Goal: Task Accomplishment & Management: Use online tool/utility

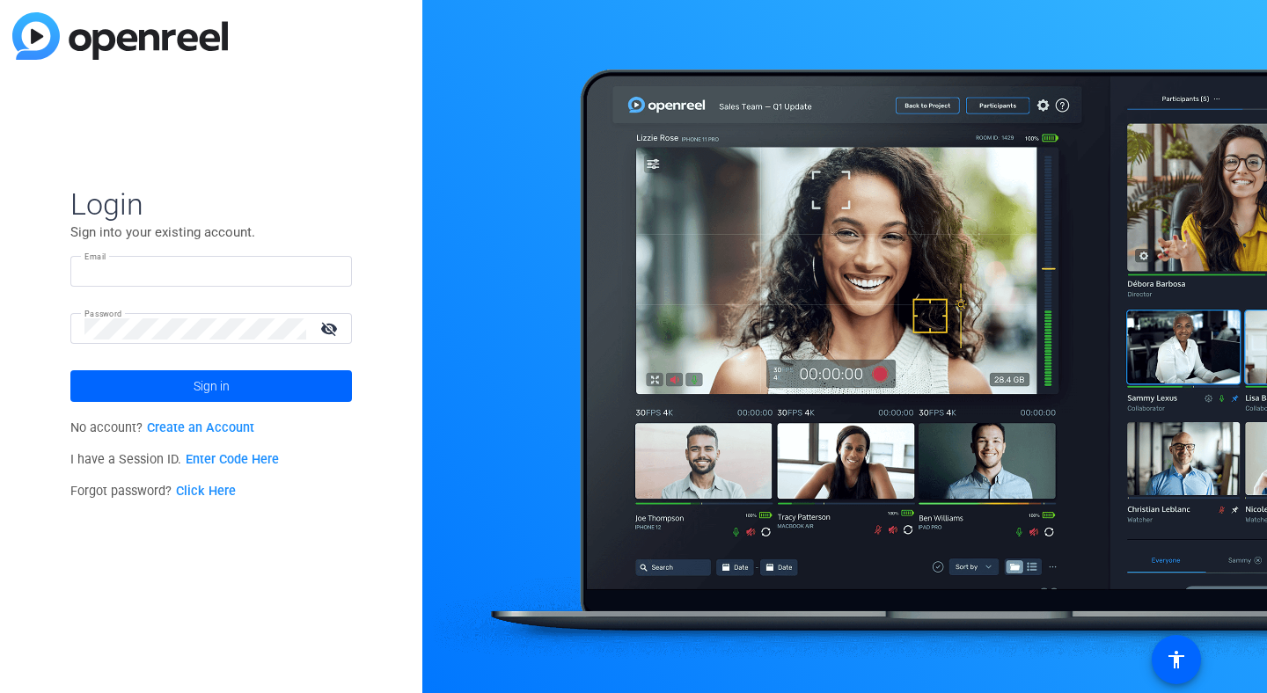
type input "[PERSON_NAME][EMAIL_ADDRESS][DOMAIN_NAME]"
drag, startPoint x: 0, startPoint y: 0, endPoint x: 222, endPoint y: 384, distance: 443.0
click at [222, 384] on span "Sign in" at bounding box center [212, 386] width 36 height 44
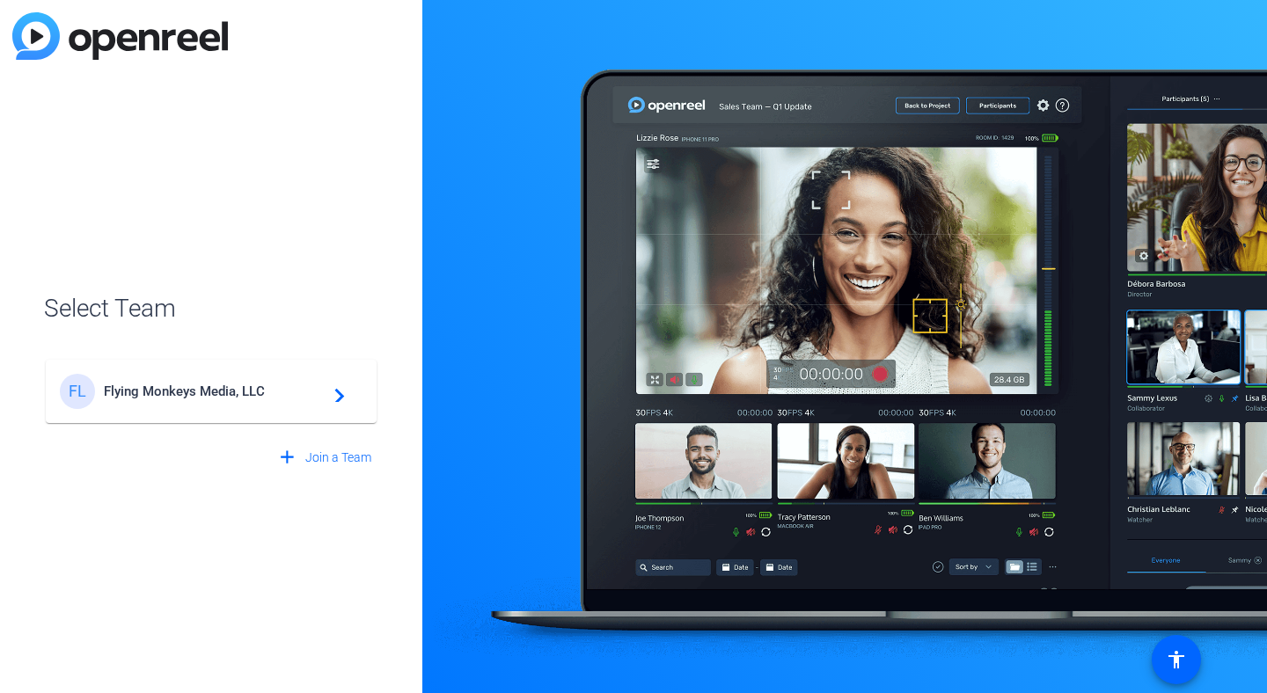
click at [225, 387] on span "Flying Monkeys Media, LLC" at bounding box center [214, 392] width 220 height 16
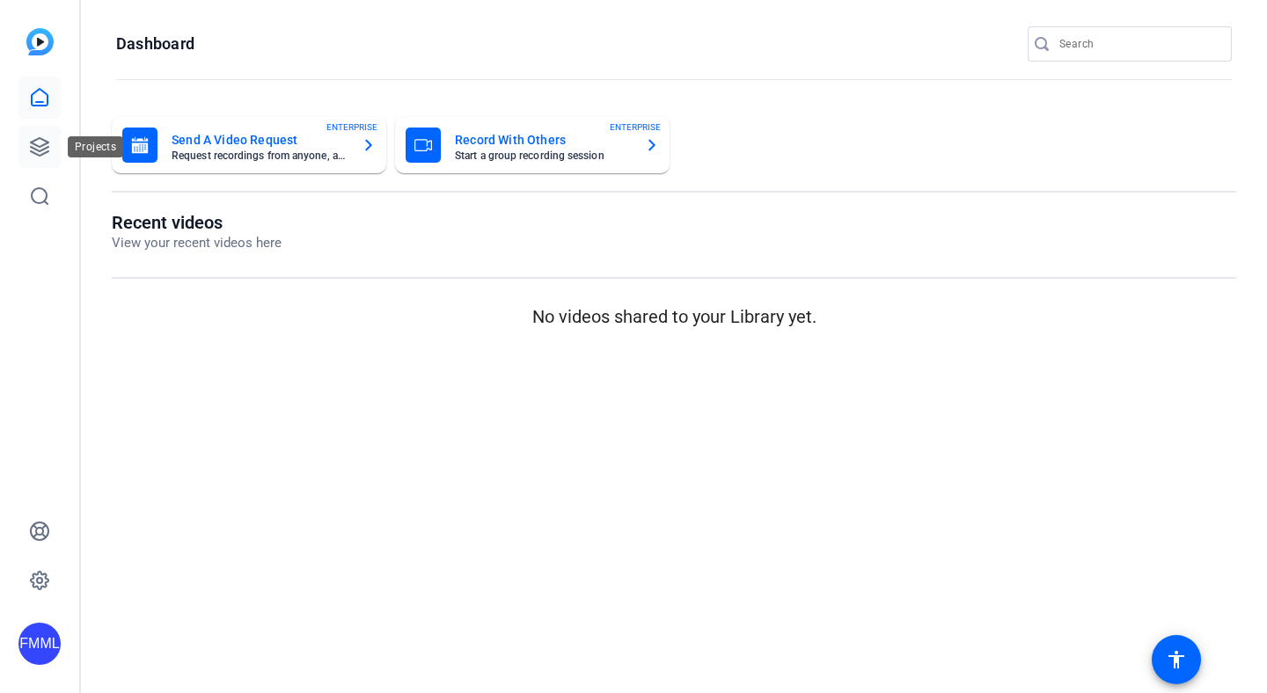
click at [36, 143] on icon at bounding box center [39, 146] width 21 height 21
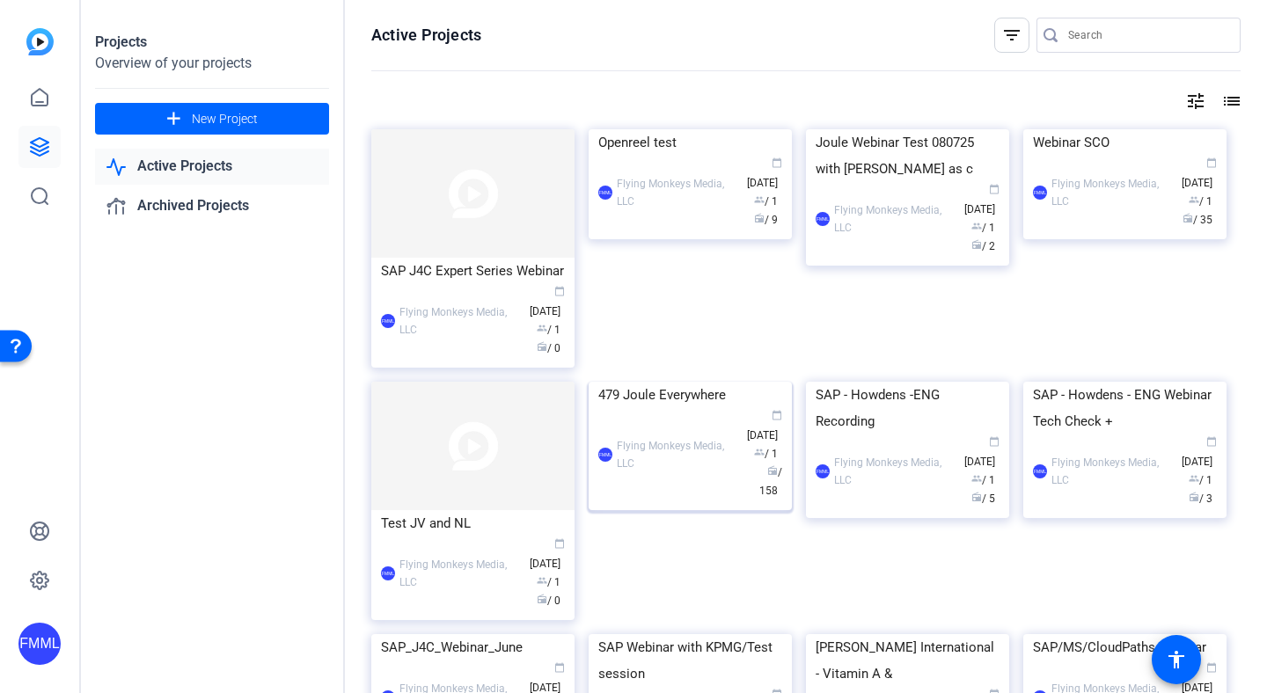
click at [672, 501] on div "FMML Flying Monkeys Media, LLC calendar_today Jul 18 group / 1 radio / 158" at bounding box center [690, 454] width 184 height 92
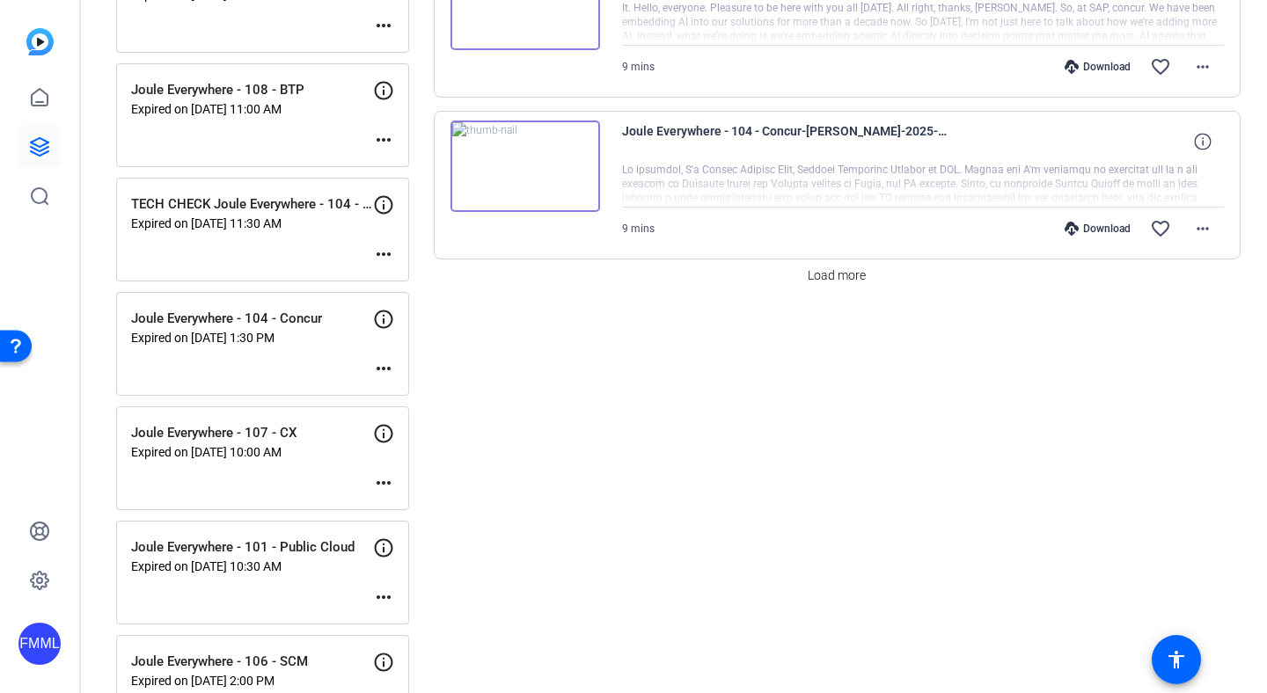
scroll to position [1518, 0]
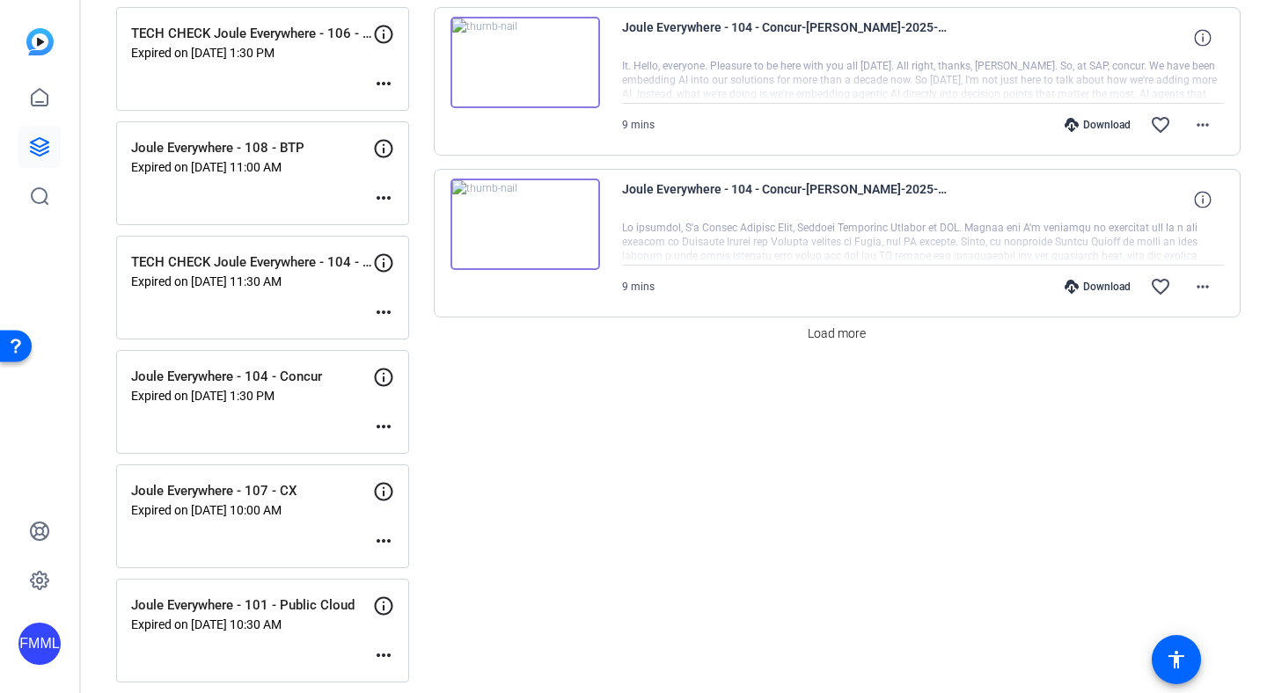
click at [392, 199] on mat-icon "more_horiz" at bounding box center [383, 197] width 21 height 21
click at [412, 227] on span "Edit Session" at bounding box center [427, 223] width 80 height 21
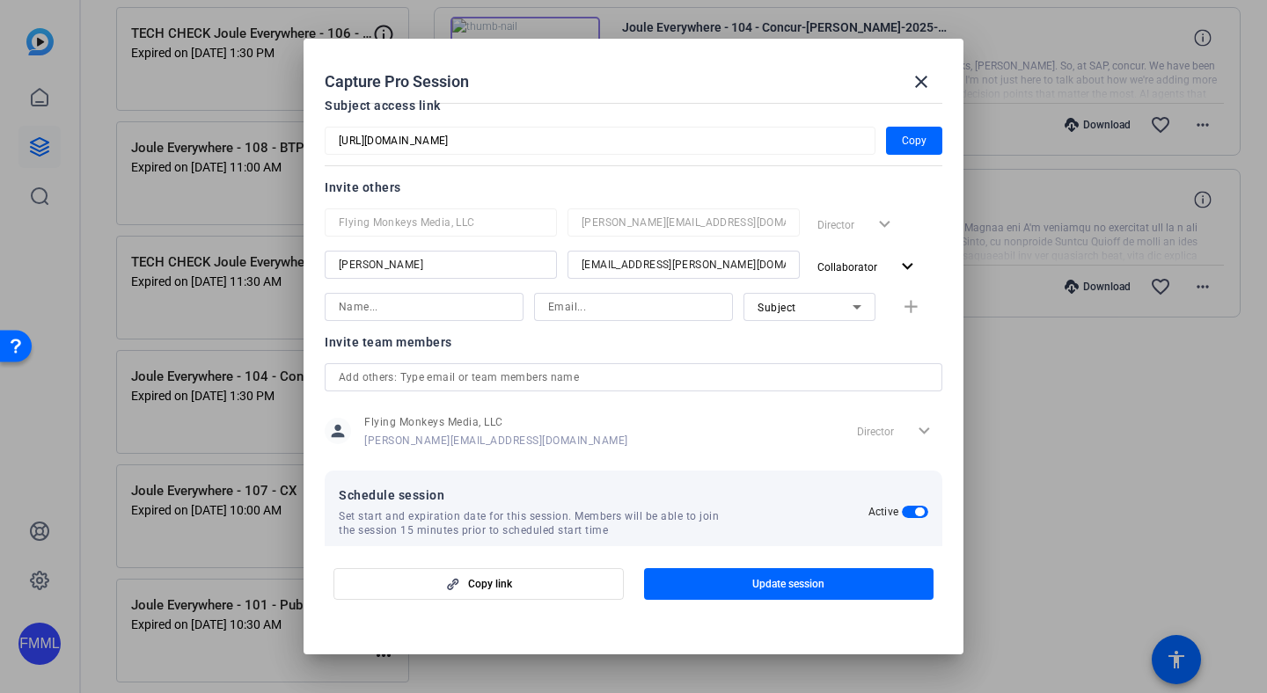
scroll to position [273, 0]
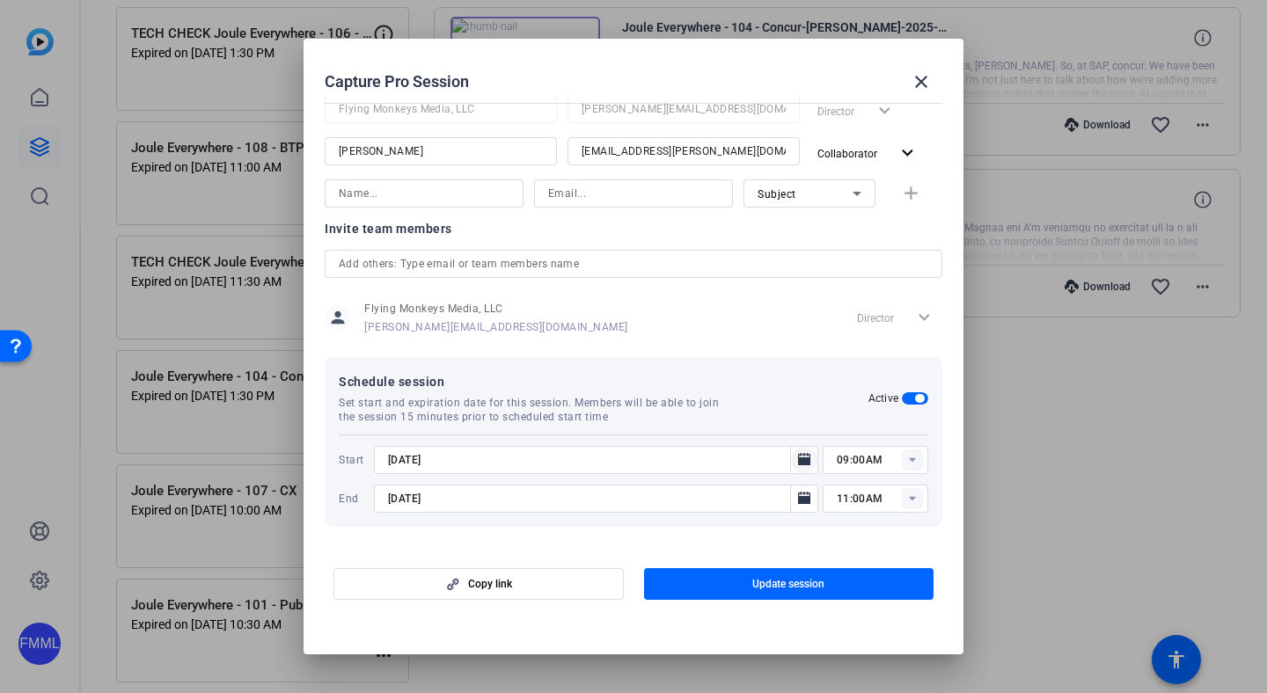
click at [797, 457] on icon "Open calendar" at bounding box center [804, 460] width 14 height 21
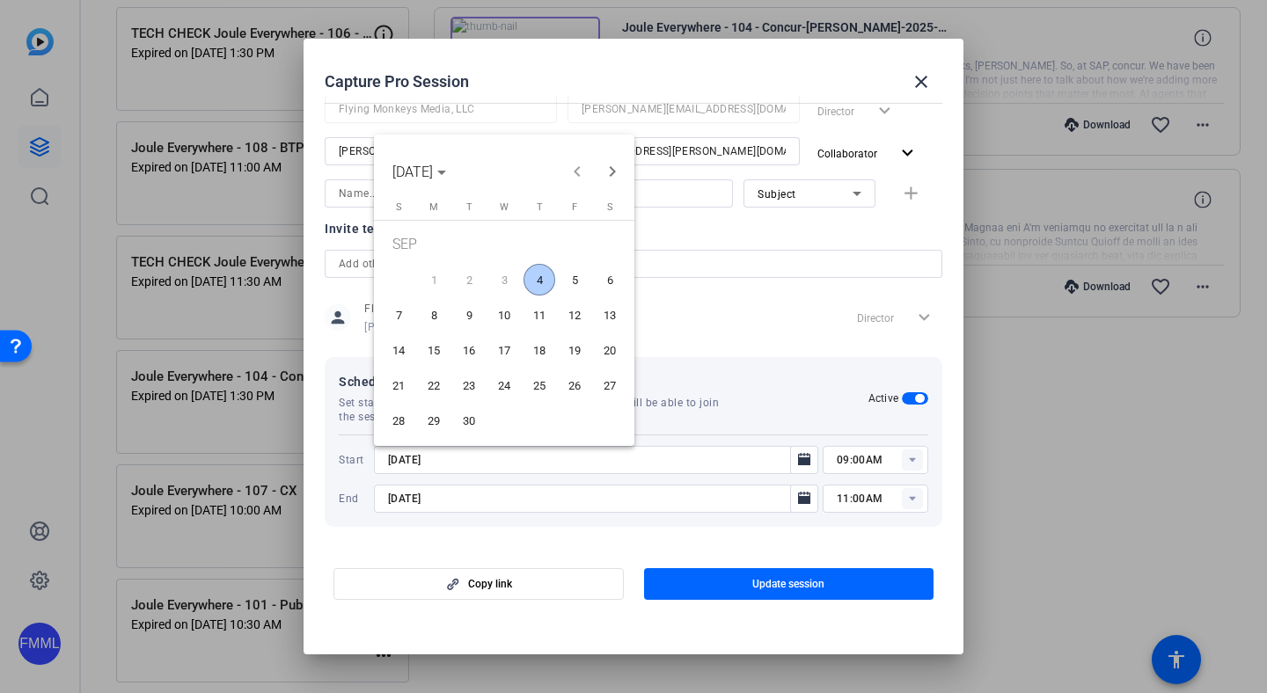
click at [542, 282] on span "4" at bounding box center [539, 280] width 32 height 32
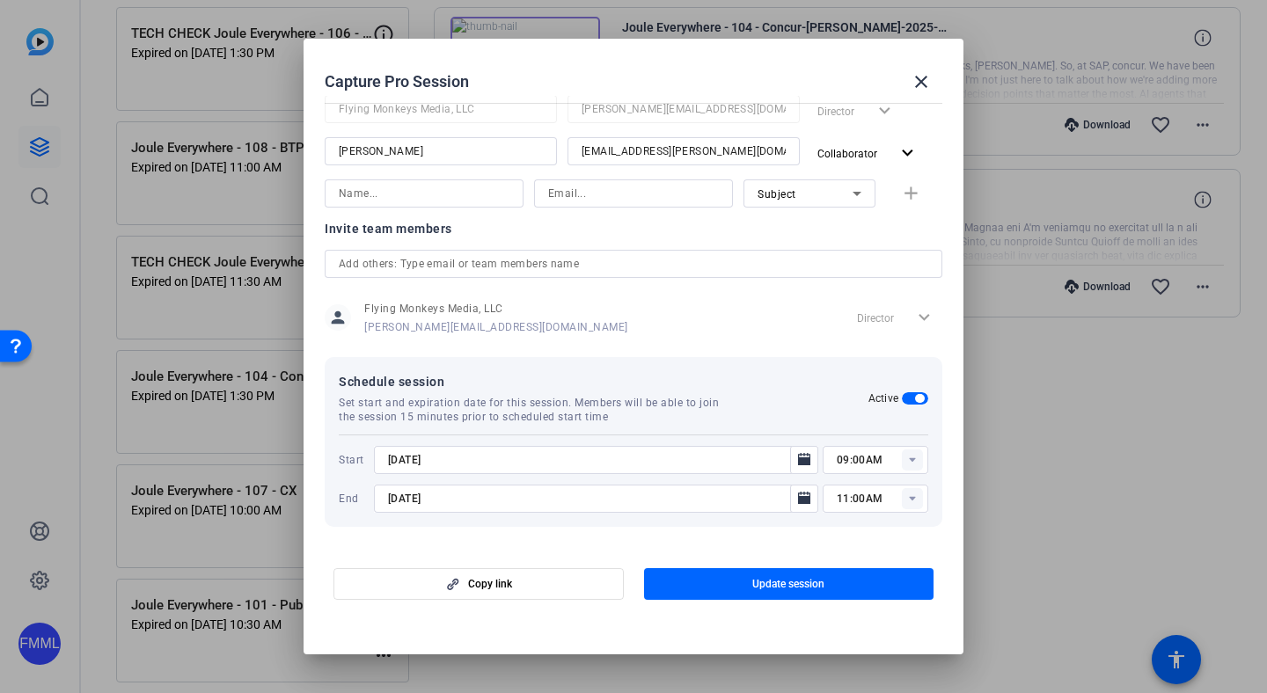
type input "9/4/2025"
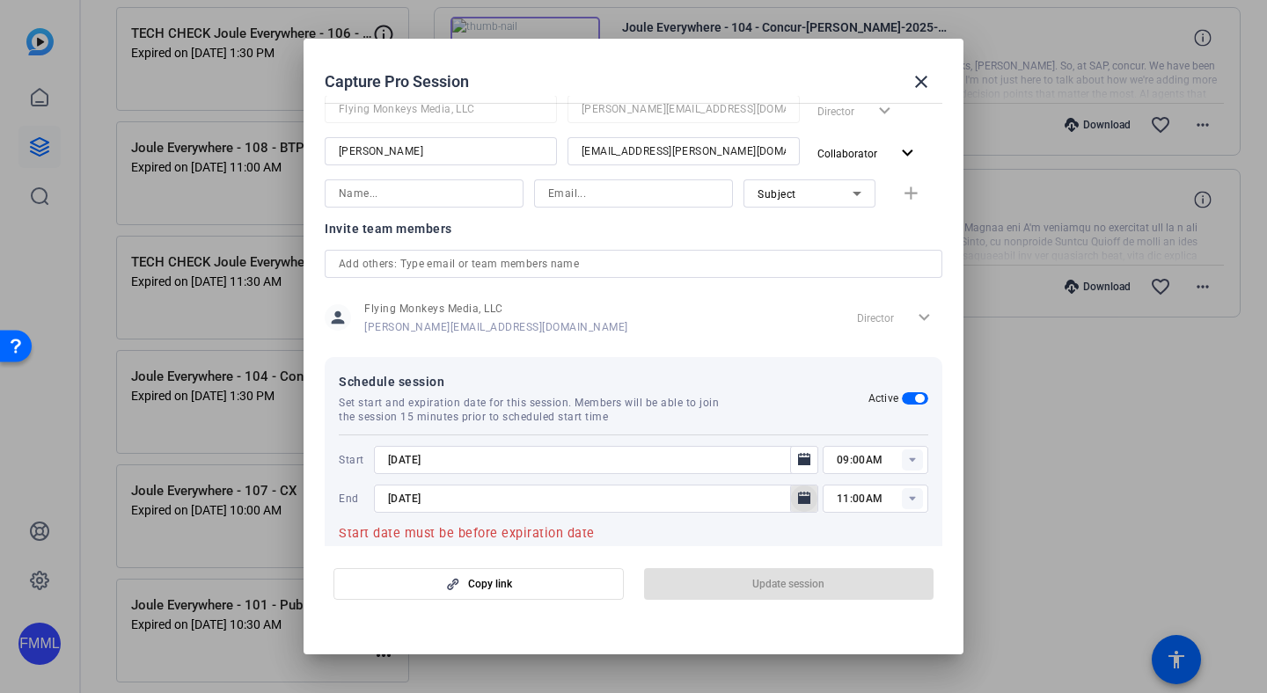
click at [799, 493] on icon "Open calendar" at bounding box center [804, 498] width 12 height 12
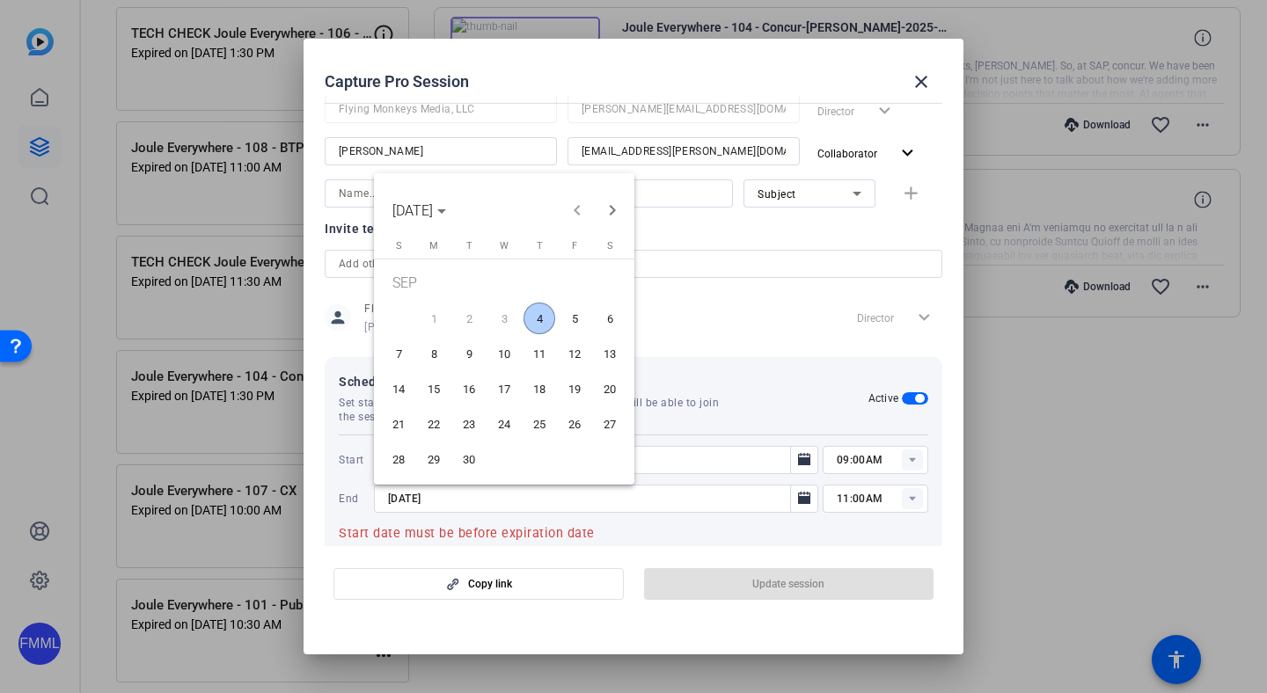
click at [534, 317] on span "4" at bounding box center [539, 319] width 32 height 32
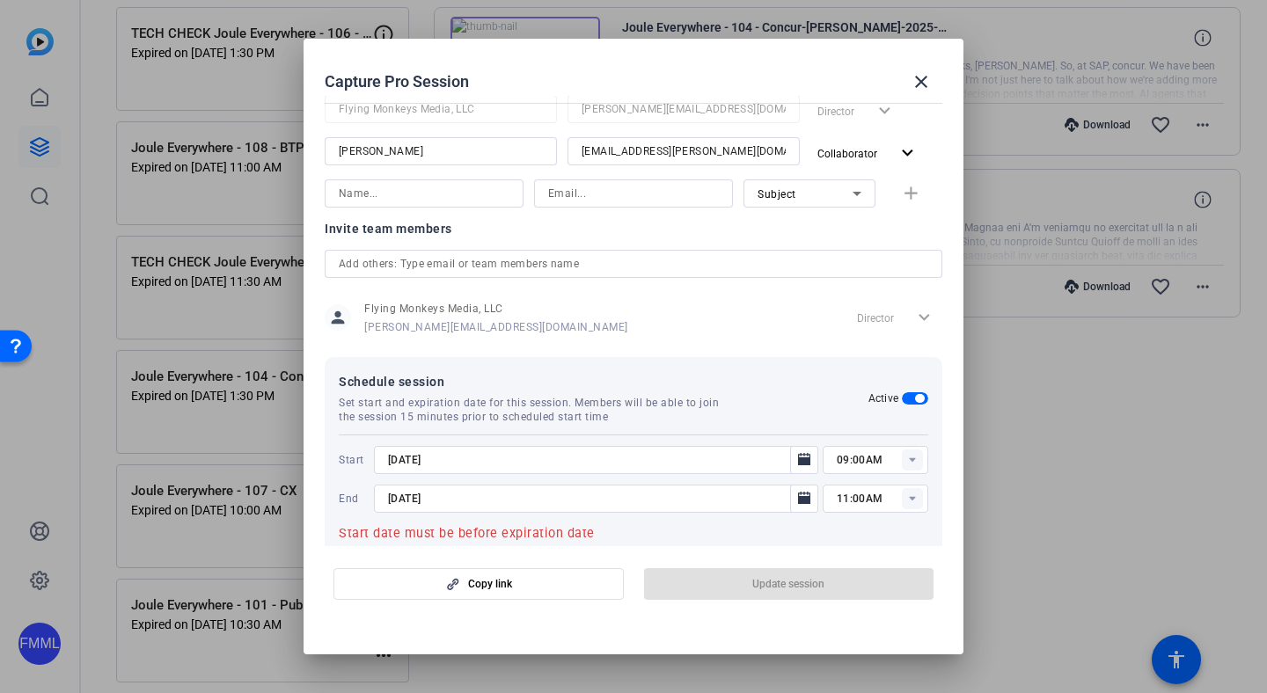
type input "9/4/2025"
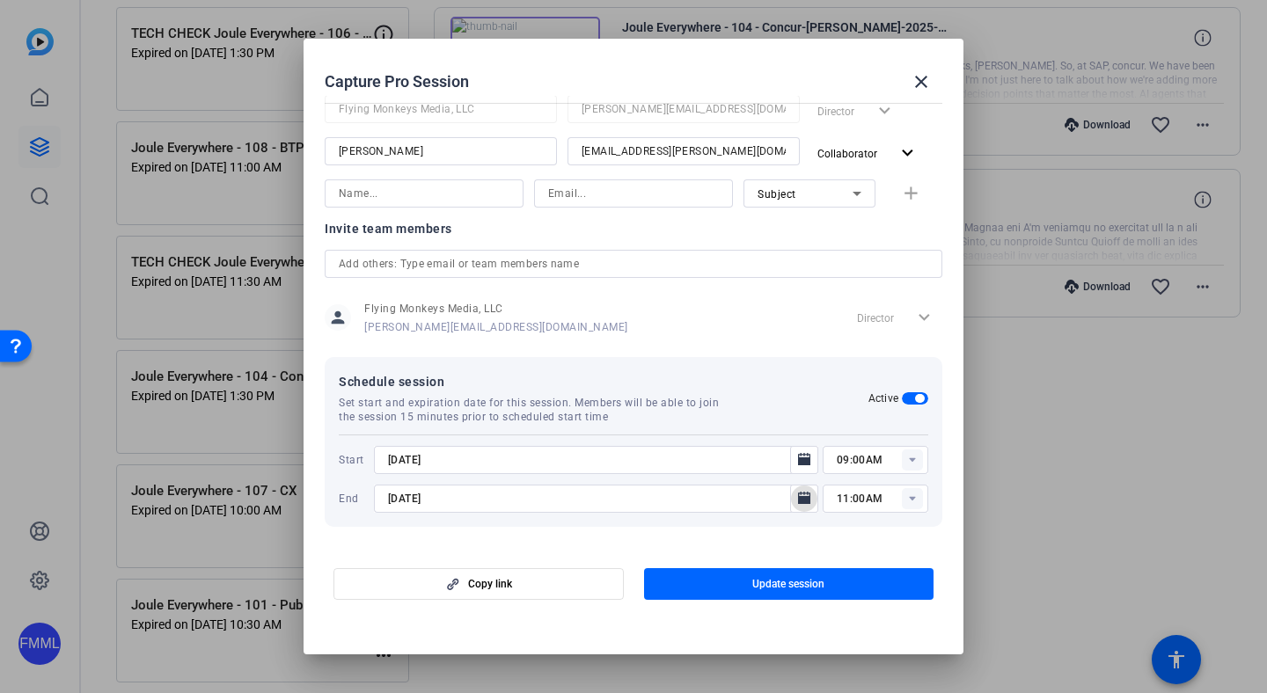
click at [902, 464] on rect at bounding box center [912, 460] width 21 height 21
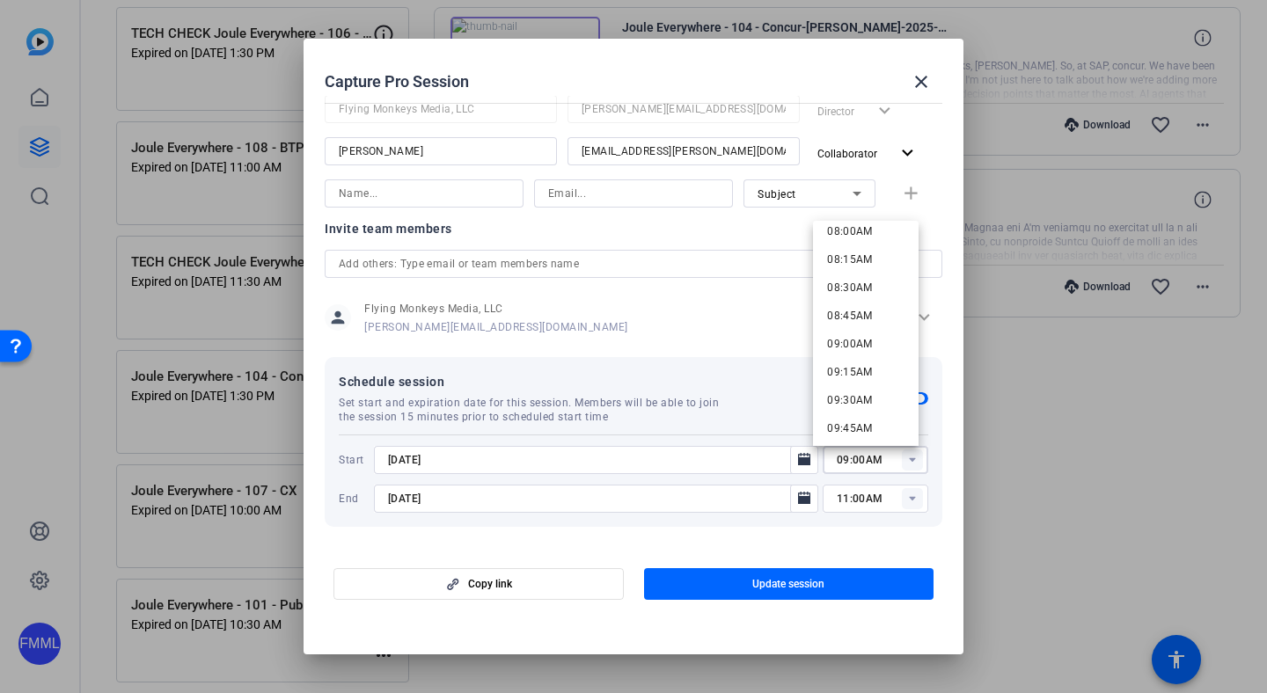
scroll to position [890, 0]
click at [852, 250] on span "08:00AM" at bounding box center [850, 252] width 46 height 12
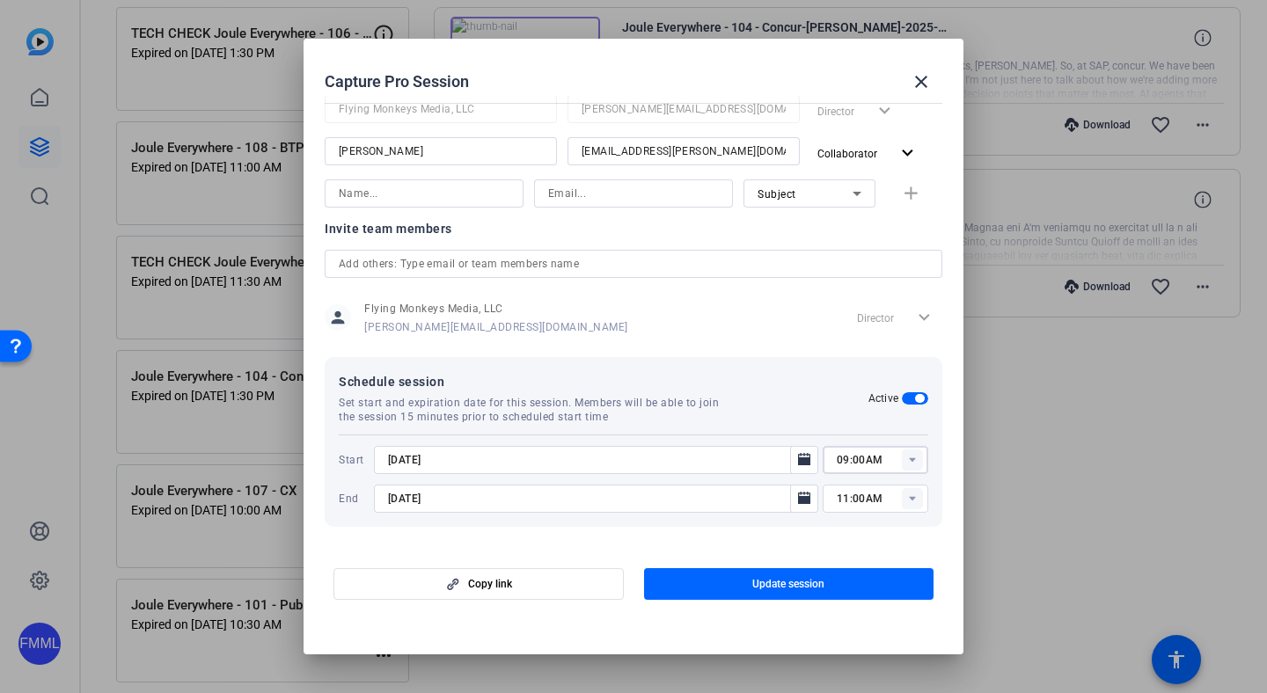
type input "08:00AM"
click at [795, 574] on span "button" at bounding box center [789, 584] width 290 height 42
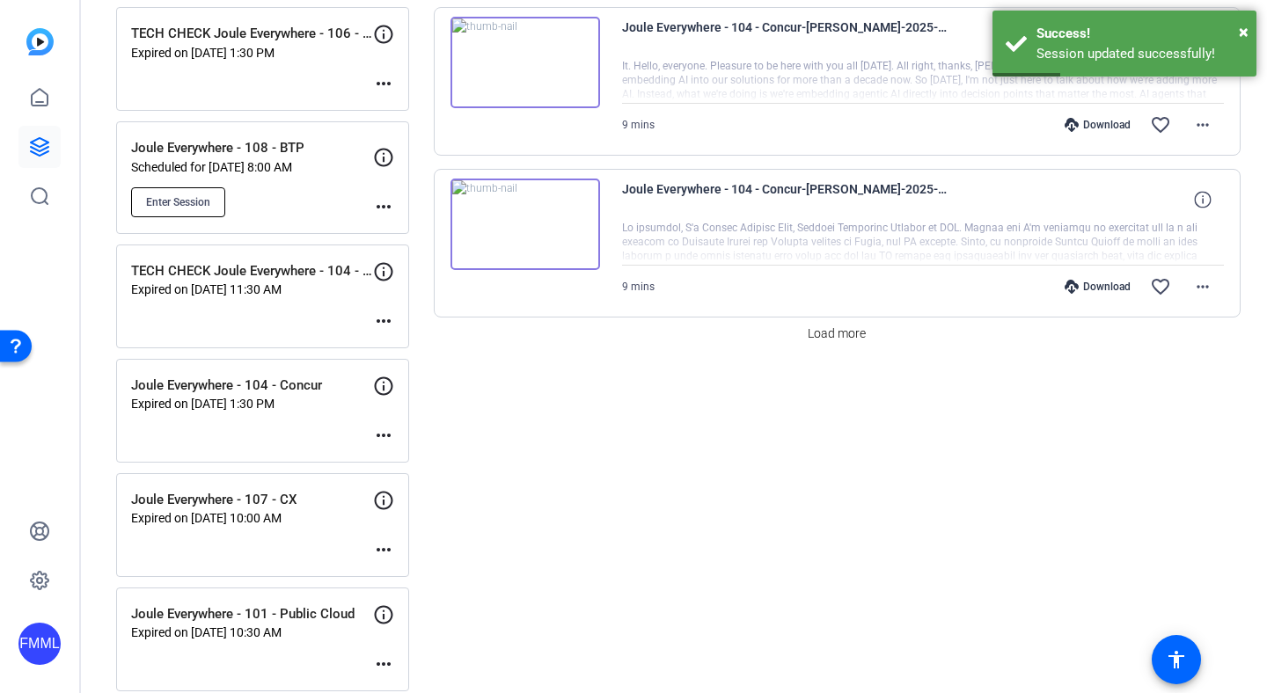
click at [207, 205] on span "Enter Session" at bounding box center [178, 202] width 64 height 14
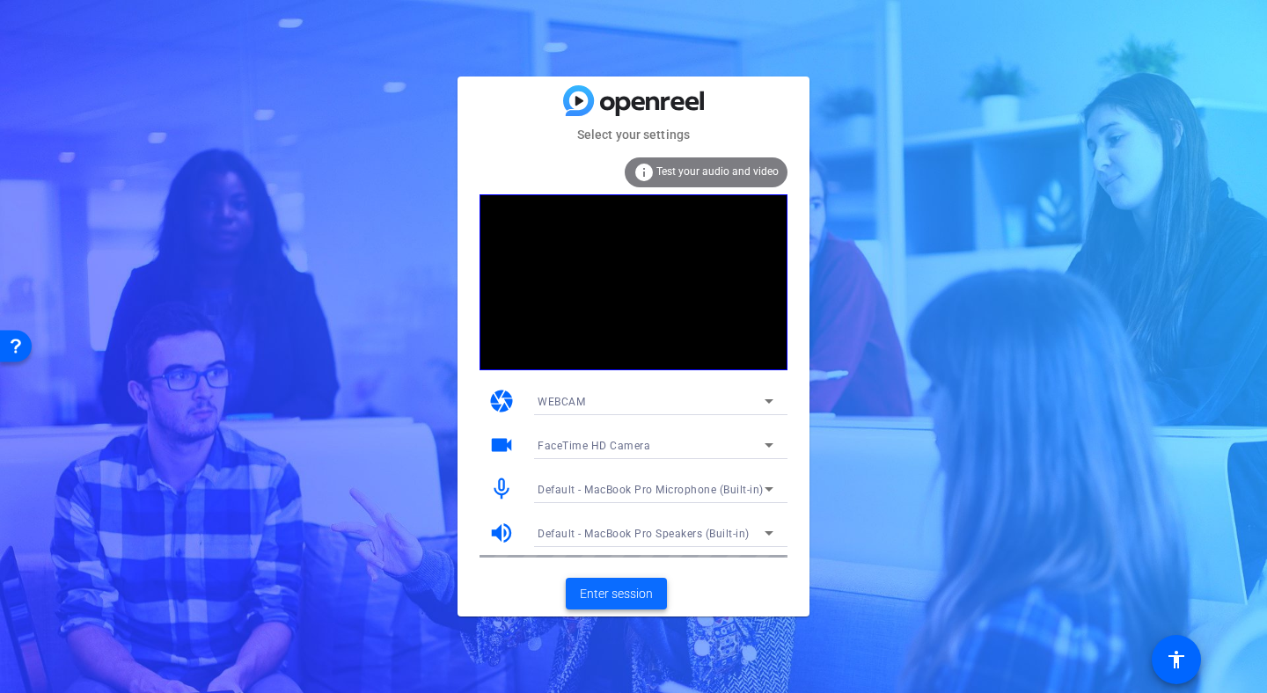
click at [620, 592] on span "Enter session" at bounding box center [616, 594] width 73 height 18
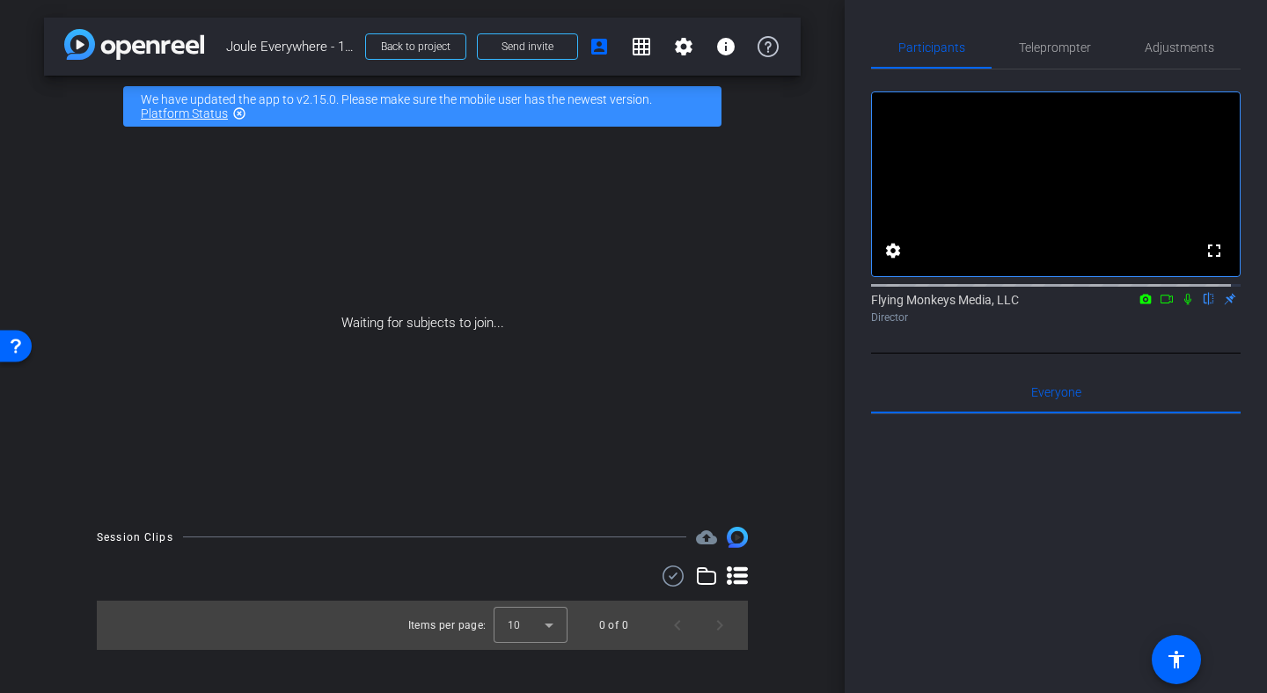
click at [1161, 305] on icon at bounding box center [1167, 299] width 14 height 12
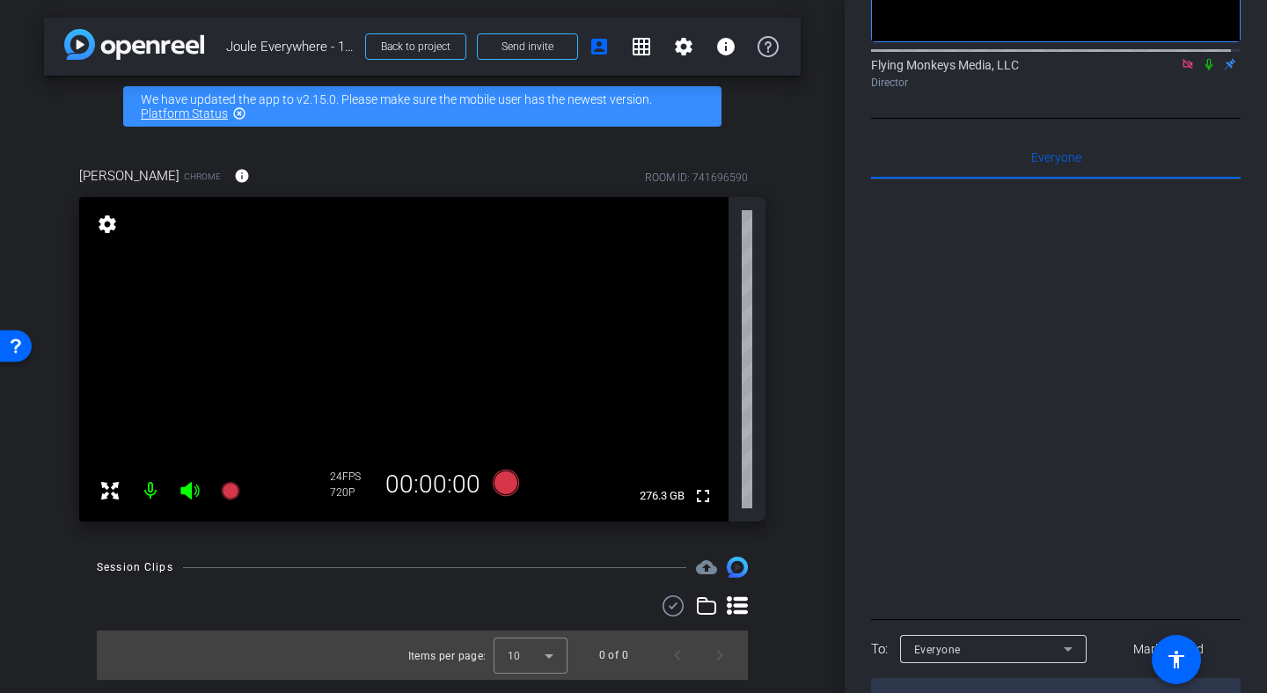
scroll to position [276, 0]
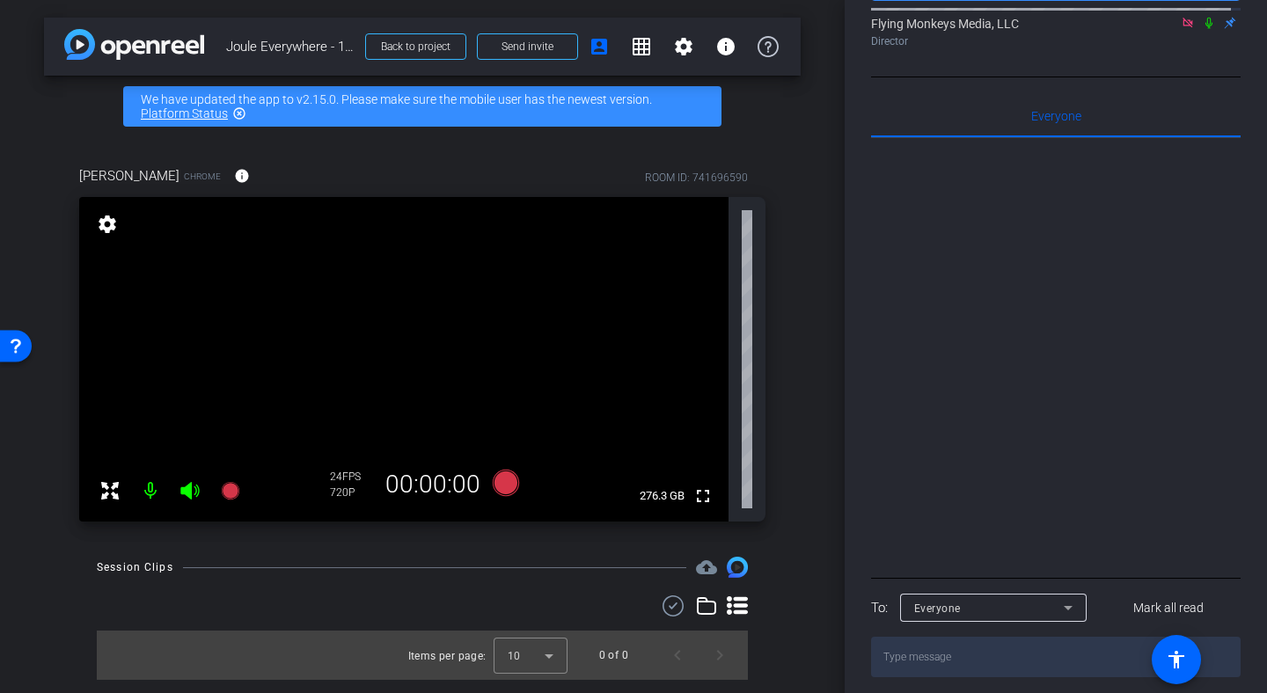
click at [1053, 662] on textarea at bounding box center [1056, 657] width 370 height 40
click at [1053, 664] on textarea at bounding box center [1056, 657] width 370 height 40
click at [1032, 677] on textarea at bounding box center [1056, 657] width 370 height 40
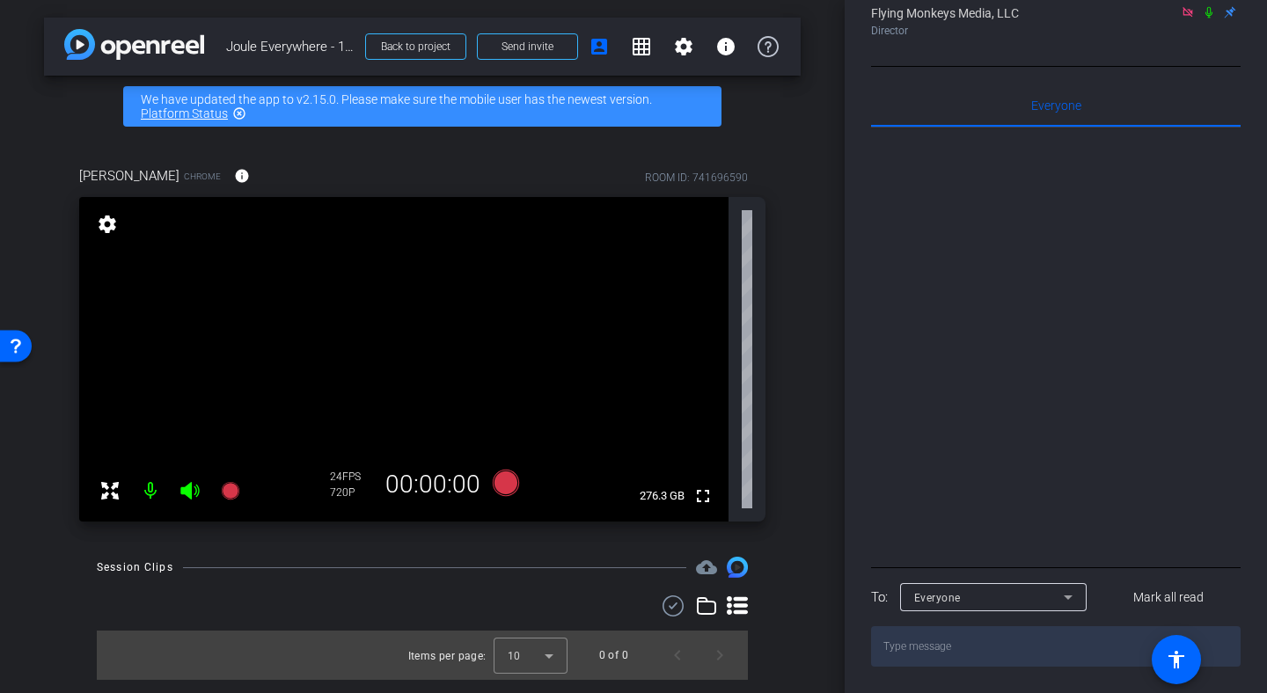
scroll to position [294, 0]
type textarea "Hi [PERSON_NAME], can you hear or see me?"
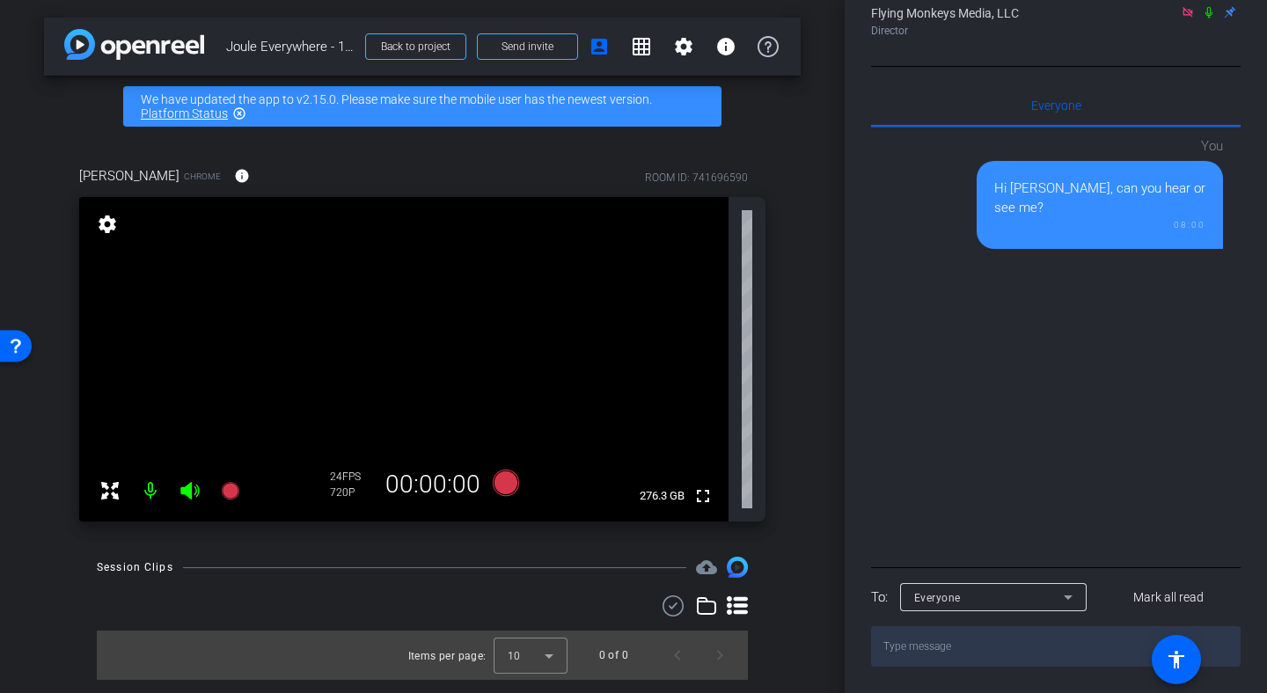
scroll to position [304, 0]
click at [1078, 647] on textarea at bounding box center [1056, 646] width 370 height 40
click at [1254, 181] on div "Participants Teleprompter Adjustments No Video Flying Monkeys Media, LLC Direct…" at bounding box center [1056, 346] width 422 height 693
click at [1256, 190] on div "Participants Teleprompter Adjustments No Video Flying Monkeys Media, LLC Direct…" at bounding box center [1056, 346] width 422 height 693
click at [1266, 204] on div "Participants Teleprompter Adjustments No Video Flying Monkeys Media, LLC Direct…" at bounding box center [1056, 346] width 422 height 693
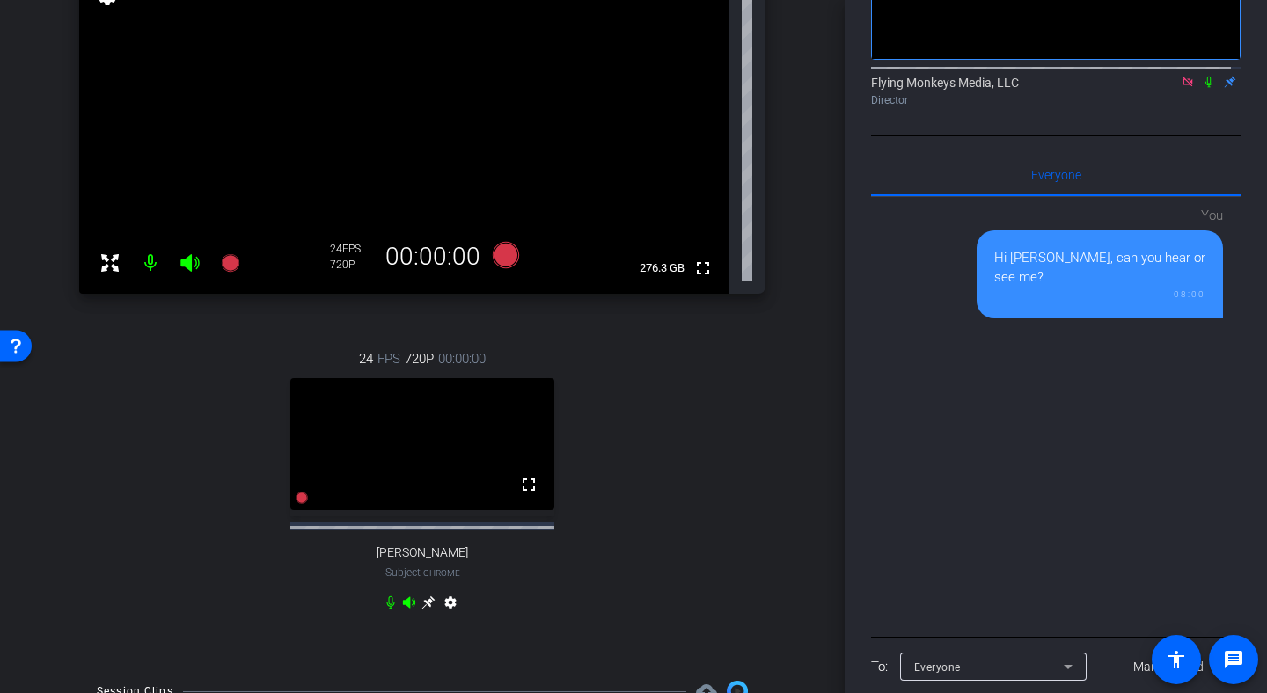
scroll to position [286, 0]
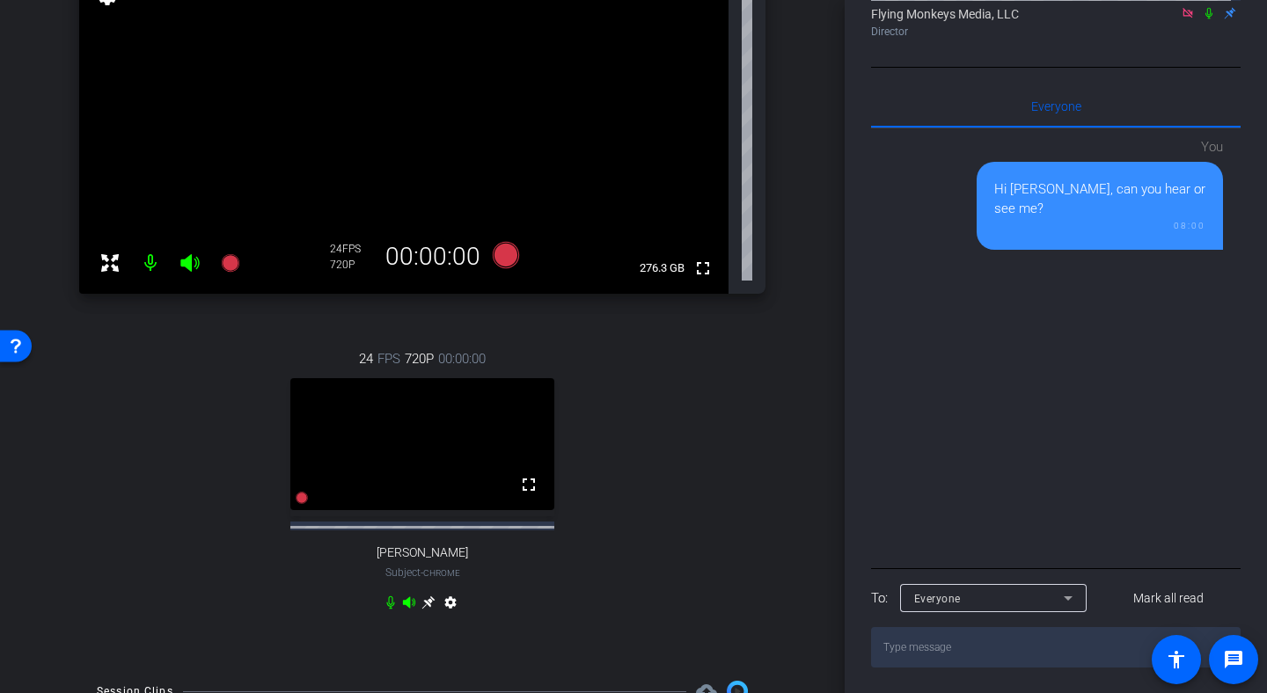
click at [1182, 18] on icon at bounding box center [1187, 13] width 10 height 10
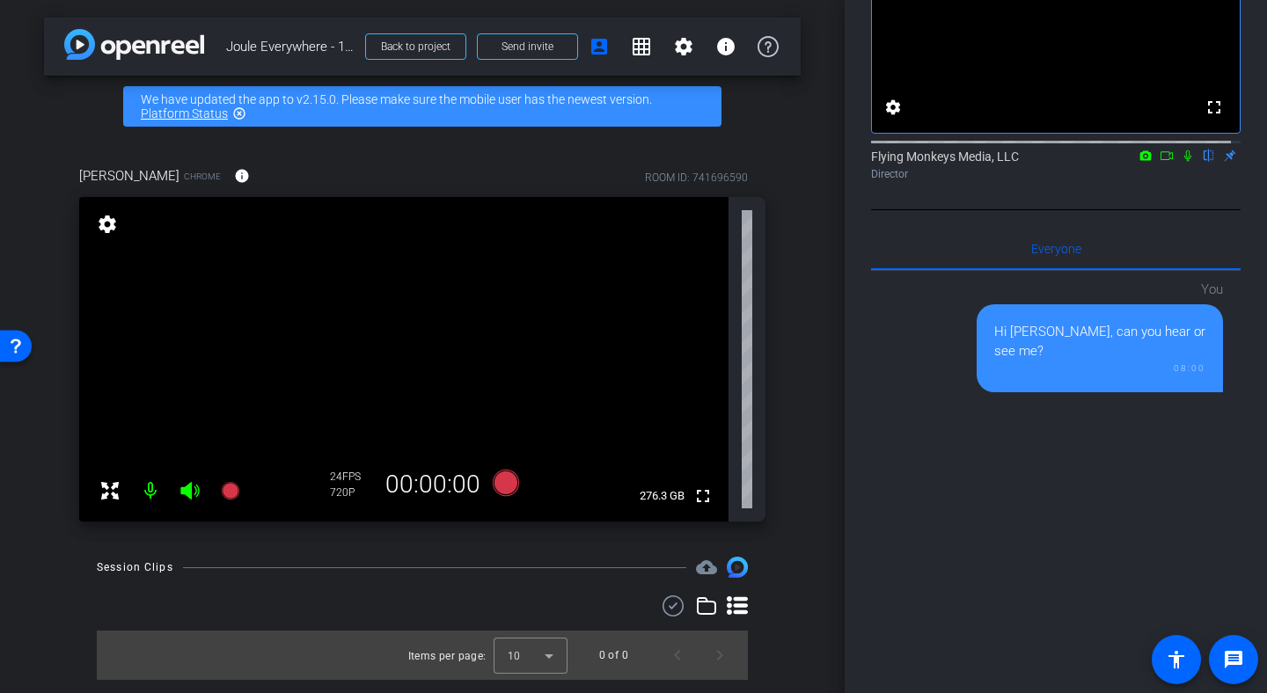
scroll to position [95, 0]
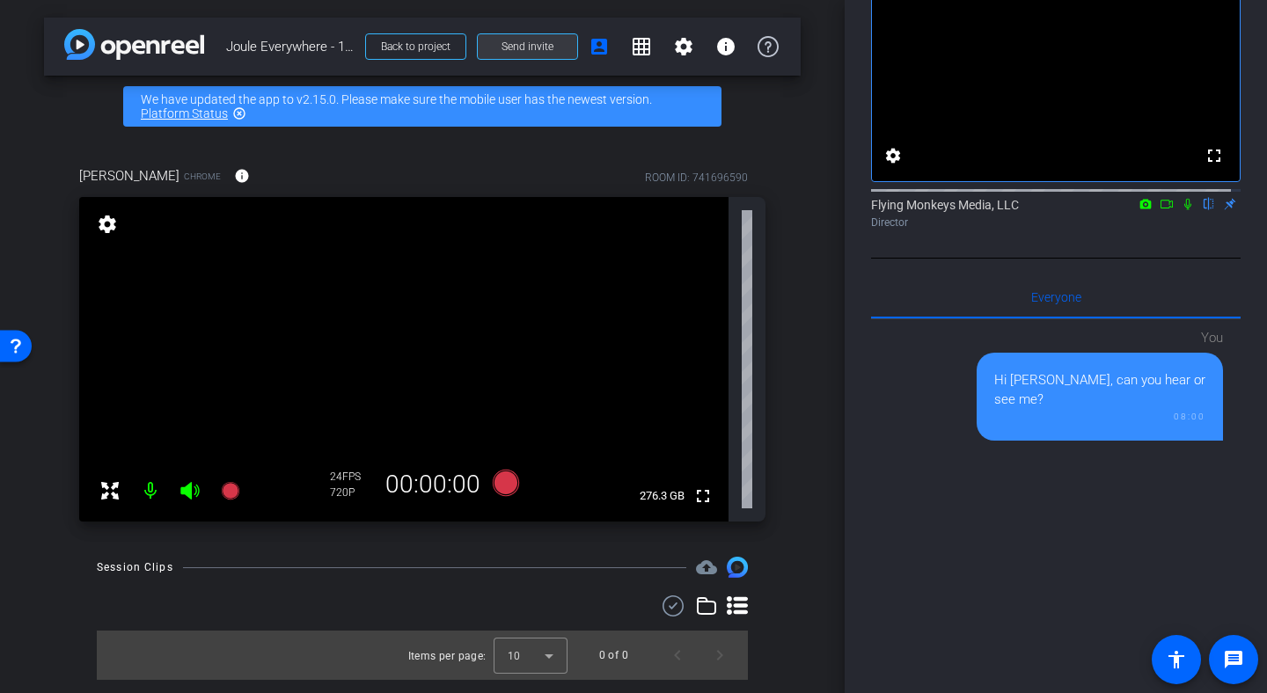
click at [516, 54] on span at bounding box center [527, 47] width 99 height 42
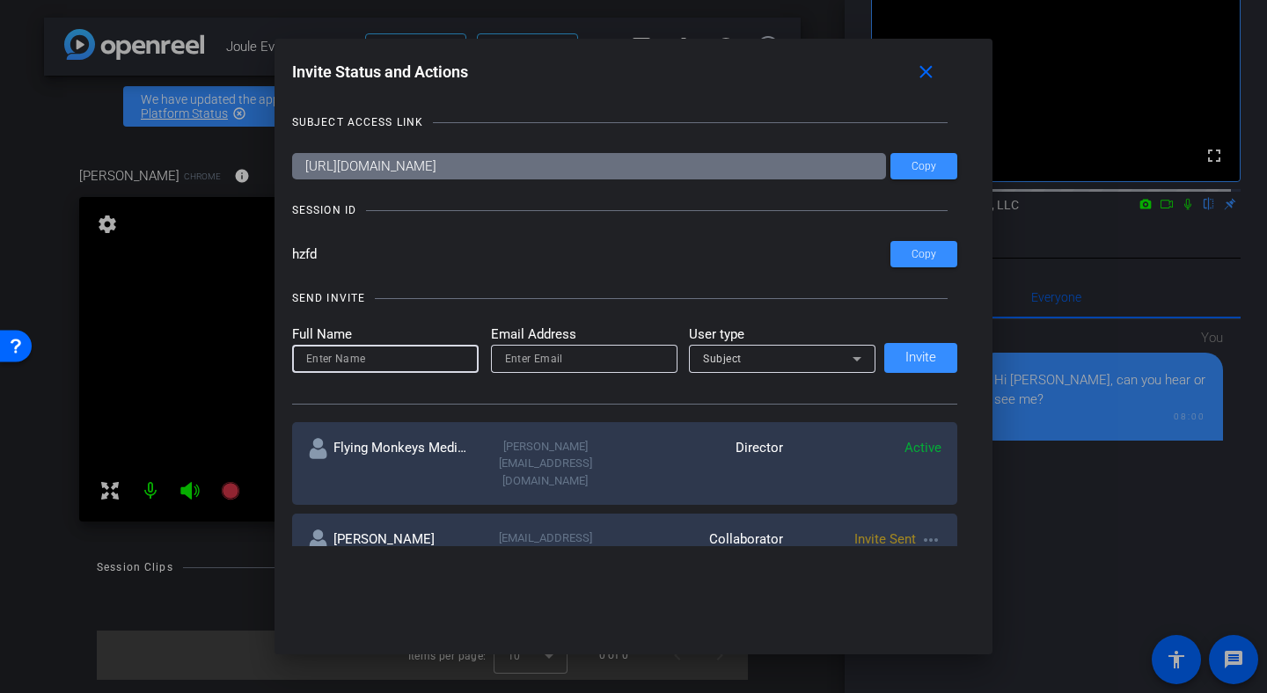
click at [379, 359] on input at bounding box center [385, 358] width 158 height 21
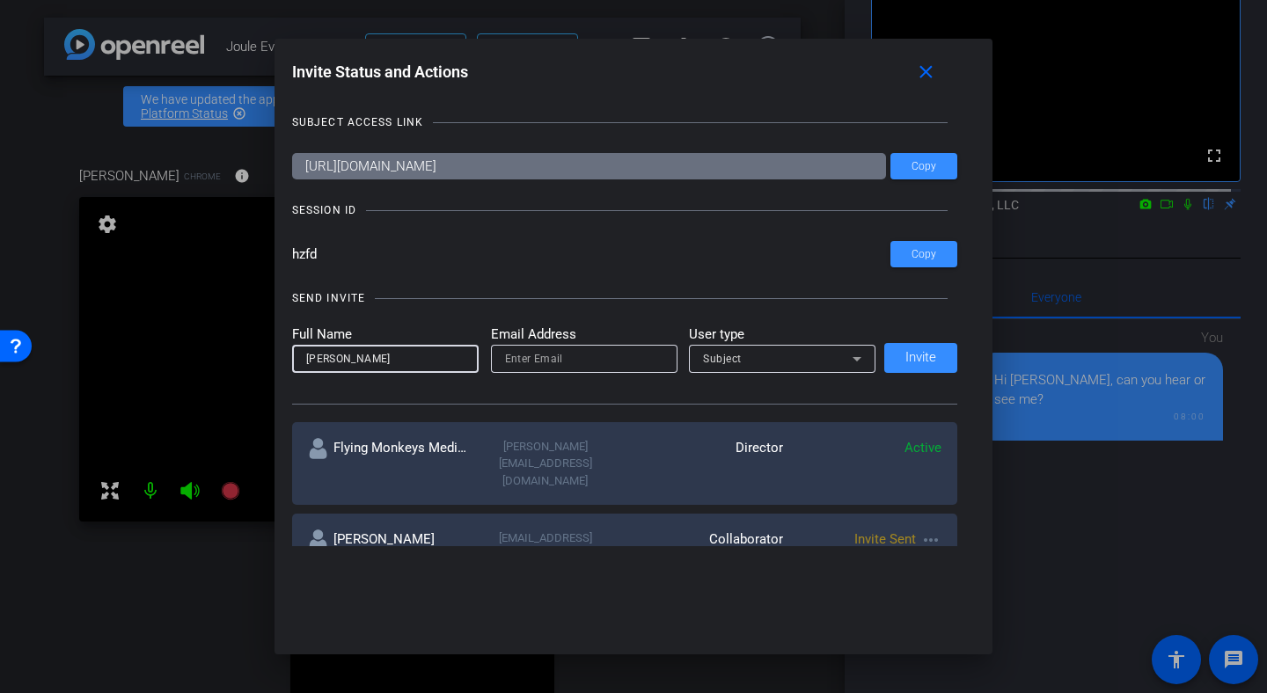
type input "[PERSON_NAME]"
click at [522, 355] on input "email" at bounding box center [584, 358] width 158 height 21
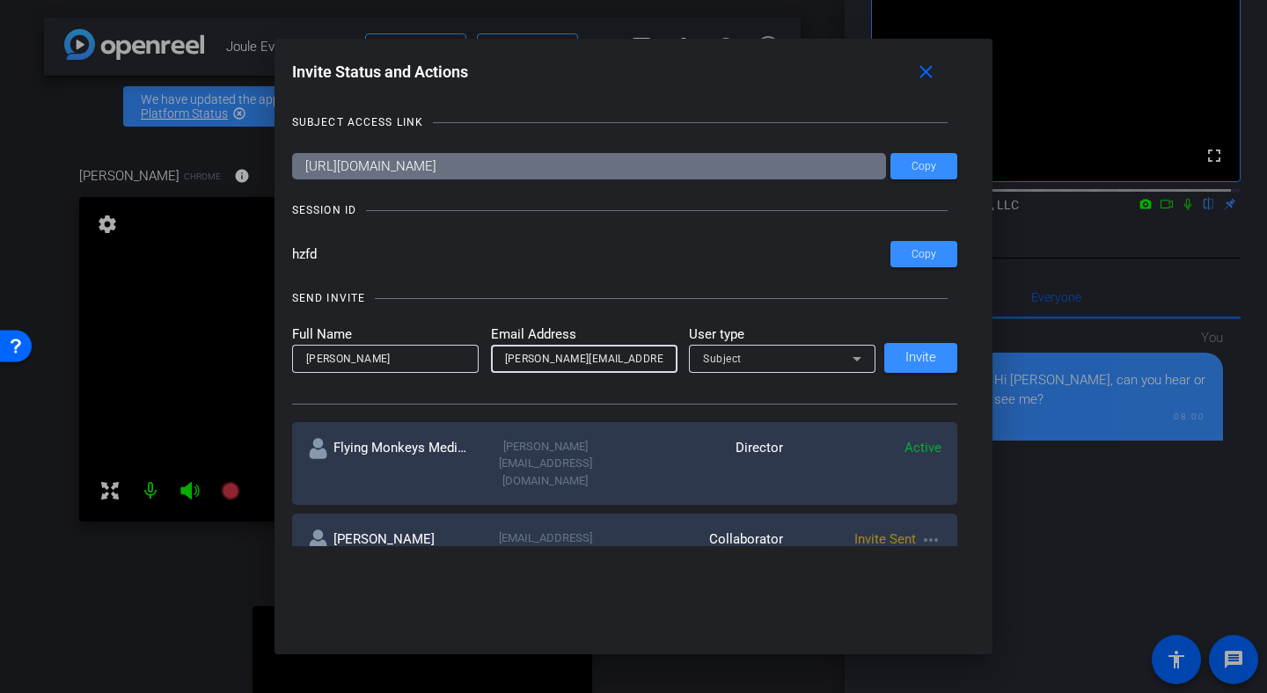
scroll to position [0, 3]
type input "[PERSON_NAME][EMAIL_ADDRESS][DOMAIN_NAME]"
click at [746, 356] on div "Subject" at bounding box center [778, 359] width 150 height 22
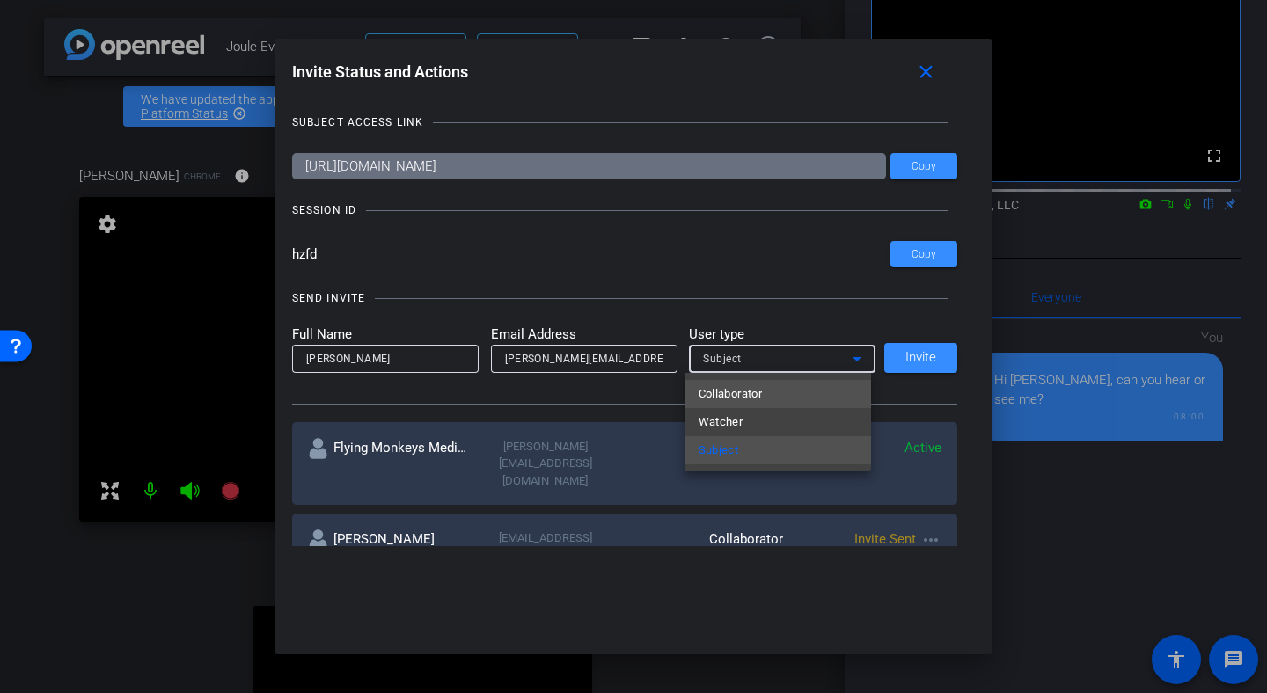
click at [754, 400] on span "Collaborator" at bounding box center [731, 394] width 64 height 21
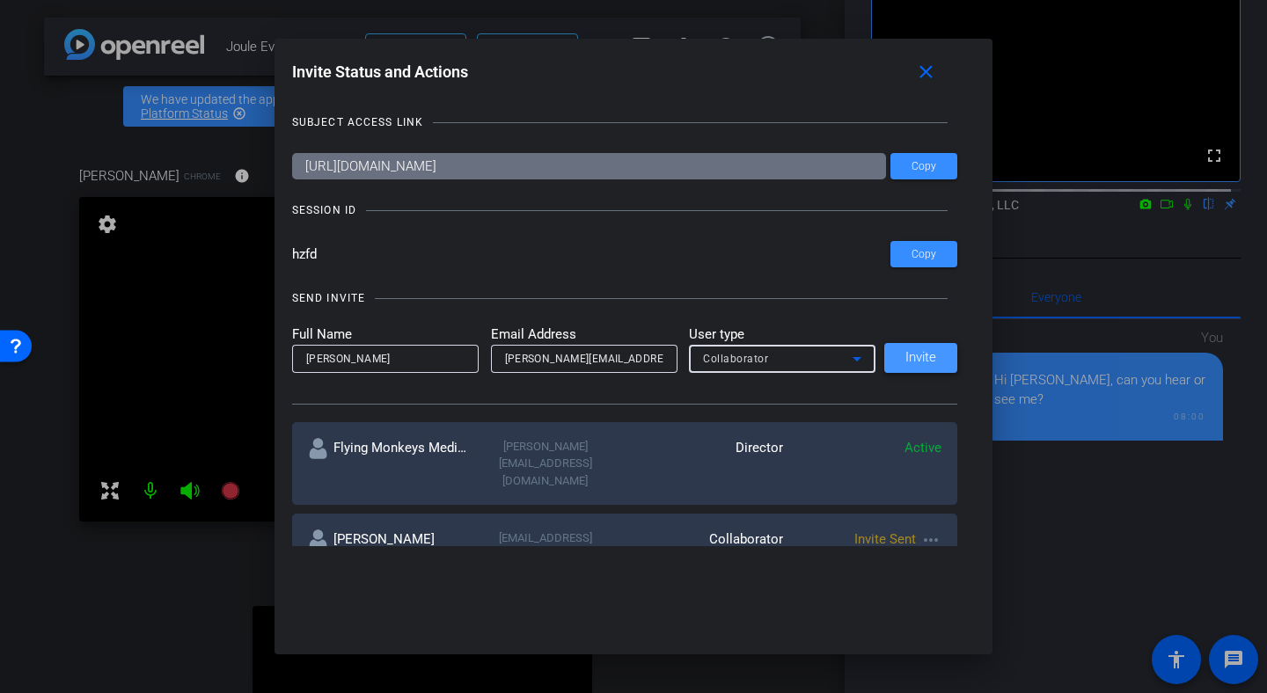
click at [931, 366] on span at bounding box center [920, 358] width 73 height 42
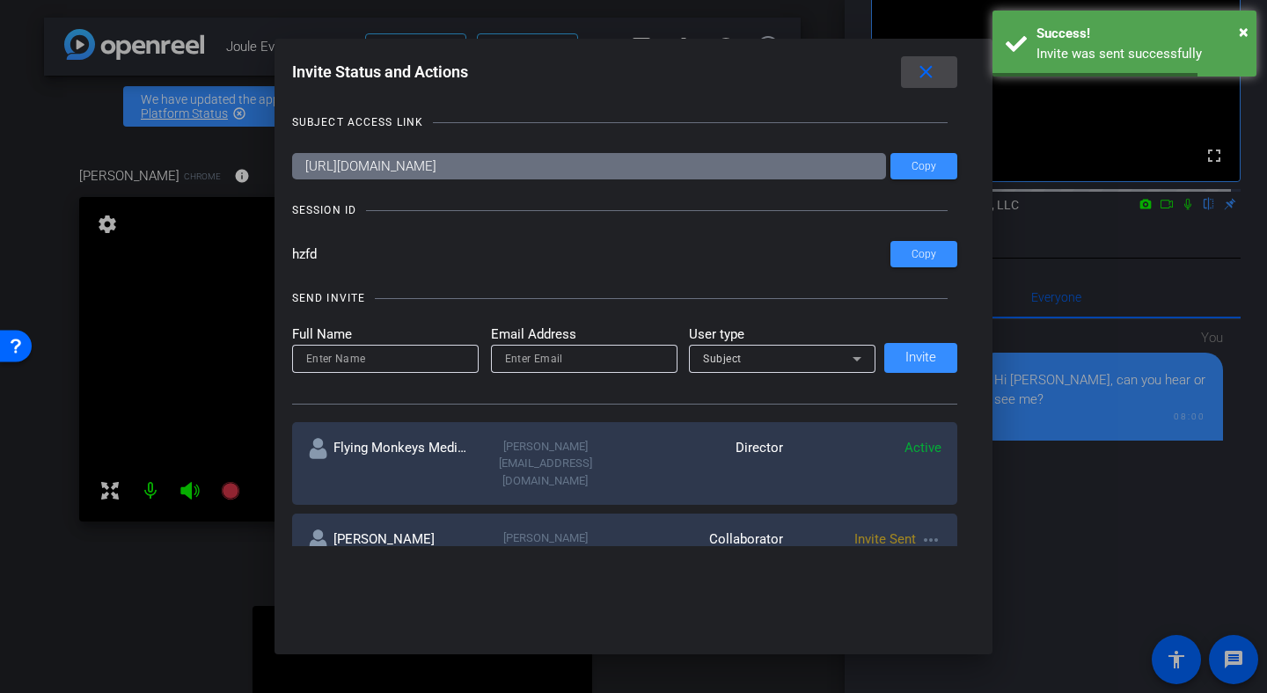
click at [933, 63] on mat-icon "close" at bounding box center [926, 73] width 22 height 22
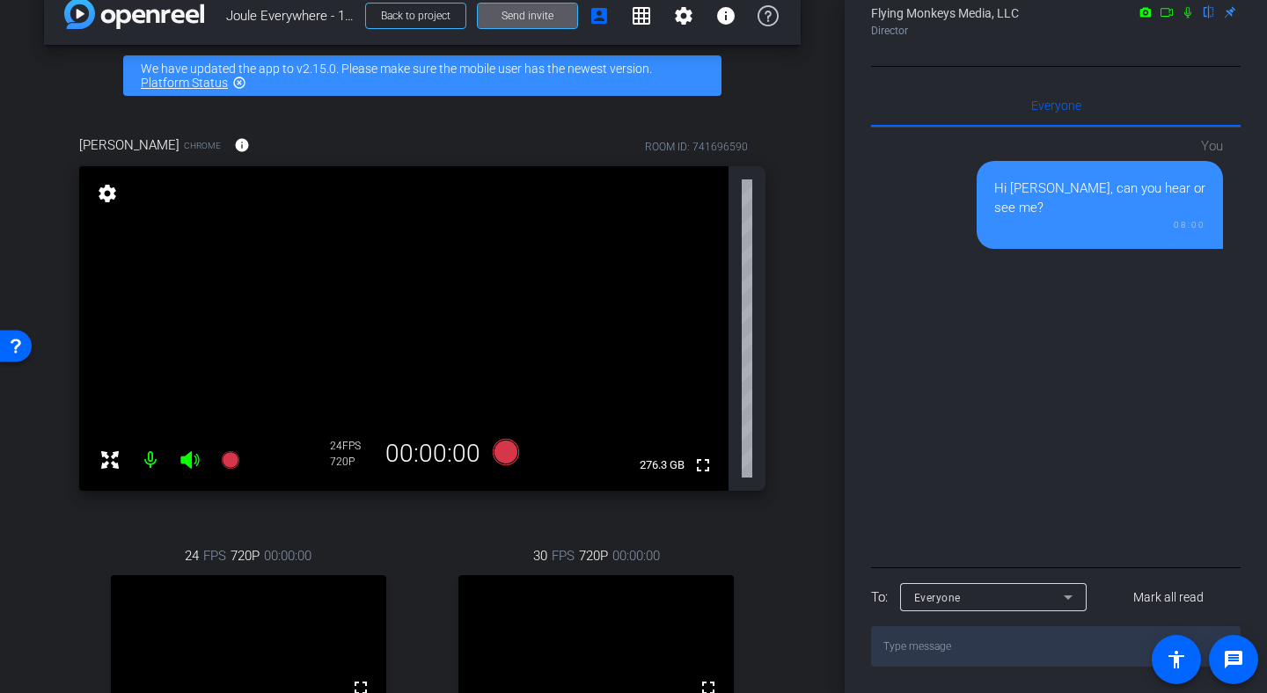
scroll to position [27, 0]
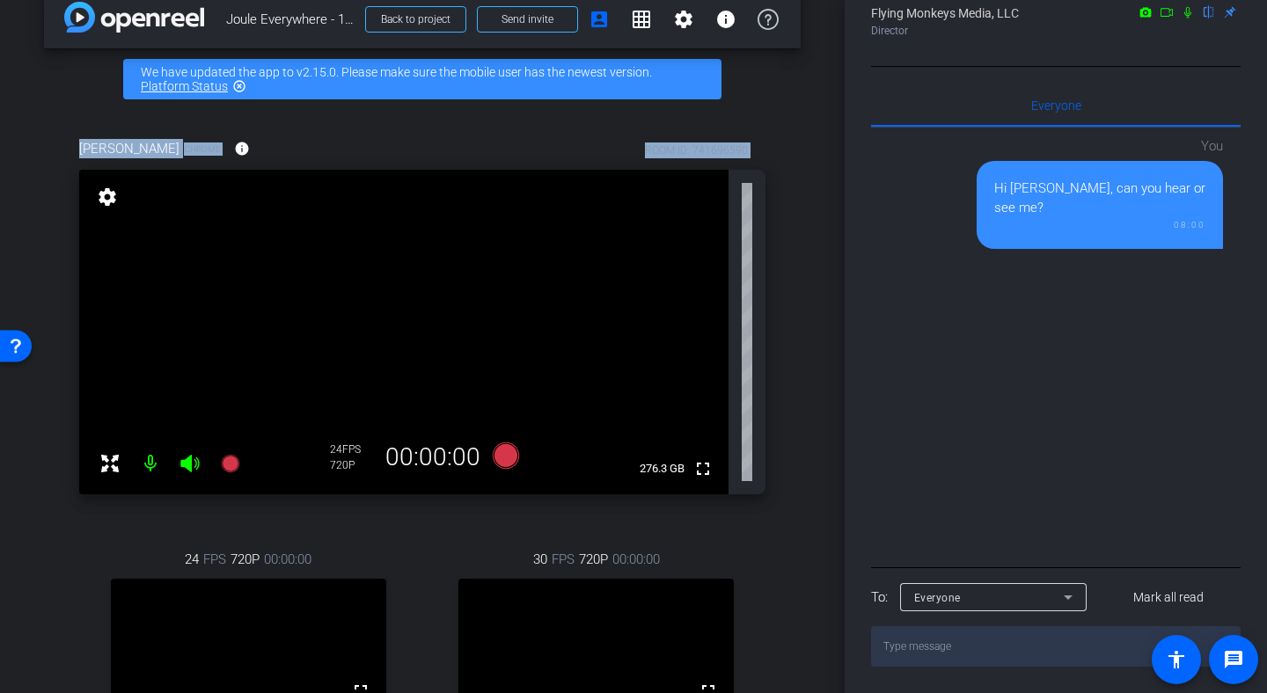
drag, startPoint x: 831, startPoint y: 121, endPoint x: 832, endPoint y: 187, distance: 66.9
click at [832, 187] on div "arrow_back Joule Everywhere - 108 - BTP Back to project Send invite account_box…" at bounding box center [422, 319] width 845 height 693
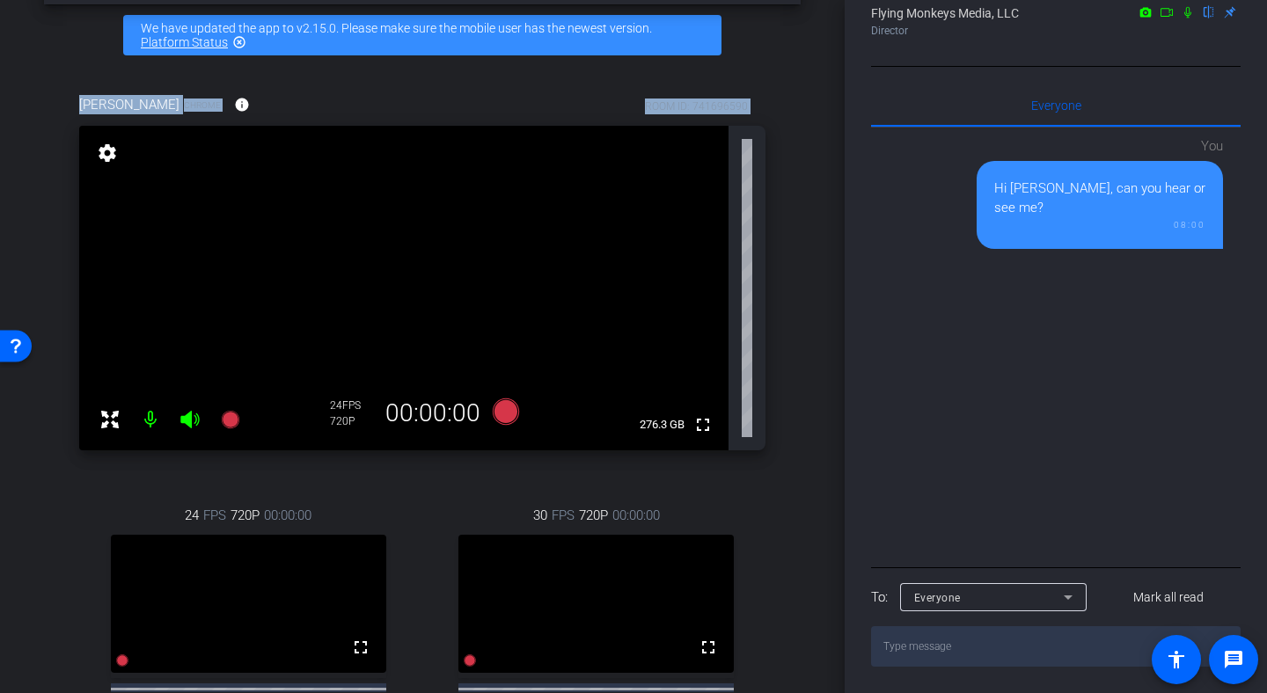
scroll to position [74, 0]
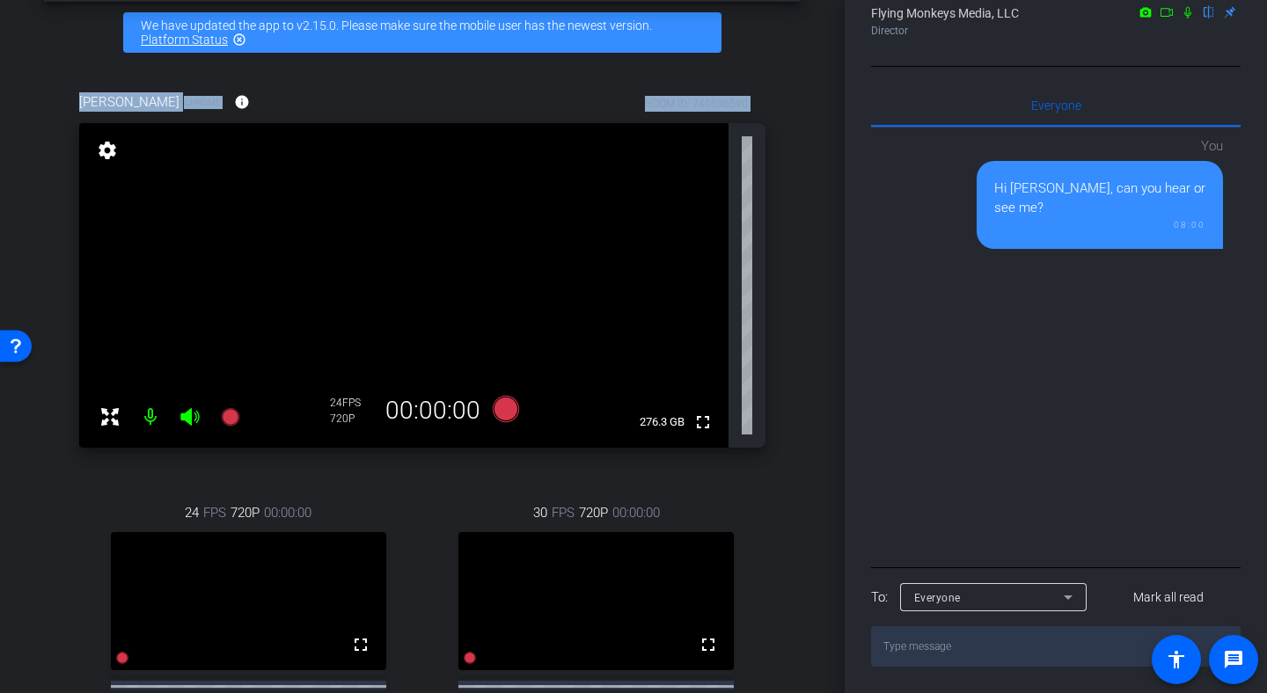
click at [386, 195] on video at bounding box center [403, 285] width 649 height 325
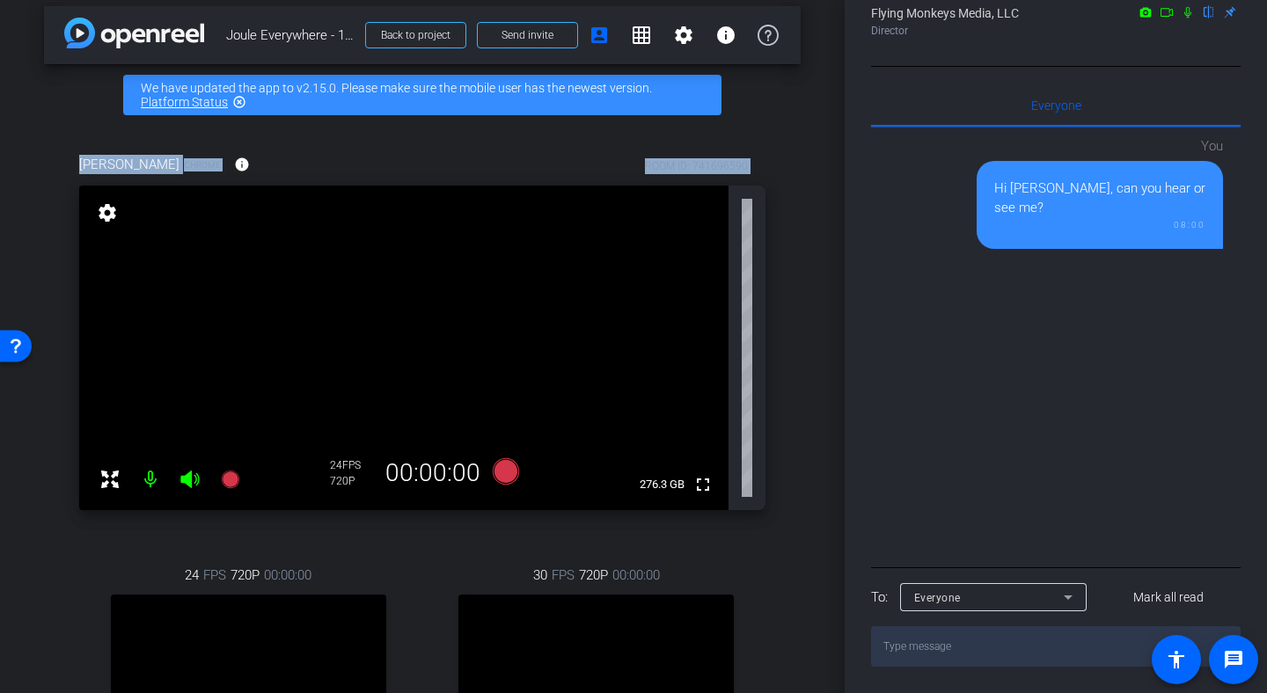
scroll to position [0, 0]
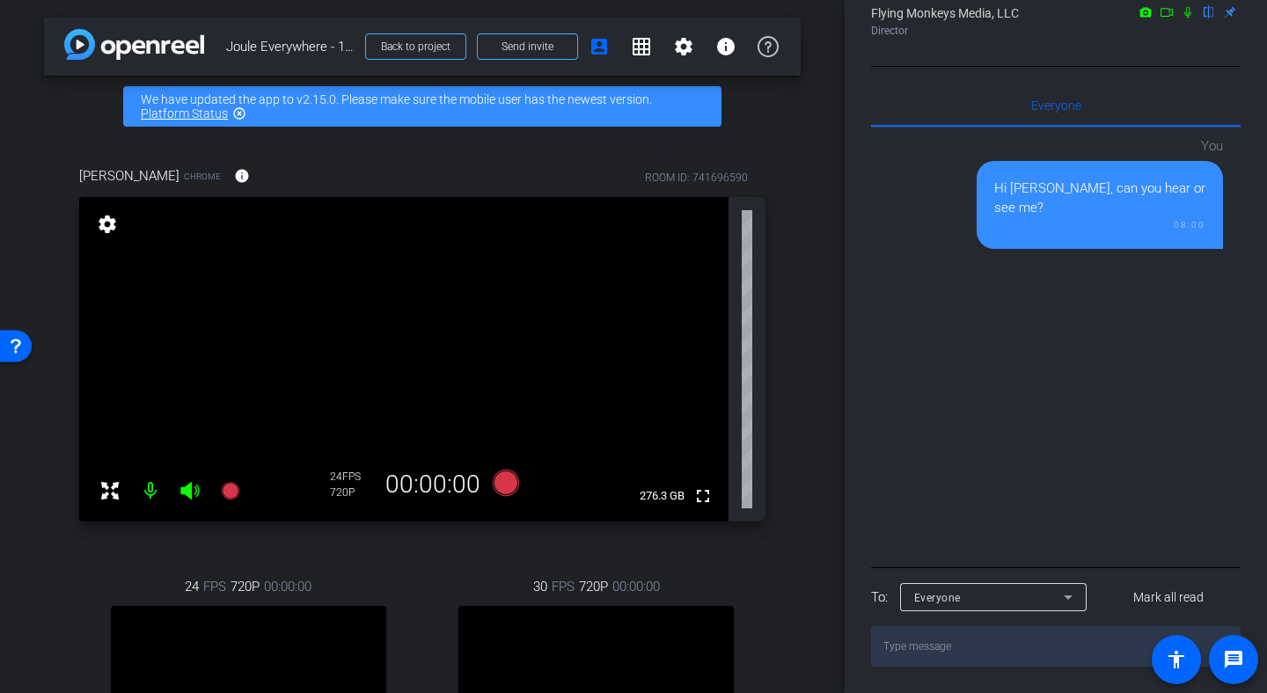
click at [809, 159] on div "arrow_back Joule Everywhere - 108 - BTP Back to project Send invite account_box…" at bounding box center [422, 346] width 845 height 693
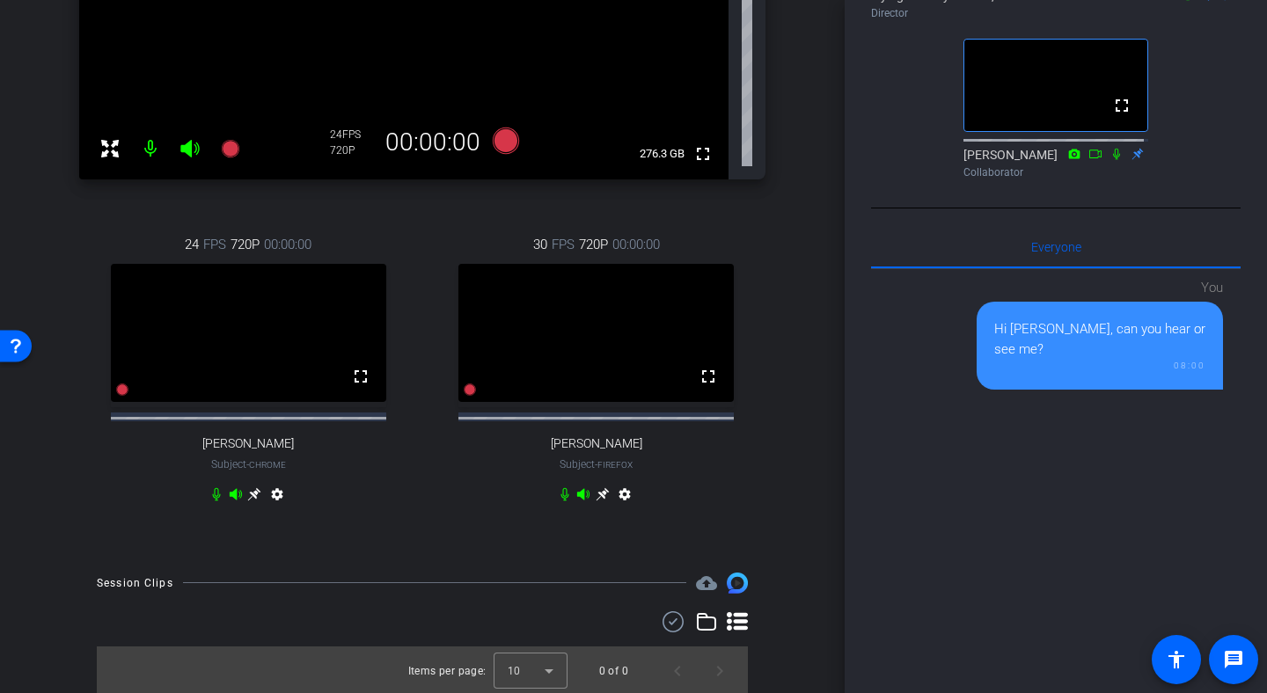
scroll to position [345, 0]
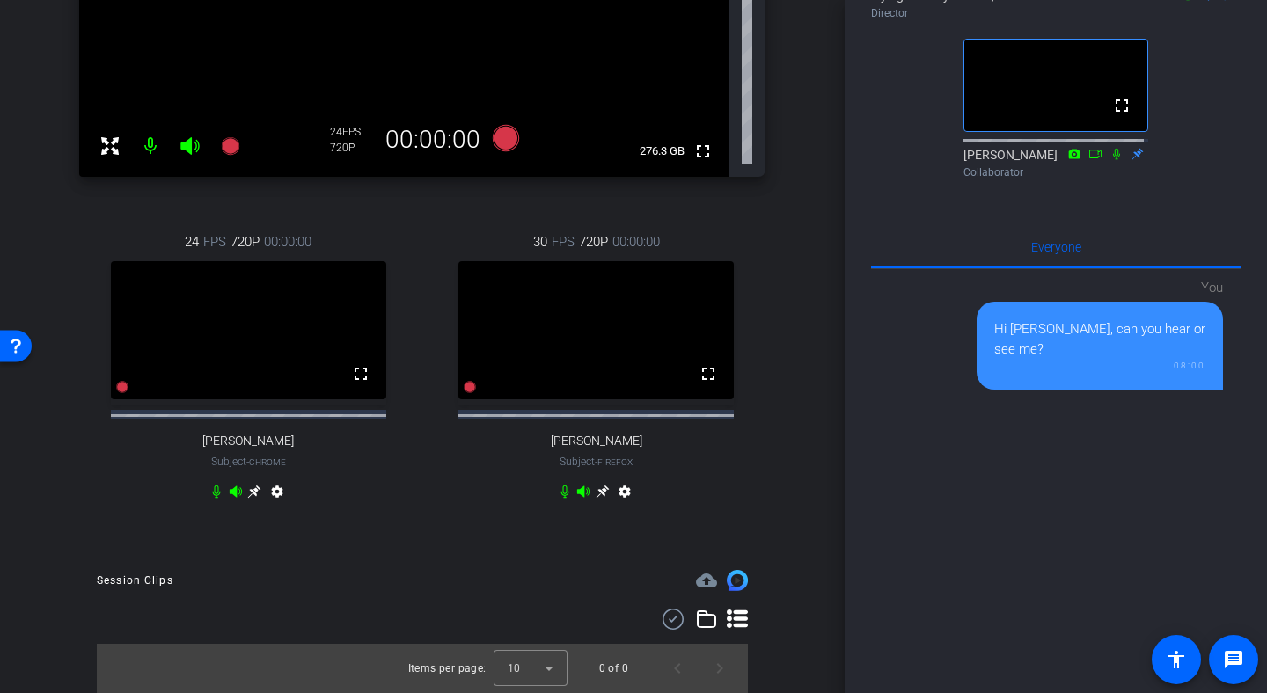
click at [251, 498] on icon at bounding box center [254, 491] width 13 height 13
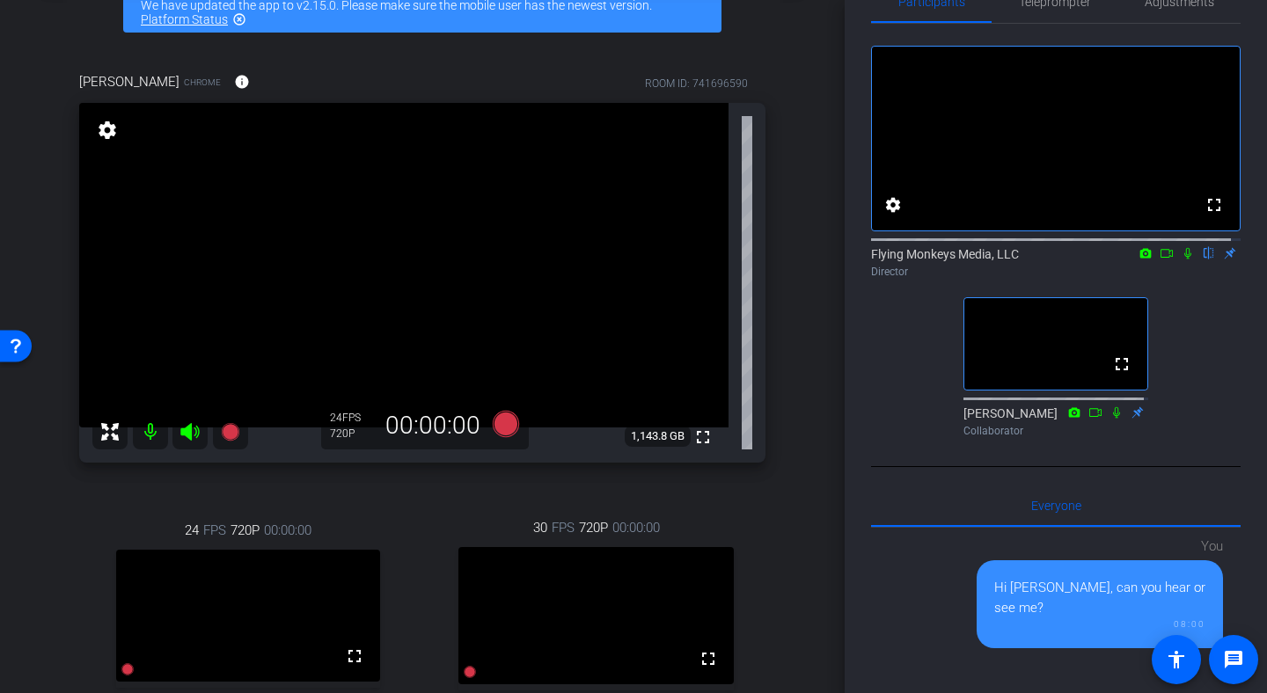
scroll to position [0, 0]
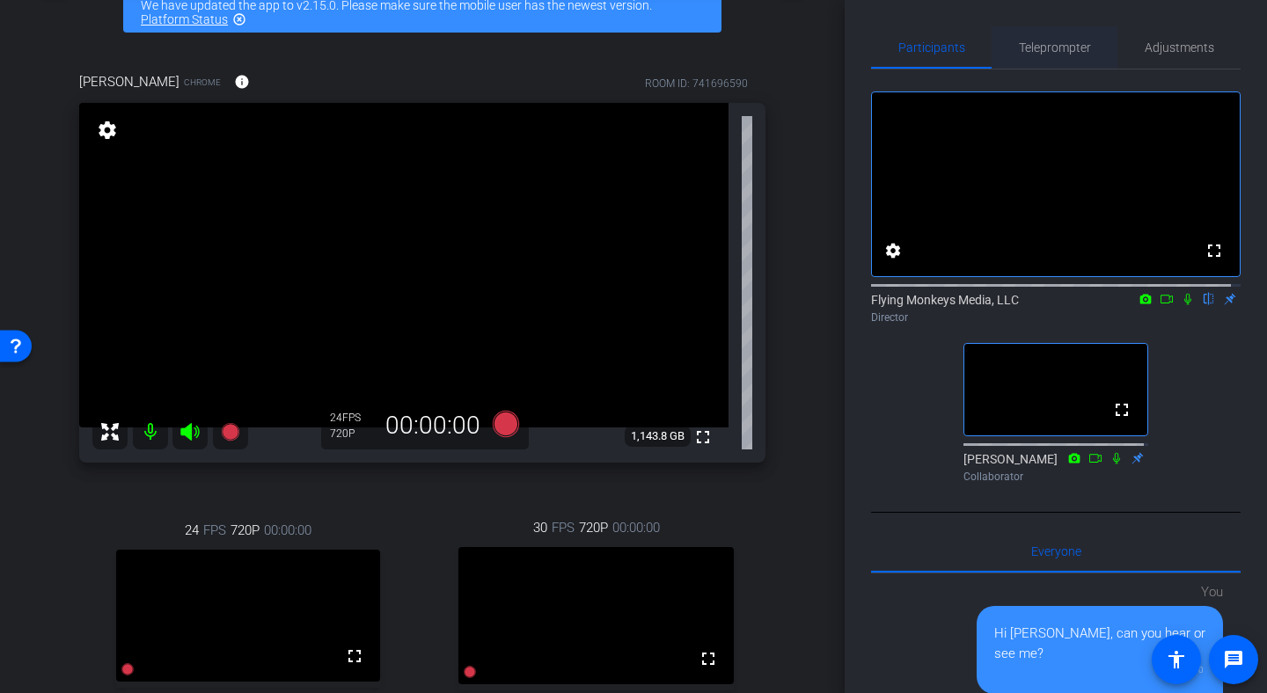
click at [1021, 38] on span "Teleprompter" at bounding box center [1055, 47] width 72 height 42
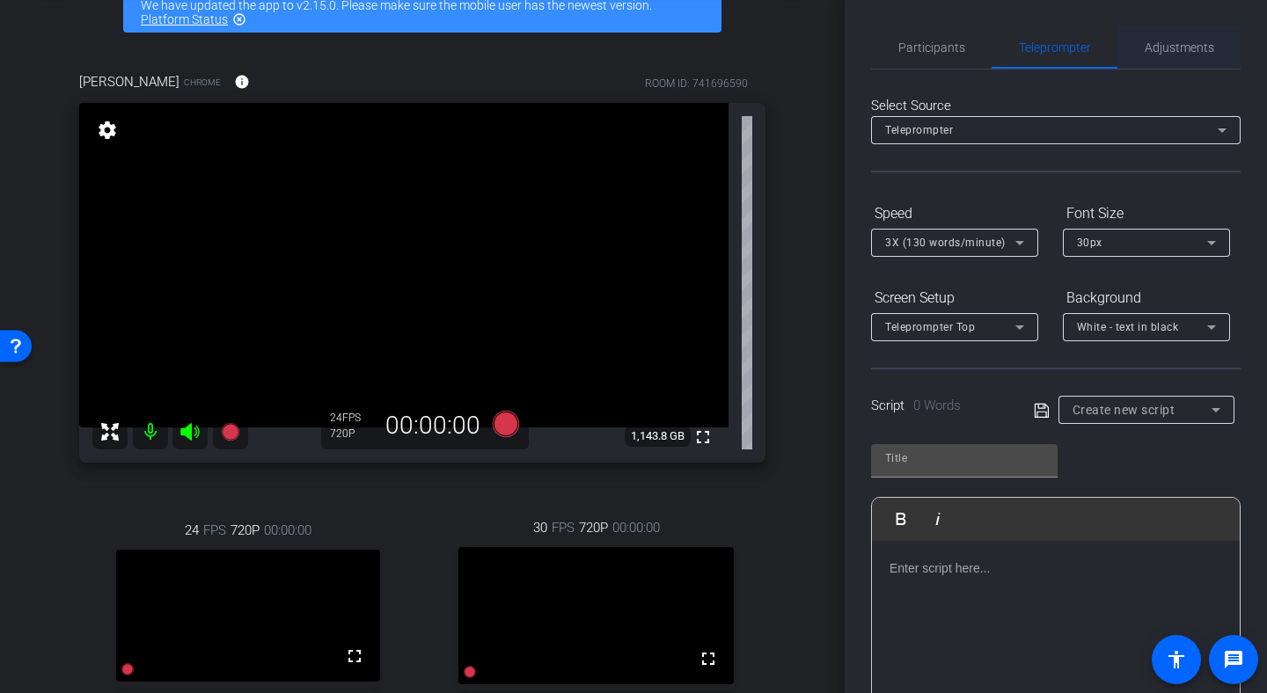
click at [1168, 56] on span "Adjustments" at bounding box center [1180, 47] width 70 height 42
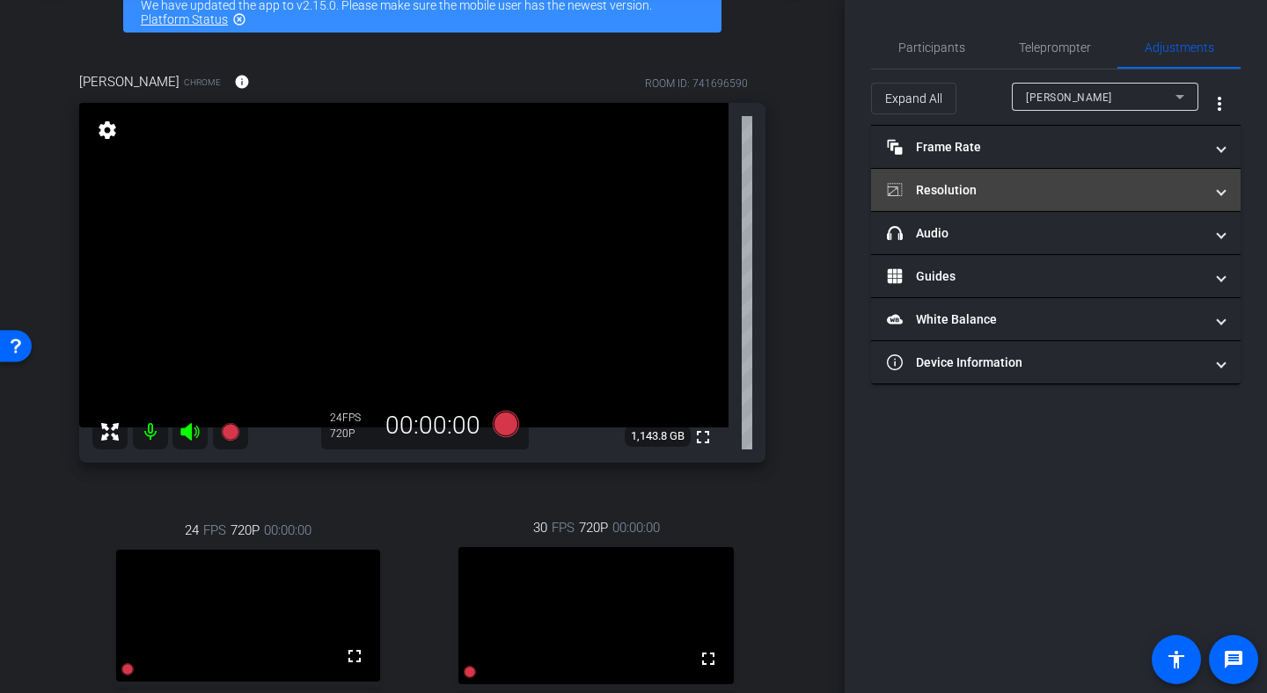
click at [985, 191] on mat-panel-title "Resolution" at bounding box center [1045, 190] width 317 height 18
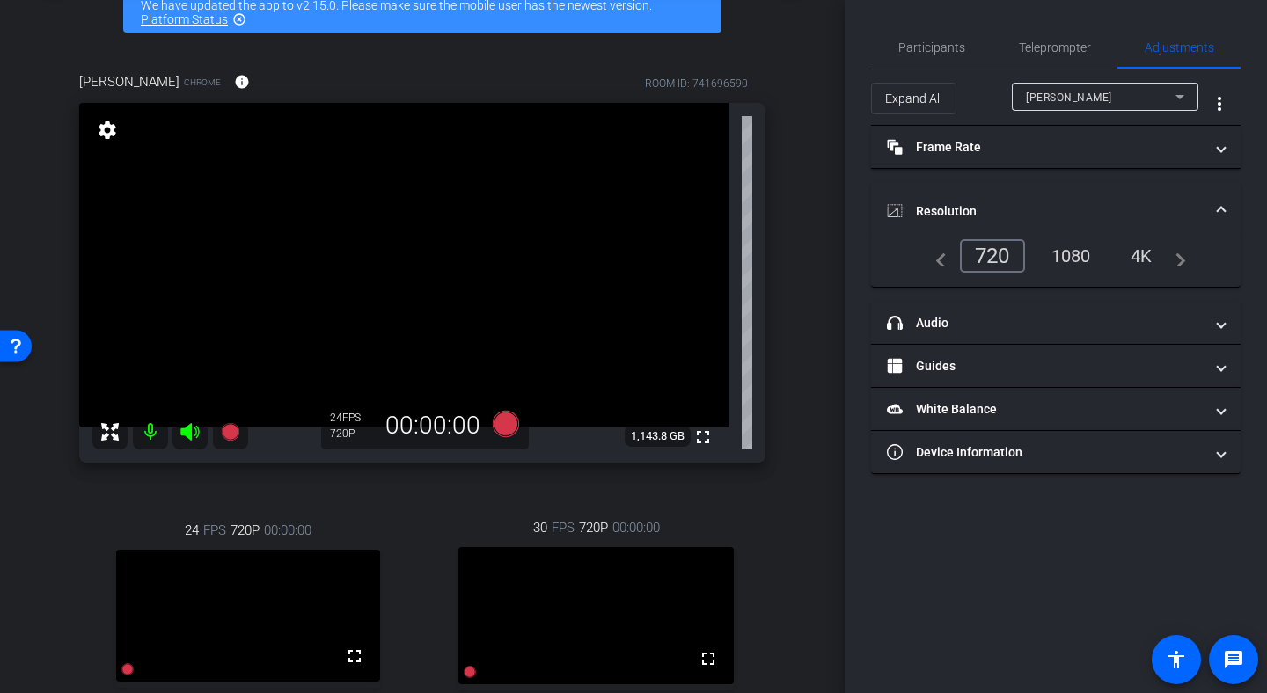
click at [1074, 262] on div "1080" at bounding box center [1071, 256] width 66 height 30
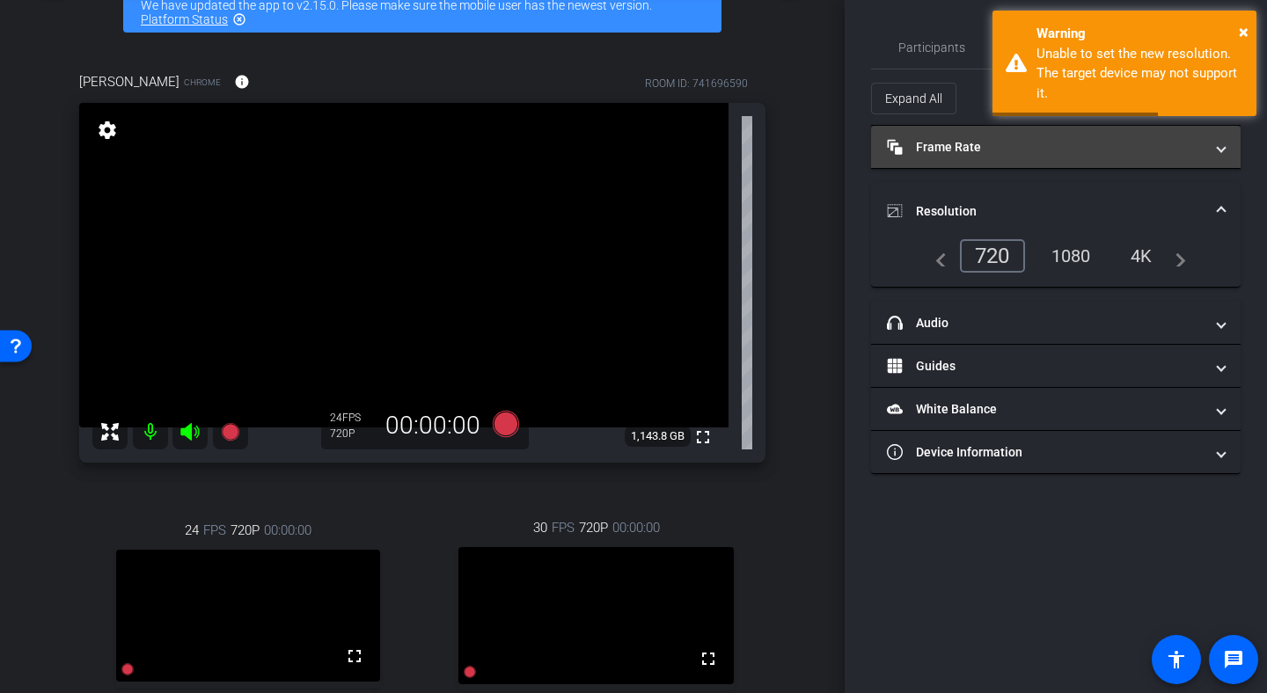
click at [1043, 161] on mat-expansion-panel-header "Frame Rate Frame Rate" at bounding box center [1056, 147] width 370 height 42
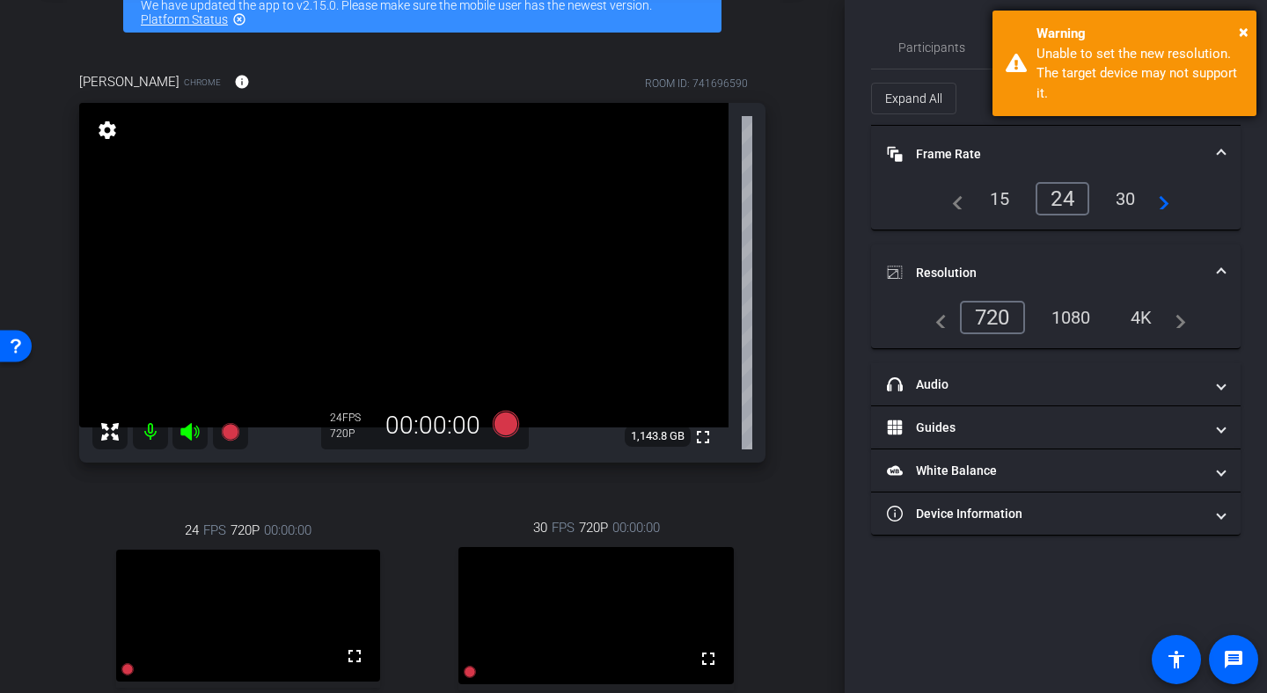
click at [1250, 20] on div "× Warning Unable to set the new resolution. The target device may not support i…" at bounding box center [1124, 64] width 264 height 106
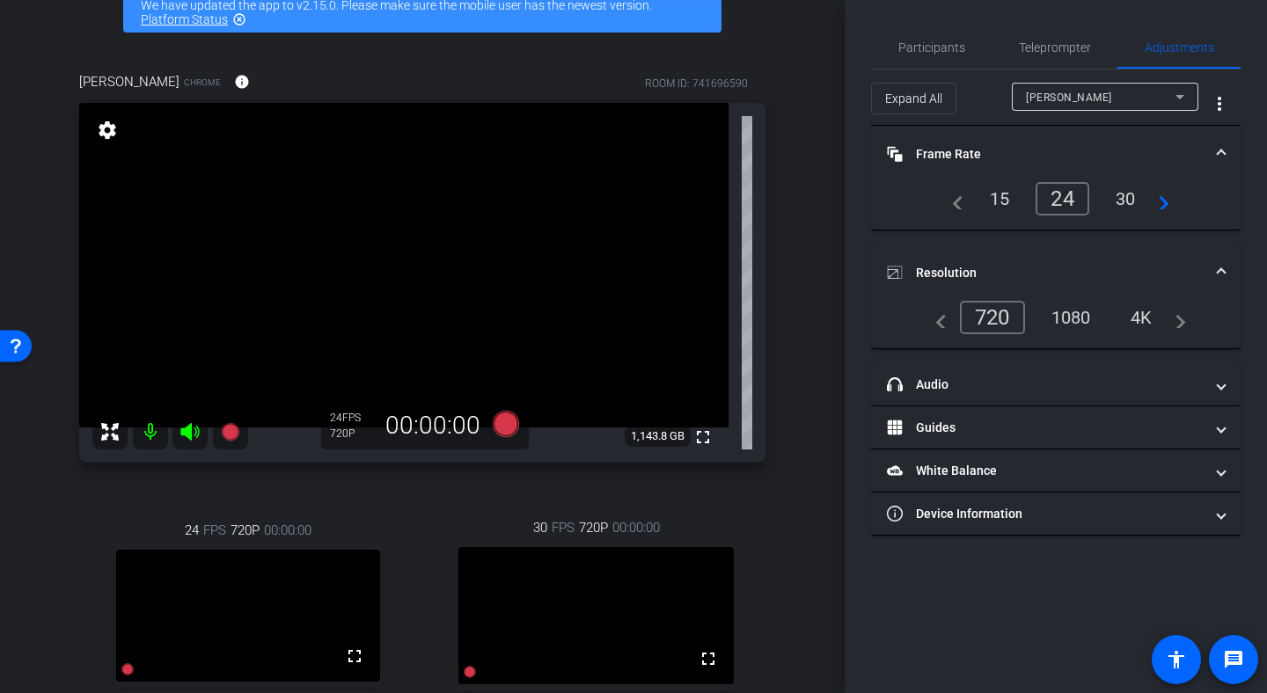
click at [1134, 94] on div "[PERSON_NAME]" at bounding box center [1101, 97] width 150 height 22
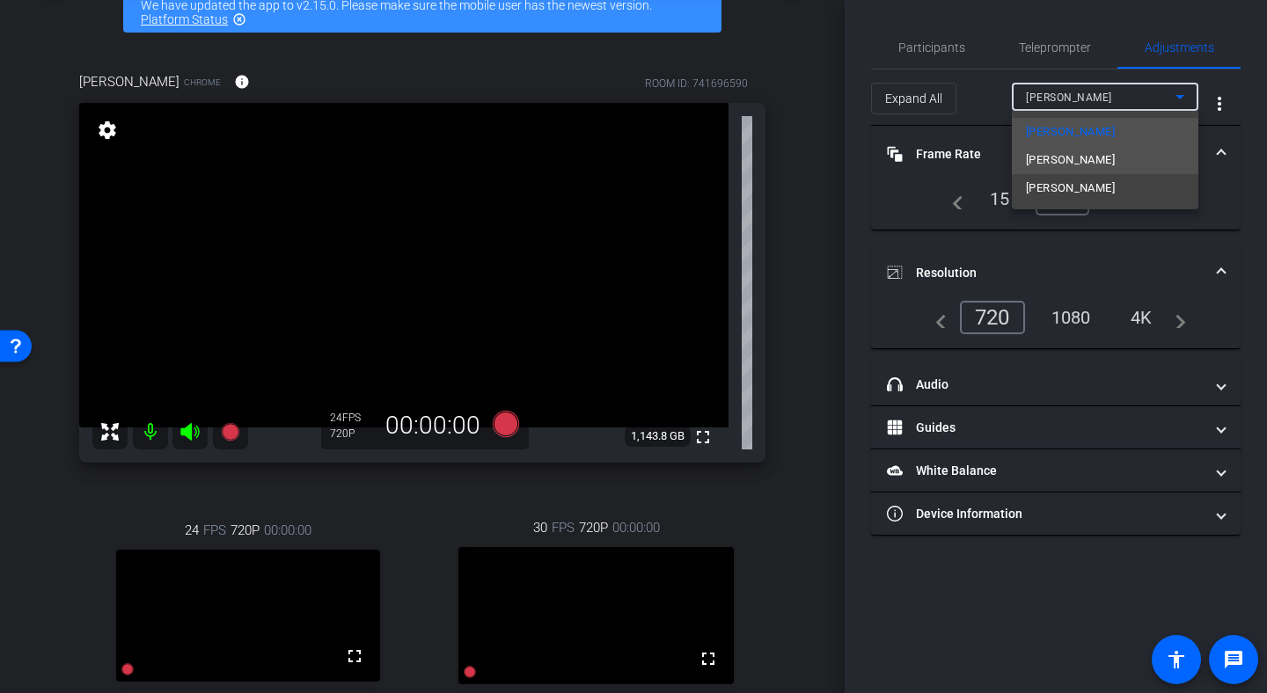
click at [1052, 169] on span "[PERSON_NAME]" at bounding box center [1070, 160] width 89 height 21
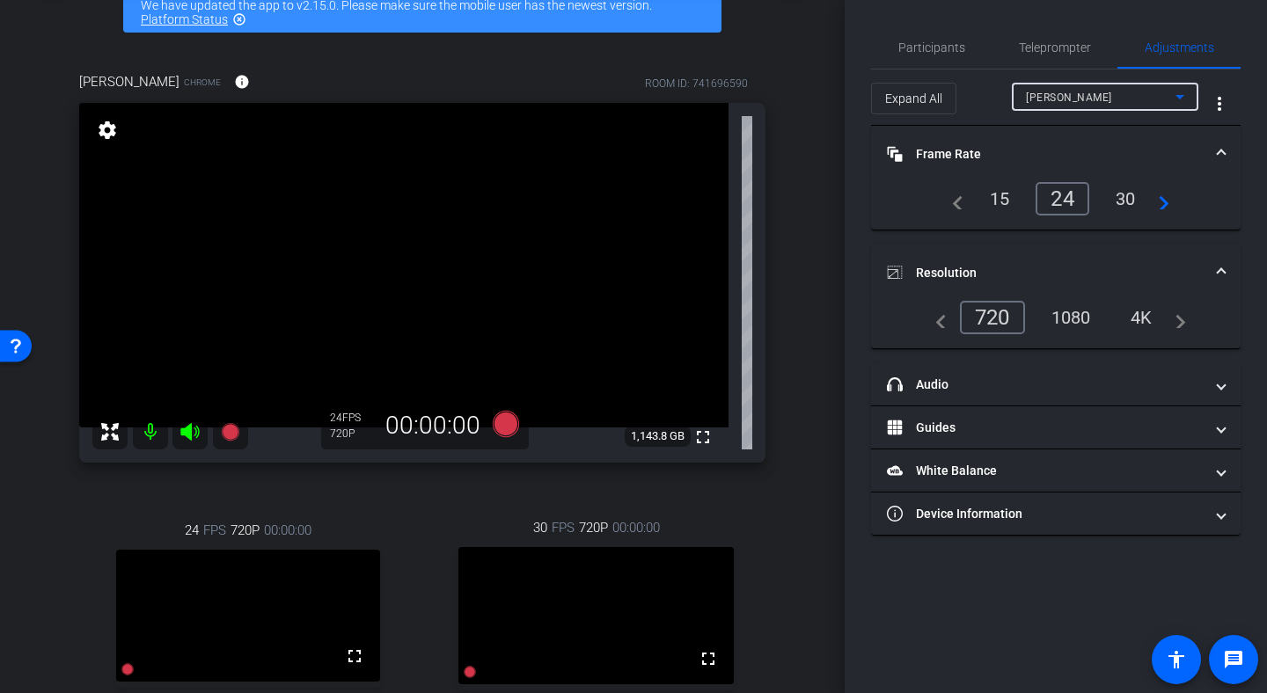
click at [1072, 299] on mat-expansion-panel-header "Resolution" at bounding box center [1056, 273] width 370 height 56
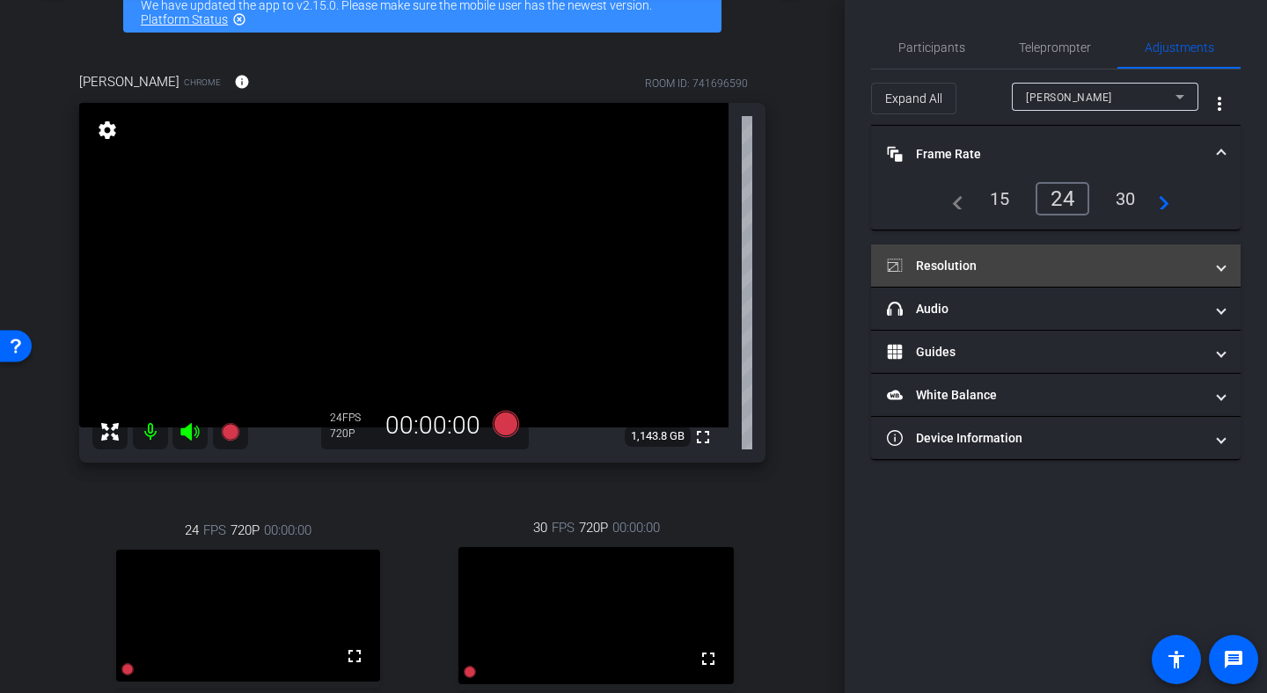
click at [1065, 267] on mat-panel-title "Resolution" at bounding box center [1045, 266] width 317 height 18
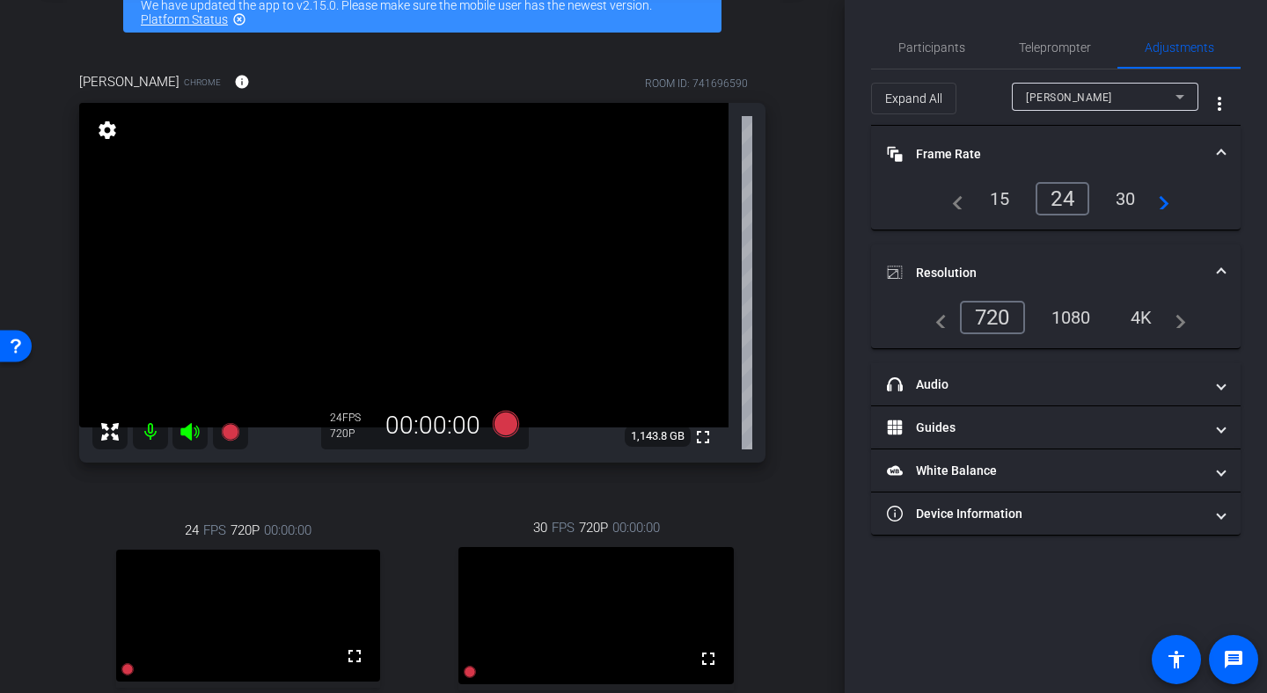
click at [1072, 300] on mat-expansion-panel-header "Resolution" at bounding box center [1056, 273] width 370 height 56
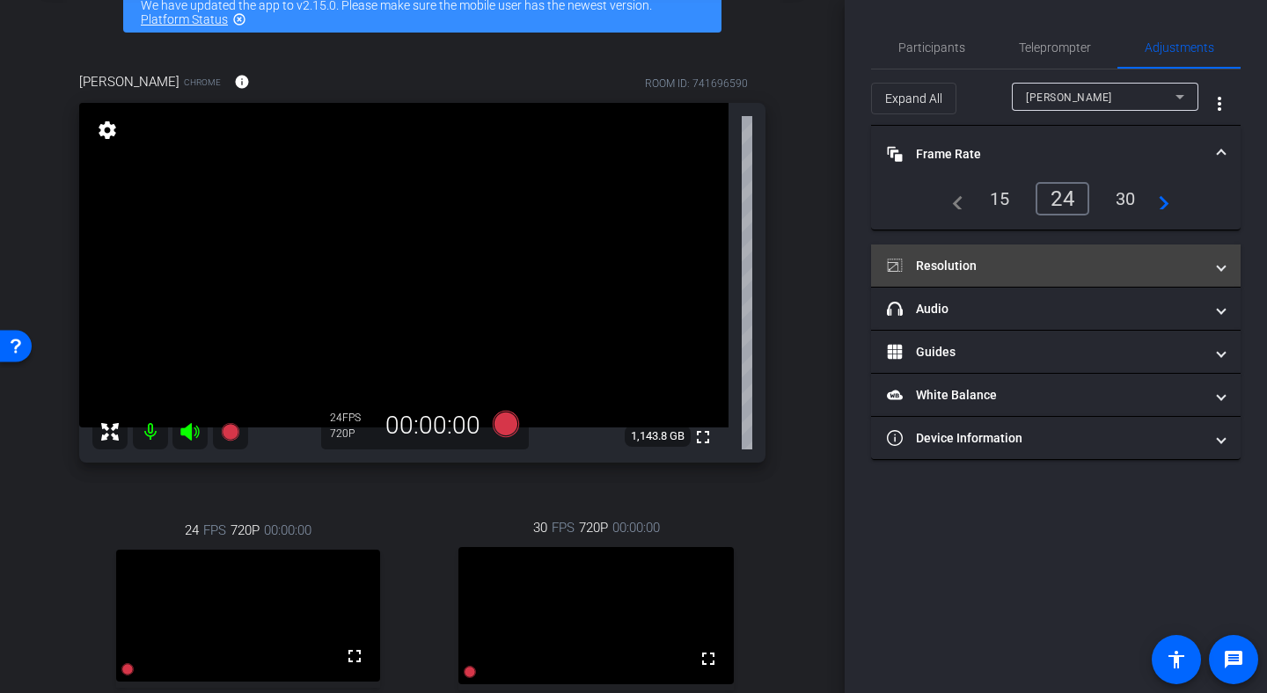
click at [1074, 266] on mat-panel-title "Resolution" at bounding box center [1045, 266] width 317 height 18
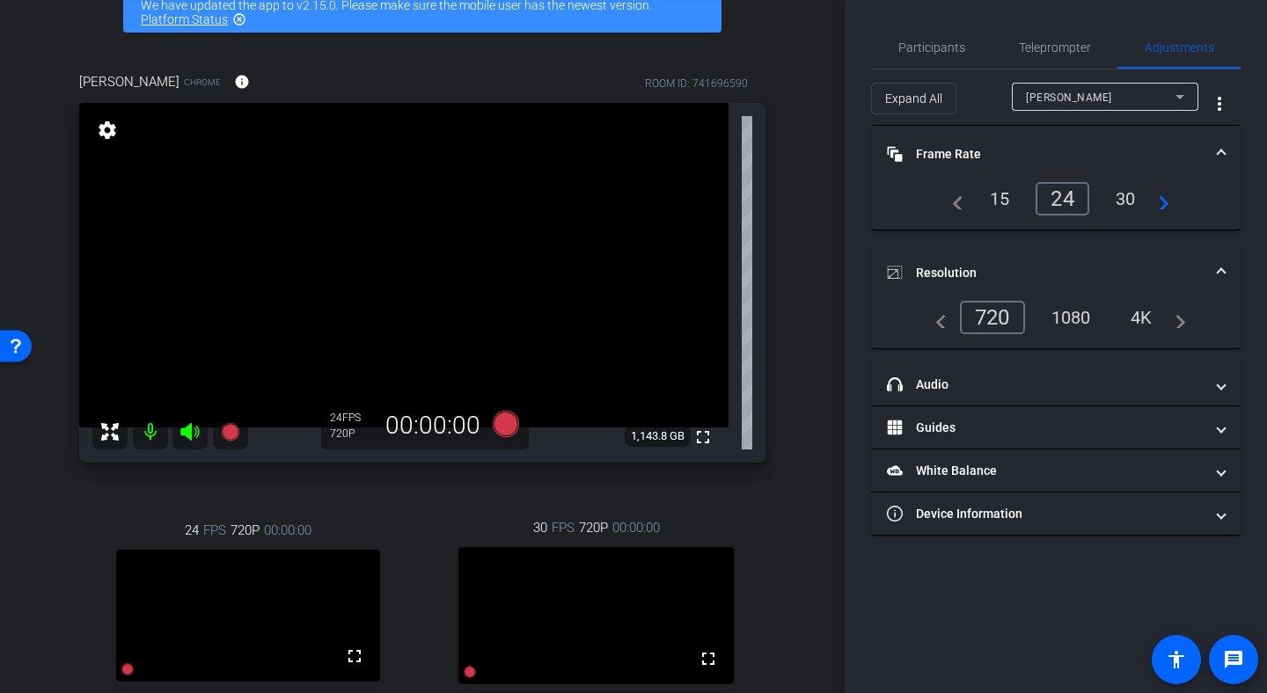
click at [1072, 326] on div "1080" at bounding box center [1071, 318] width 66 height 30
click at [1132, 204] on div "30" at bounding box center [1125, 199] width 47 height 30
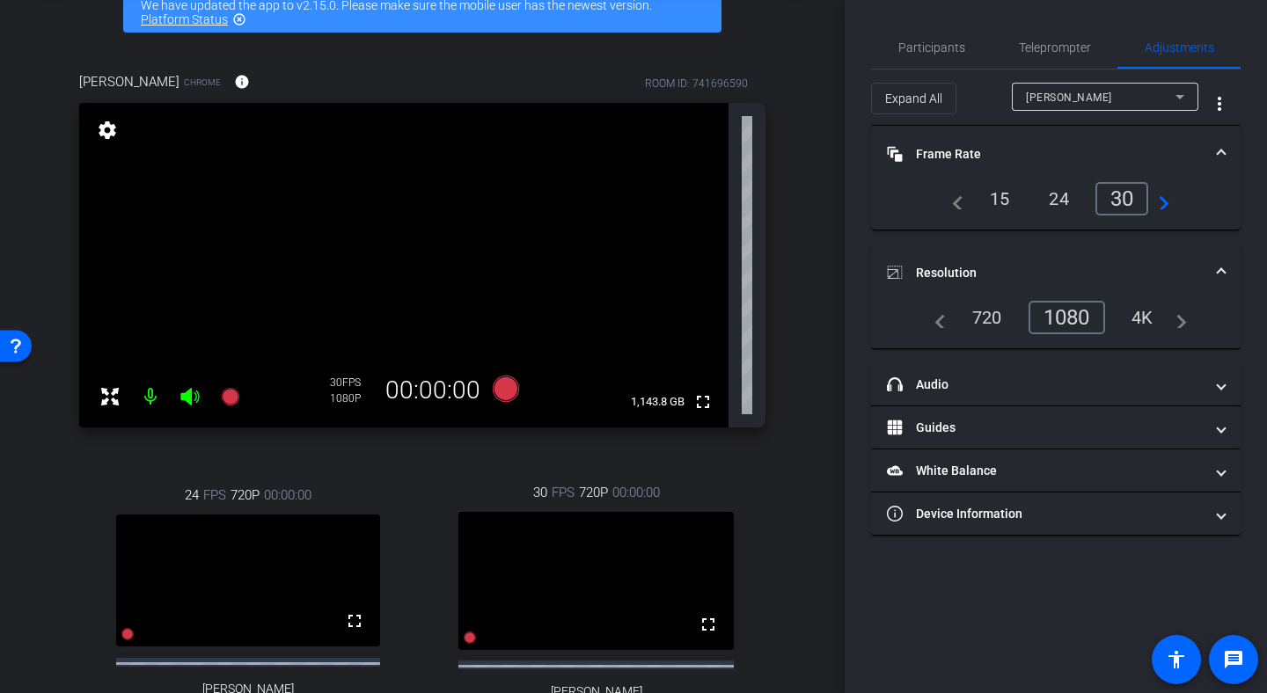
click at [1035, 135] on mat-expansion-panel-header "Frame Rate Frame Rate" at bounding box center [1056, 154] width 370 height 56
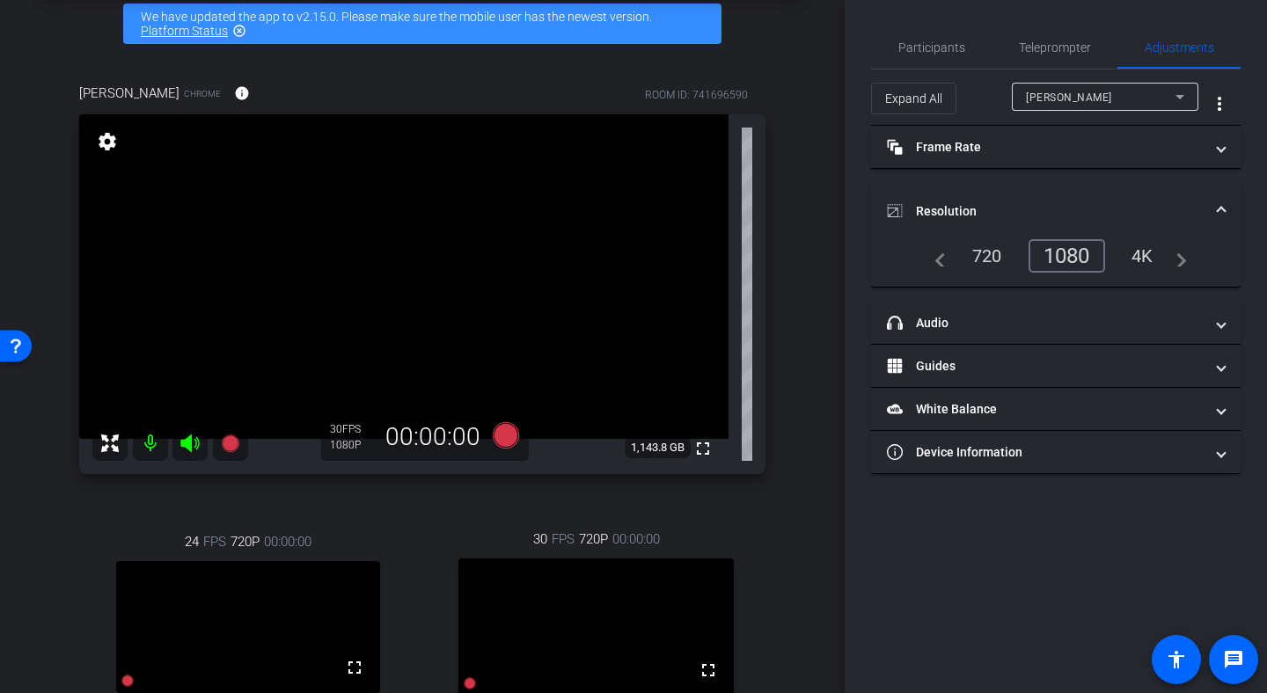
scroll to position [84, 0]
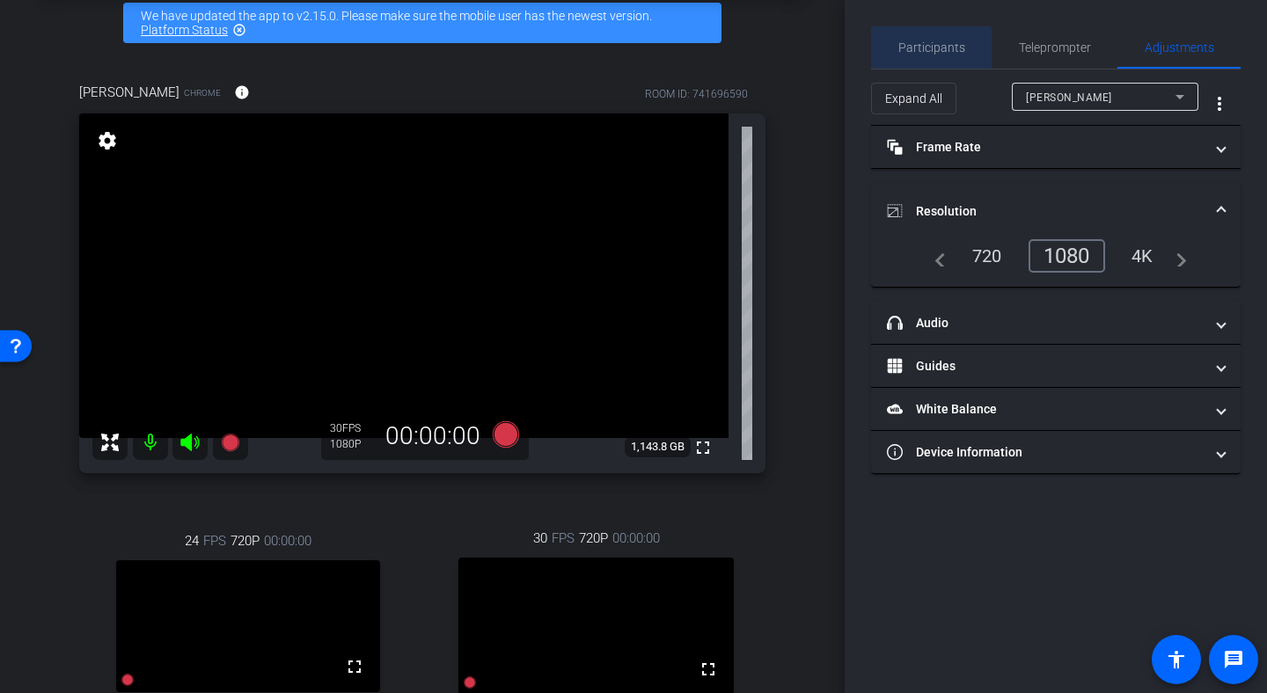
click at [926, 54] on span "Participants" at bounding box center [931, 47] width 67 height 12
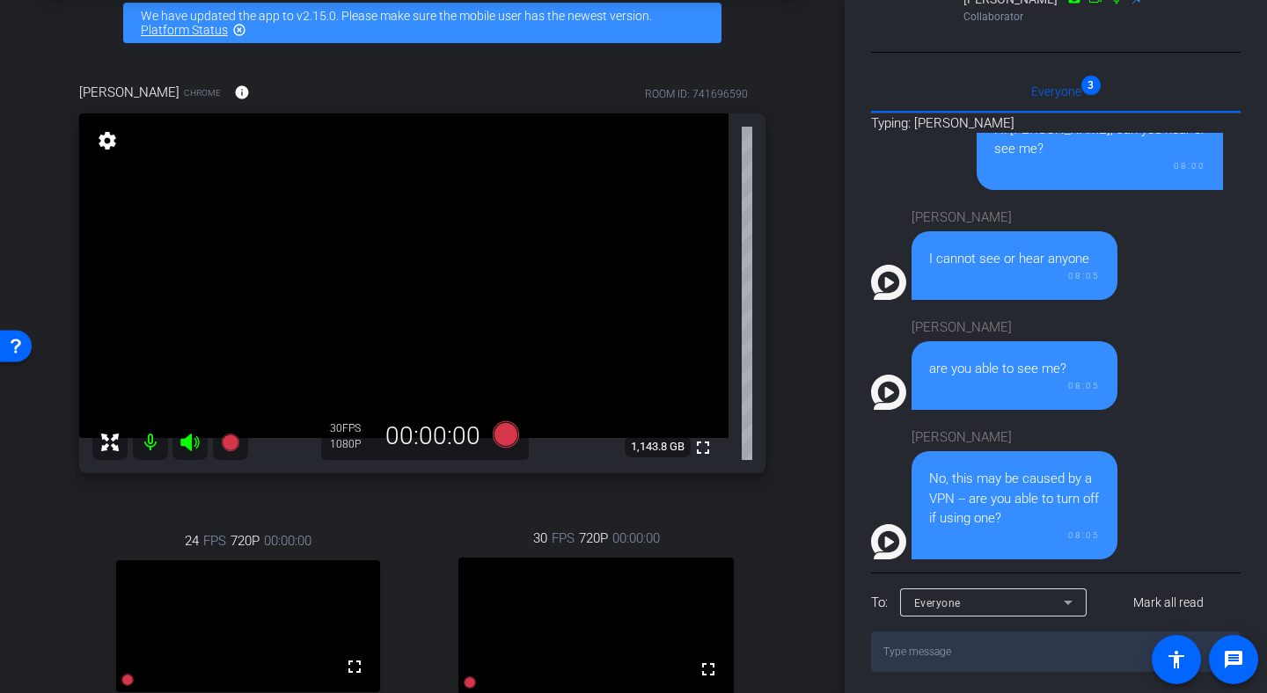
scroll to position [233, 0]
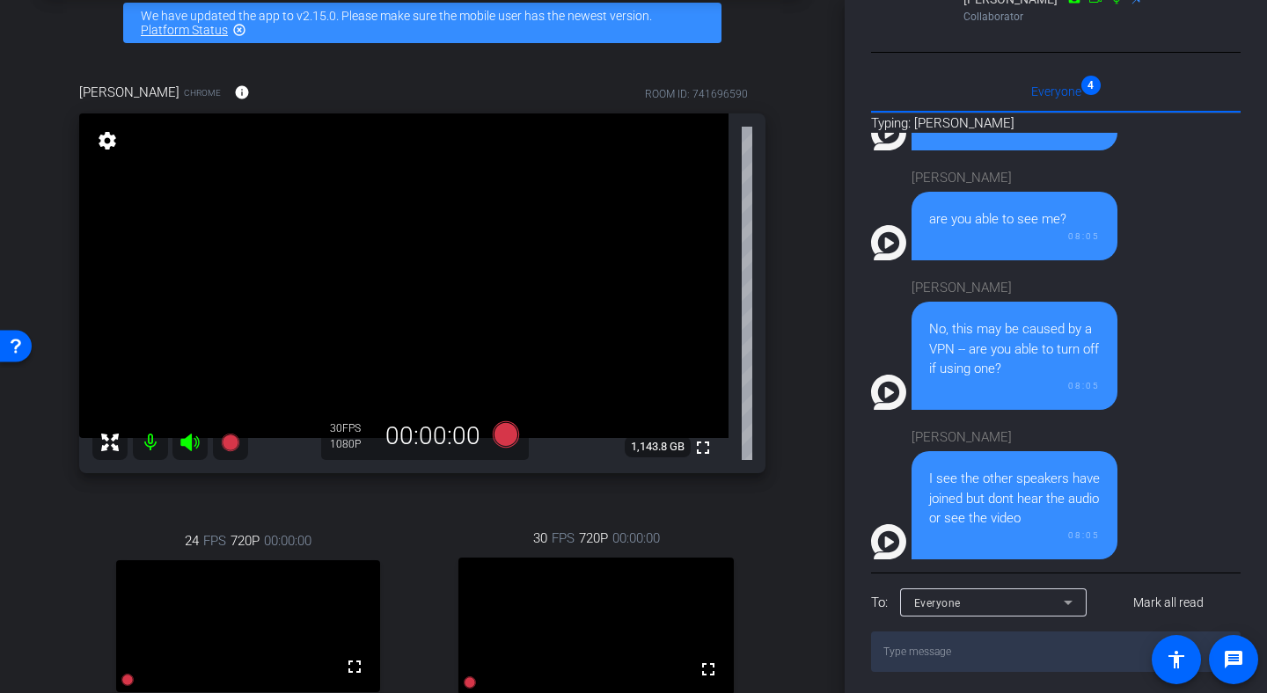
click at [962, 672] on textarea at bounding box center [1056, 652] width 370 height 40
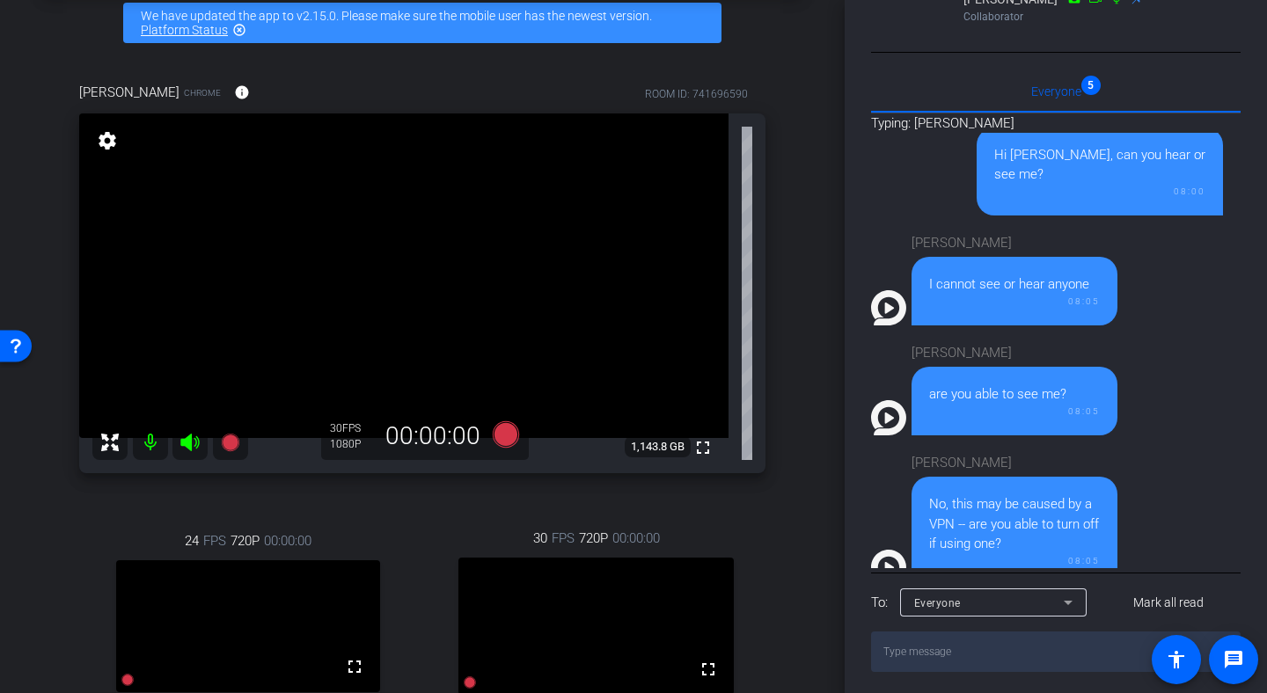
scroll to position [66, 0]
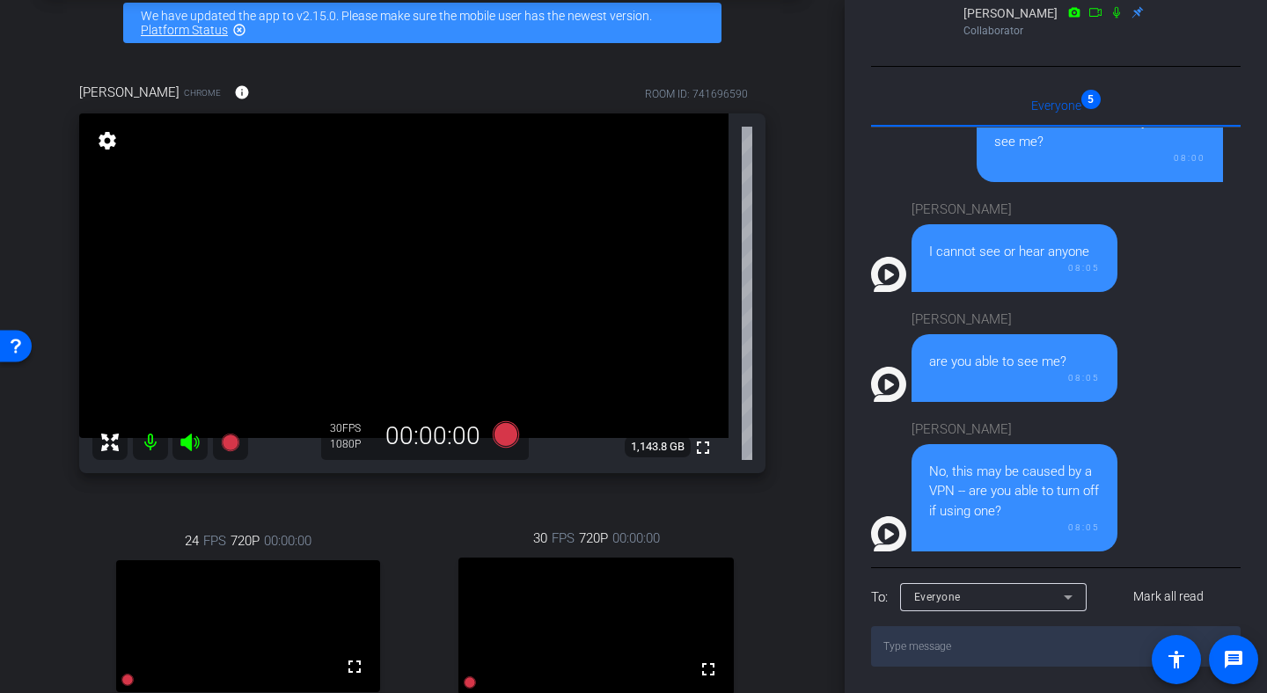
drag, startPoint x: 844, startPoint y: 170, endPoint x: 844, endPoint y: 157, distance: 12.3
click at [845, 157] on div "Participants Teleprompter Adjustments fullscreen settings Flying Monkeys Media,…" at bounding box center [1056, 346] width 422 height 693
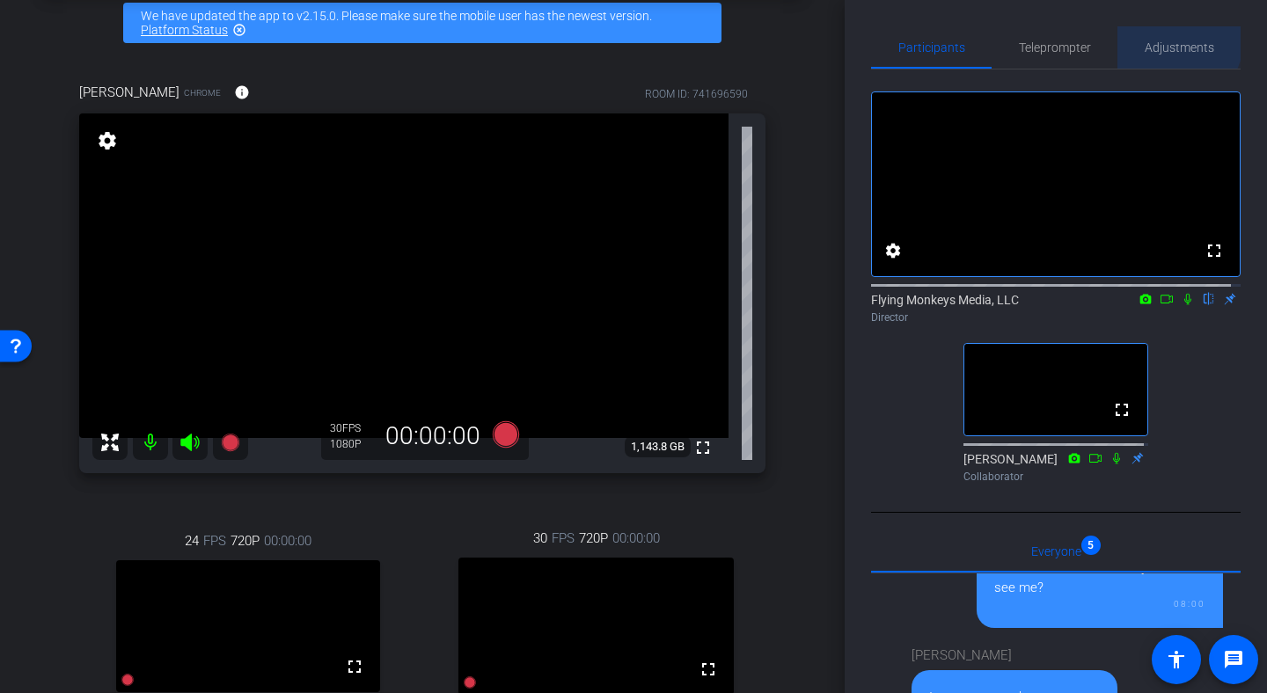
click at [1167, 42] on span "Adjustments" at bounding box center [1180, 47] width 70 height 12
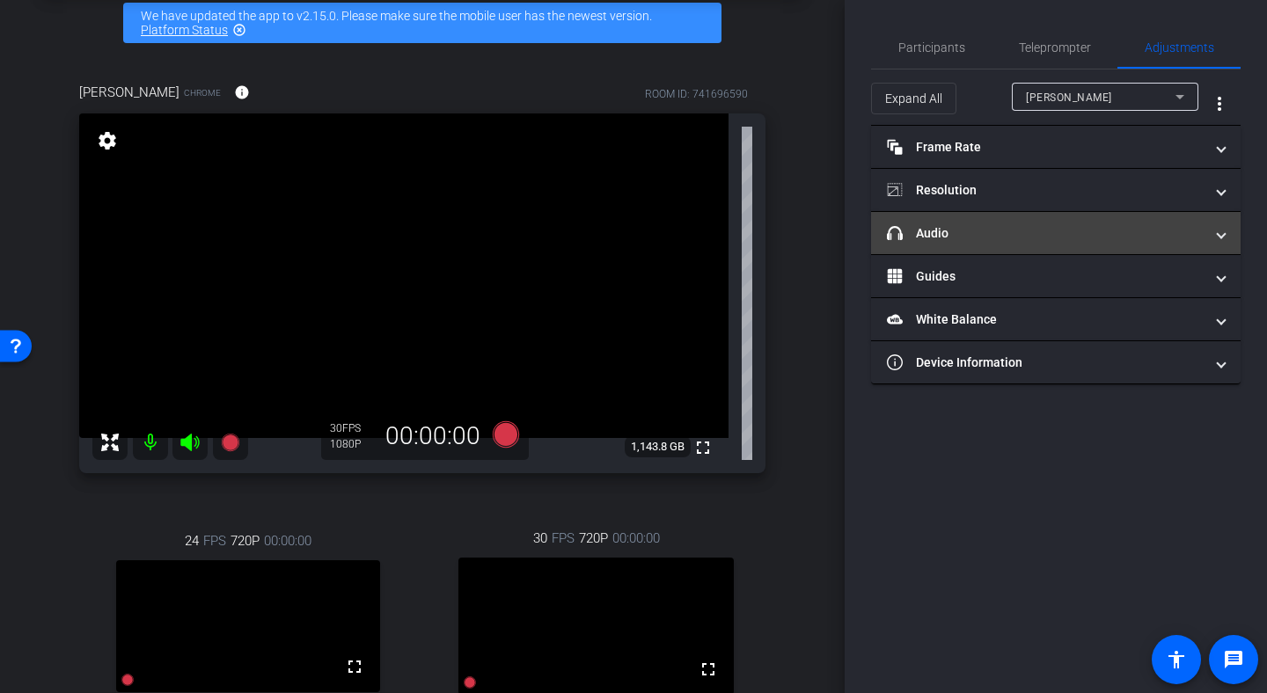
click at [944, 229] on mat-panel-title "headphone icon Audio" at bounding box center [1045, 233] width 317 height 18
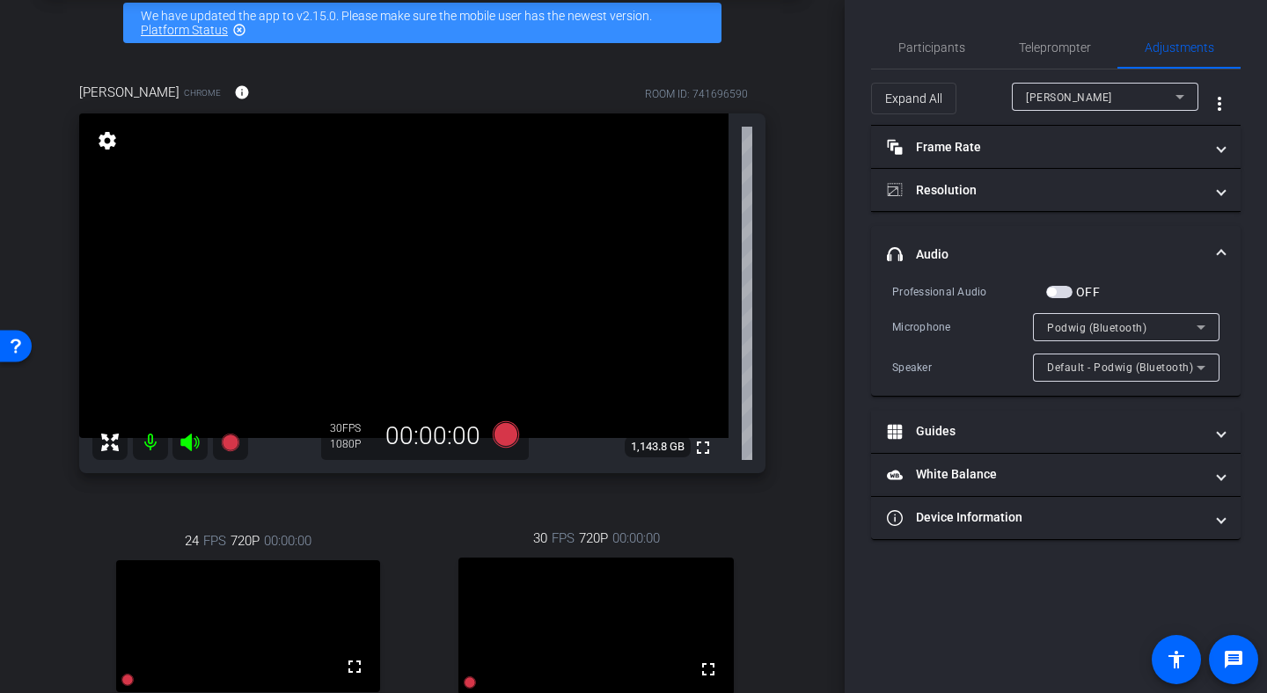
click at [1085, 93] on span "[PERSON_NAME]" at bounding box center [1069, 97] width 86 height 12
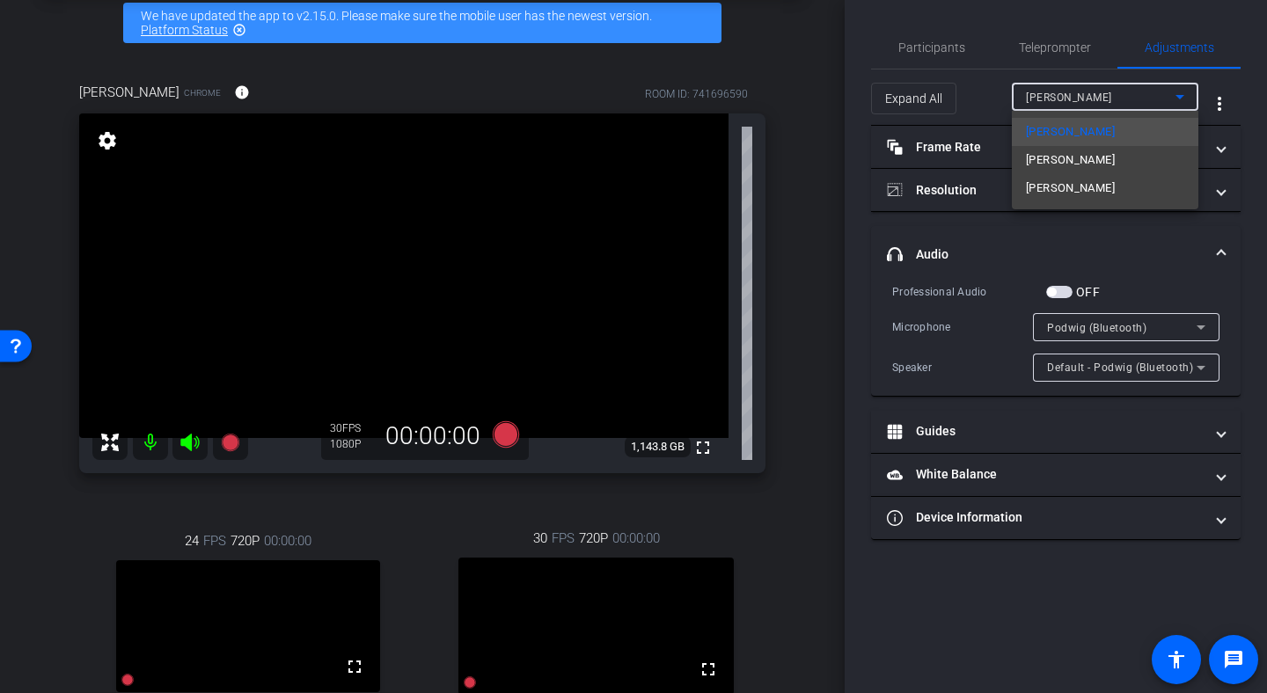
click at [1049, 166] on span "[PERSON_NAME]" at bounding box center [1070, 160] width 89 height 21
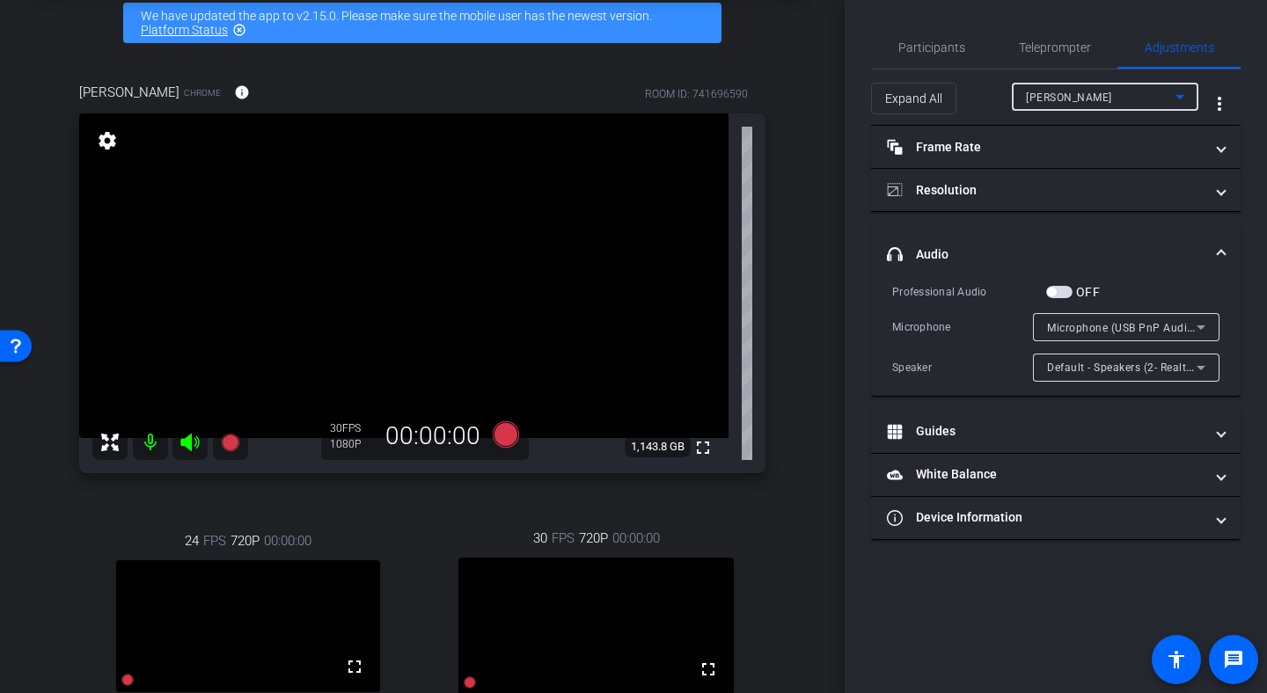
click at [1135, 340] on div "Microphone (USB PnP Audio Device) (0d8c:0134)" at bounding box center [1126, 327] width 158 height 28
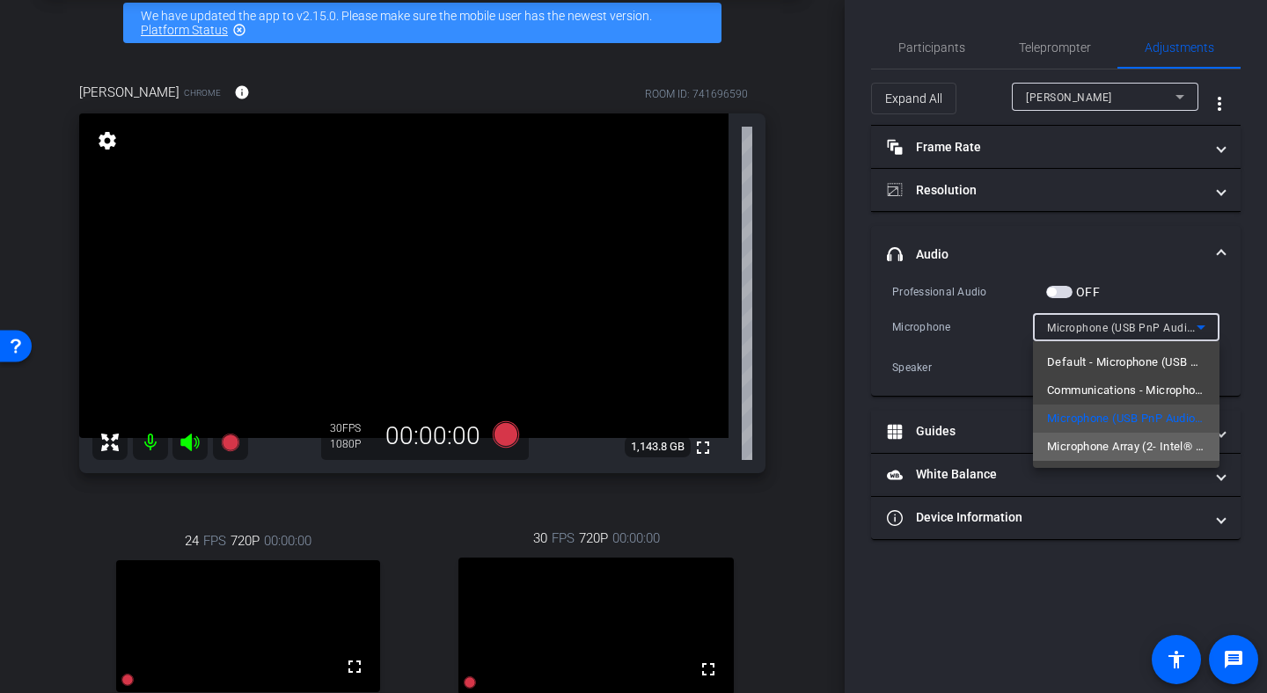
click at [1090, 447] on span "Microphone Array (2- Intel® Smart Sound Technologie für digitale Mikrofone)" at bounding box center [1126, 446] width 158 height 21
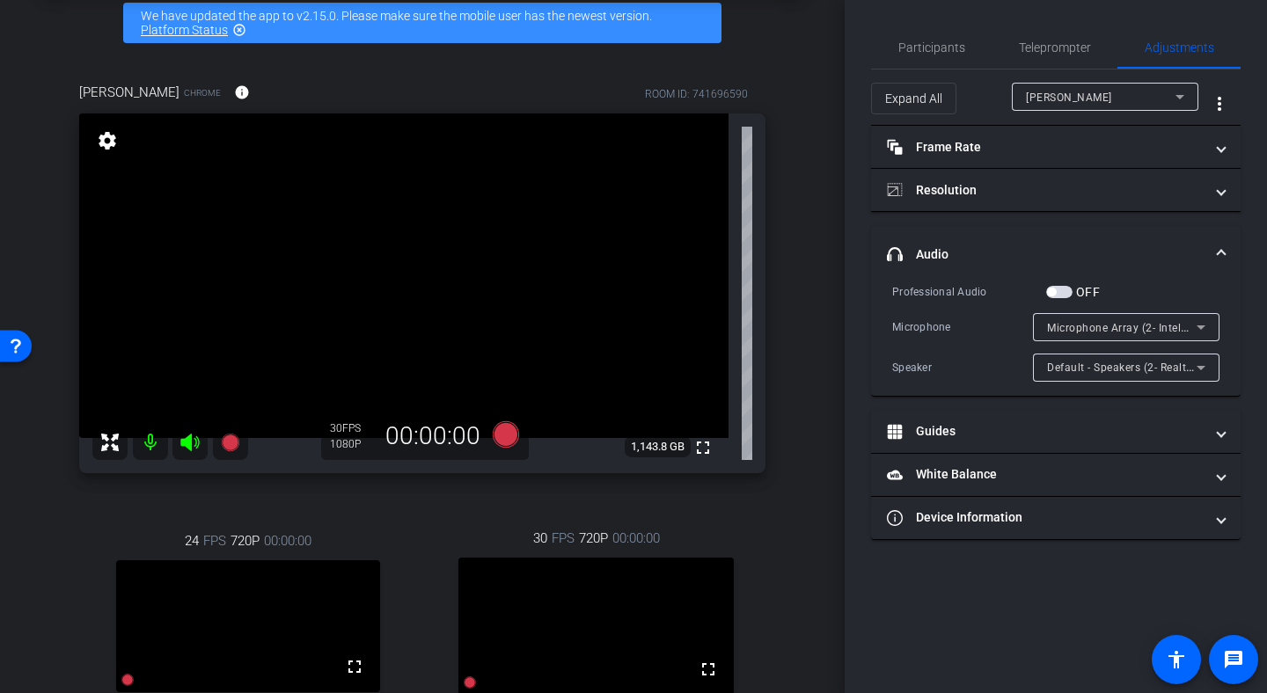
click at [1027, 238] on mat-expansion-panel-header "headphone icon Audio" at bounding box center [1056, 254] width 370 height 56
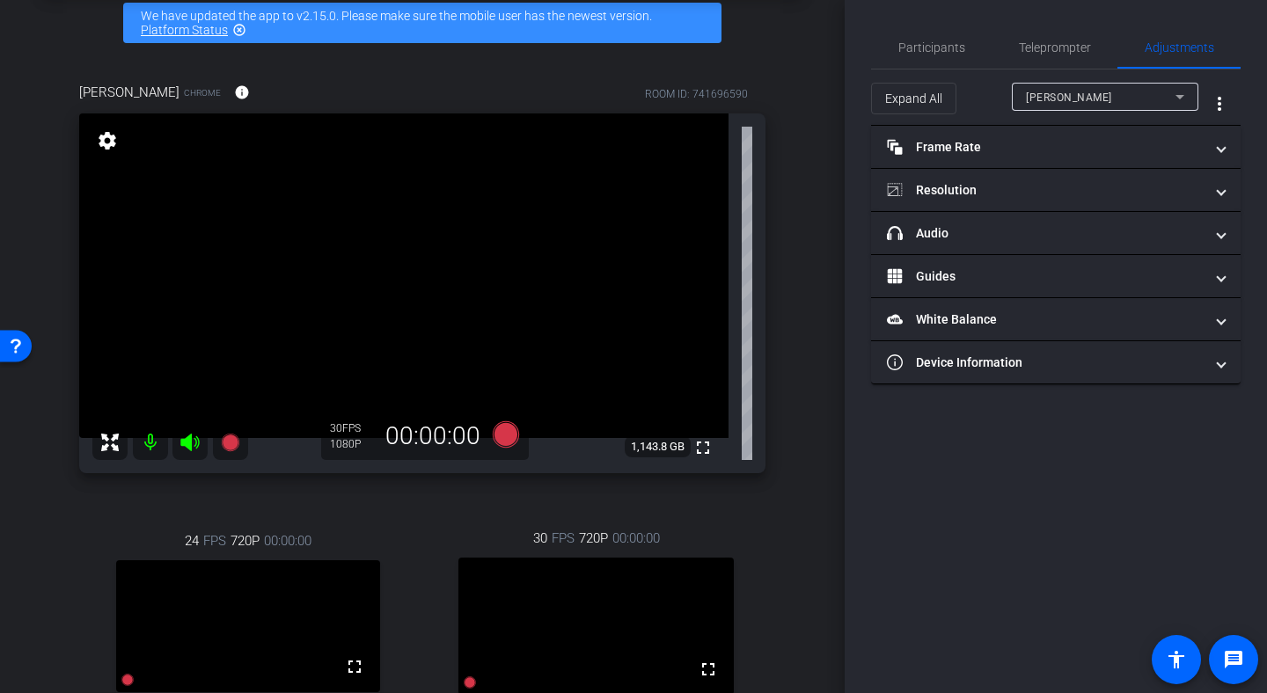
scroll to position [17, 0]
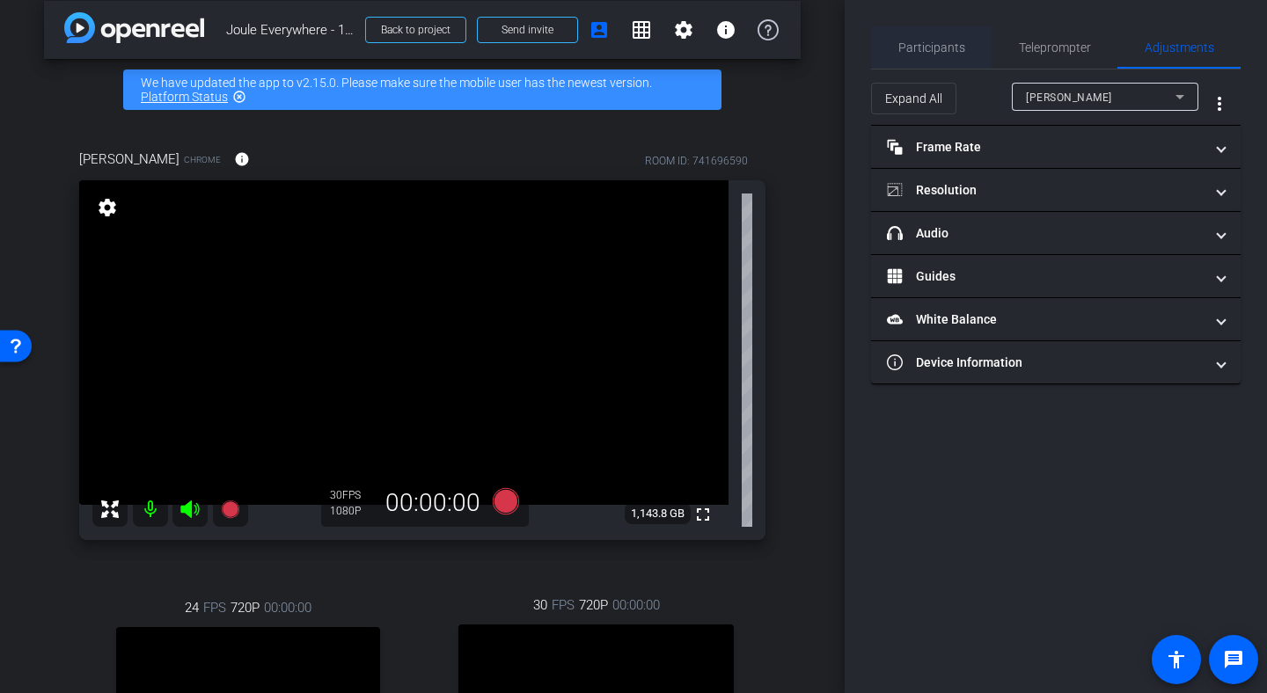
click at [957, 39] on span "Participants" at bounding box center [931, 47] width 67 height 42
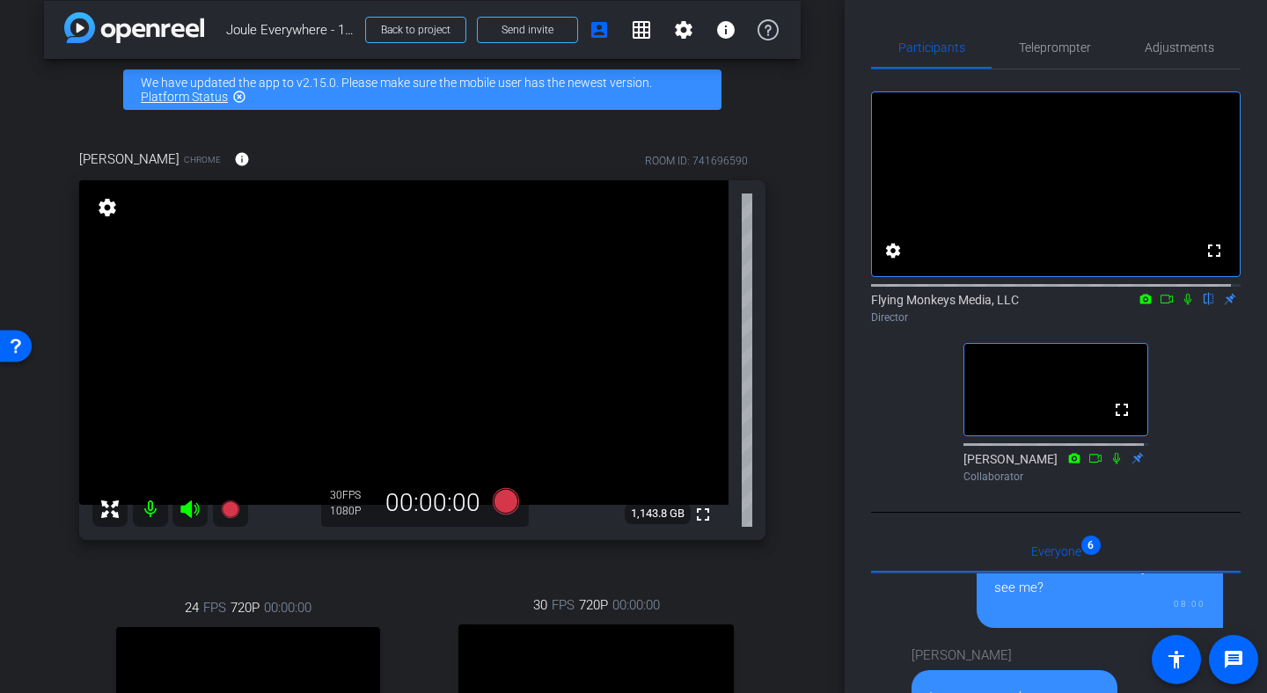
drag, startPoint x: 1256, startPoint y: 157, endPoint x: 1259, endPoint y: 390, distance: 232.3
click at [1259, 390] on div "Participants Teleprompter Adjustments fullscreen settings Flying Monkeys Media,…" at bounding box center [1056, 346] width 422 height 693
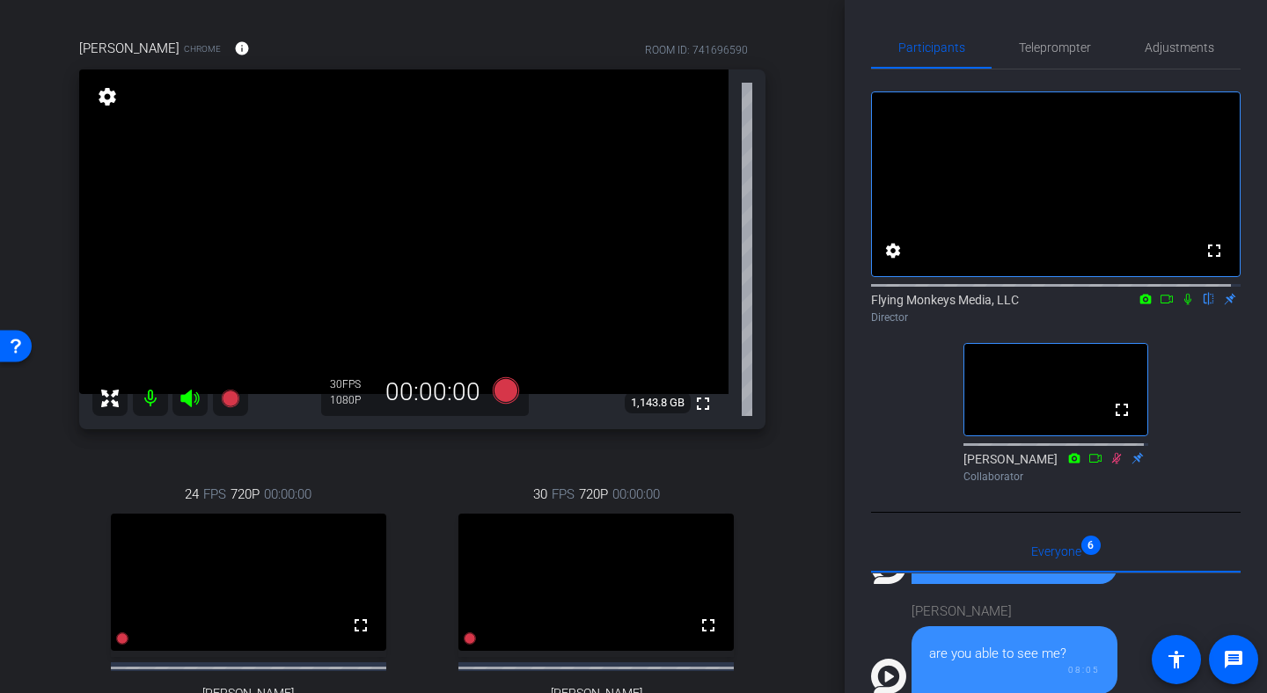
scroll to position [127, 0]
click at [846, 191] on div "Participants Teleprompter Adjustments fullscreen settings Flying Monkeys Media,…" at bounding box center [1056, 346] width 422 height 693
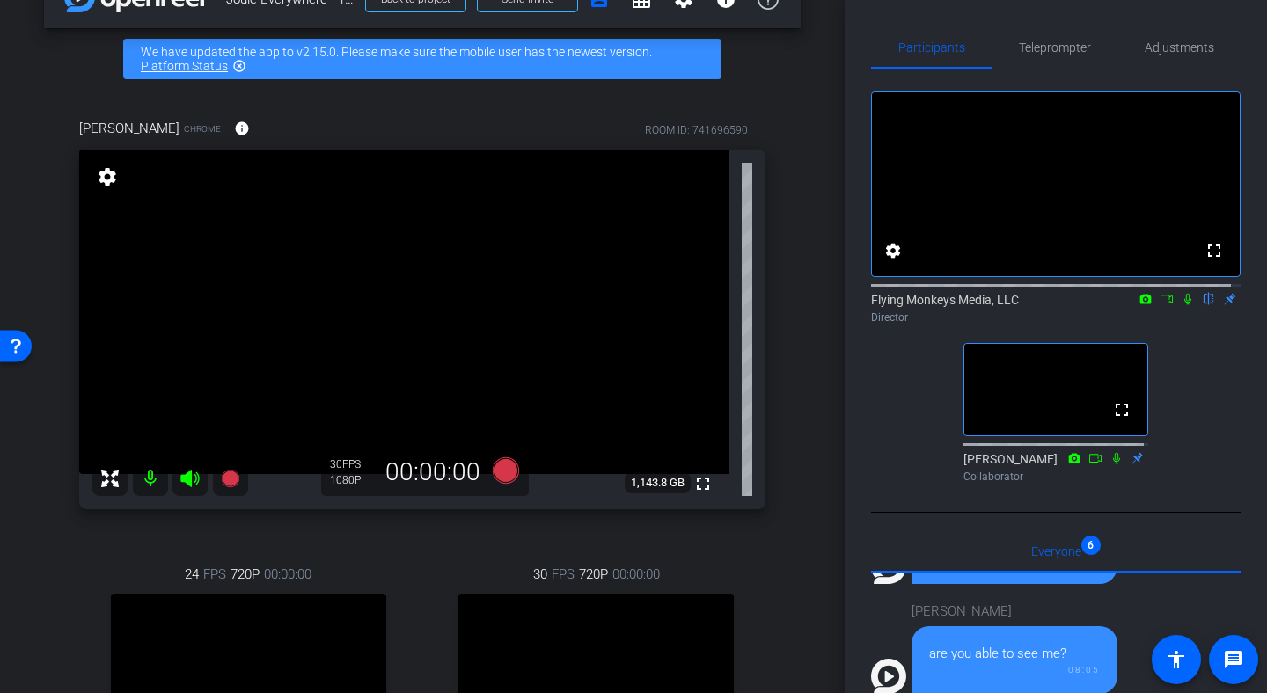
scroll to position [0, 0]
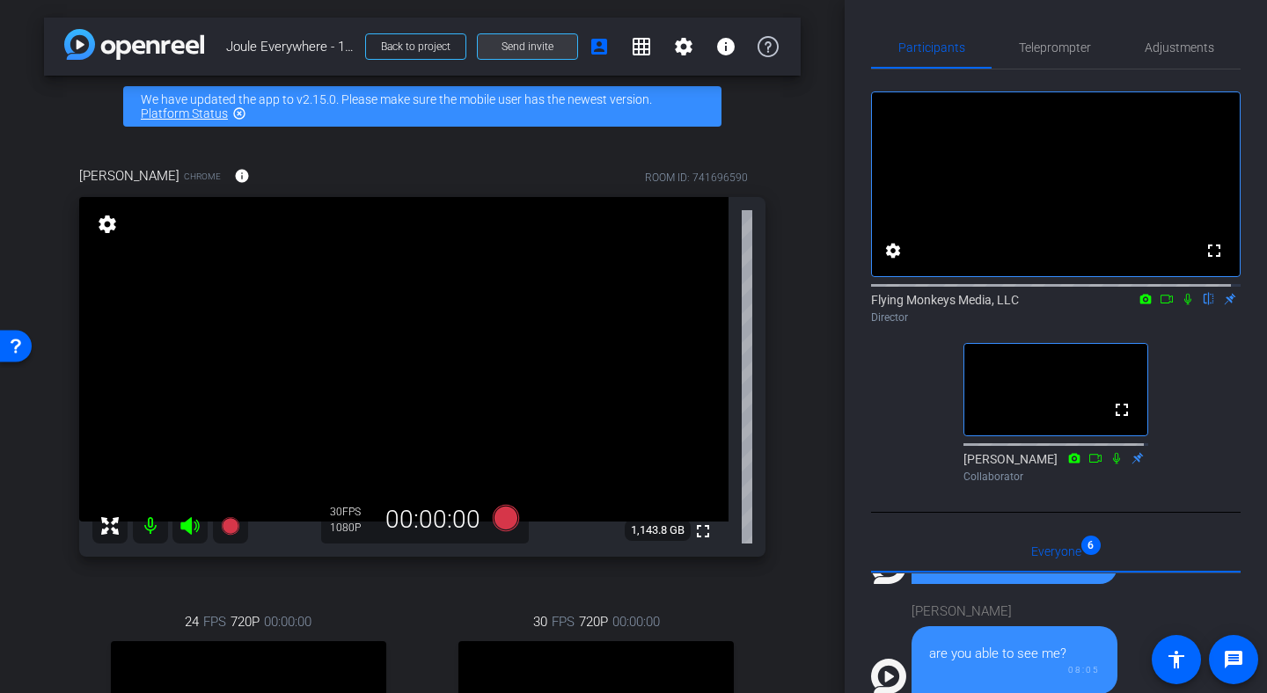
click at [515, 40] on span "Send invite" at bounding box center [527, 47] width 52 height 14
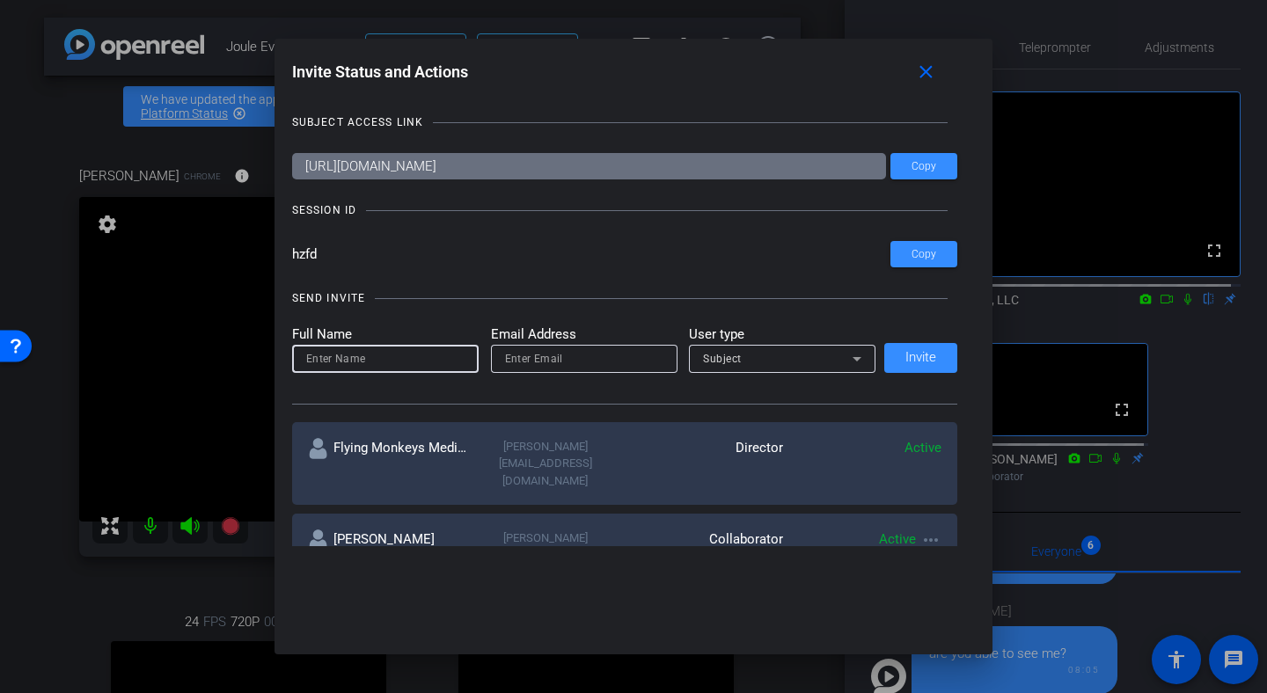
click at [438, 348] on input at bounding box center [385, 358] width 158 height 21
type input "[PERSON_NAME]"
click at [521, 362] on input "email" at bounding box center [584, 358] width 158 height 21
click at [541, 367] on input "email" at bounding box center [584, 358] width 158 height 21
paste input "[PERSON_NAME][EMAIL_ADDRESS][PERSON_NAME][DOMAIN_NAME]"
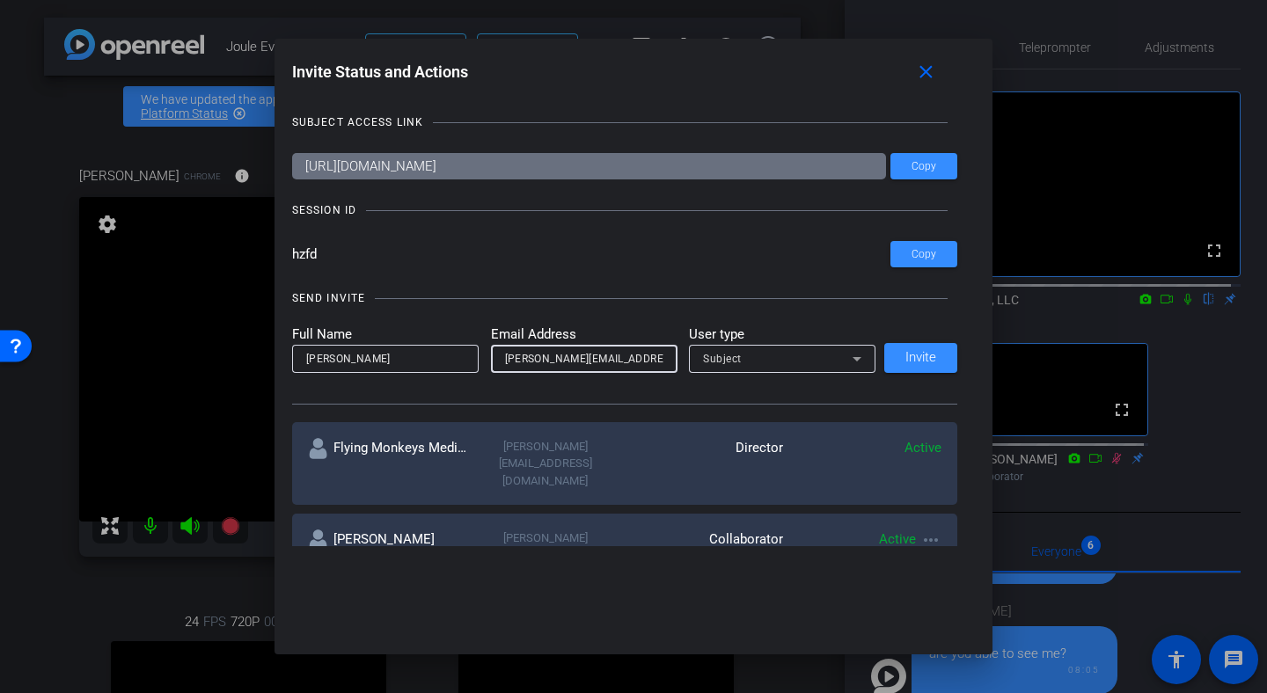
type input "[PERSON_NAME][EMAIL_ADDRESS][PERSON_NAME][DOMAIN_NAME]"
click at [722, 356] on span "Subject" at bounding box center [722, 359] width 39 height 12
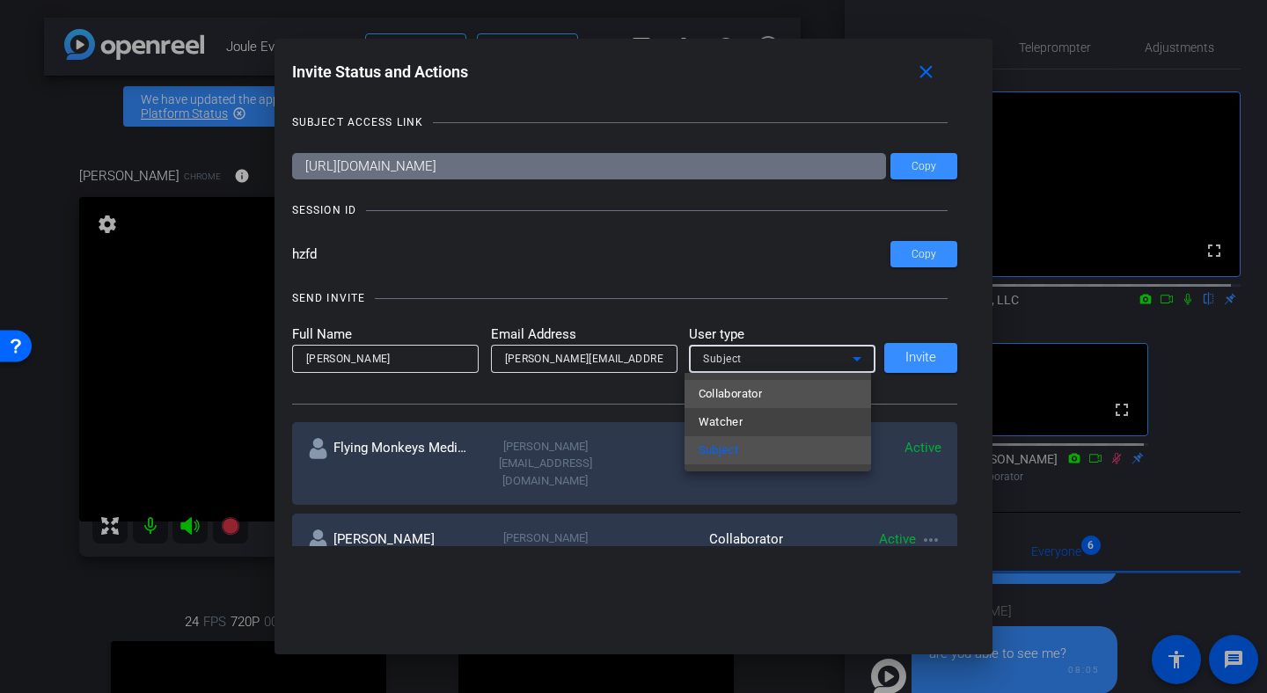
click at [726, 389] on span "Collaborator" at bounding box center [731, 394] width 64 height 21
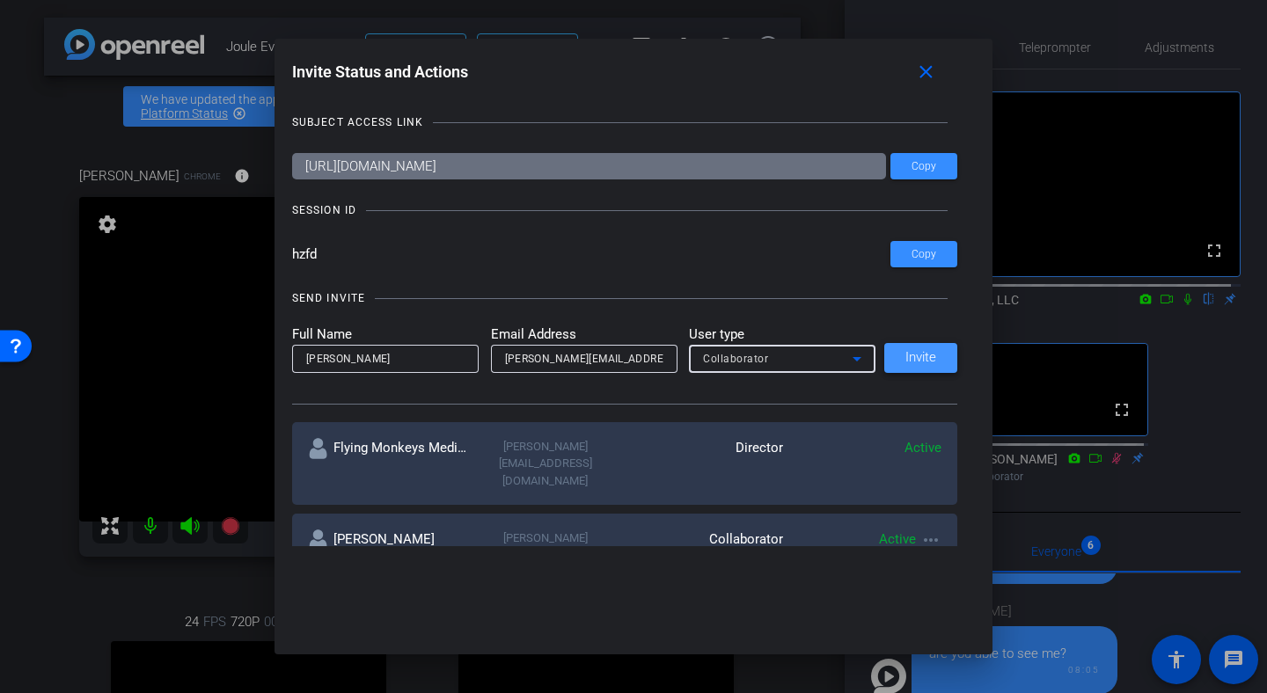
click at [905, 364] on span "Invite" at bounding box center [920, 357] width 31 height 13
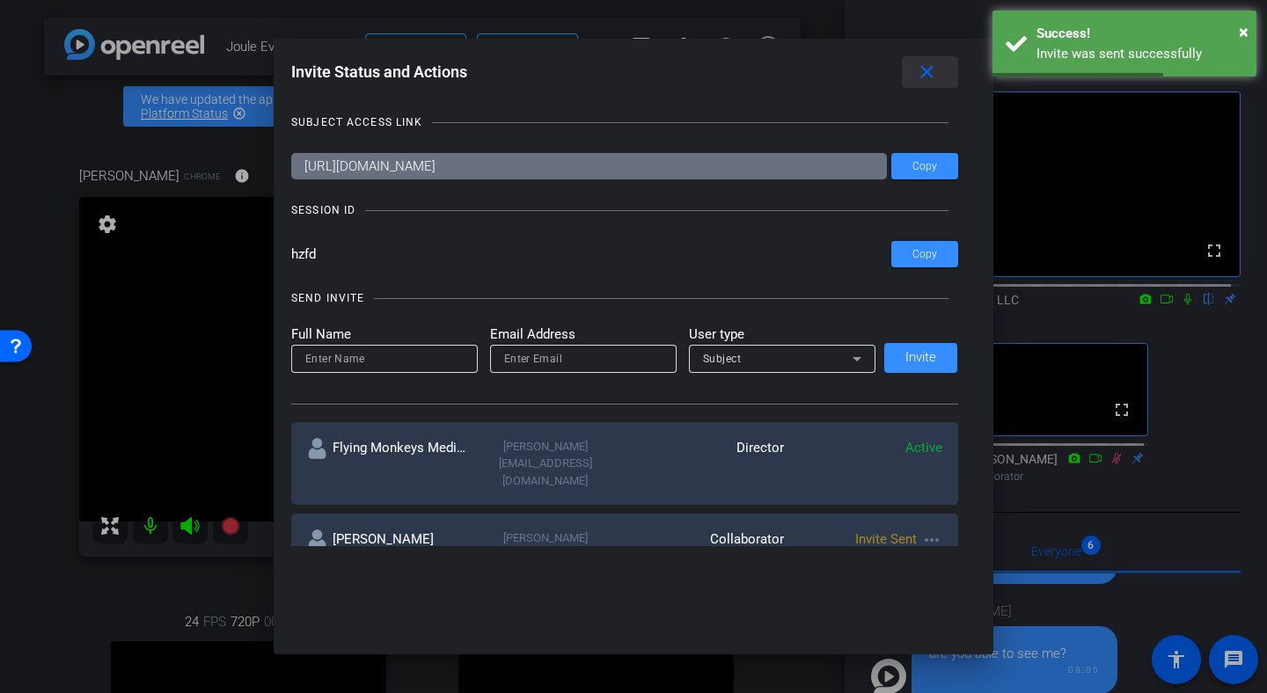
click at [929, 83] on mat-icon "close" at bounding box center [927, 73] width 22 height 22
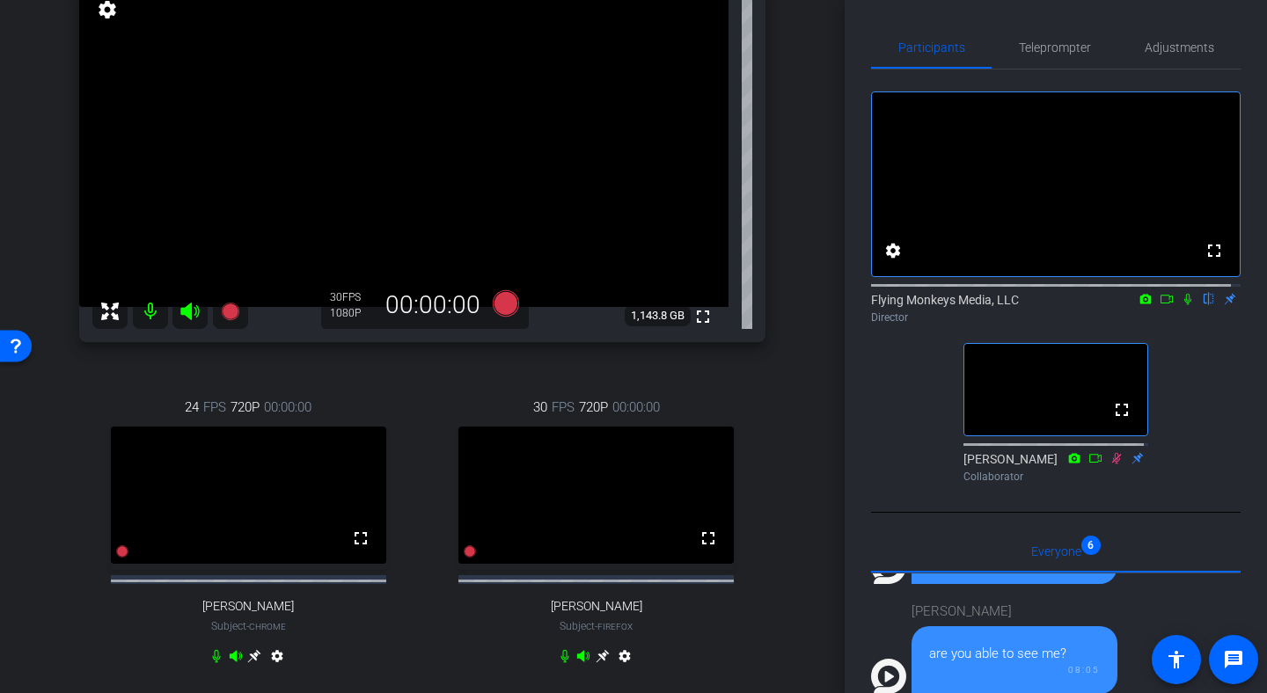
scroll to position [215, 0]
click at [251, 663] on icon at bounding box center [254, 656] width 13 height 13
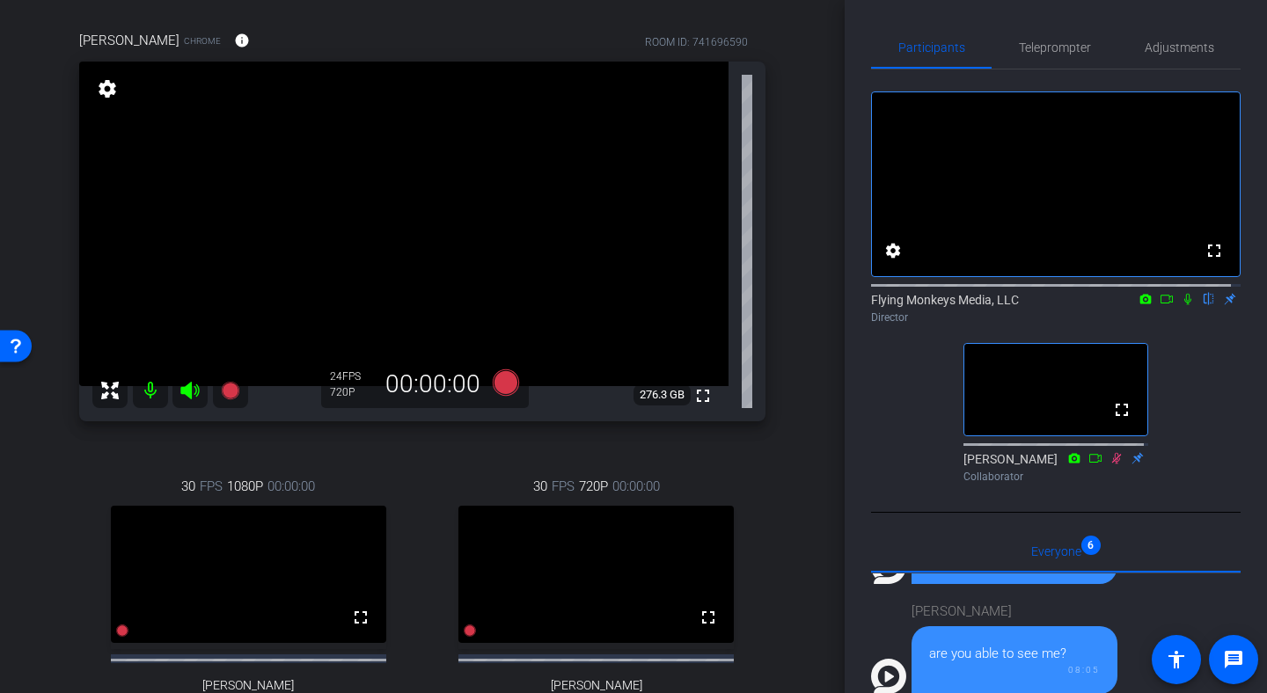
scroll to position [136, 0]
click at [1022, 50] on span "Teleprompter" at bounding box center [1055, 47] width 72 height 12
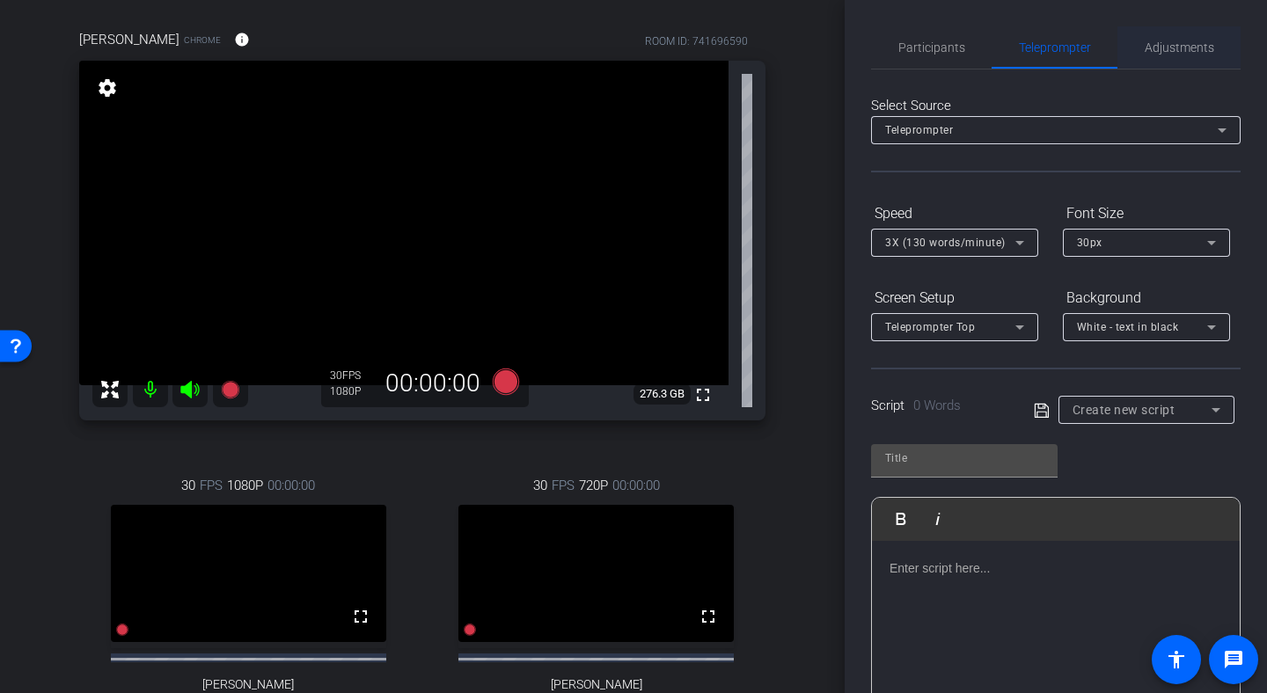
click at [1148, 59] on span "Adjustments" at bounding box center [1180, 47] width 70 height 42
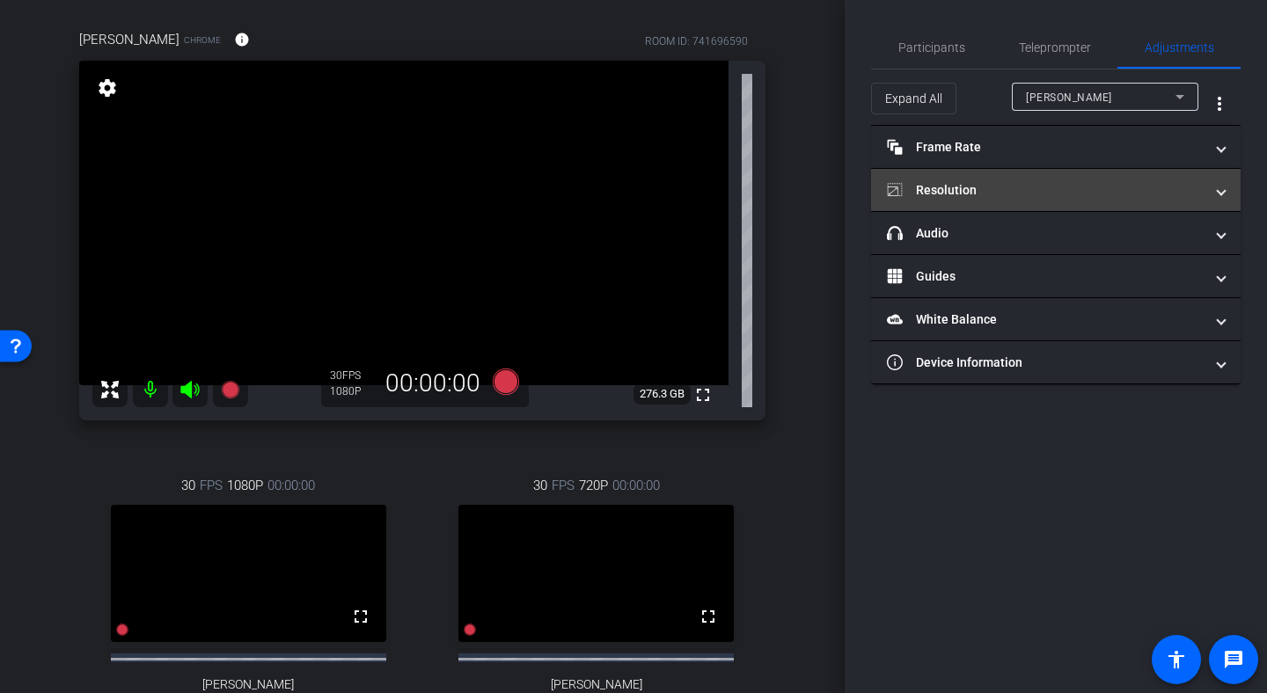
click at [1004, 192] on mat-panel-title "Resolution" at bounding box center [1045, 190] width 317 height 18
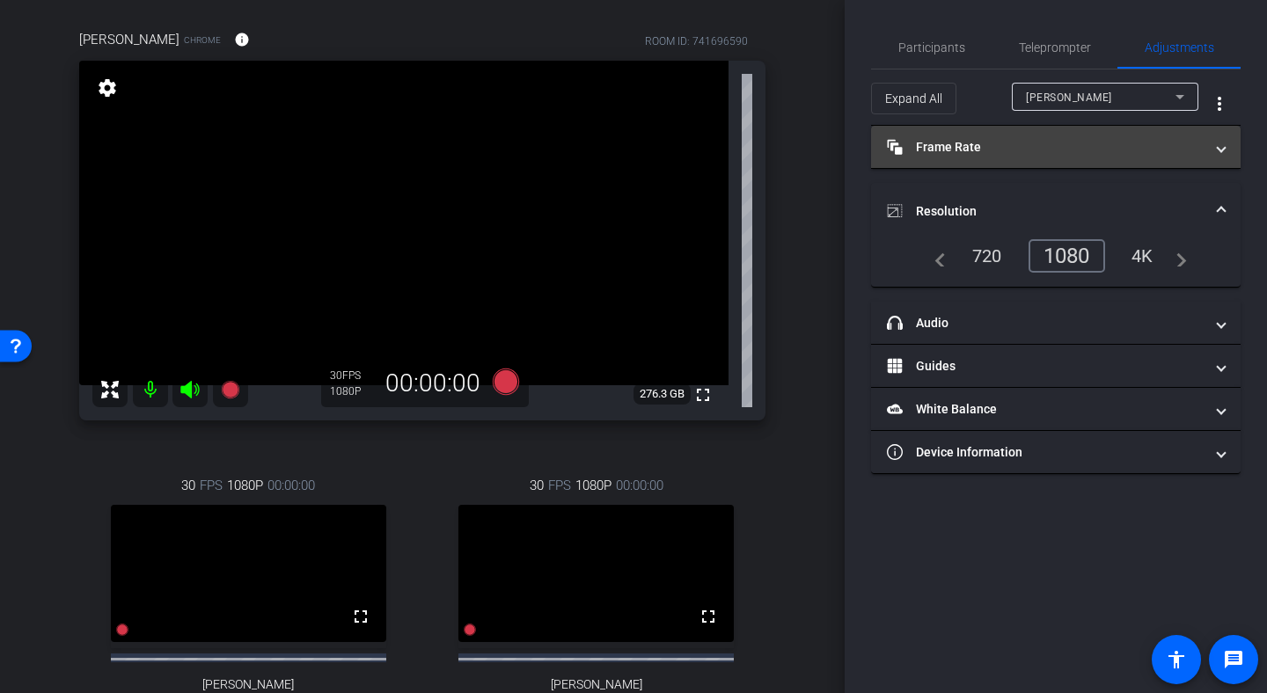
click at [1055, 166] on mat-expansion-panel-header "Frame Rate Frame Rate" at bounding box center [1056, 147] width 370 height 42
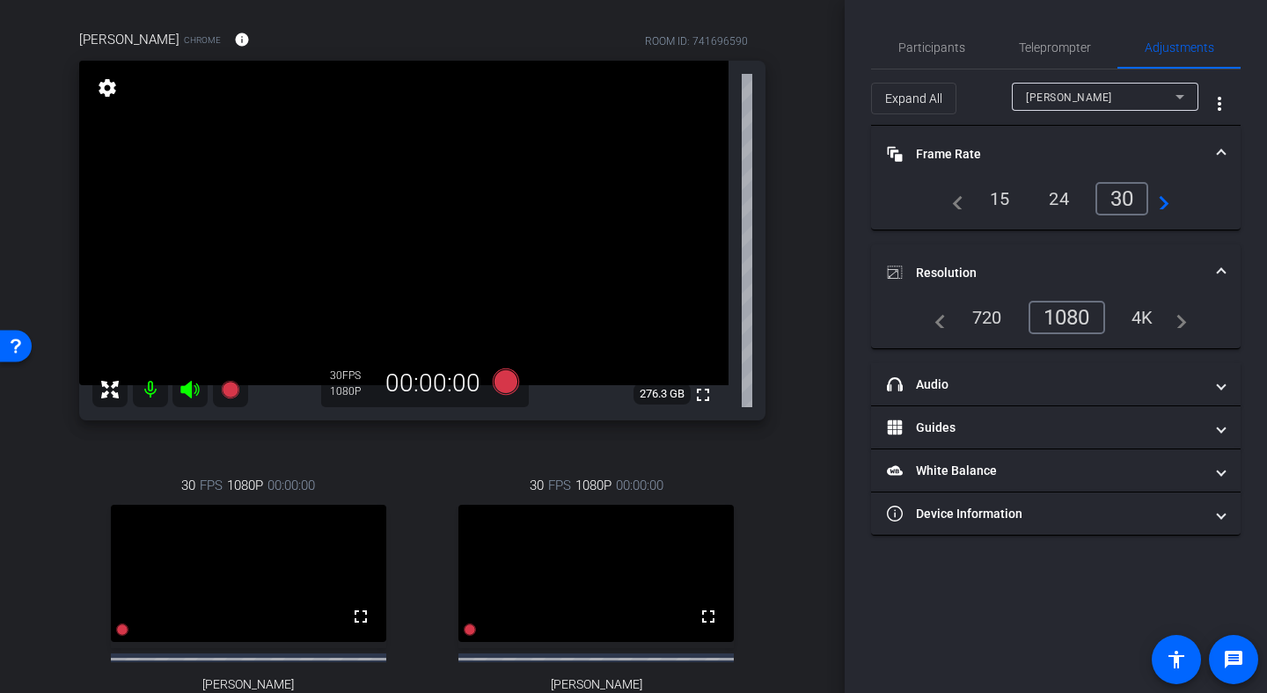
click at [1115, 155] on mat-panel-title "Frame Rate Frame Rate" at bounding box center [1045, 154] width 317 height 18
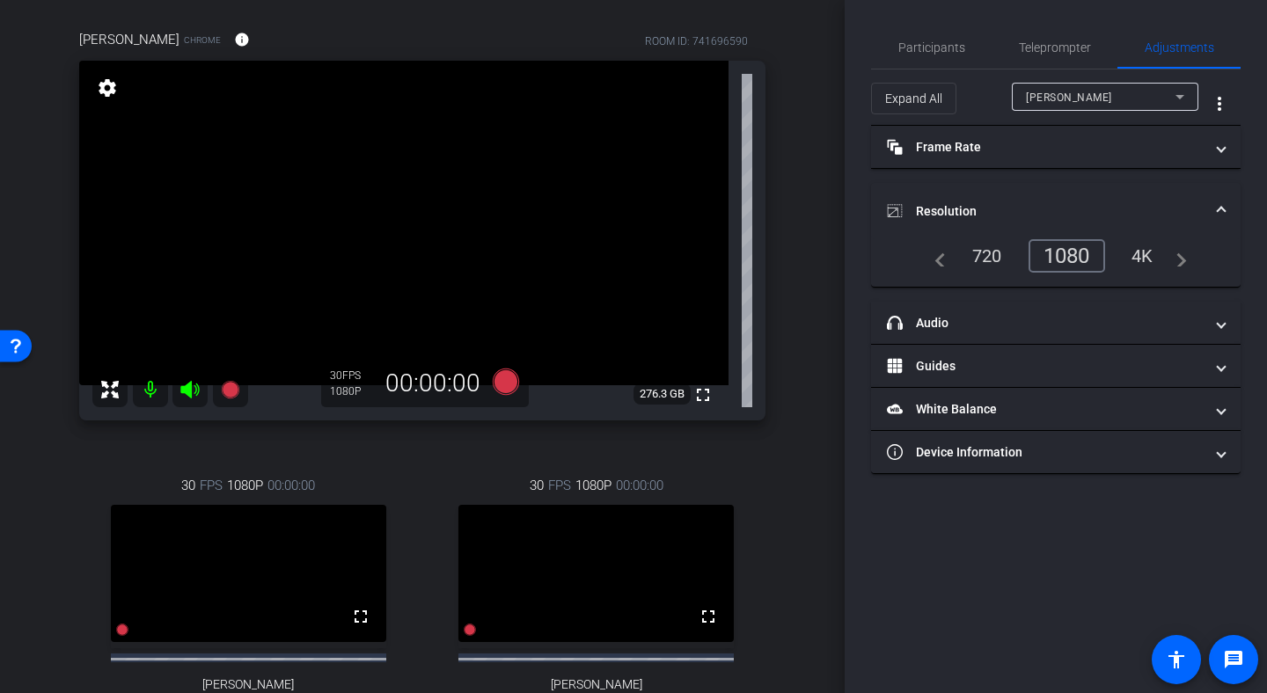
click at [1077, 189] on mat-expansion-panel-header "Resolution" at bounding box center [1056, 211] width 370 height 56
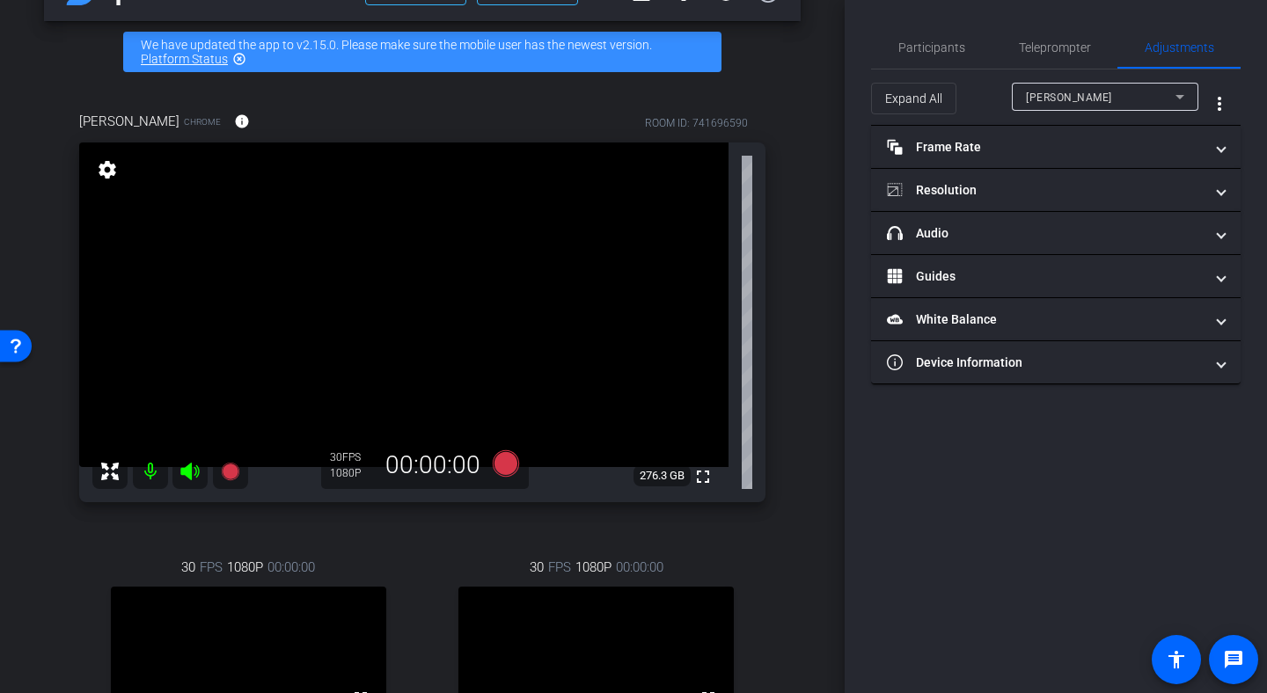
scroll to position [148, 0]
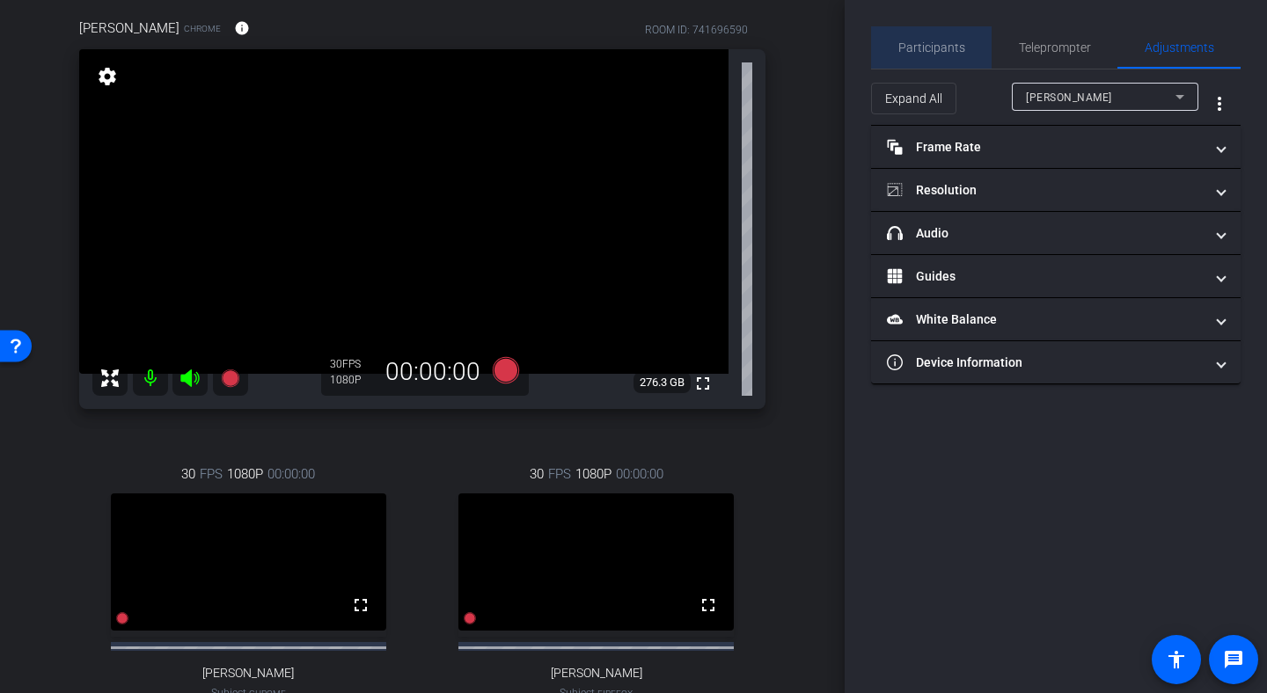
click at [963, 46] on div "Participants" at bounding box center [931, 47] width 121 height 42
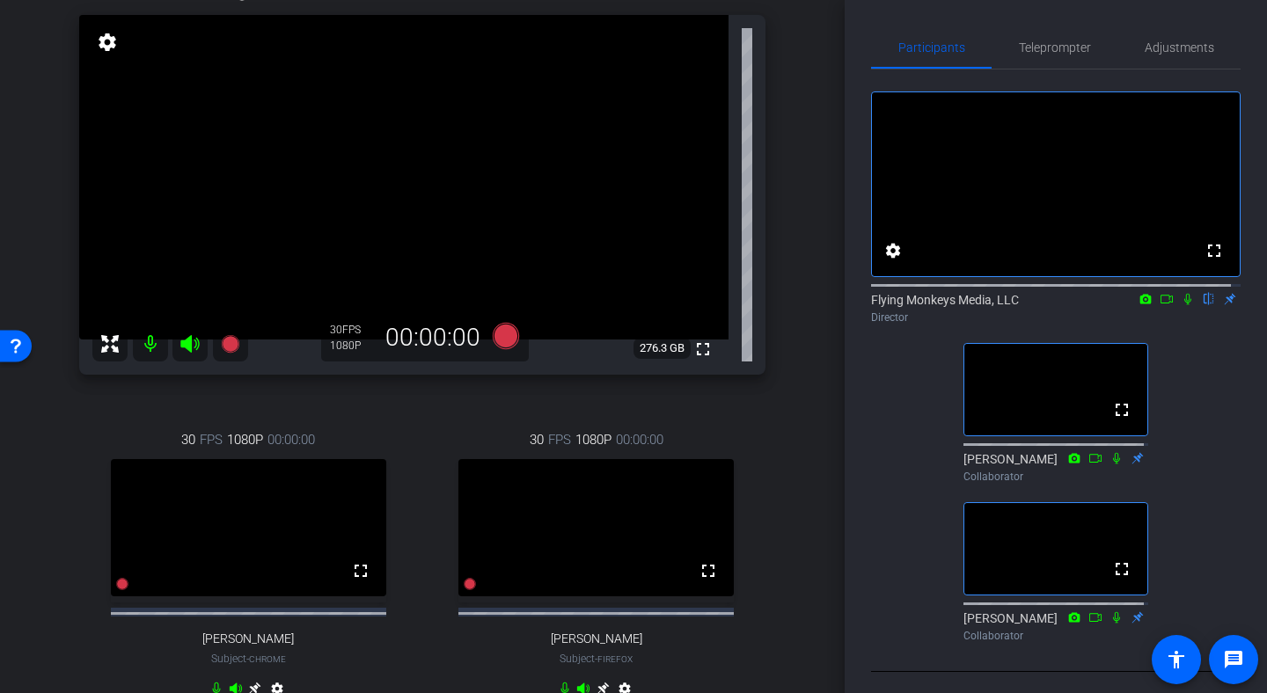
scroll to position [172, 0]
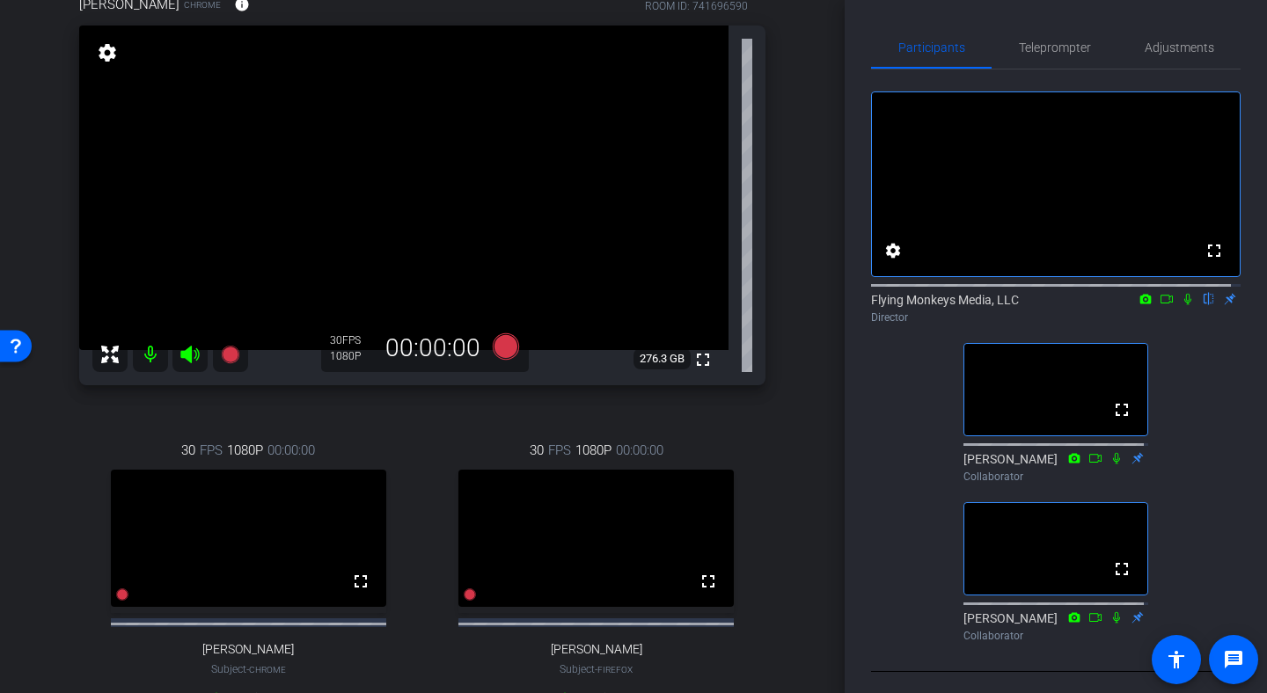
click at [1088, 465] on icon at bounding box center [1095, 458] width 14 height 12
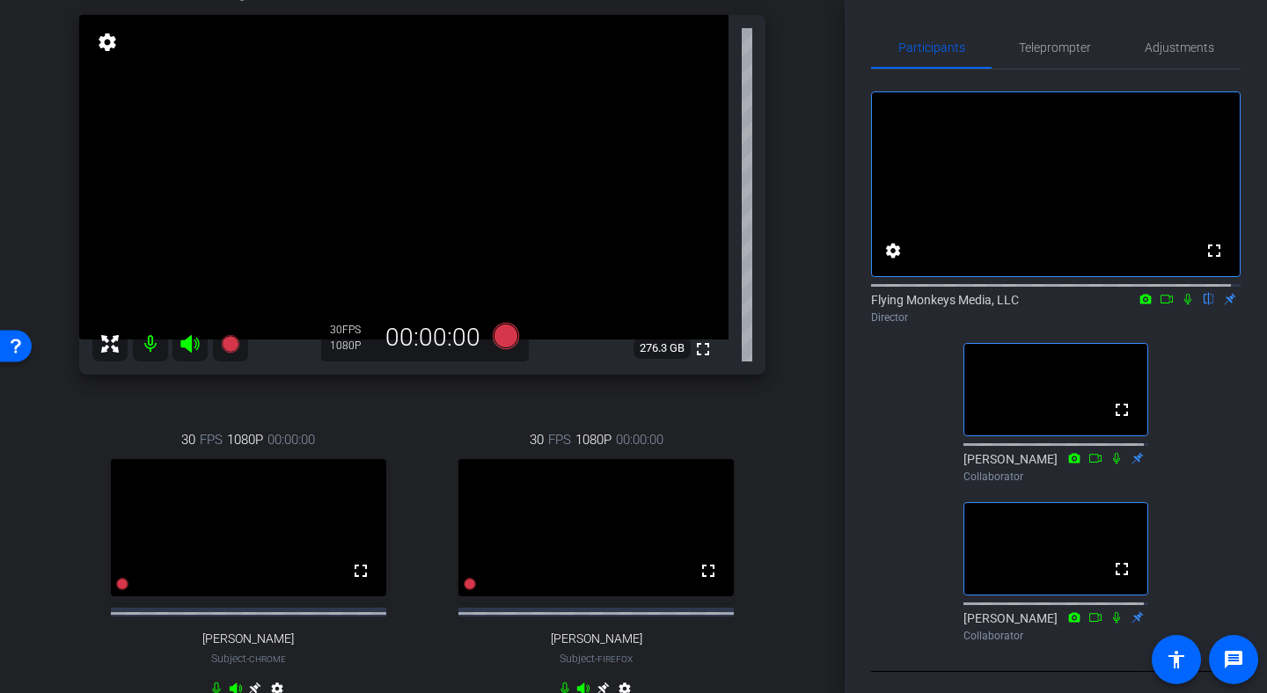
scroll to position [184, 0]
click at [1178, 404] on div "fullscreen settings Flying Monkeys Media, LLC flip Director fullscreen [PERSON_…" at bounding box center [1056, 360] width 370 height 580
click at [845, 77] on div "Participants Teleprompter Adjustments fullscreen settings Flying Monkeys Media,…" at bounding box center [1056, 346] width 422 height 693
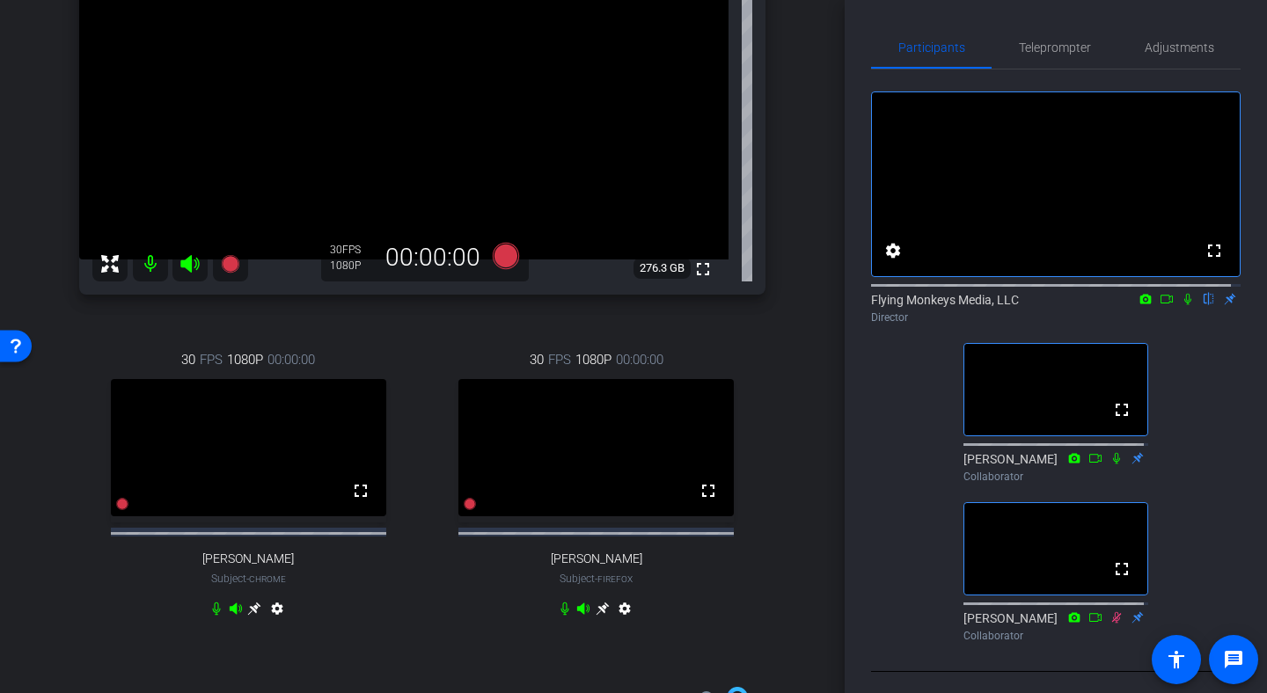
scroll to position [266, 0]
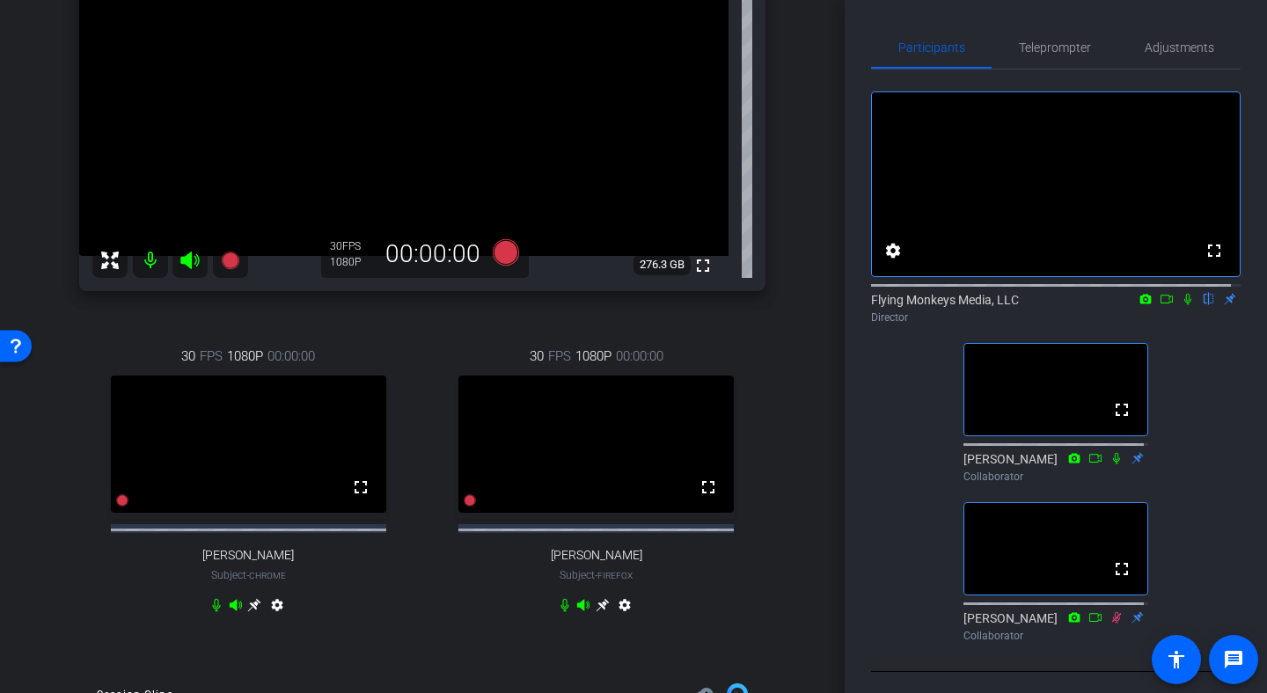
click at [596, 612] on icon at bounding box center [602, 605] width 13 height 13
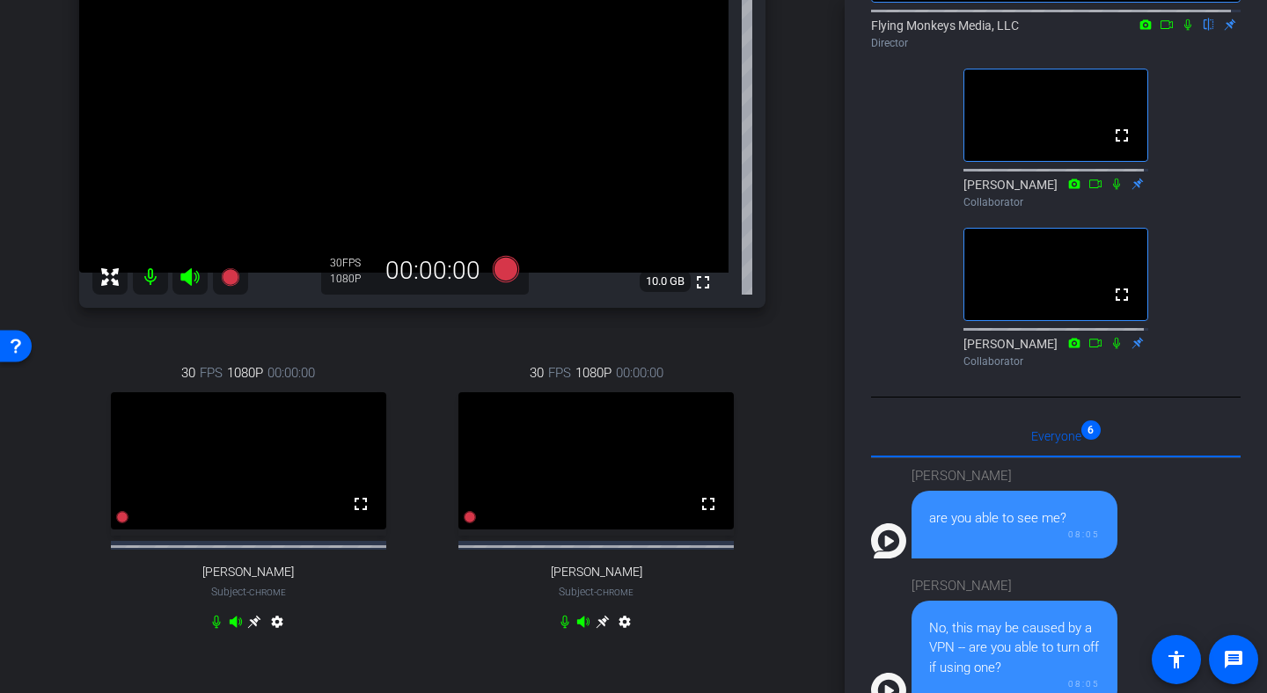
scroll to position [245, 0]
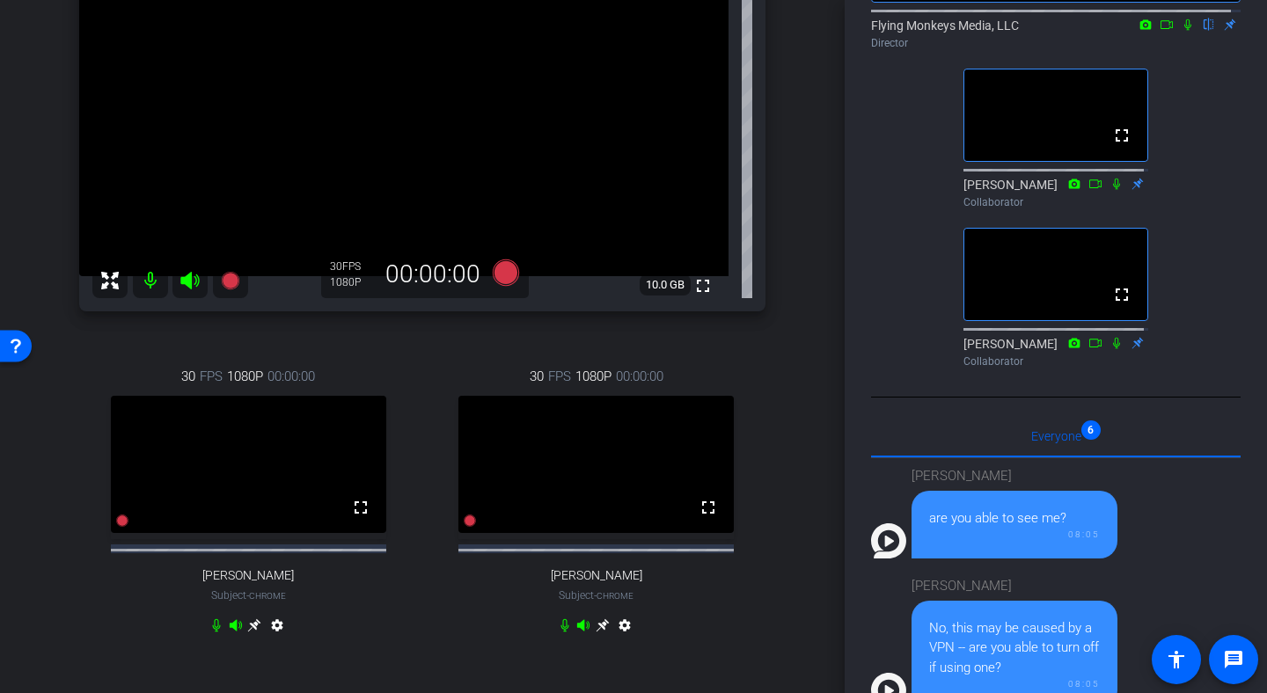
click at [252, 633] on icon at bounding box center [254, 625] width 14 height 14
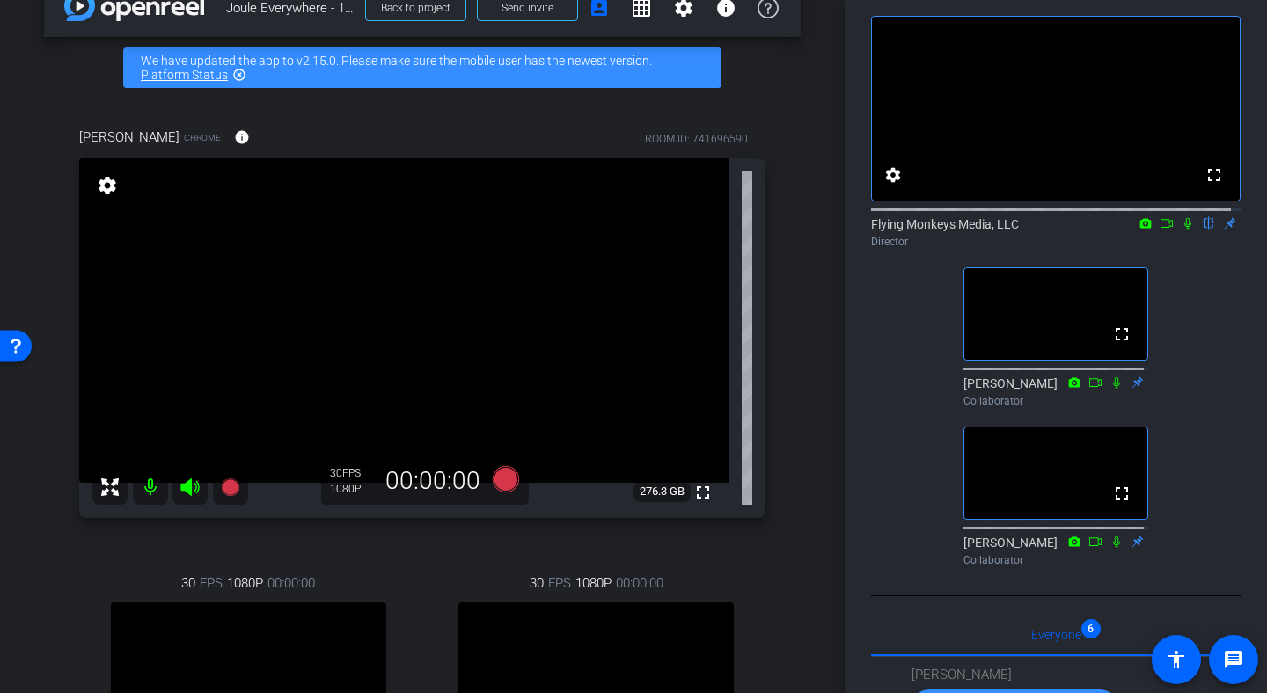
scroll to position [33, 0]
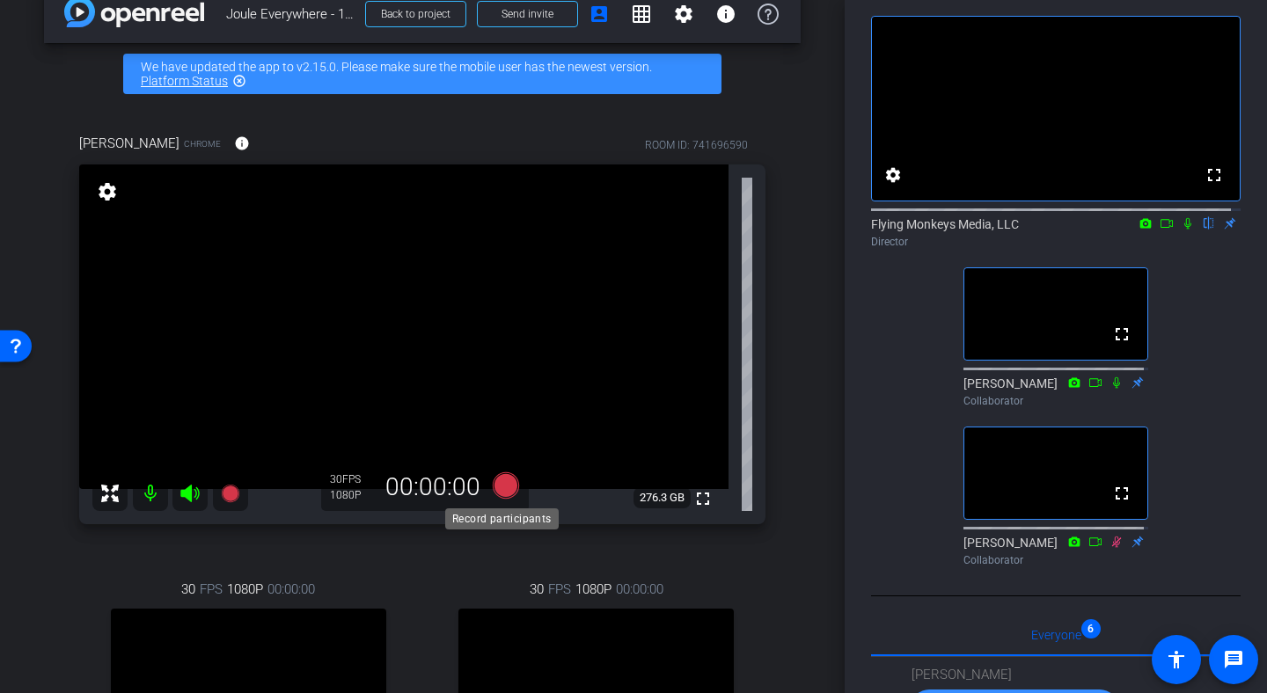
click at [509, 487] on icon at bounding box center [506, 485] width 26 height 26
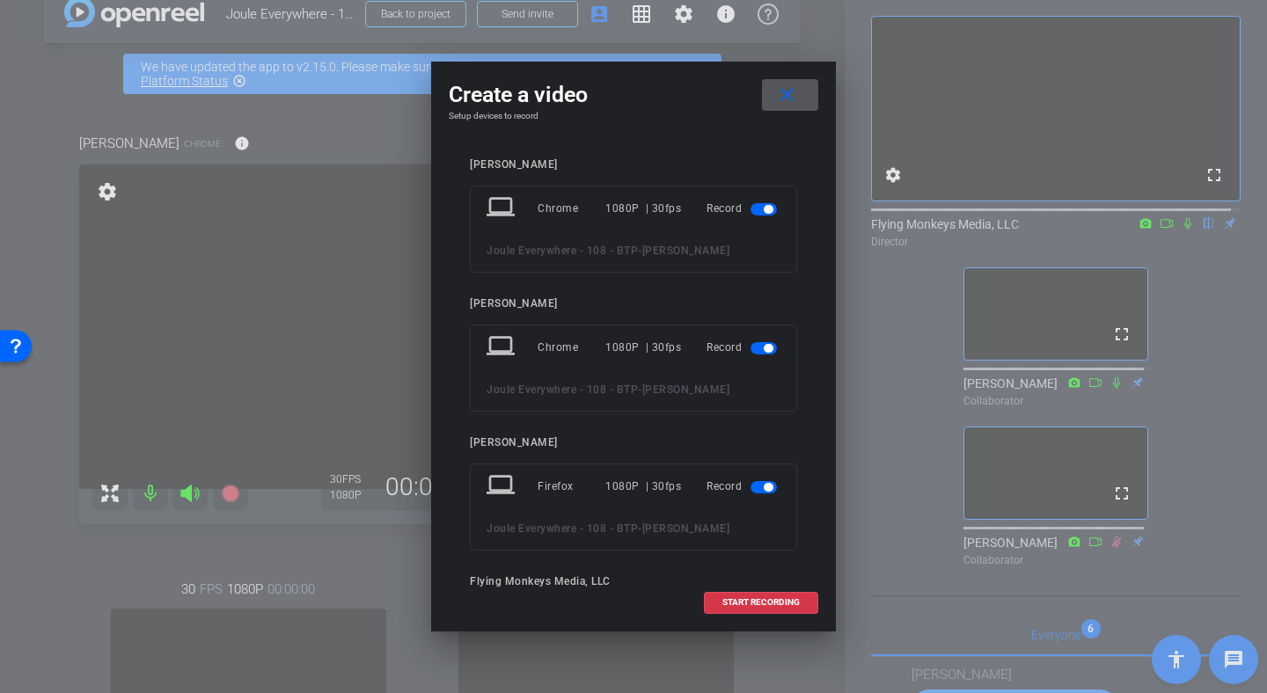
click at [750, 349] on span "button" at bounding box center [763, 348] width 26 height 12
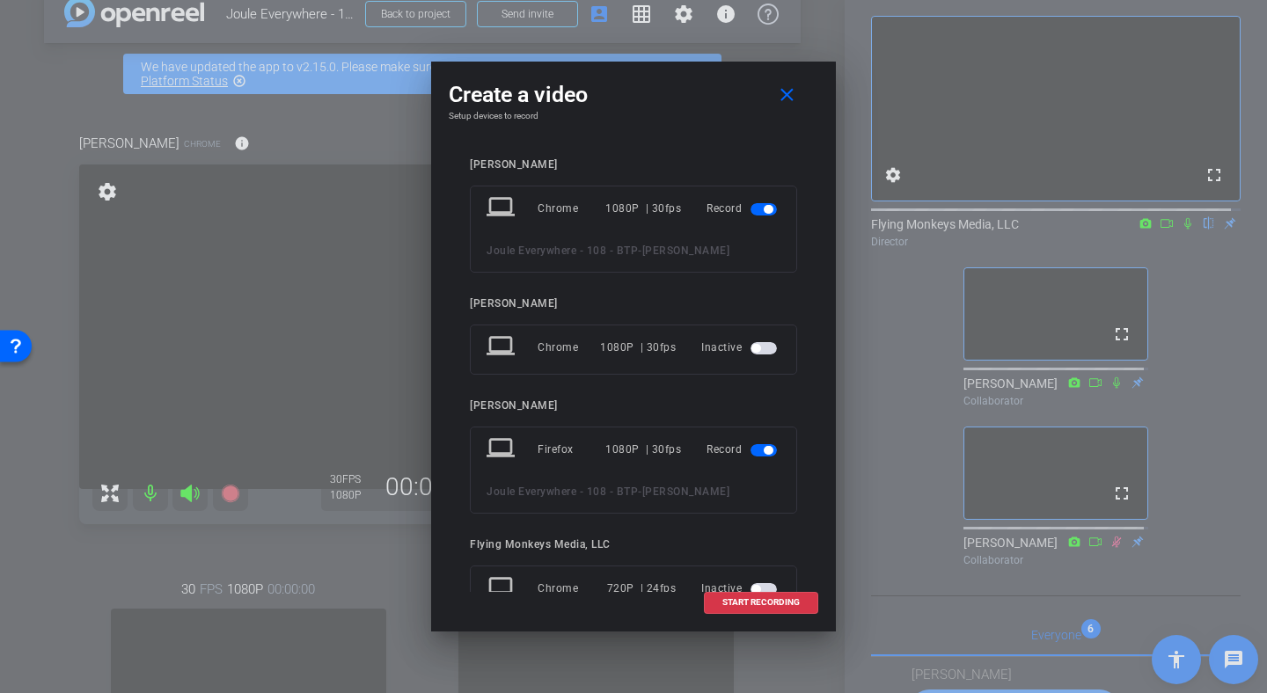
click at [750, 453] on span "button" at bounding box center [763, 450] width 26 height 12
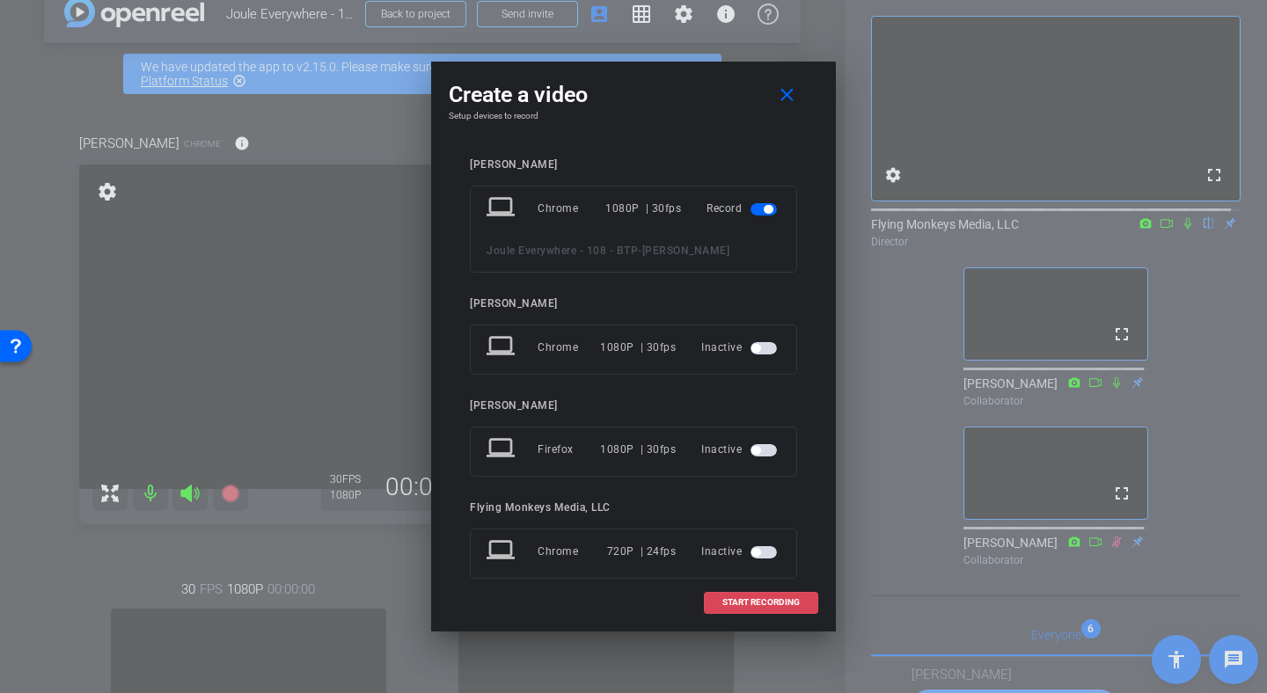
click at [733, 600] on span "START RECORDING" at bounding box center [760, 602] width 77 height 9
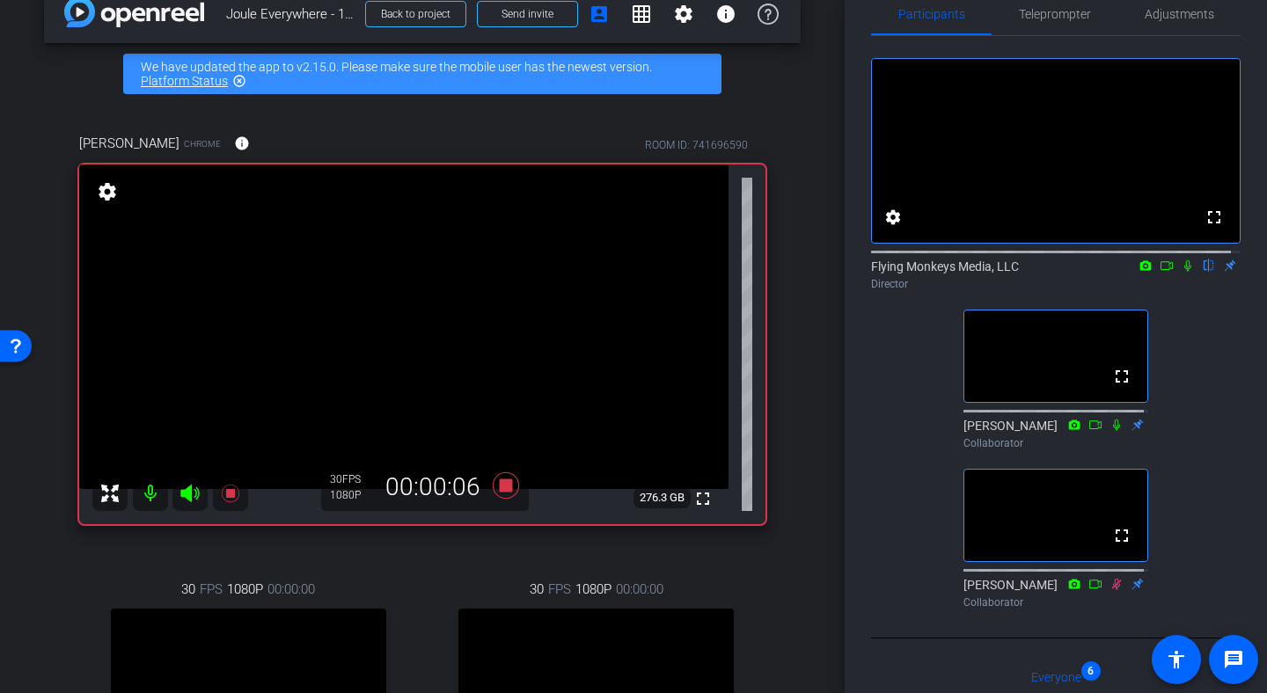
scroll to position [30, 0]
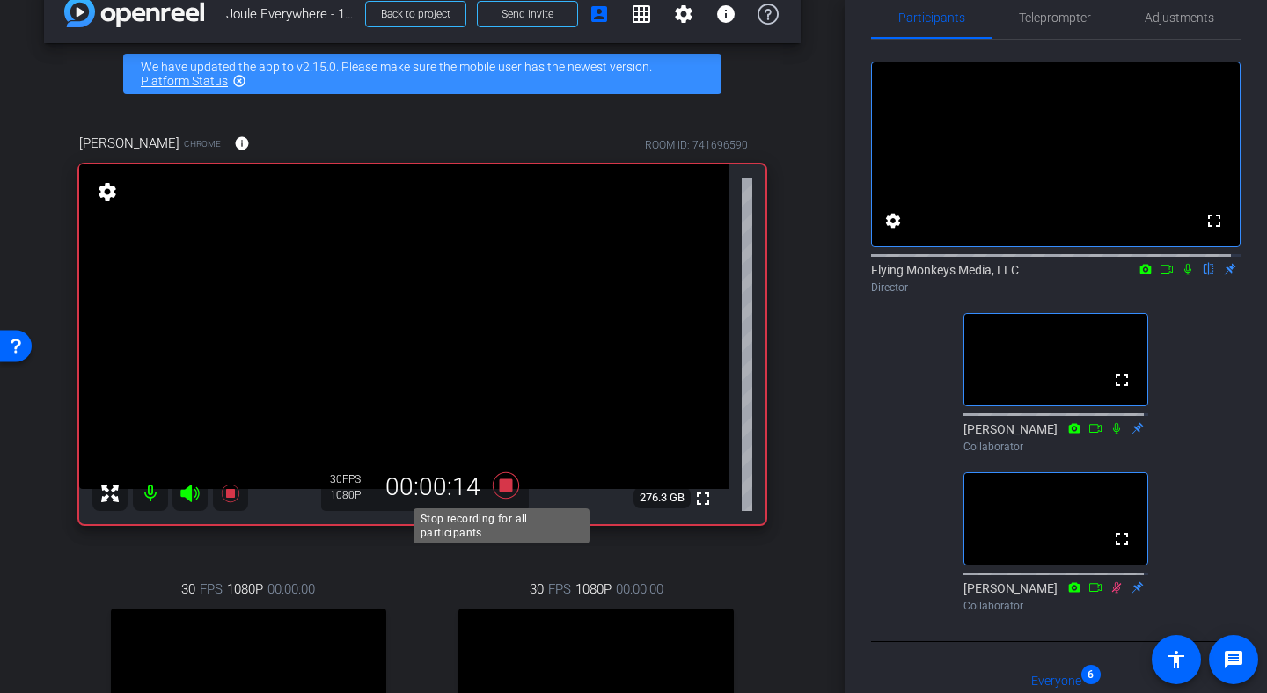
click at [497, 492] on icon at bounding box center [506, 485] width 26 height 26
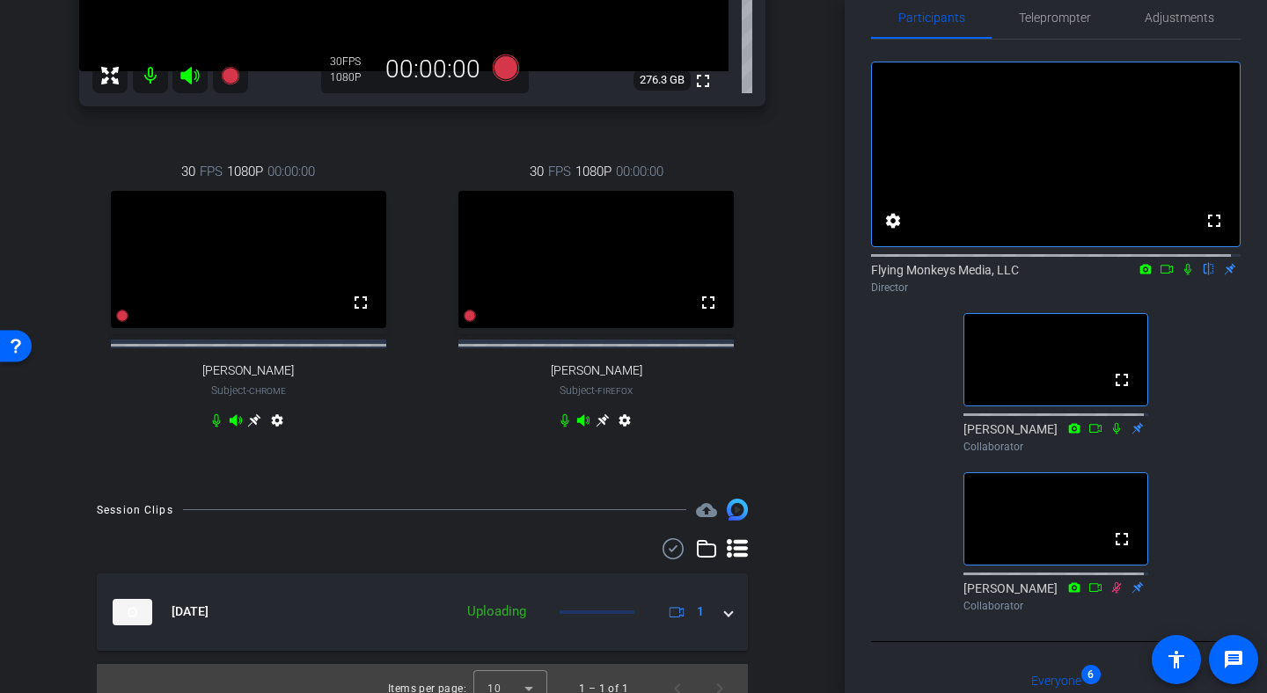
scroll to position [487, 0]
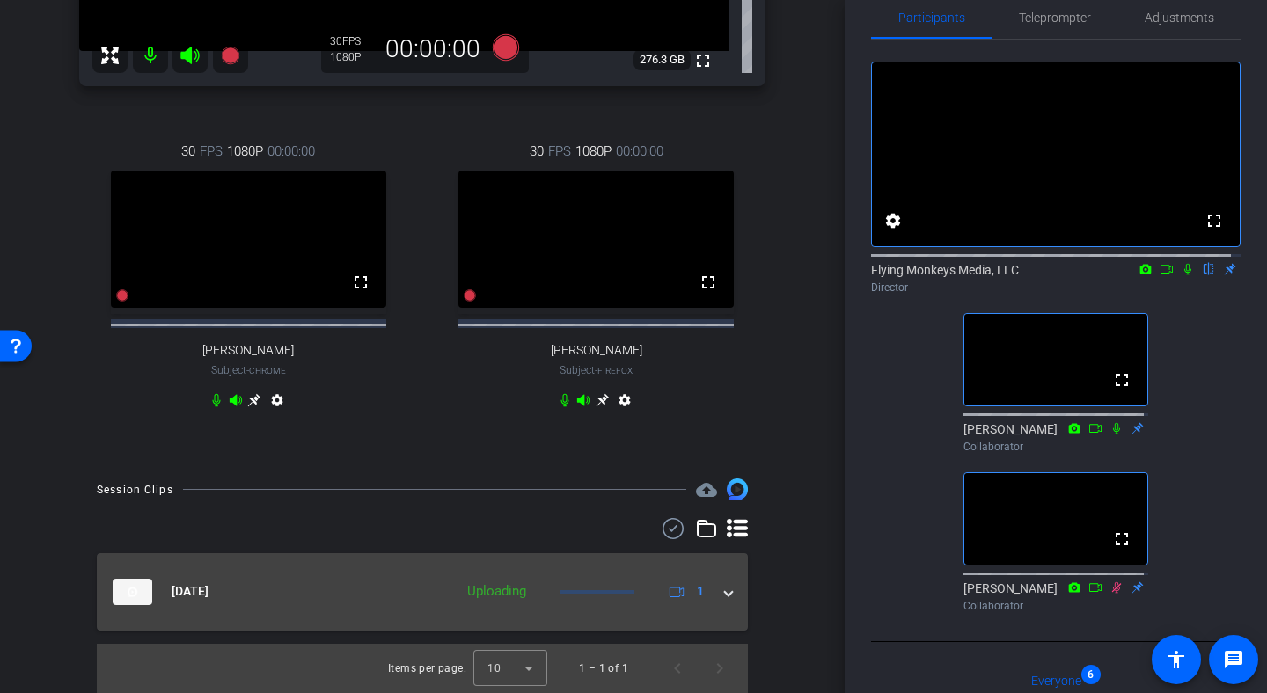
click at [725, 600] on span at bounding box center [728, 591] width 7 height 18
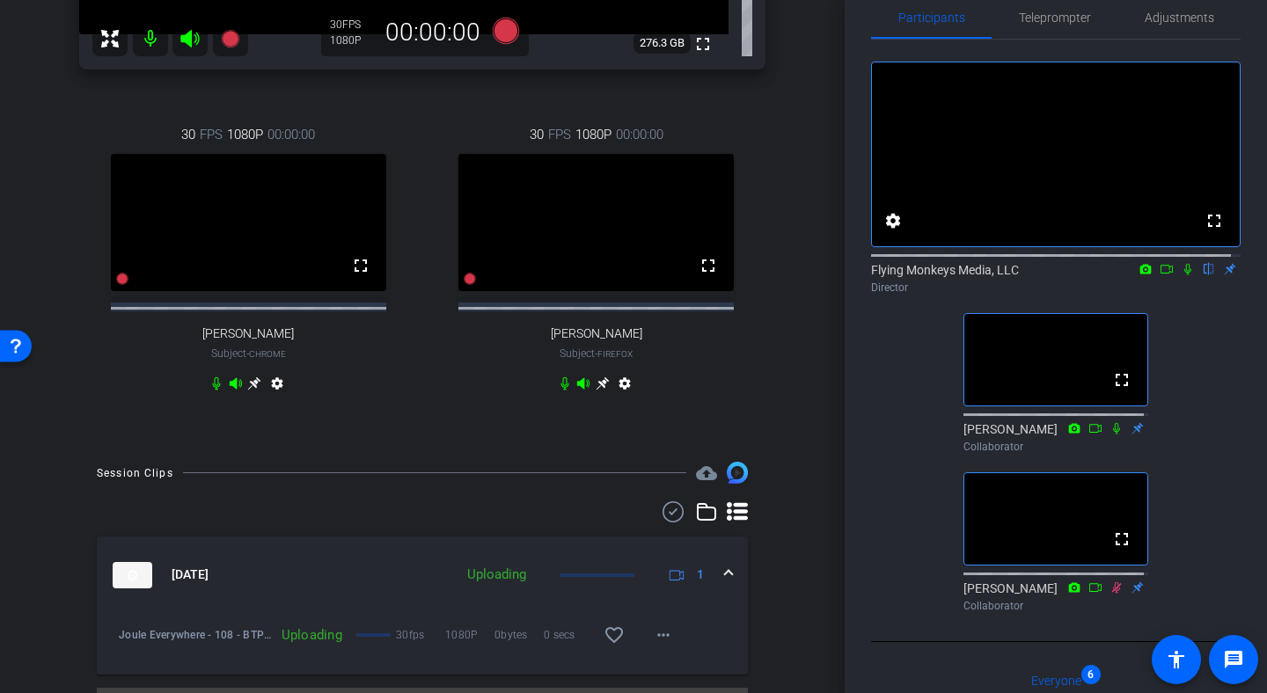
click at [845, 449] on div "Participants Teleprompter Adjustments fullscreen settings Flying Monkeys Media,…" at bounding box center [1056, 346] width 422 height 693
click at [845, 447] on div "Participants Teleprompter Adjustments fullscreen settings Flying Monkeys Media,…" at bounding box center [1056, 346] width 422 height 693
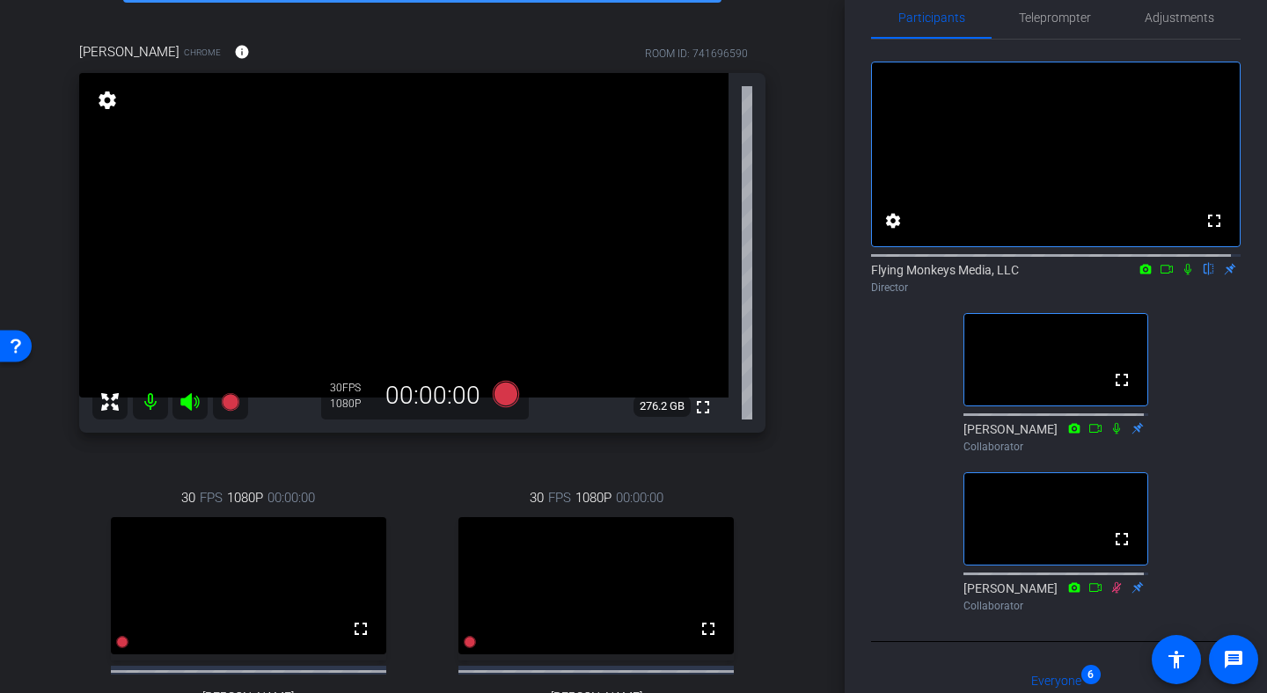
scroll to position [128, 0]
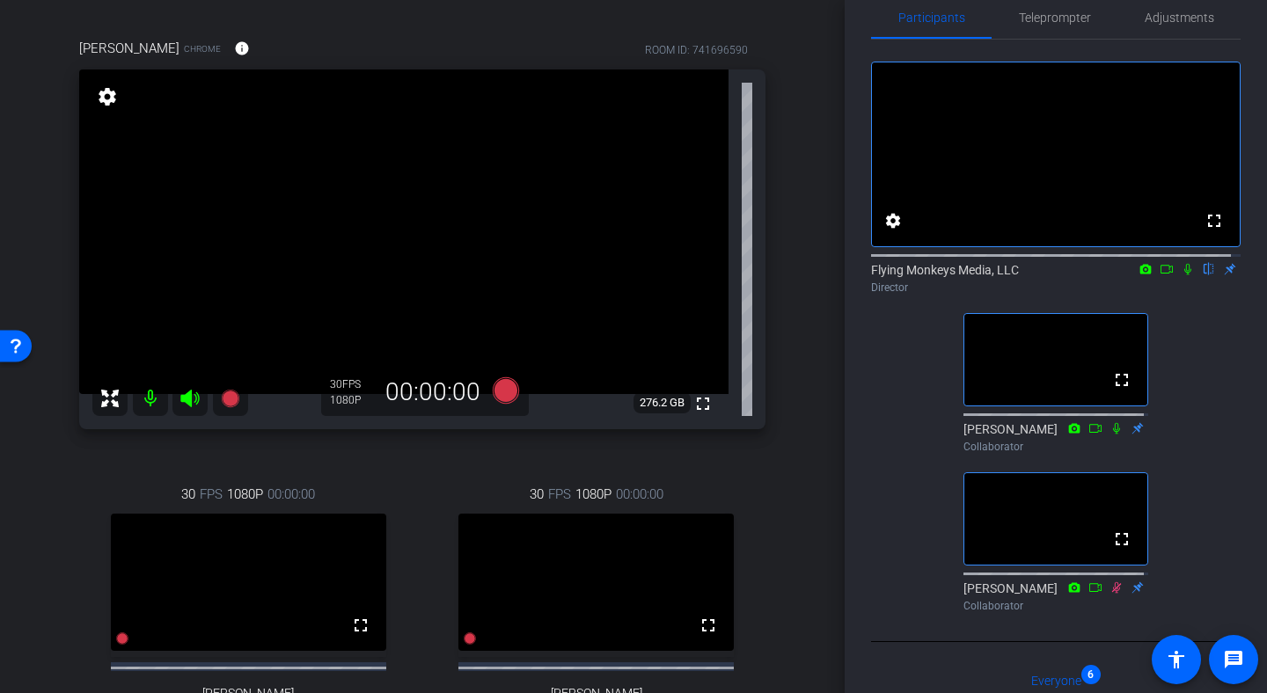
drag, startPoint x: 1255, startPoint y: 84, endPoint x: 1247, endPoint y: 24, distance: 60.5
click at [1247, 24] on div "Participants Teleprompter Adjustments fullscreen settings Flying Monkeys Media,…" at bounding box center [1056, 346] width 422 height 693
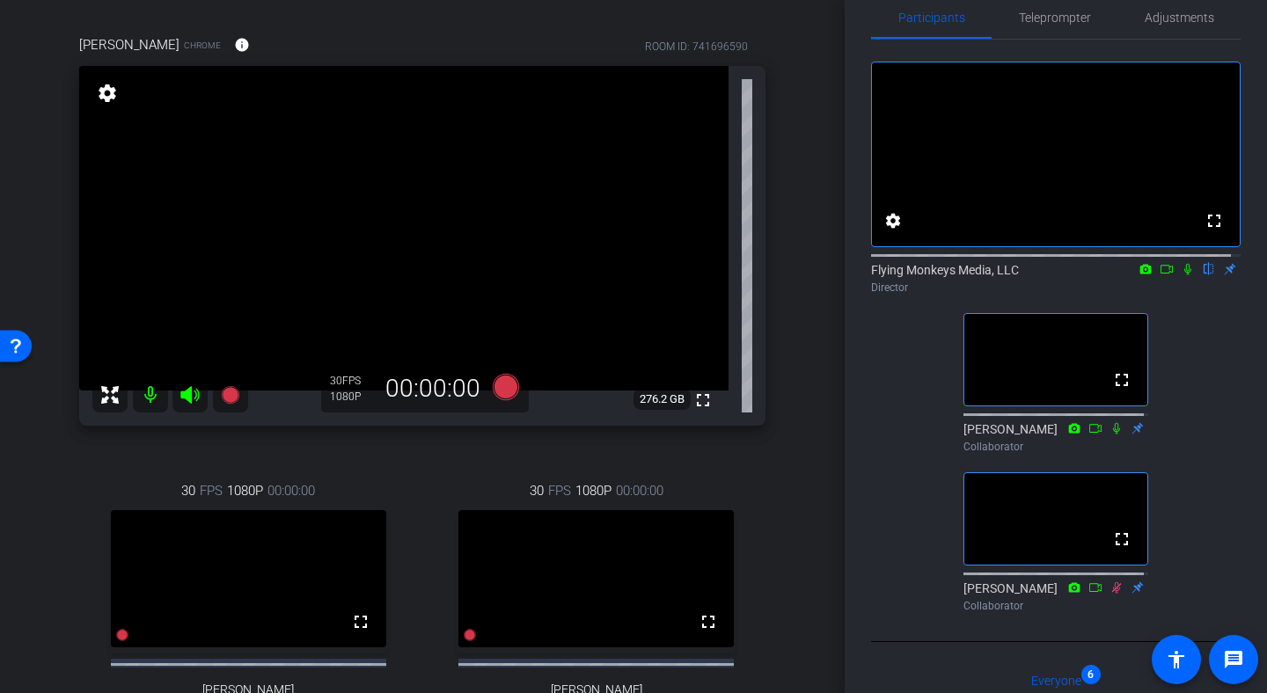
scroll to position [130, 0]
click at [1061, 33] on span "Teleprompter" at bounding box center [1055, 17] width 72 height 42
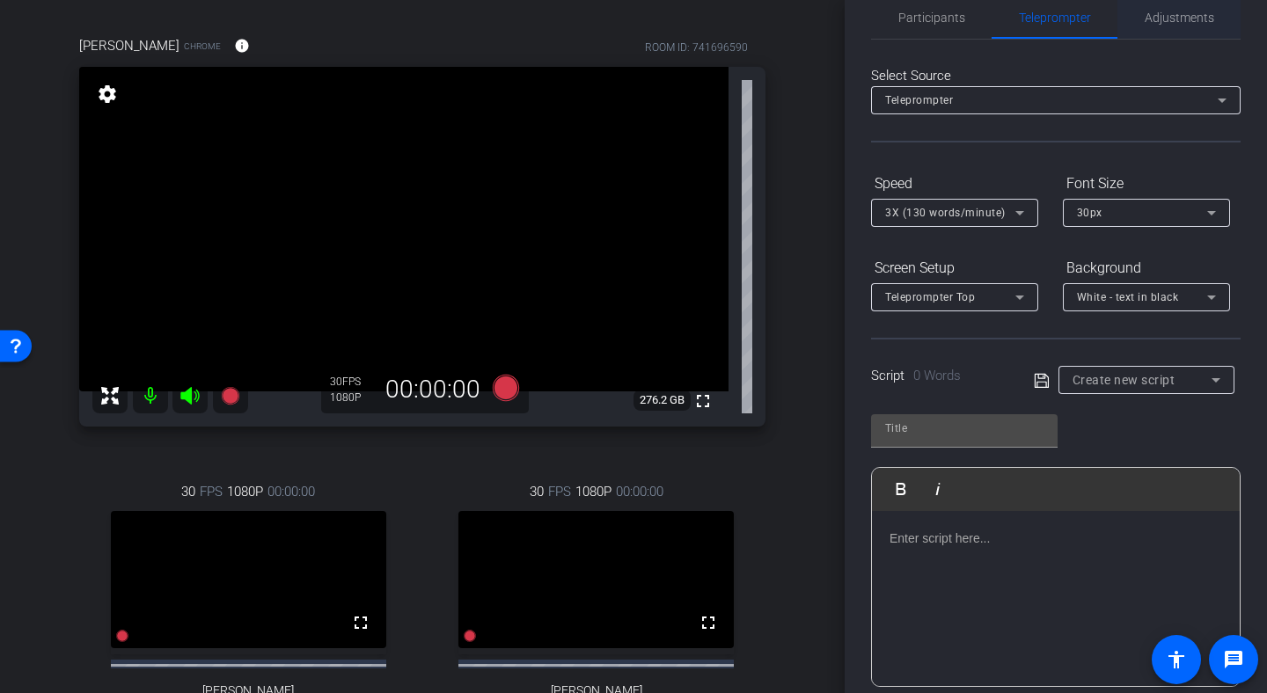
click at [1160, 31] on span "Adjustments" at bounding box center [1180, 17] width 70 height 42
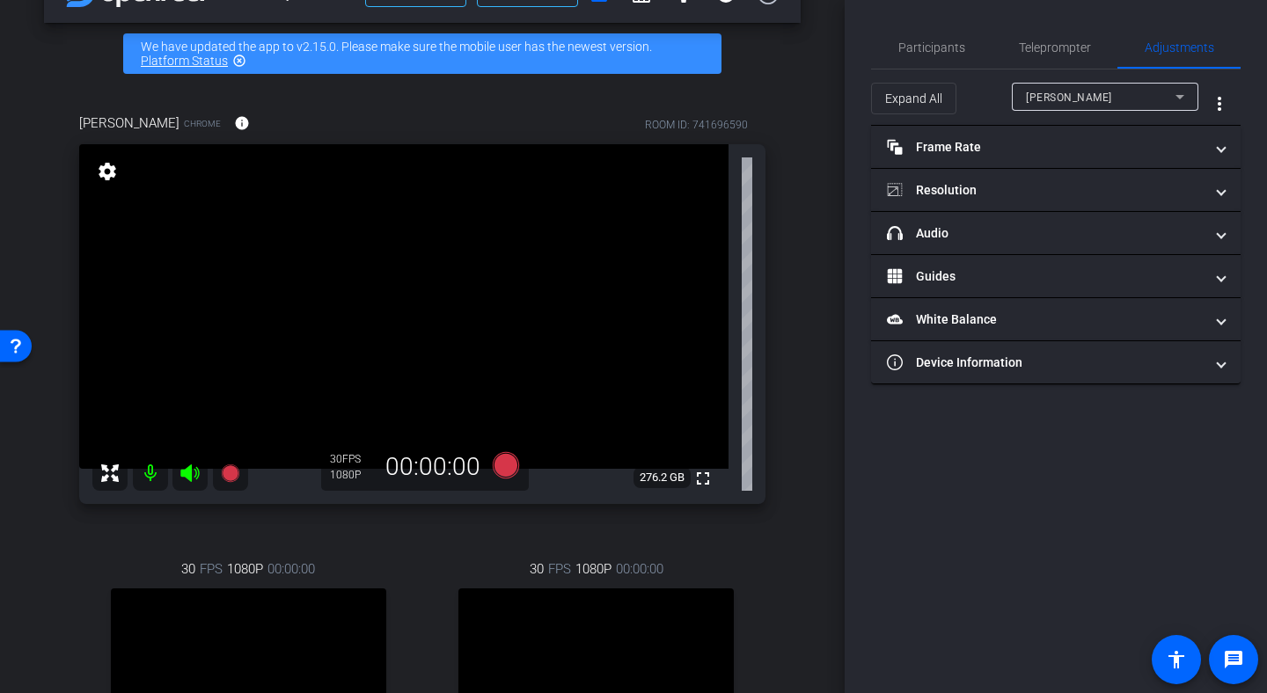
scroll to position [46, 0]
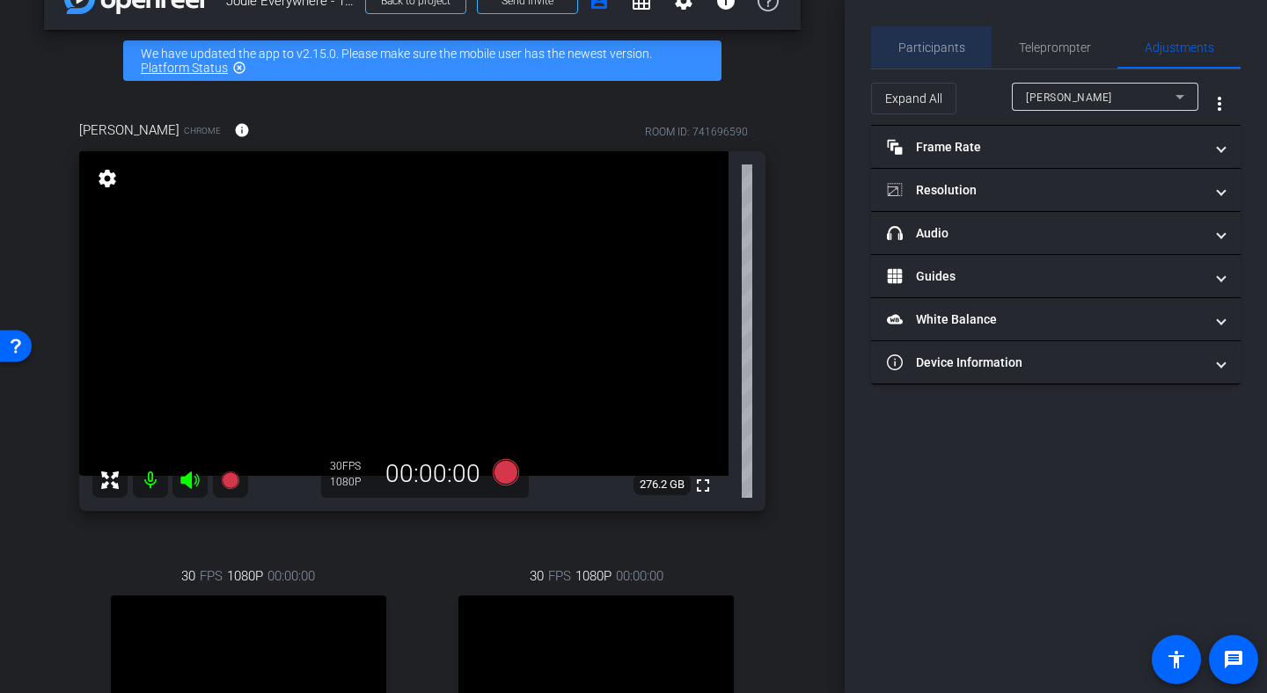
click at [941, 46] on span "Participants" at bounding box center [931, 47] width 67 height 12
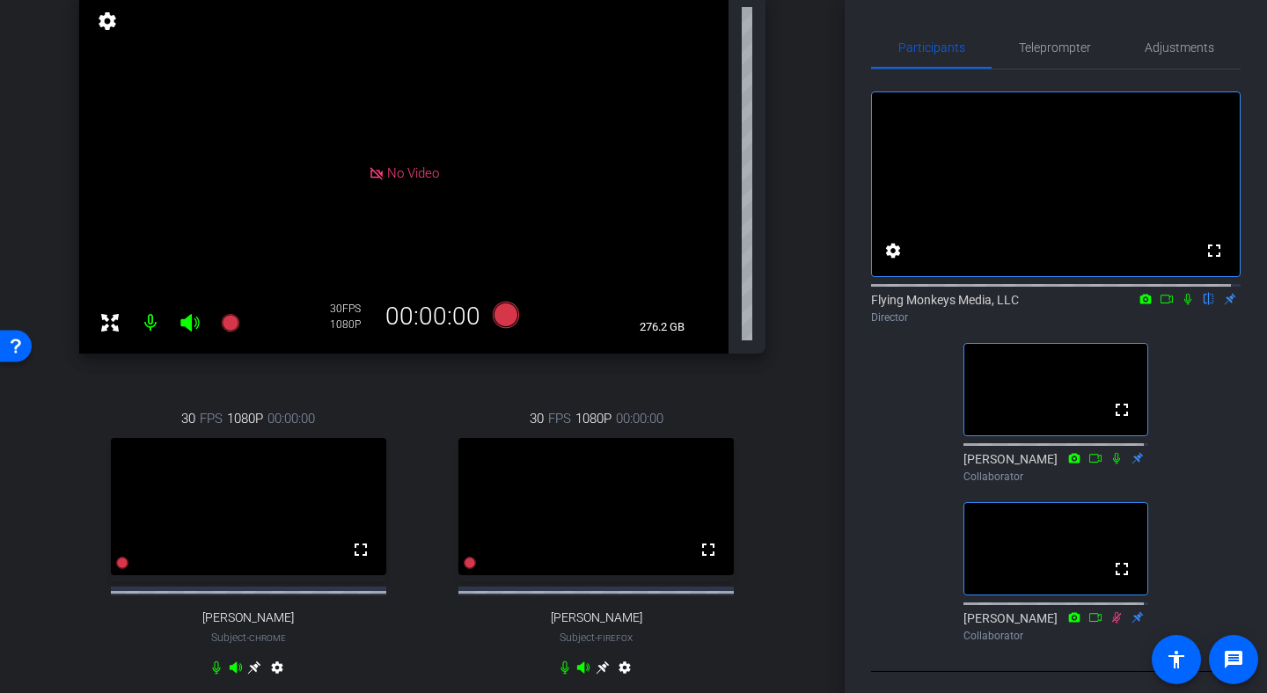
scroll to position [216, 0]
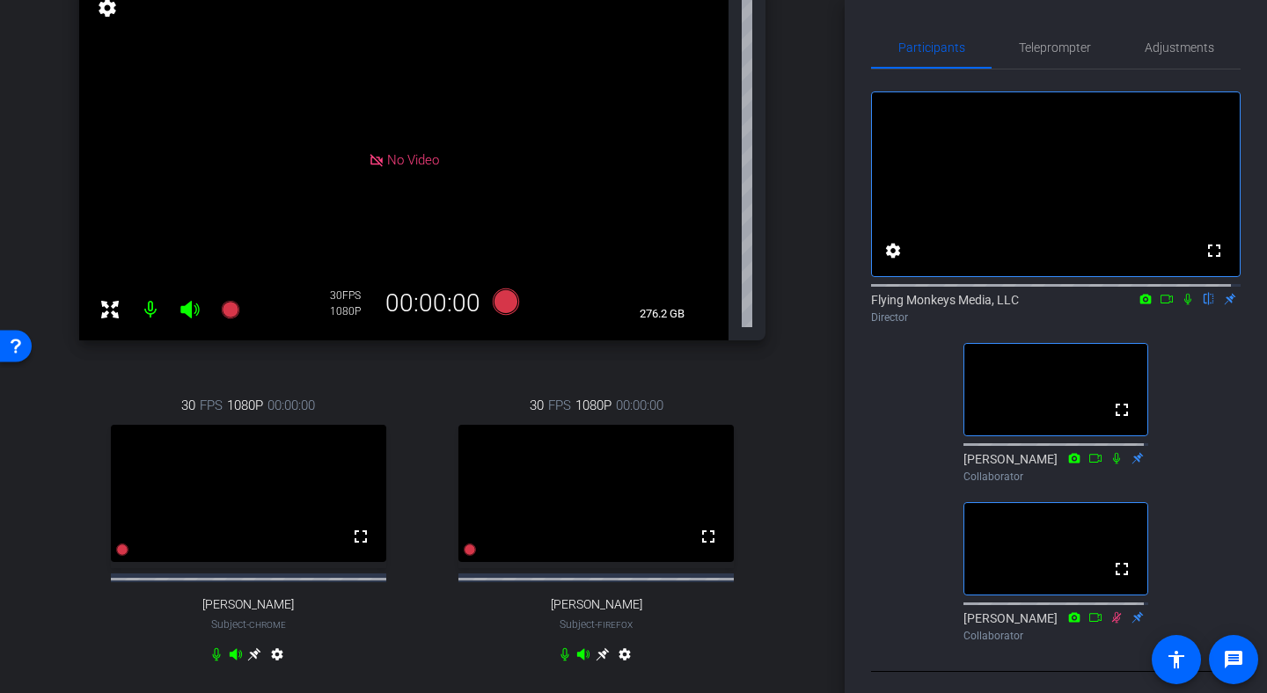
click at [596, 662] on icon at bounding box center [603, 655] width 14 height 14
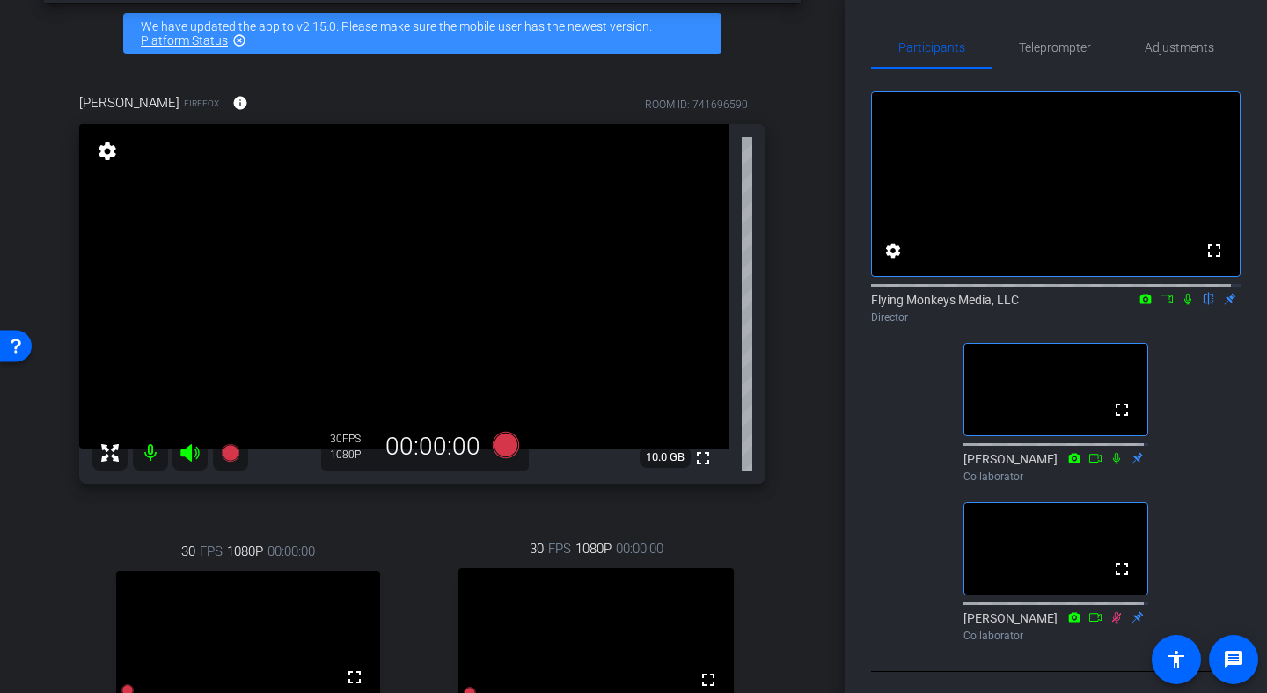
scroll to position [73, 0]
drag, startPoint x: 833, startPoint y: 170, endPoint x: 832, endPoint y: 150, distance: 19.4
click at [832, 150] on div "arrow_back Joule Everywhere - 108 - BTP Back to project Send invite account_box…" at bounding box center [422, 273] width 845 height 693
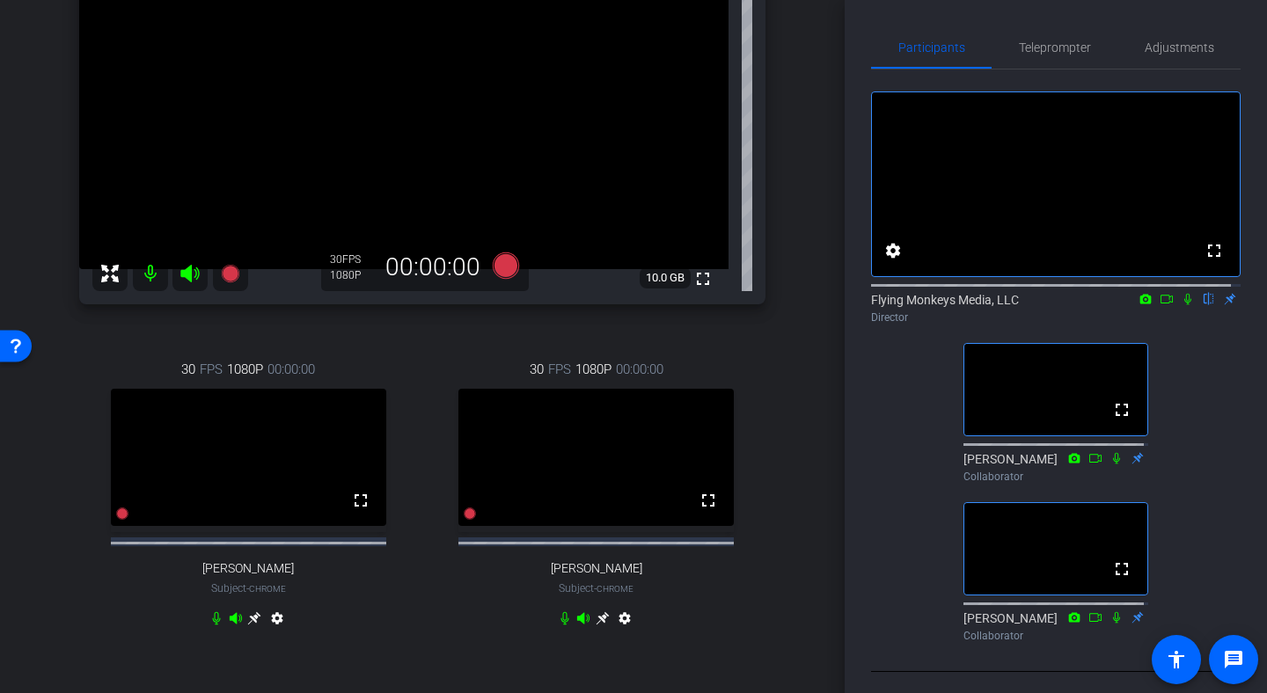
scroll to position [249, 0]
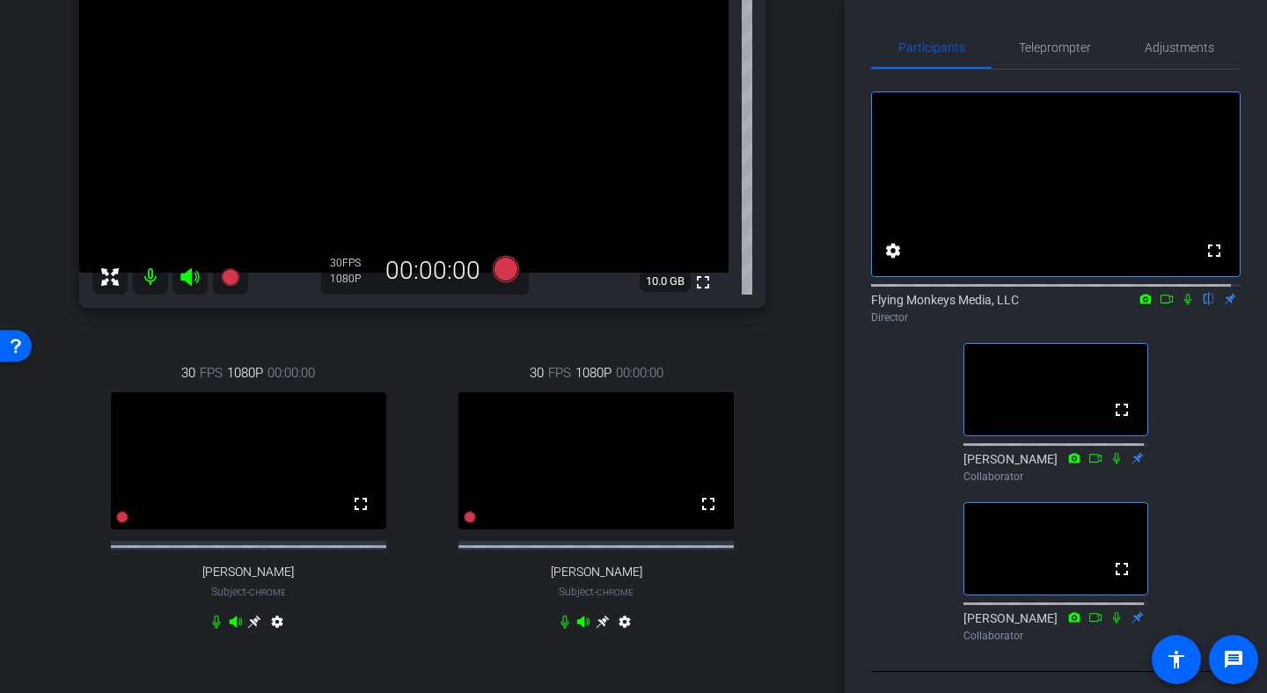
click at [252, 629] on icon at bounding box center [254, 622] width 13 height 13
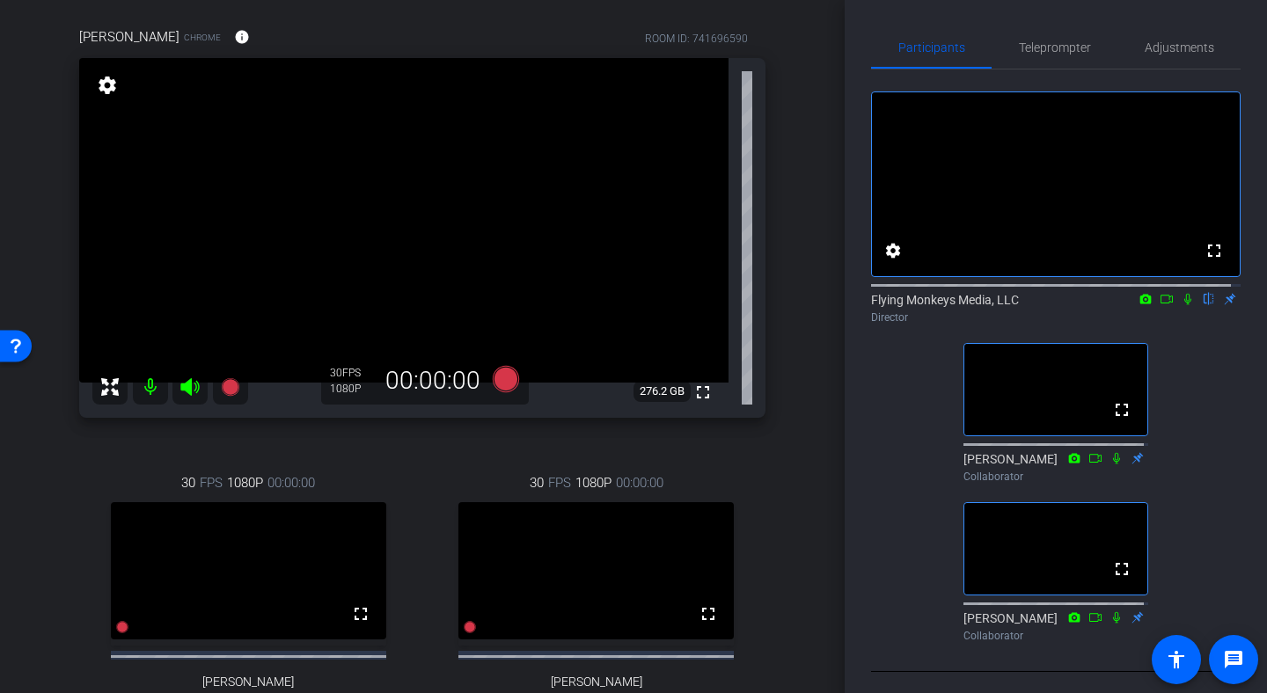
scroll to position [140, 0]
click at [835, 206] on div "arrow_back Joule Everywhere - 108 - BTP Back to project Send invite account_box…" at bounding box center [422, 346] width 845 height 693
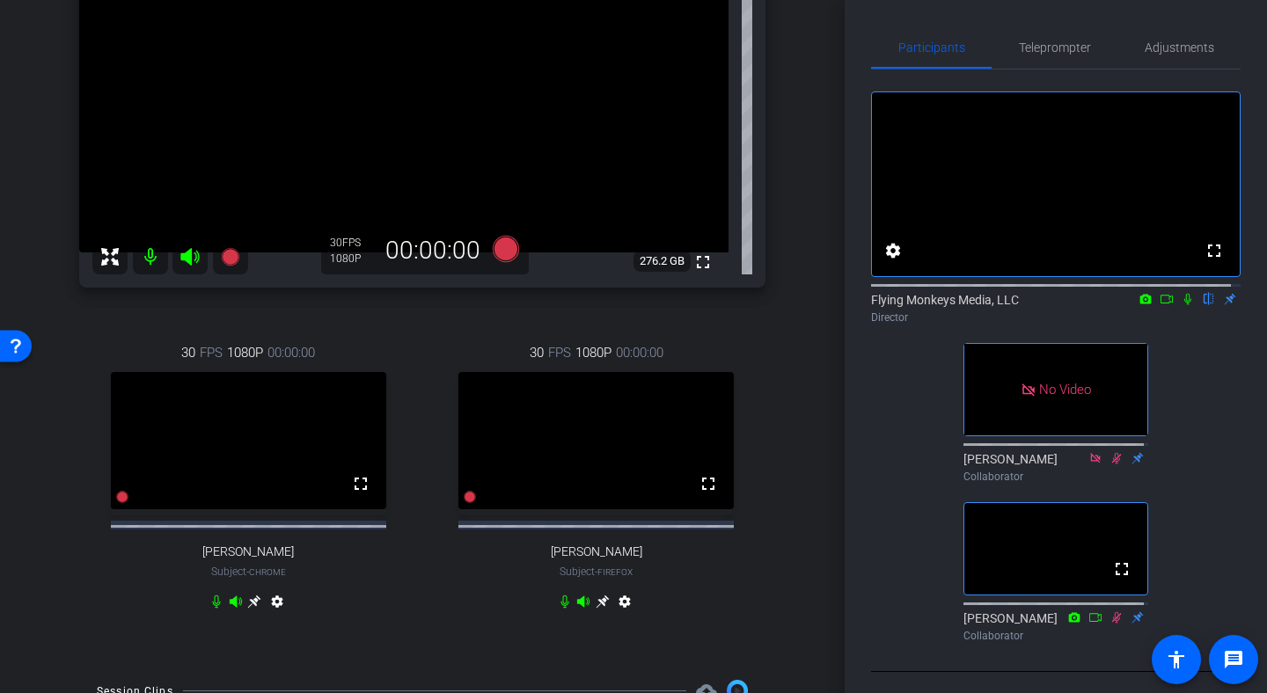
scroll to position [270, 0]
click at [496, 252] on icon at bounding box center [506, 248] width 26 height 26
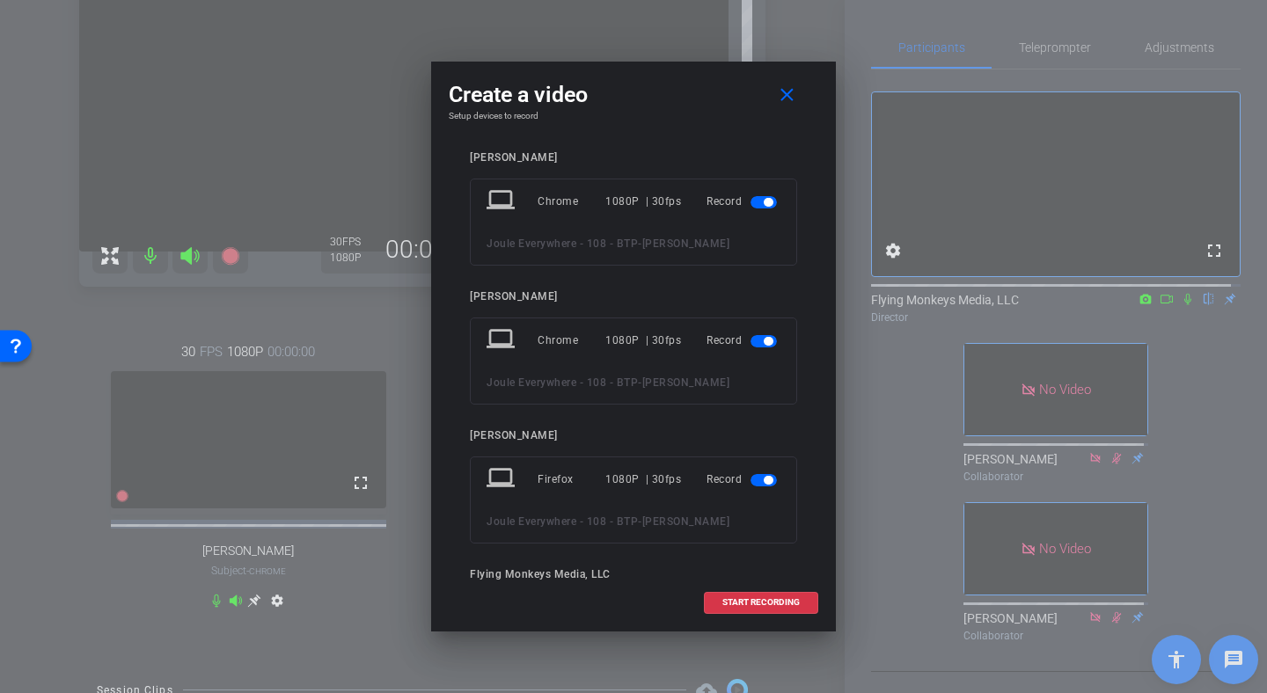
scroll to position [0, 0]
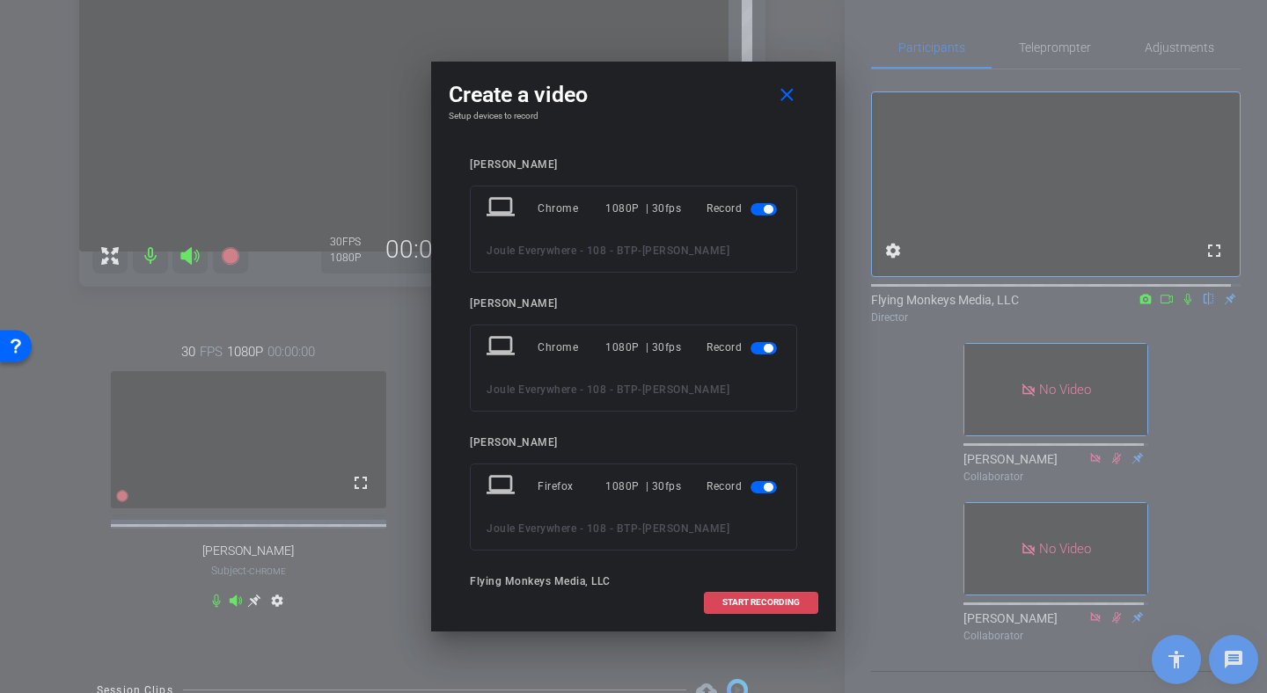
click at [746, 601] on span "START RECORDING" at bounding box center [760, 602] width 77 height 9
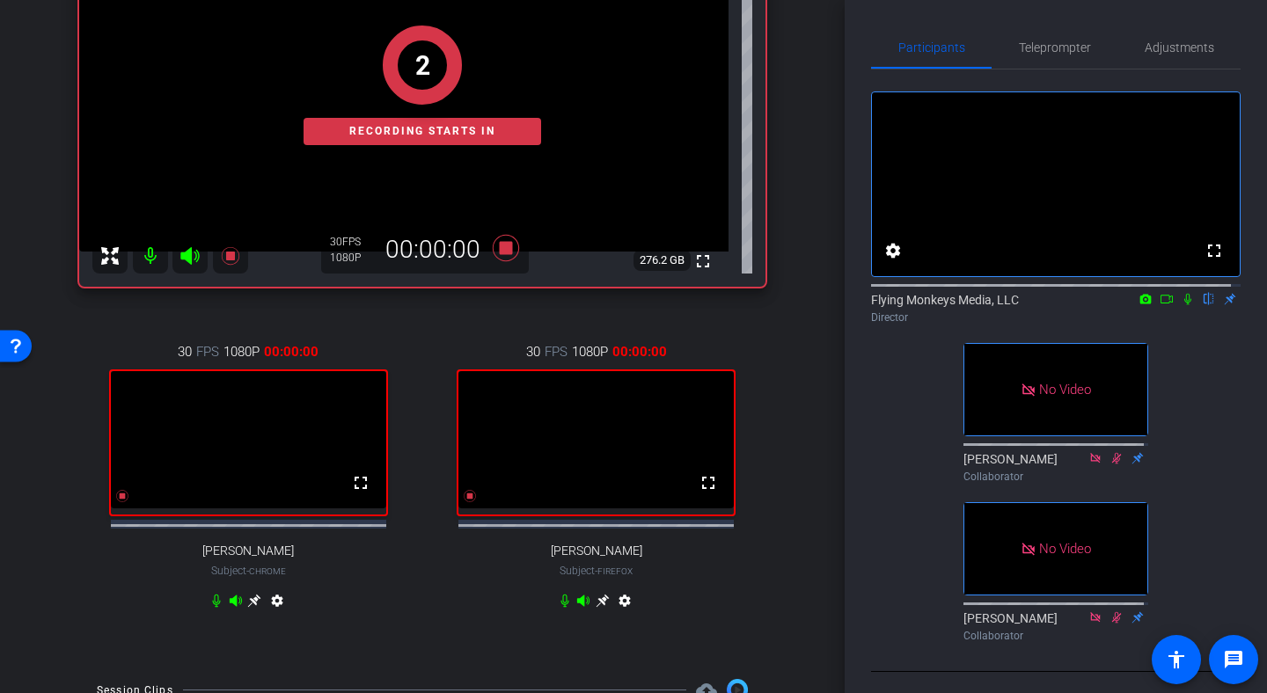
scroll to position [108, 0]
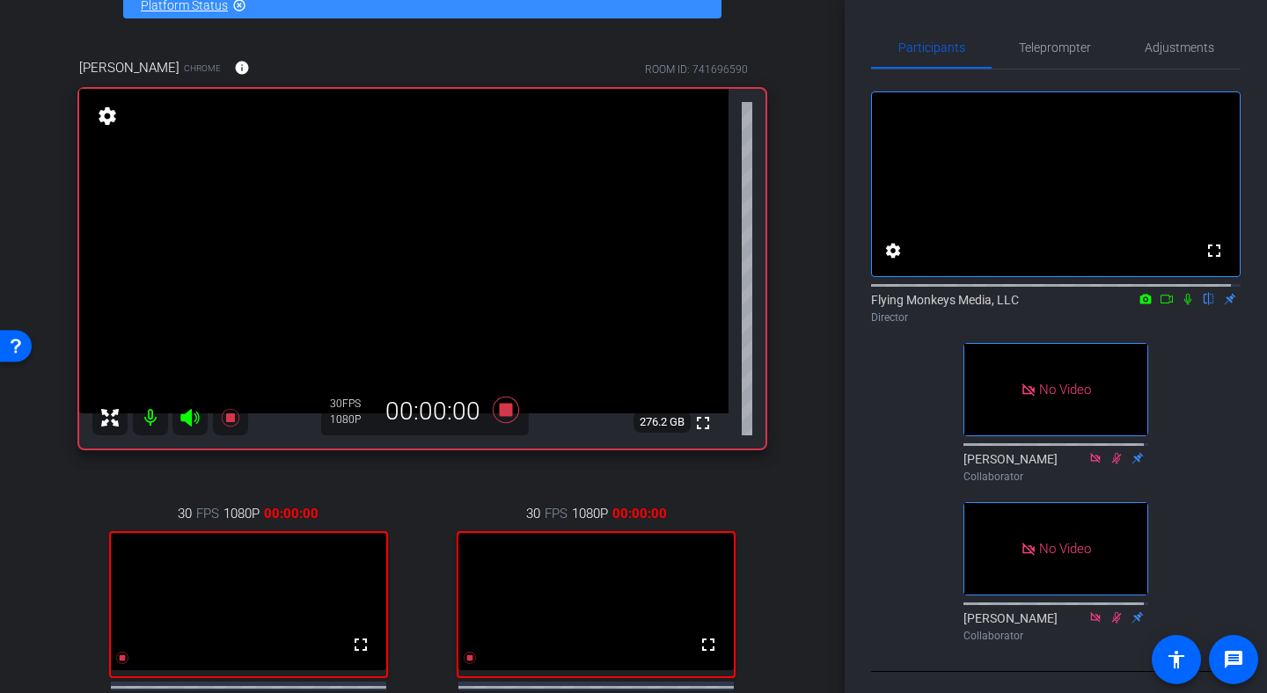
click at [1156, 307] on mat-icon at bounding box center [1166, 299] width 21 height 16
click at [1205, 305] on icon at bounding box center [1208, 299] width 7 height 11
click at [1204, 305] on icon at bounding box center [1209, 299] width 10 height 11
click at [1205, 305] on icon at bounding box center [1208, 299] width 7 height 11
click at [1204, 305] on icon at bounding box center [1209, 299] width 10 height 11
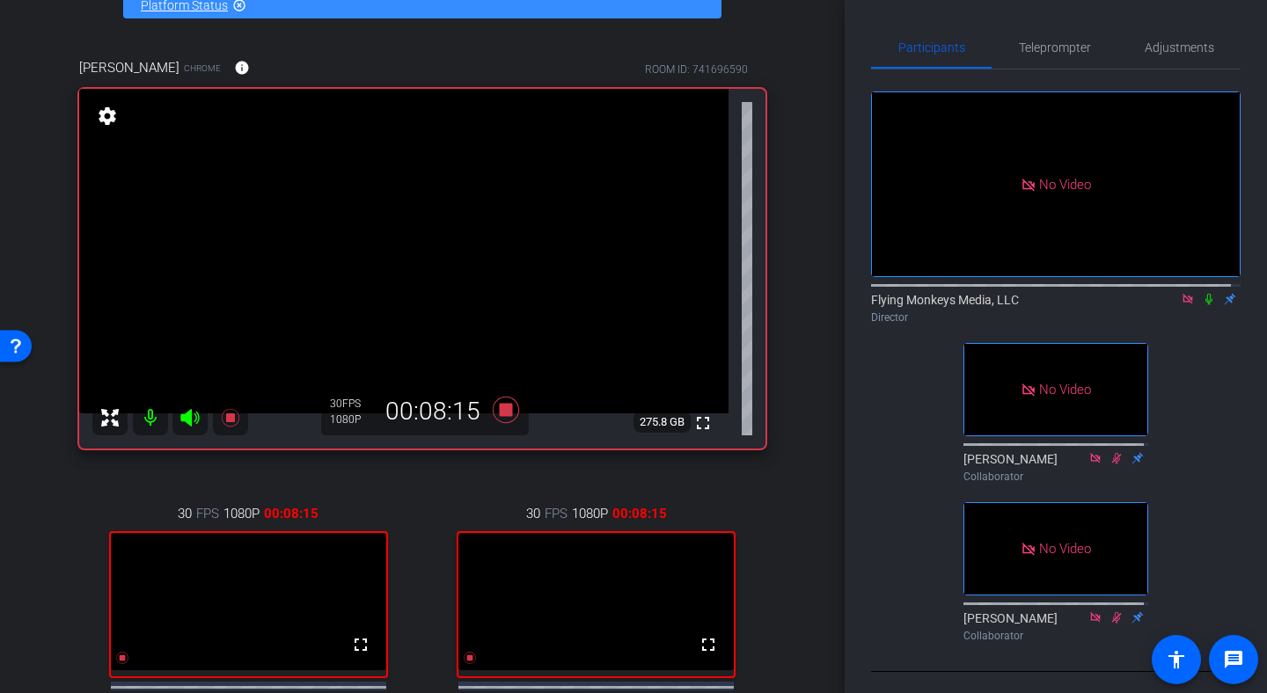
click at [1202, 305] on icon at bounding box center [1209, 299] width 14 height 12
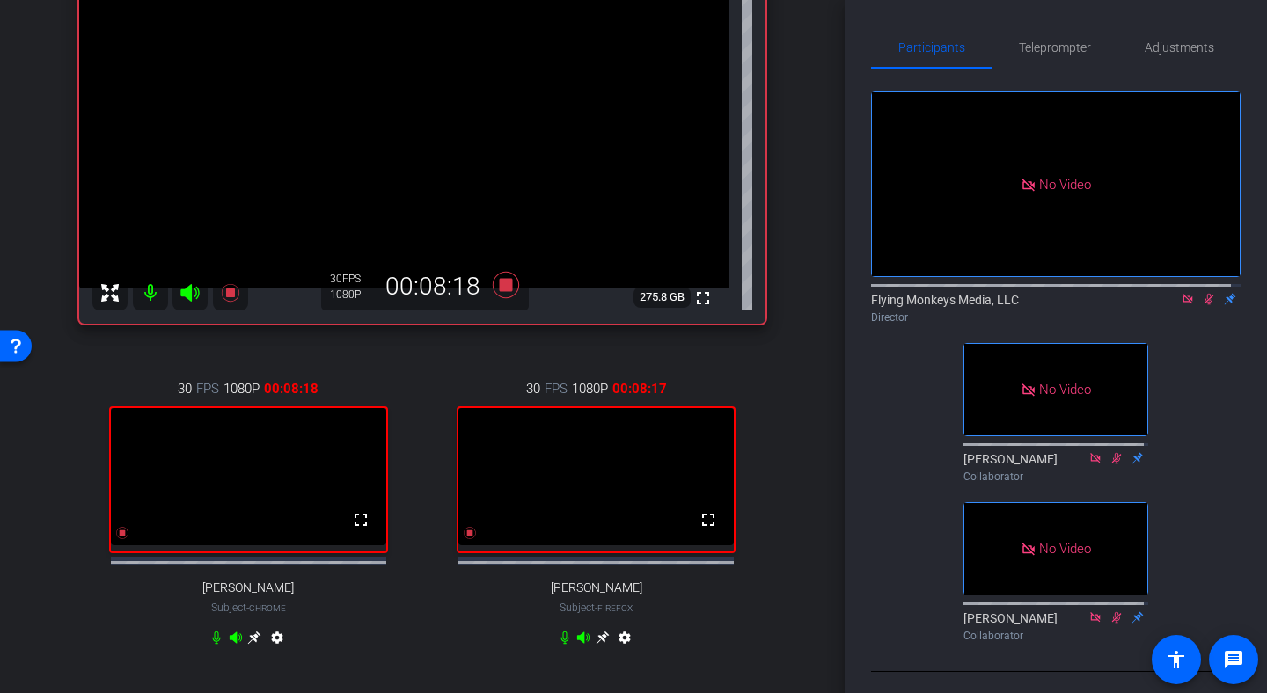
scroll to position [234, 0]
click at [1202, 305] on icon at bounding box center [1209, 299] width 14 height 12
click at [1169, 46] on span "Adjustments" at bounding box center [1180, 47] width 70 height 12
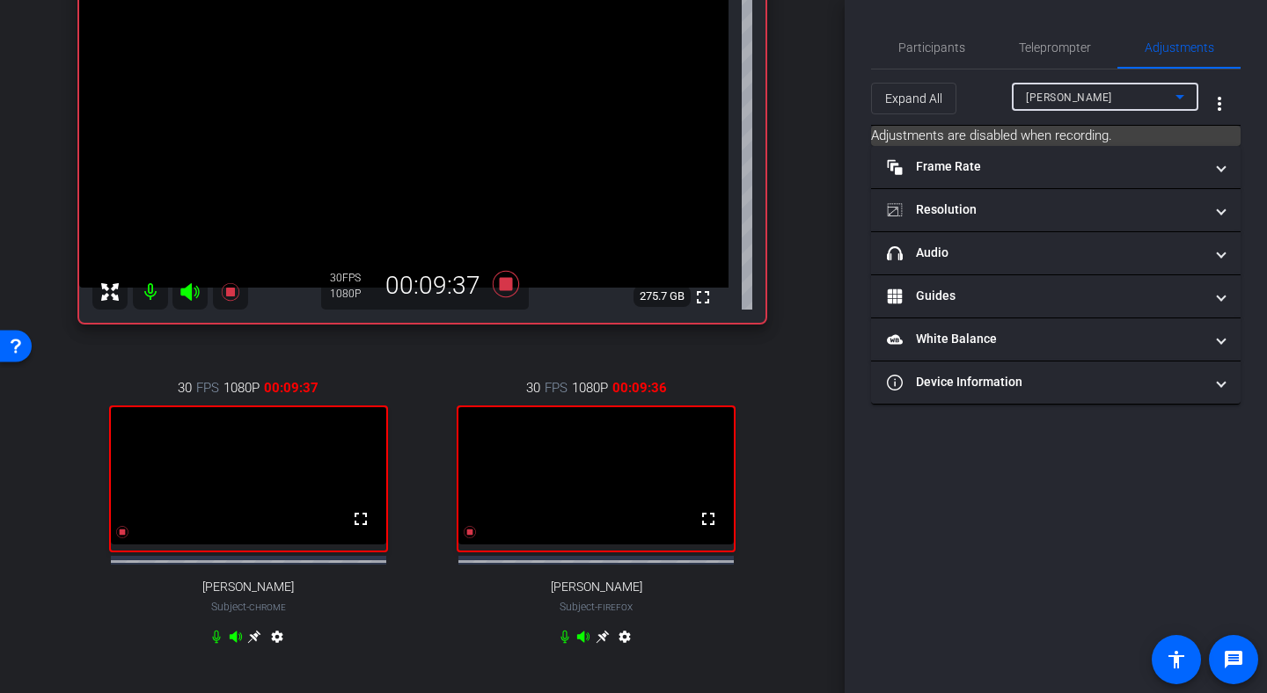
click at [1094, 94] on span "[PERSON_NAME]" at bounding box center [1069, 97] width 86 height 12
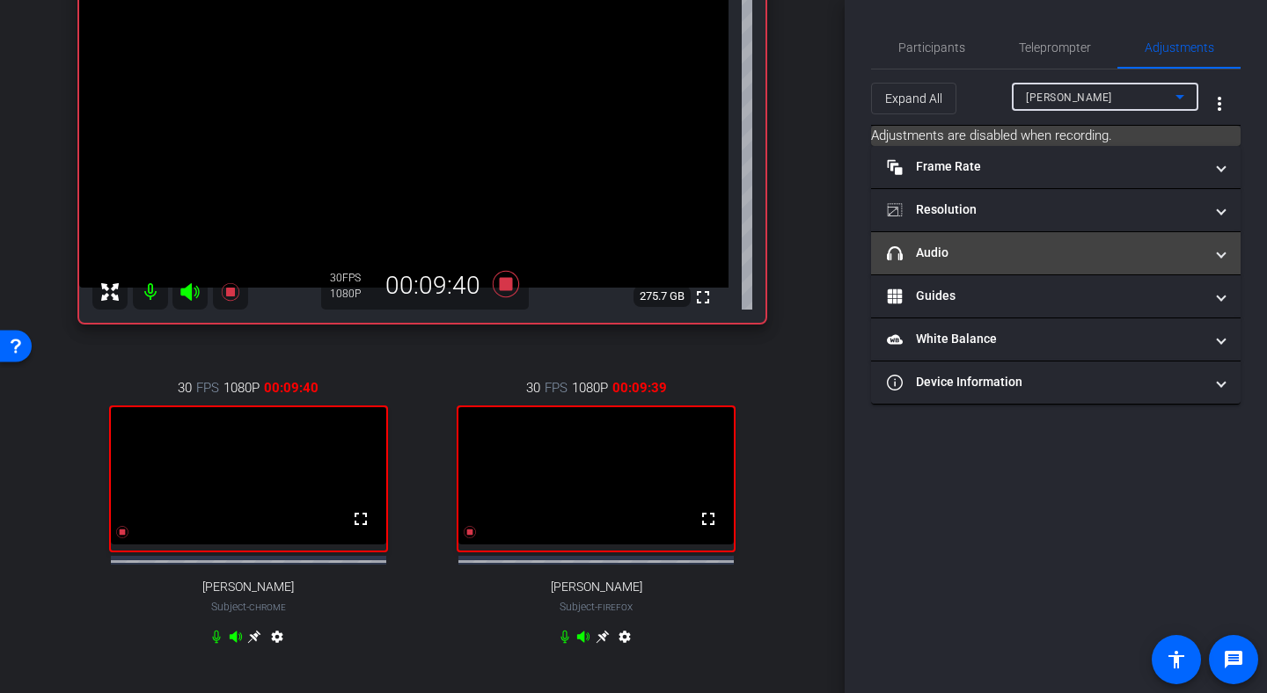
click at [1040, 245] on mat-panel-title "headphone icon Audio" at bounding box center [1045, 253] width 317 height 18
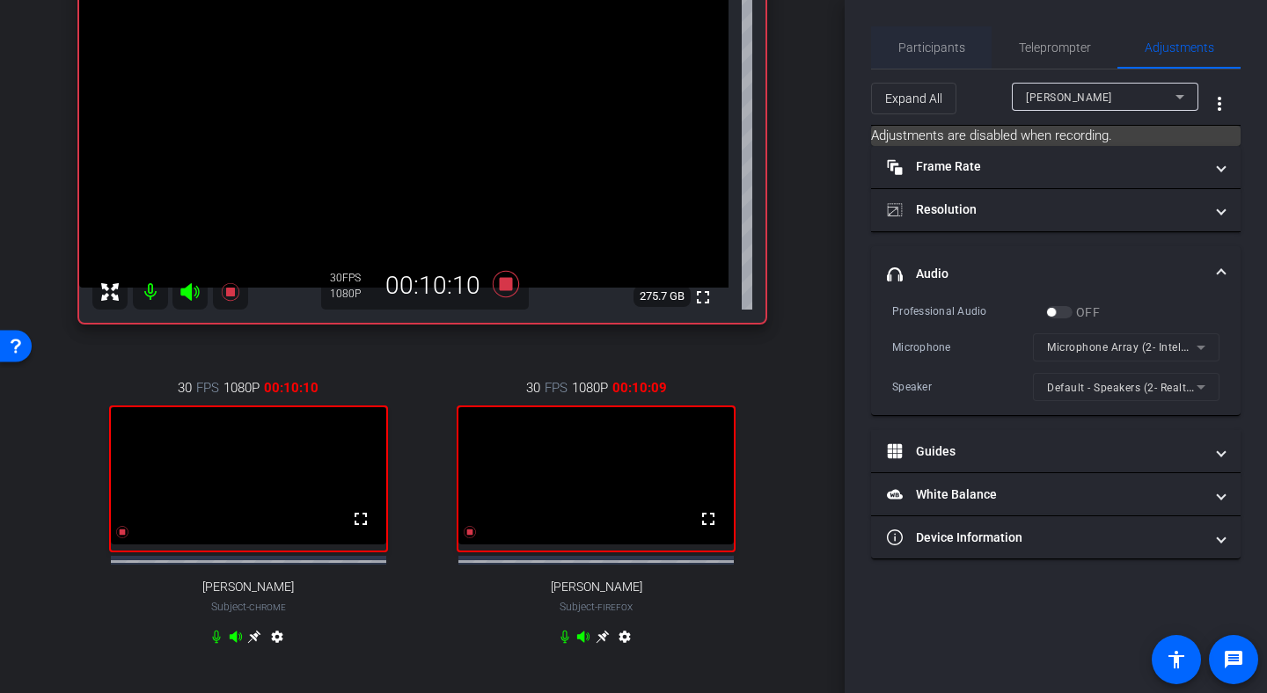
click at [943, 53] on span "Participants" at bounding box center [931, 47] width 67 height 12
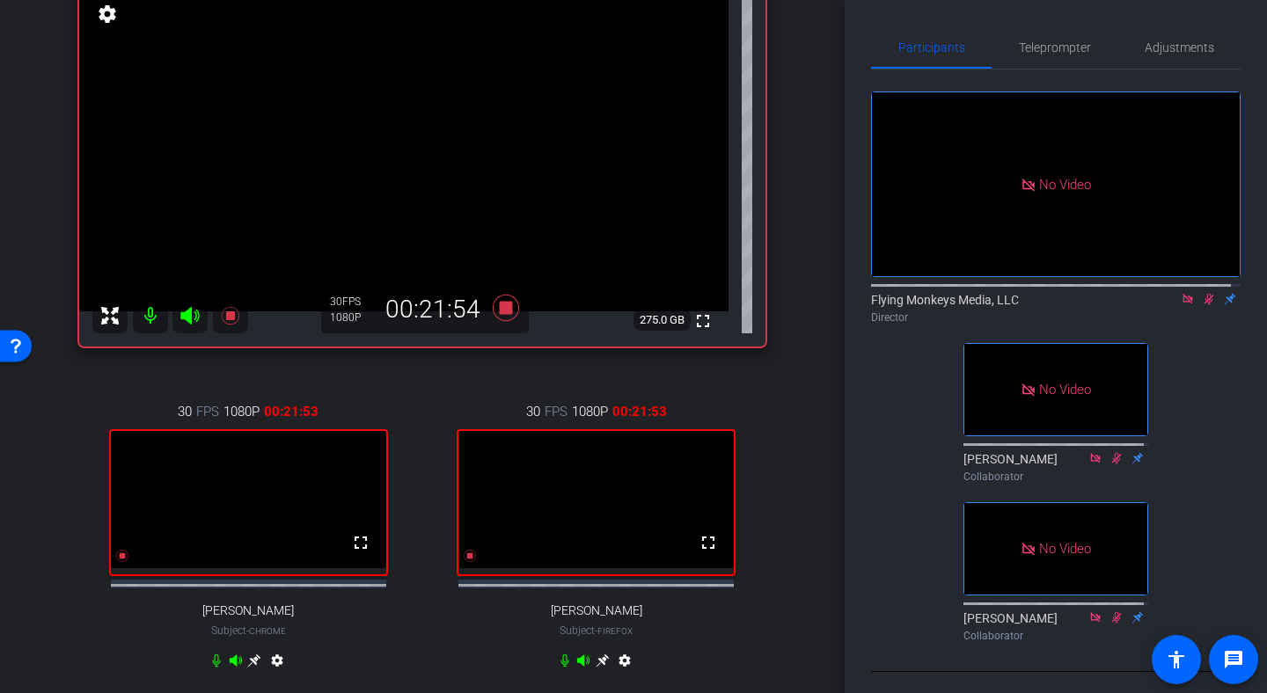
scroll to position [211, 0]
click at [1202, 296] on icon at bounding box center [1209, 299] width 14 height 12
click at [501, 307] on icon at bounding box center [506, 307] width 26 height 26
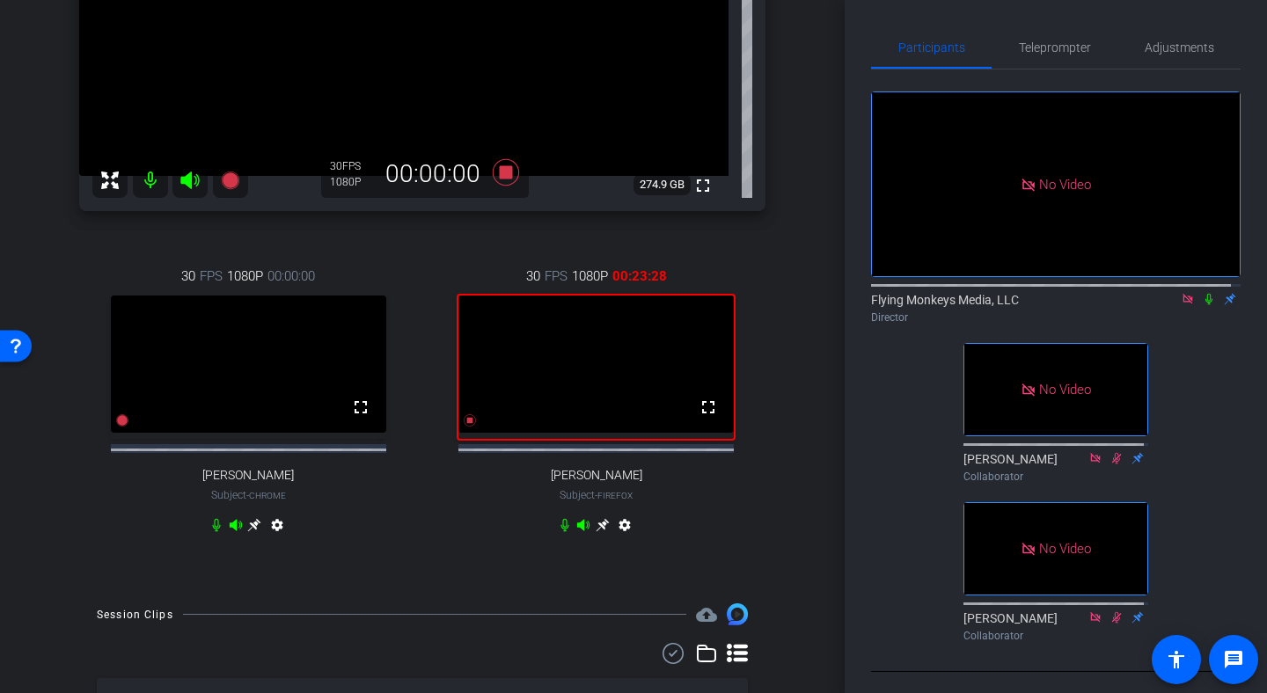
scroll to position [346, 0]
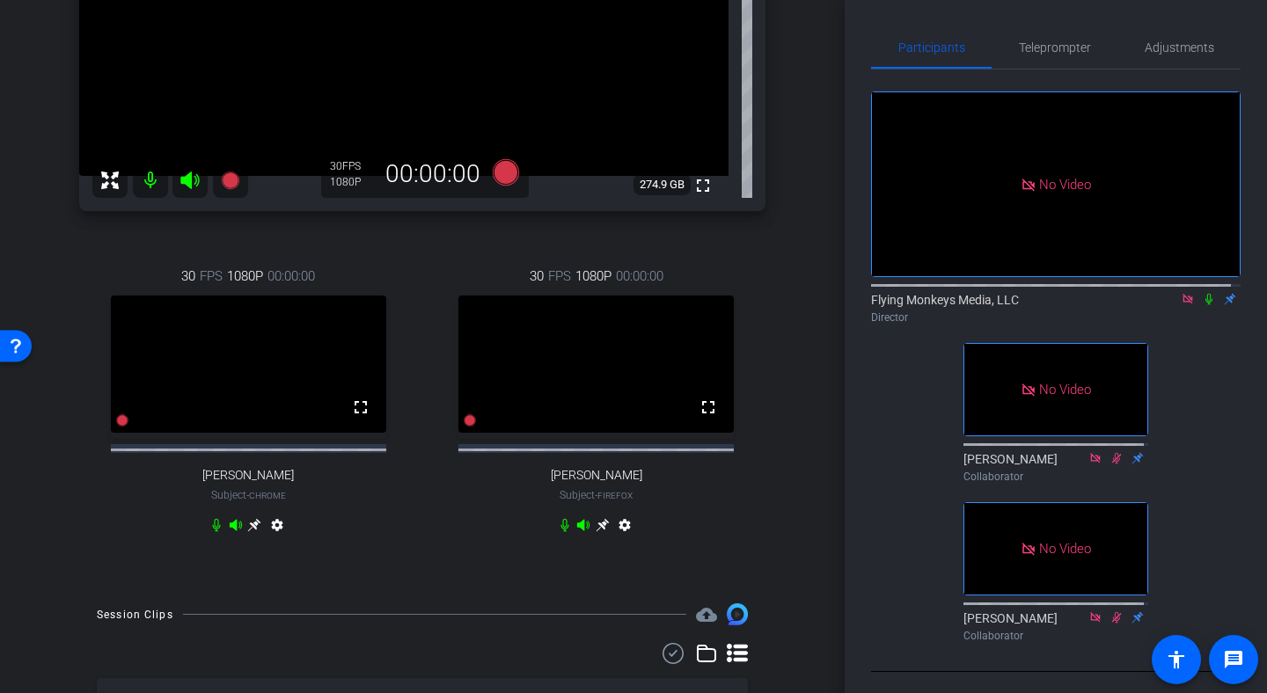
click at [833, 286] on div "arrow_back Joule Everywhere - 108 - BTP Back to project Send invite account_box…" at bounding box center [422, 0] width 845 height 693
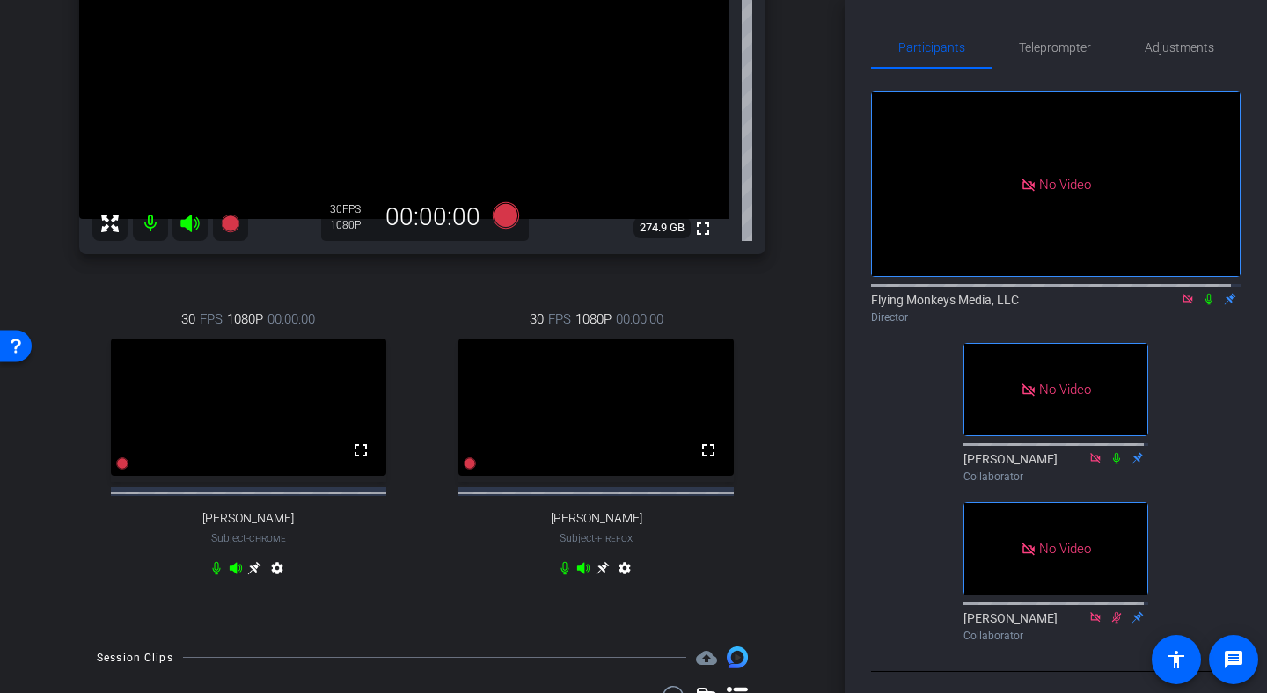
scroll to position [296, 0]
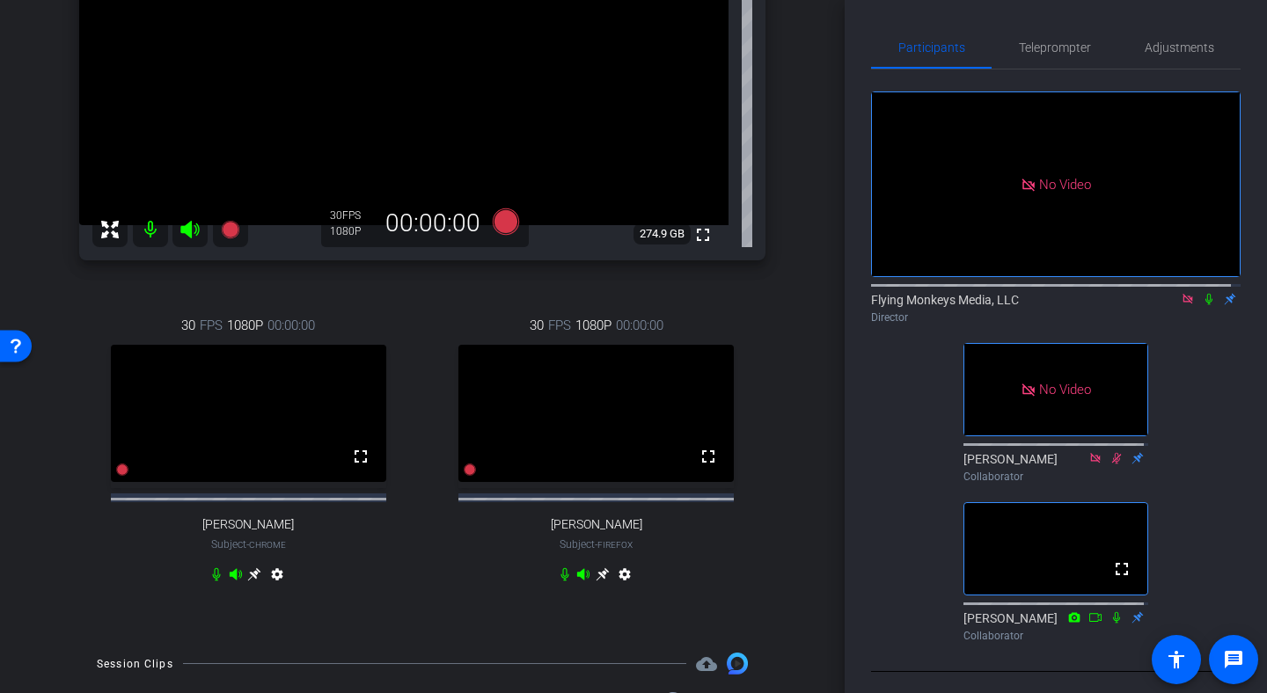
click at [1181, 300] on icon at bounding box center [1188, 299] width 14 height 12
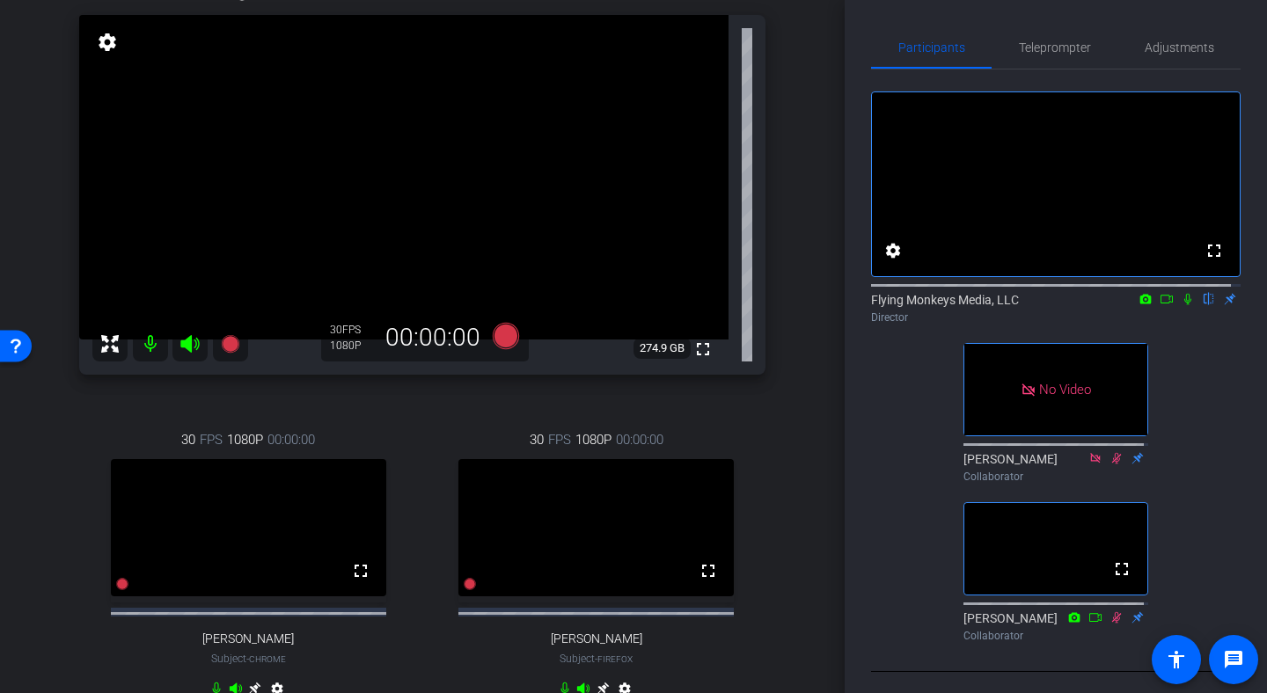
scroll to position [186, 0]
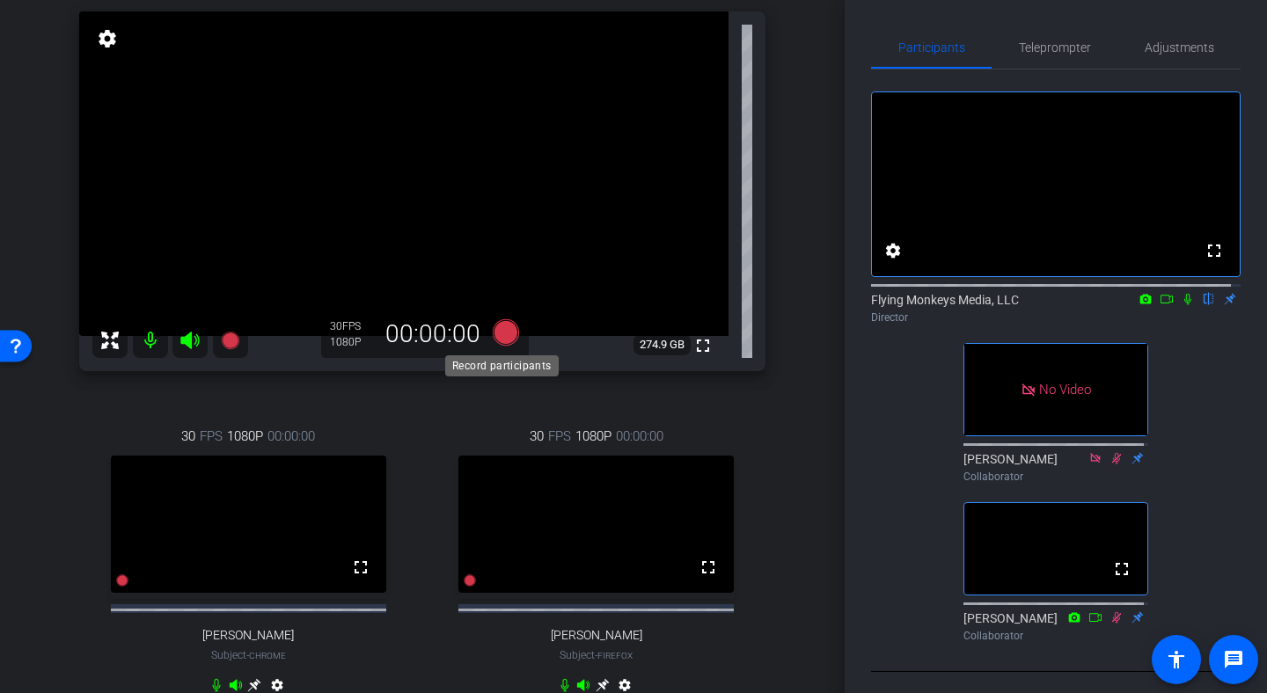
click at [501, 333] on icon at bounding box center [506, 332] width 26 height 26
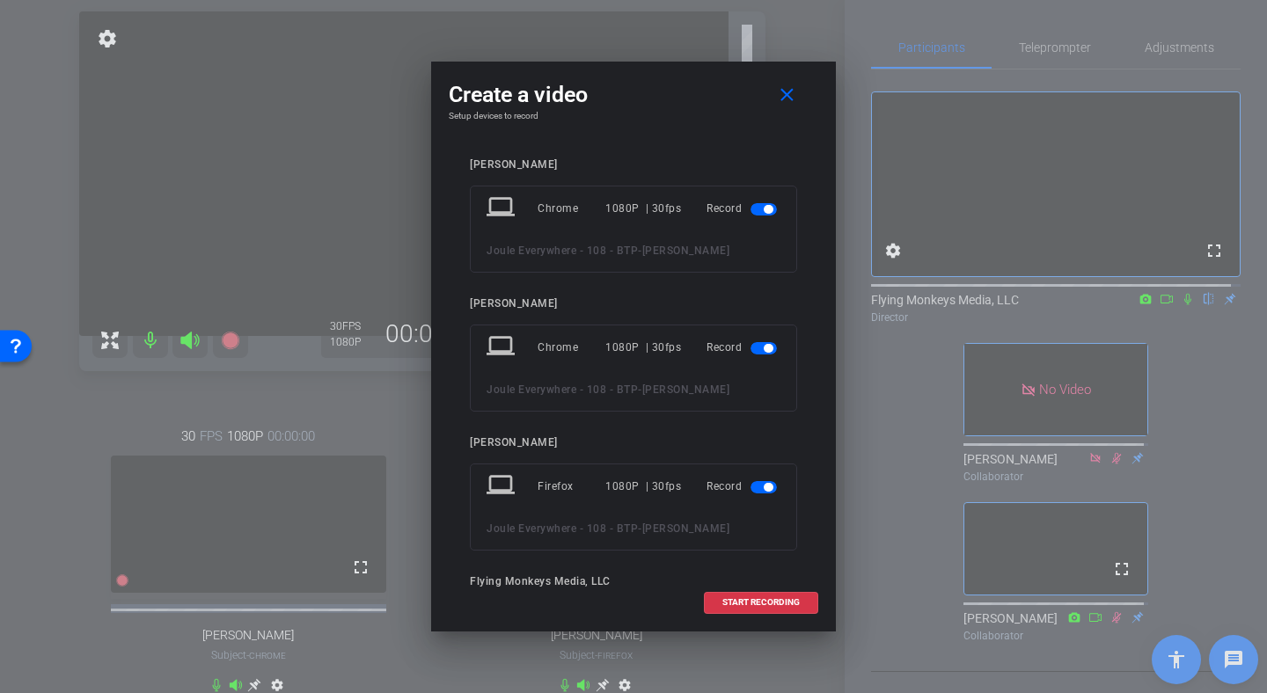
click at [750, 351] on span "button" at bounding box center [763, 348] width 26 height 12
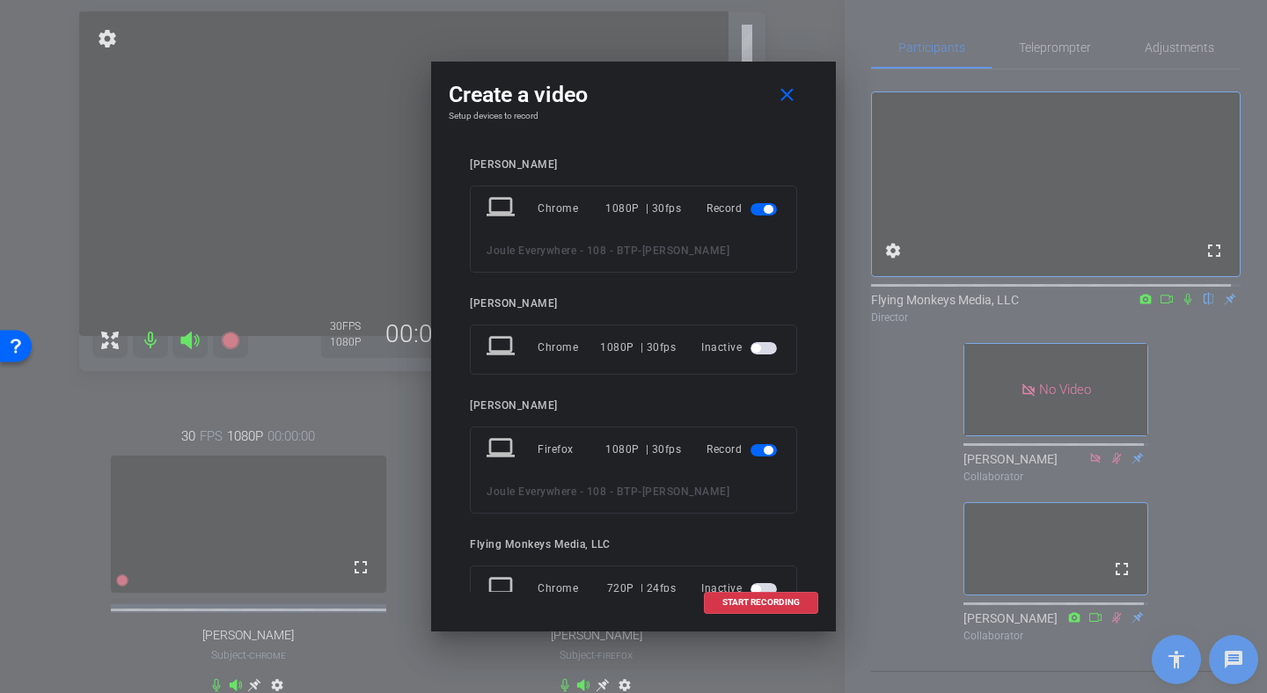
click at [755, 457] on mat-slide-toggle at bounding box center [765, 449] width 30 height 21
click at [755, 455] on span "button" at bounding box center [763, 450] width 26 height 12
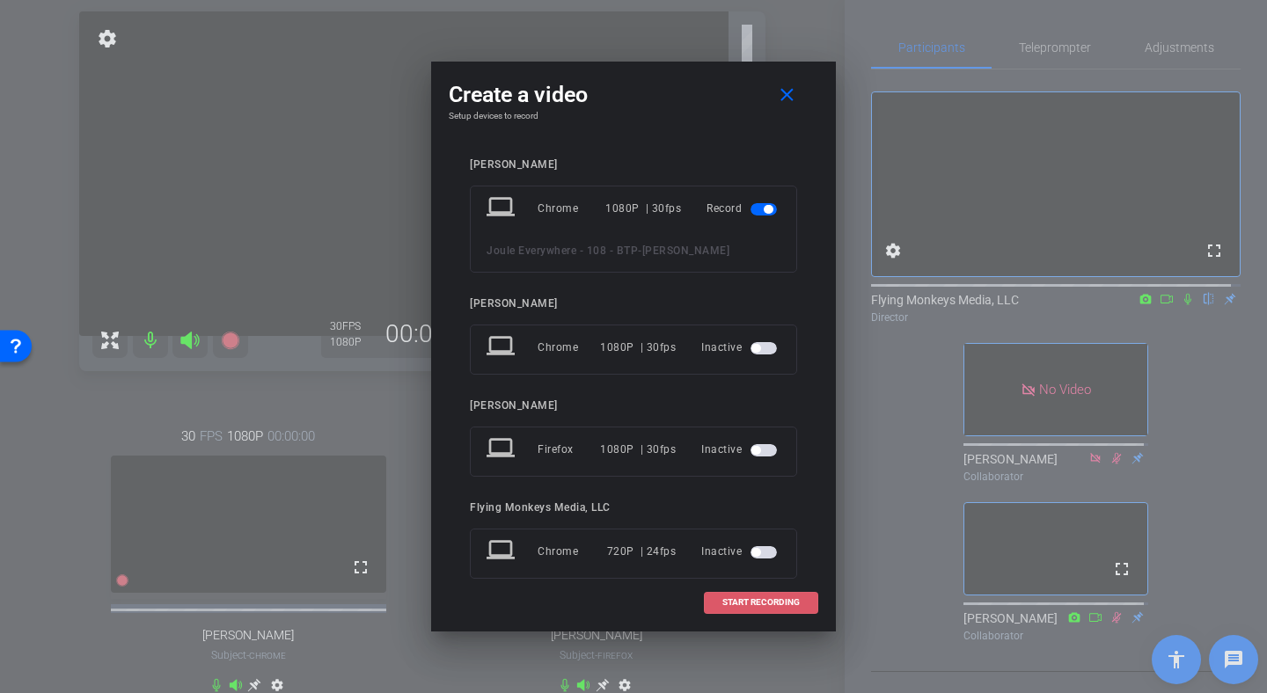
click at [746, 599] on span "START RECORDING" at bounding box center [760, 602] width 77 height 9
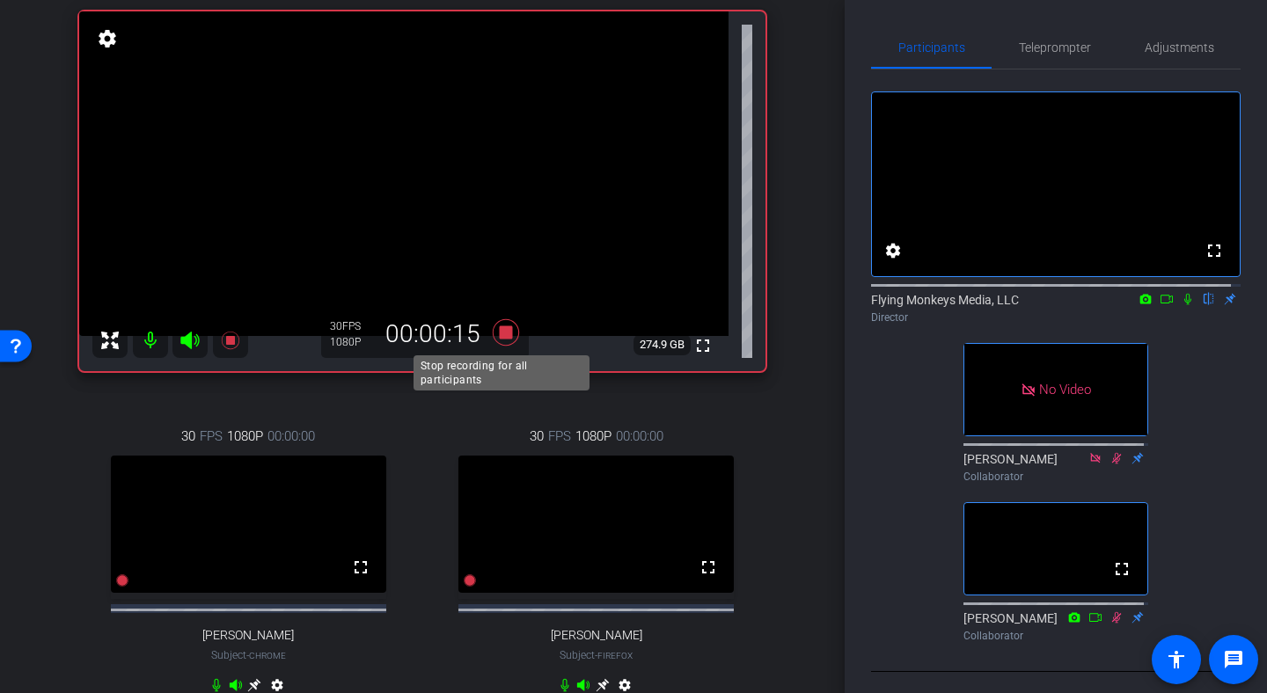
click at [491, 338] on icon at bounding box center [506, 333] width 42 height 32
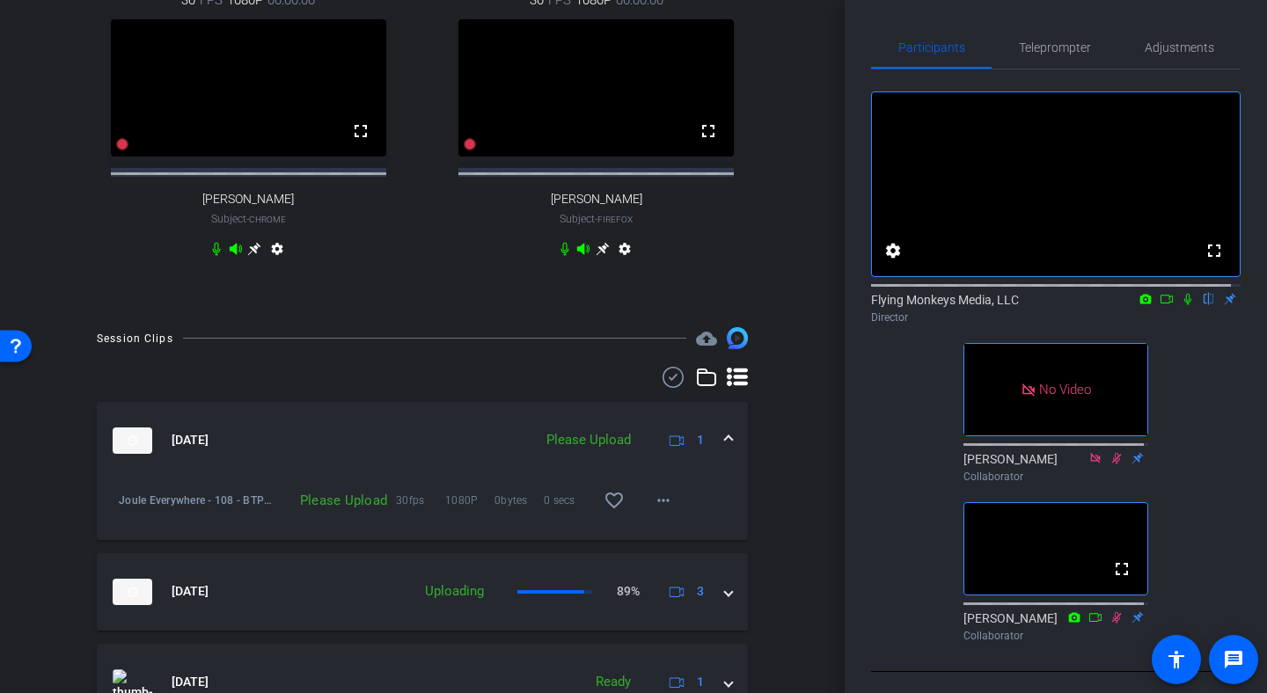
scroll to position [623, 0]
click at [655, 510] on mat-icon "more_horiz" at bounding box center [663, 499] width 21 height 21
click at [740, 502] on div at bounding box center [633, 346] width 1267 height 693
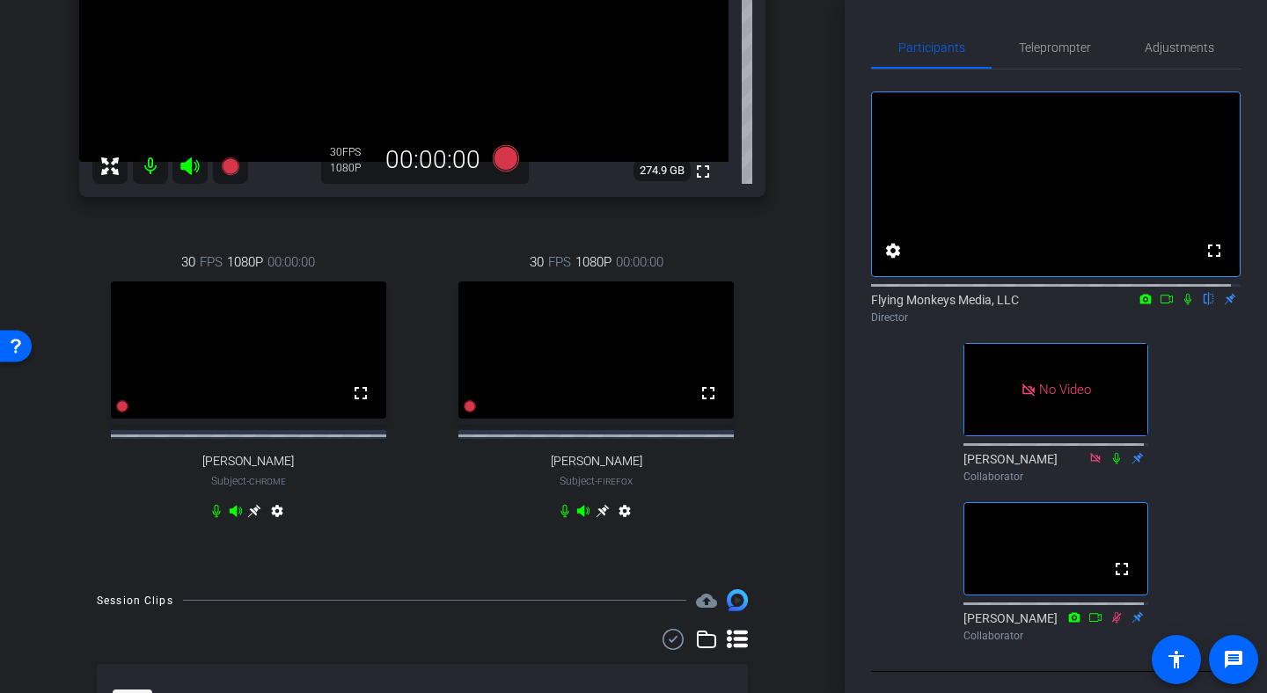
scroll to position [729, 0]
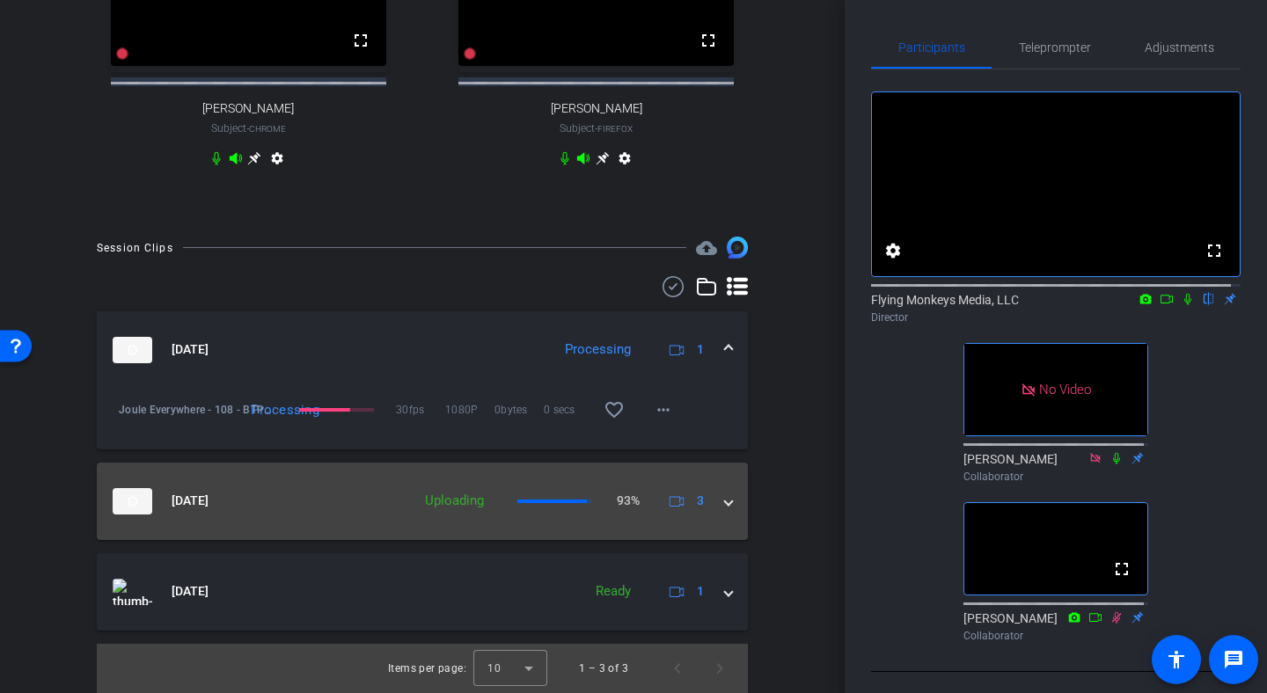
click at [725, 499] on span at bounding box center [728, 501] width 7 height 18
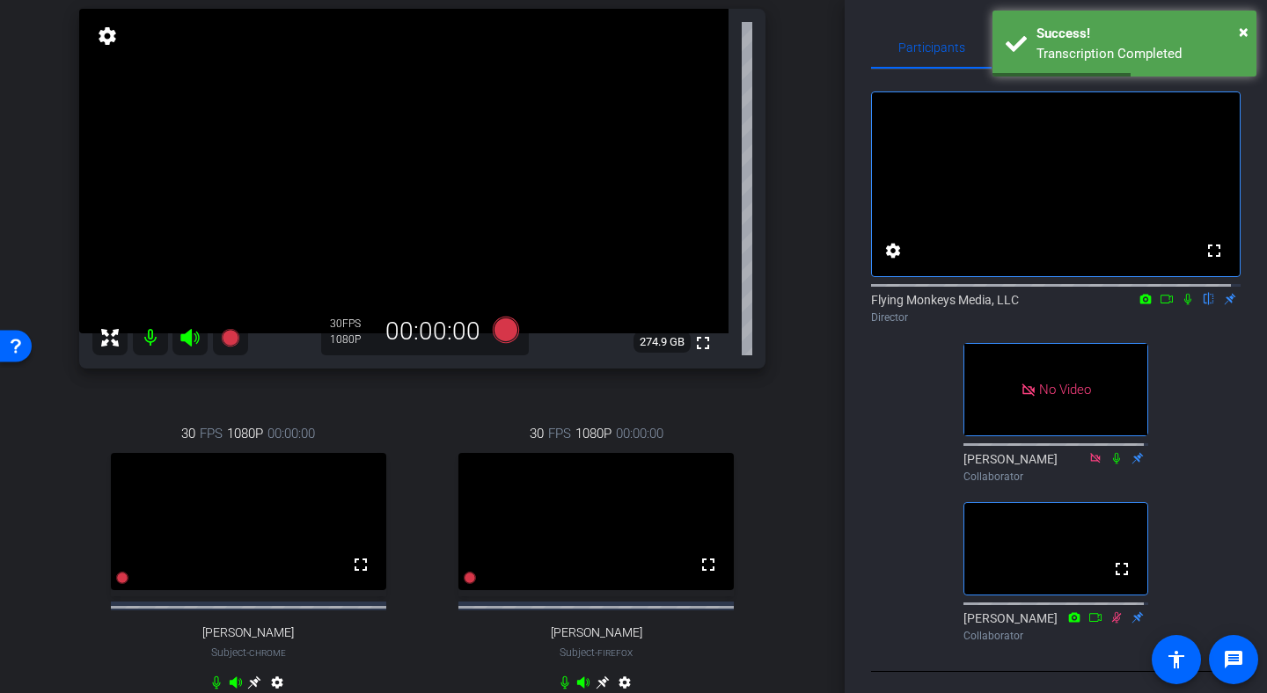
scroll to position [189, 0]
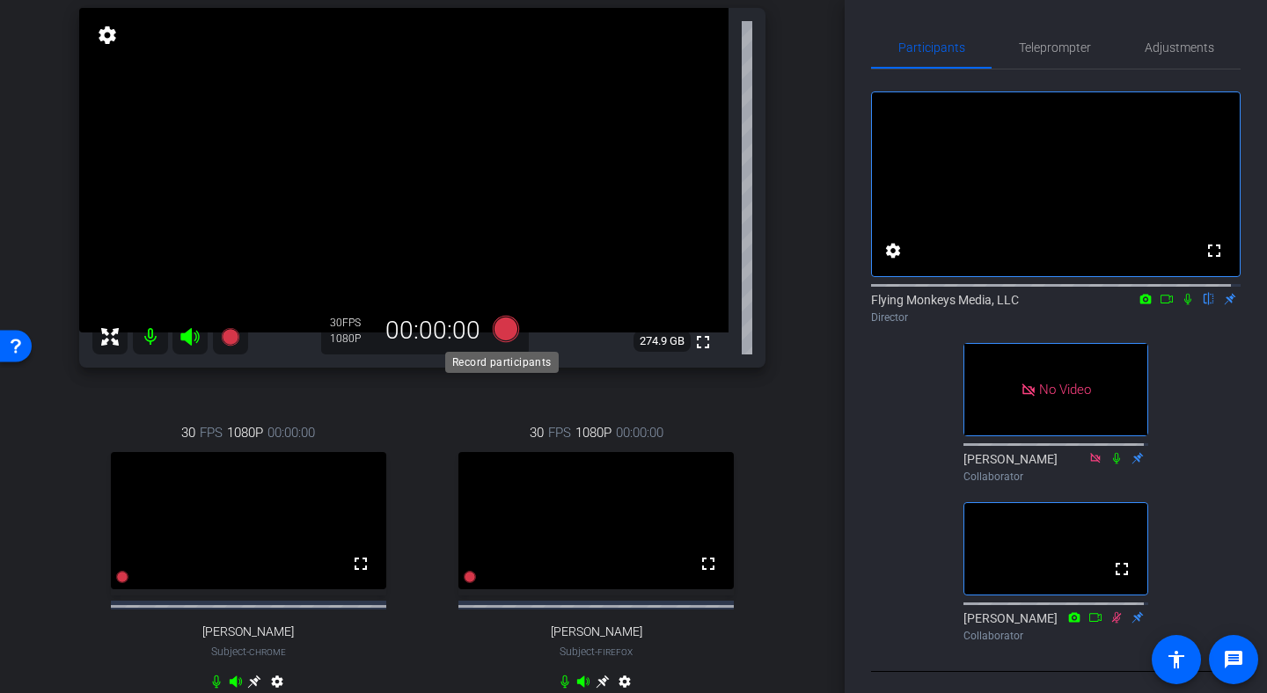
click at [506, 334] on icon at bounding box center [506, 329] width 26 height 26
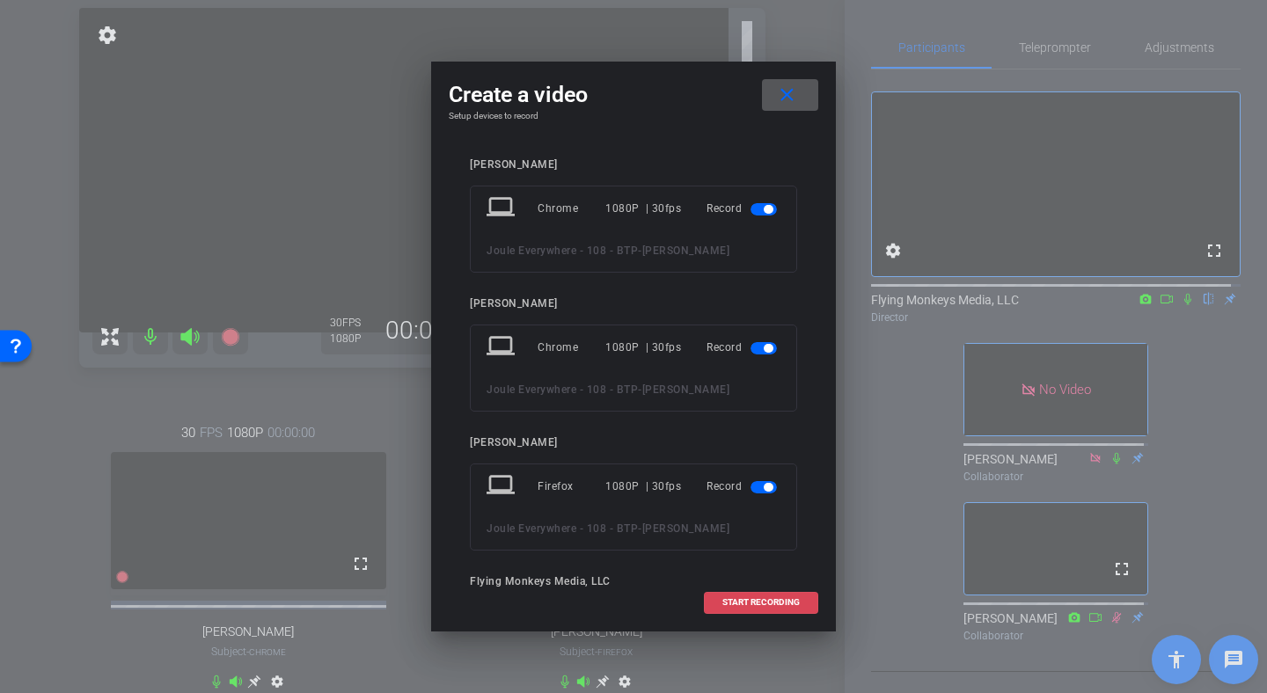
click at [756, 602] on span "START RECORDING" at bounding box center [760, 602] width 77 height 9
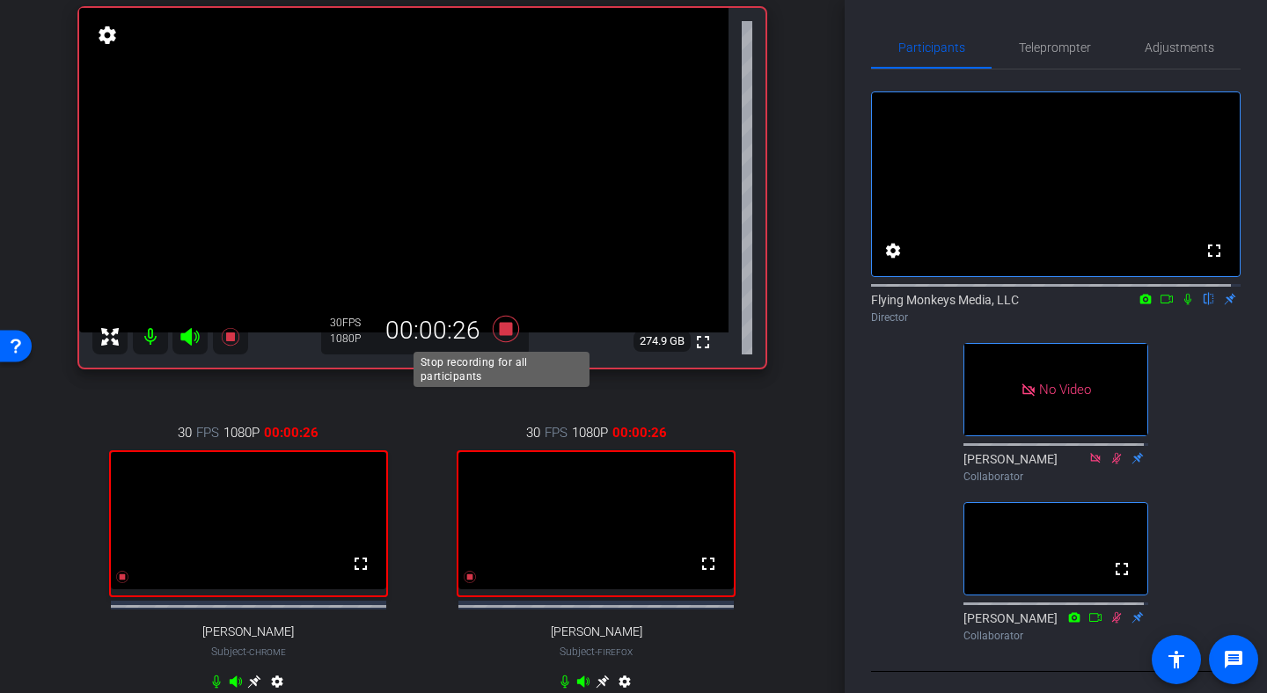
click at [497, 339] on icon at bounding box center [506, 329] width 42 height 32
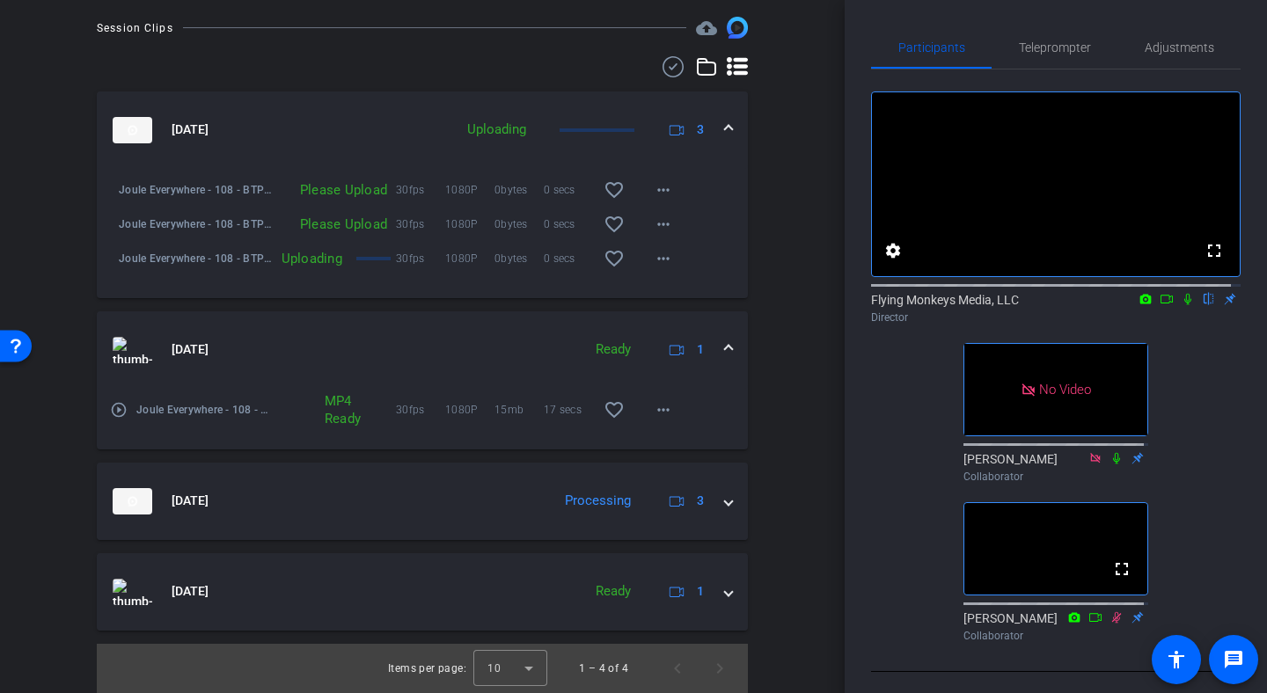
scroll to position [949, 0]
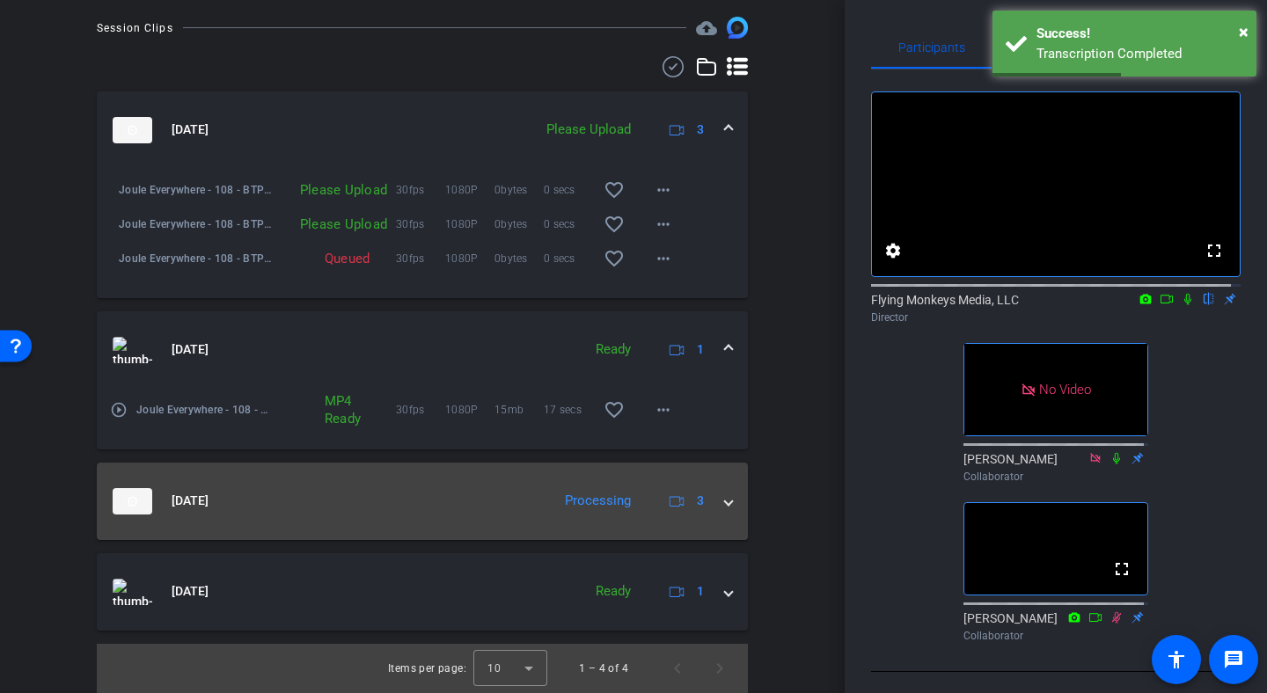
click at [725, 502] on span at bounding box center [728, 501] width 7 height 18
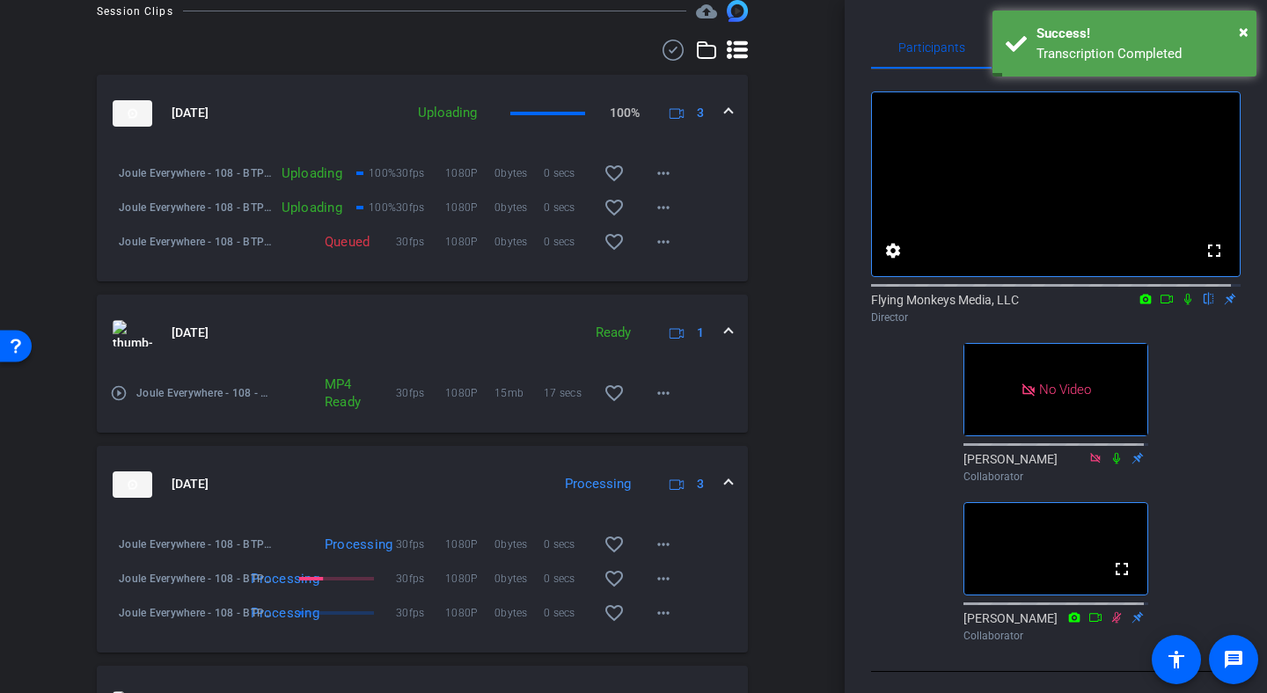
drag, startPoint x: 845, startPoint y: 392, endPoint x: 843, endPoint y: 425, distance: 32.6
click at [843, 425] on div "arrow_back Joule Everywhere - 108 - BTP Back to project Send invite account_box…" at bounding box center [633, 346] width 1267 height 693
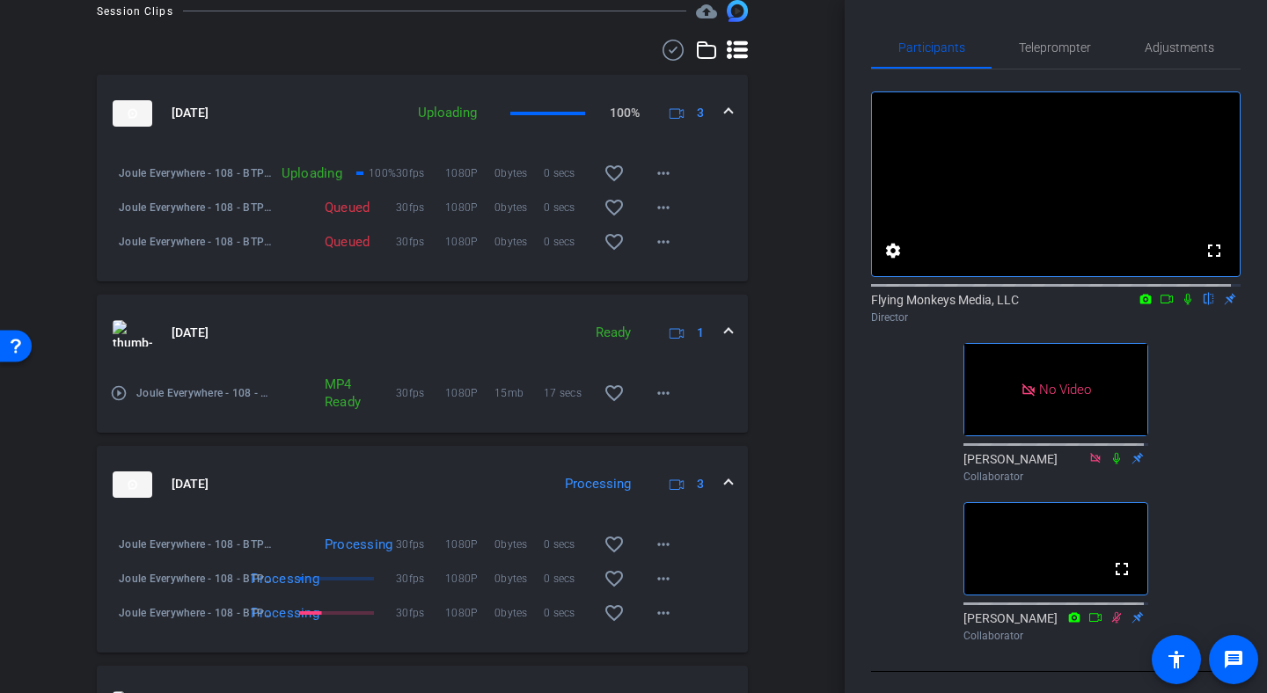
click at [807, 393] on div "arrow_back Joule Everywhere - 108 - BTP Back to project Send invite account_box…" at bounding box center [422, 346] width 845 height 693
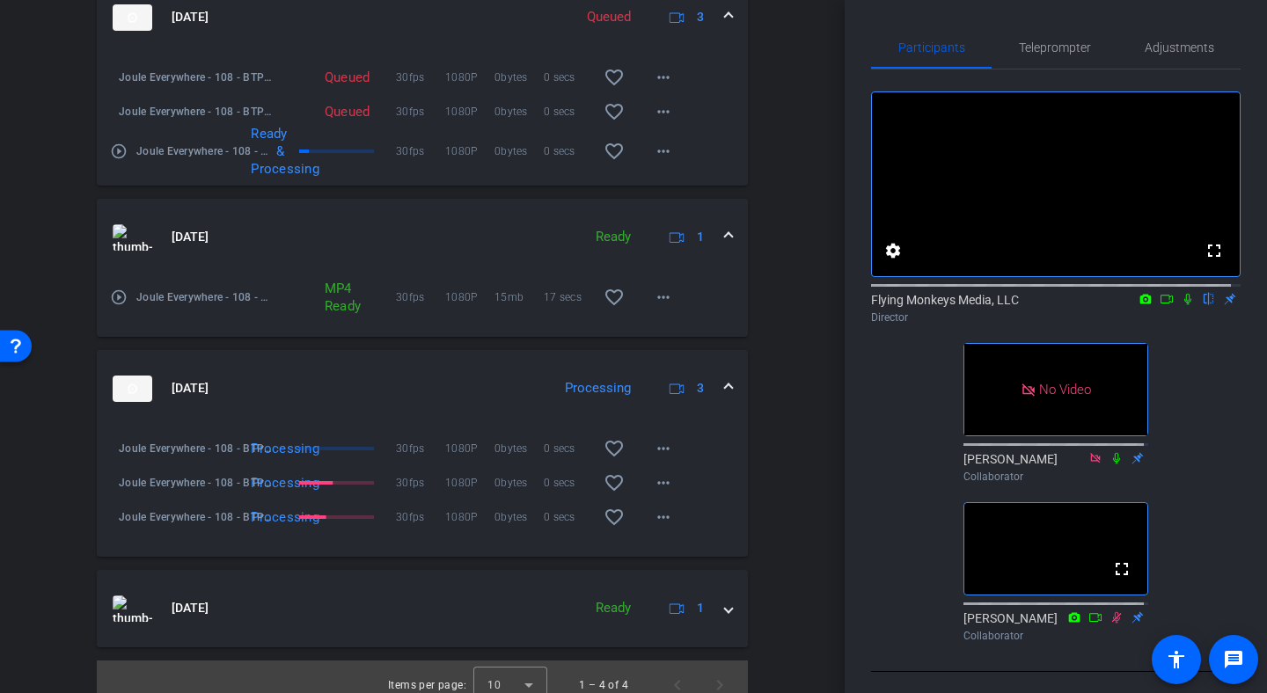
scroll to position [1050, 0]
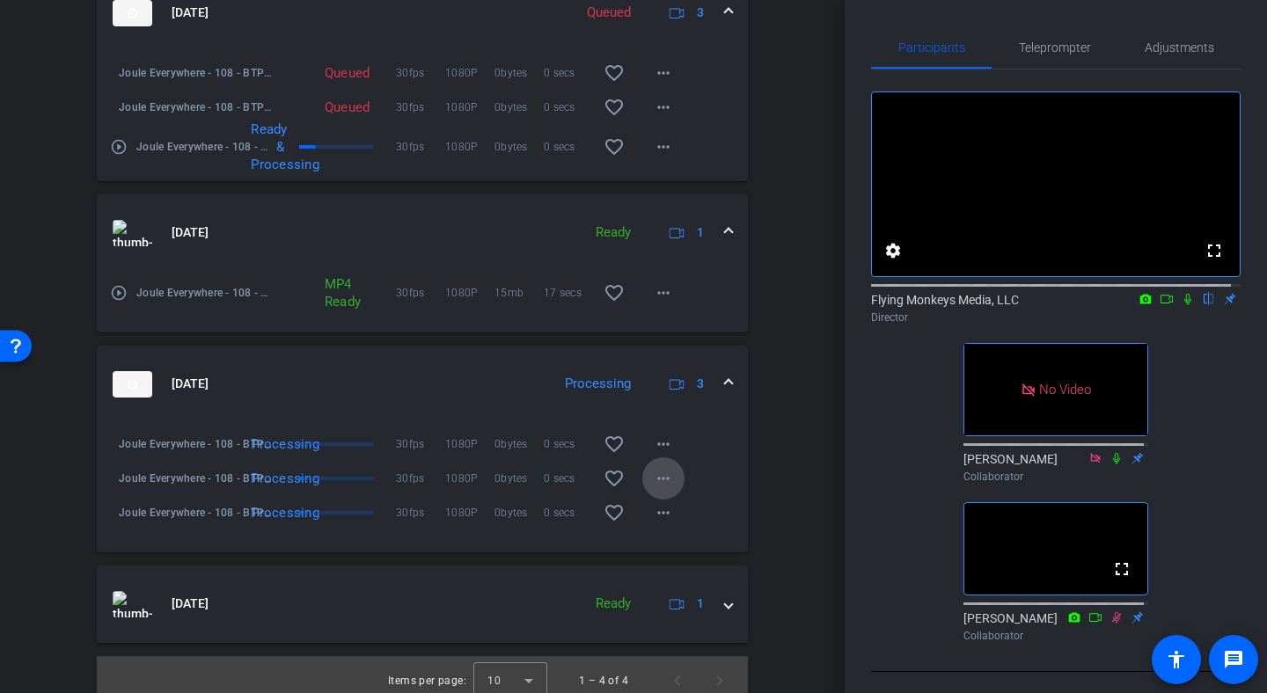
click at [653, 489] on mat-icon "more_horiz" at bounding box center [663, 478] width 21 height 21
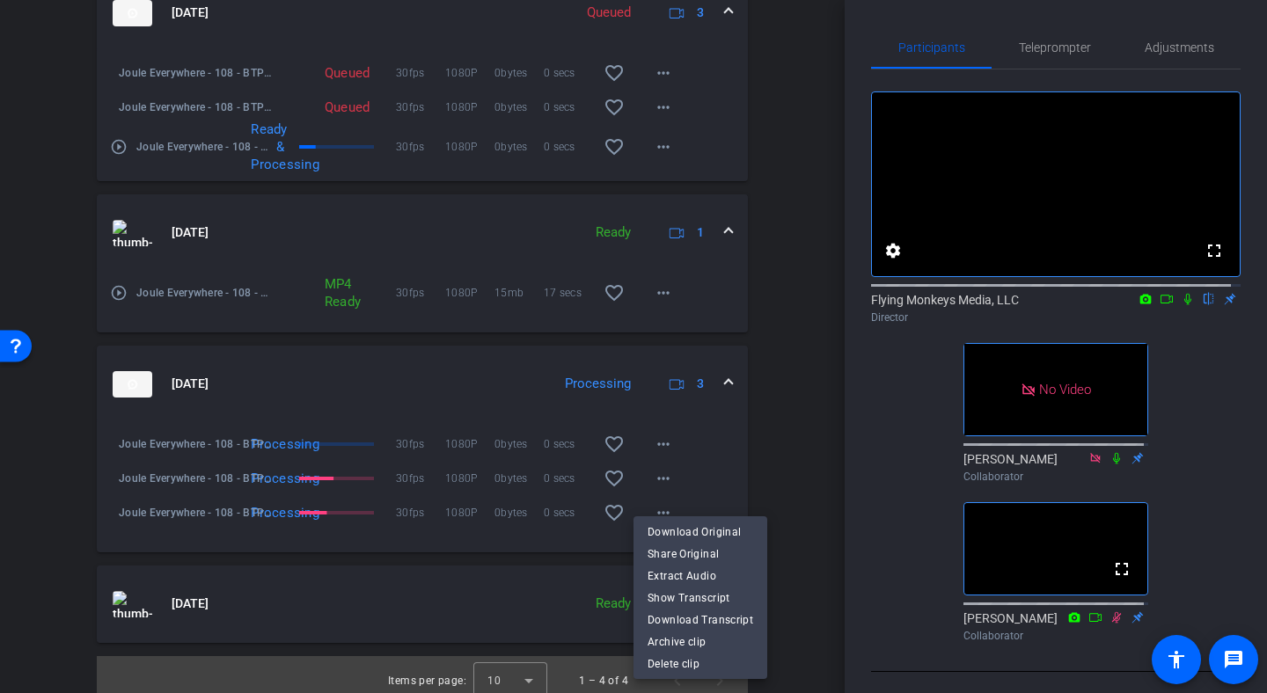
click at [771, 477] on div at bounding box center [633, 346] width 1267 height 693
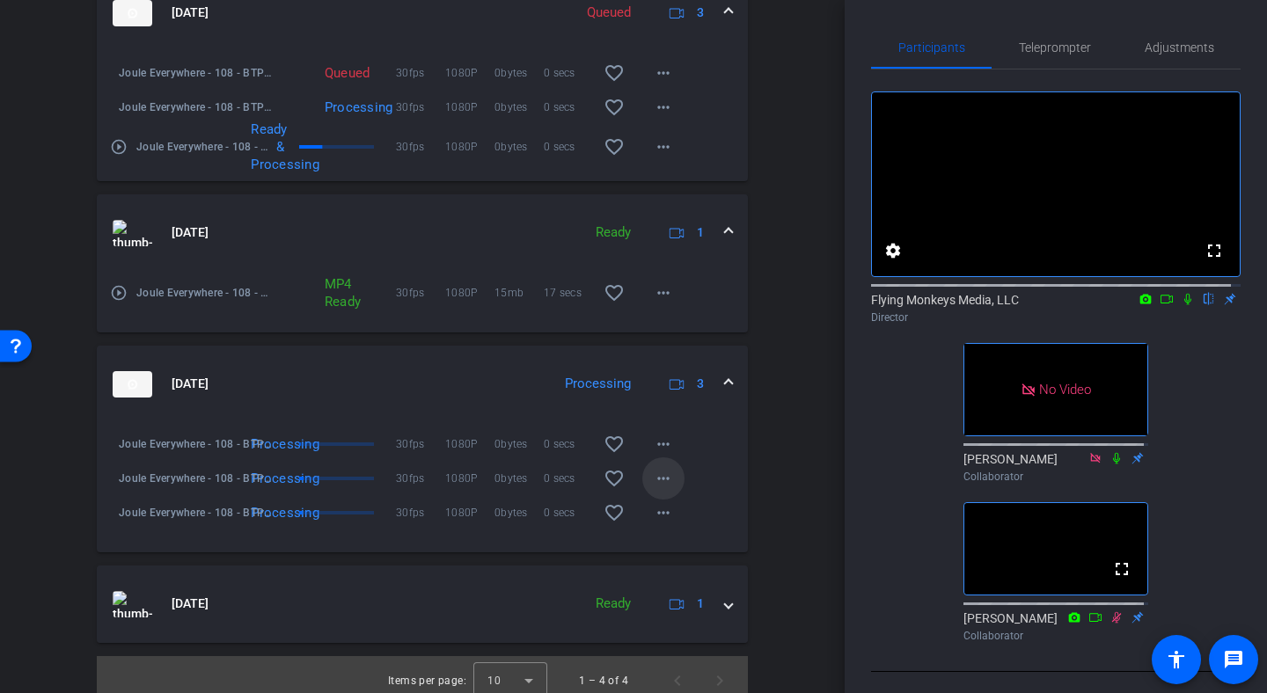
click at [655, 489] on mat-icon "more_horiz" at bounding box center [663, 478] width 21 height 21
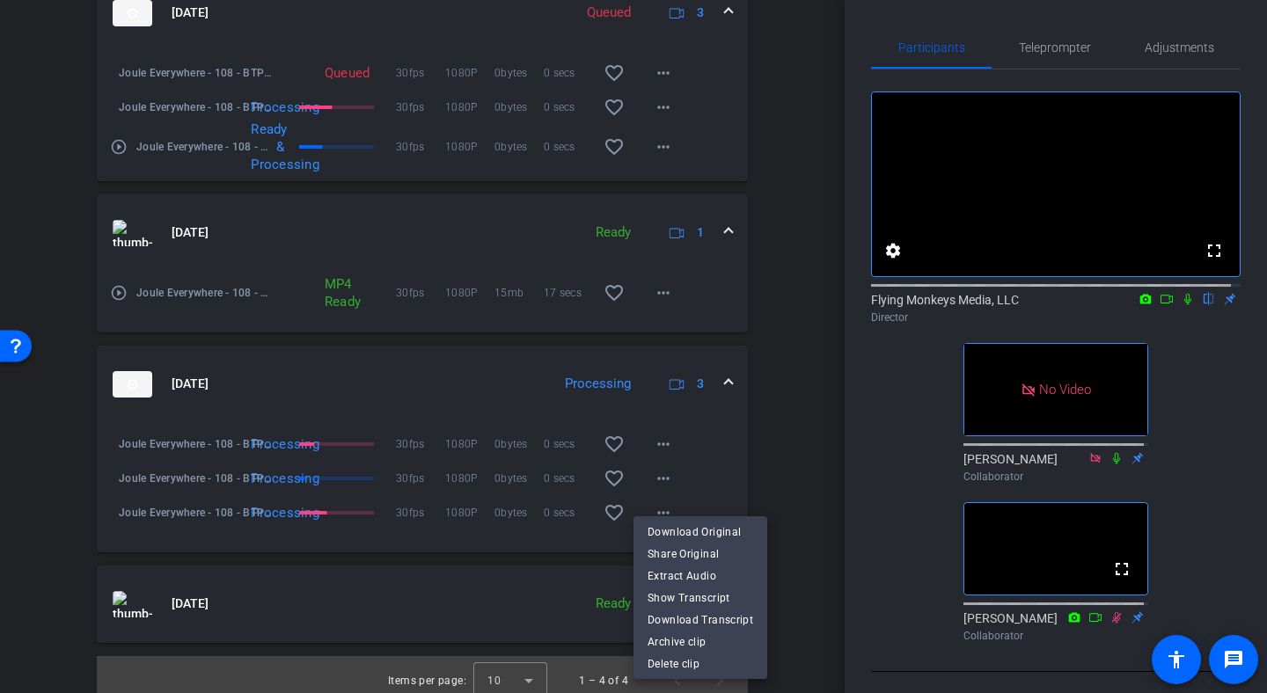
click at [792, 530] on div at bounding box center [633, 346] width 1267 height 693
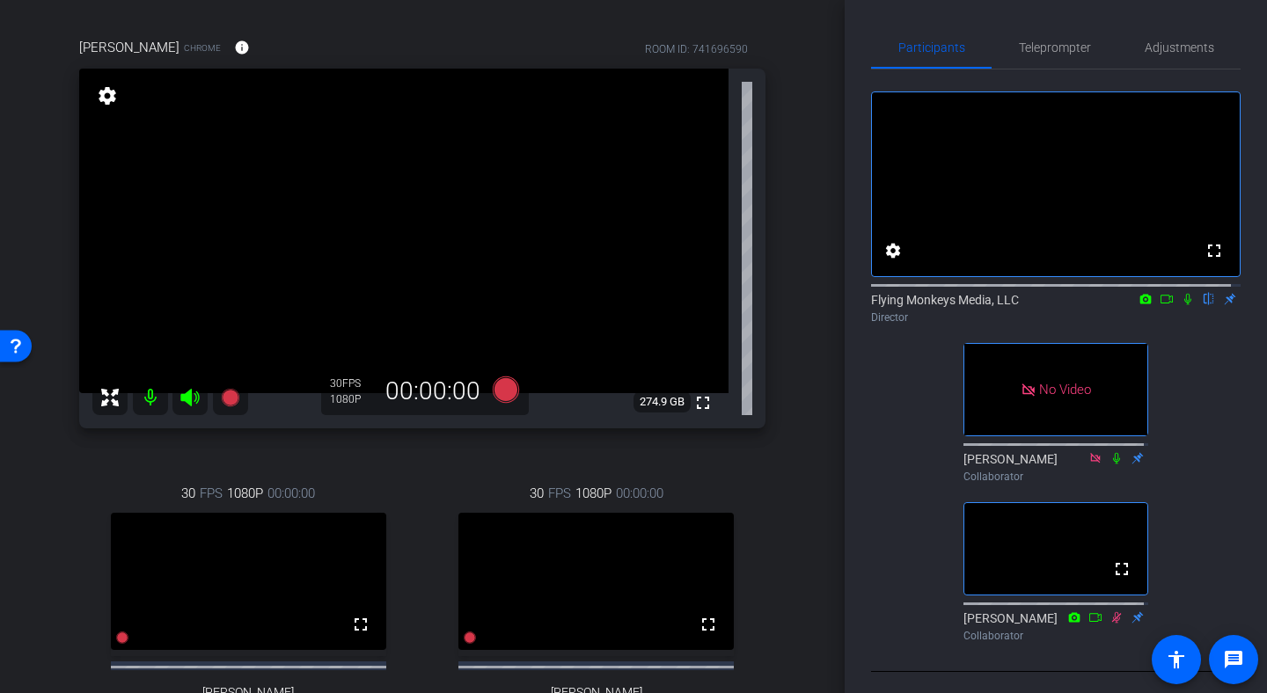
scroll to position [138, 0]
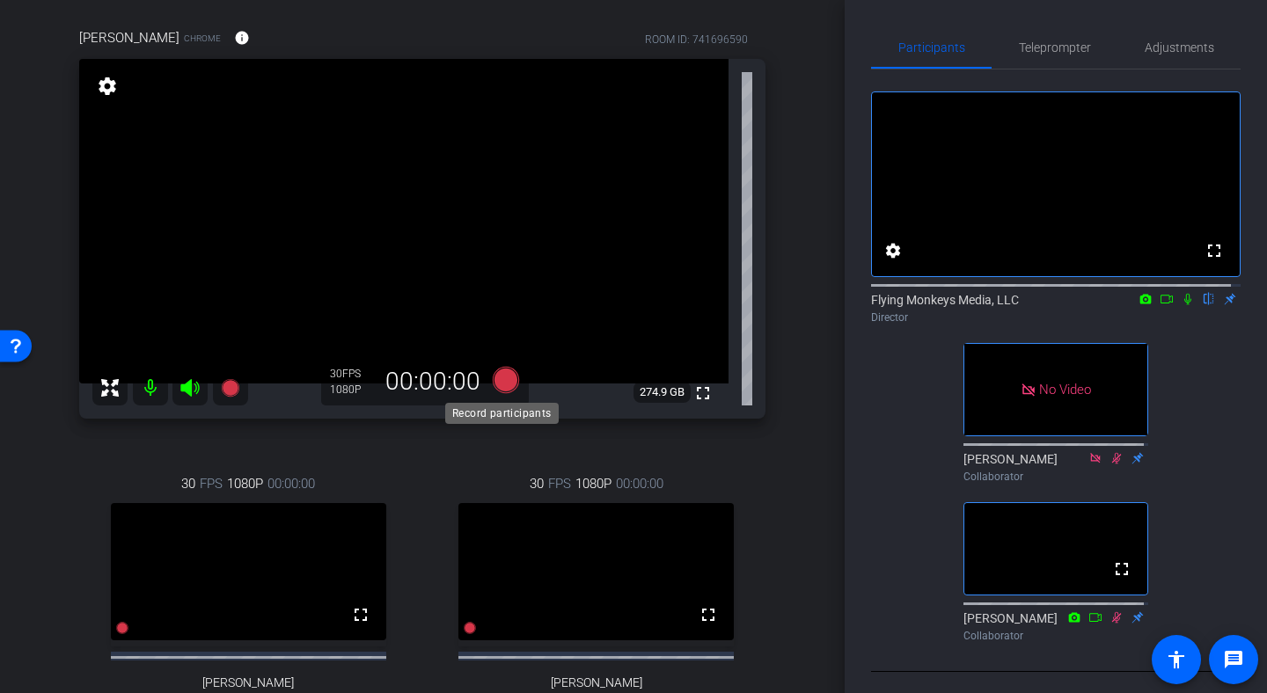
click at [499, 385] on icon at bounding box center [506, 380] width 26 height 26
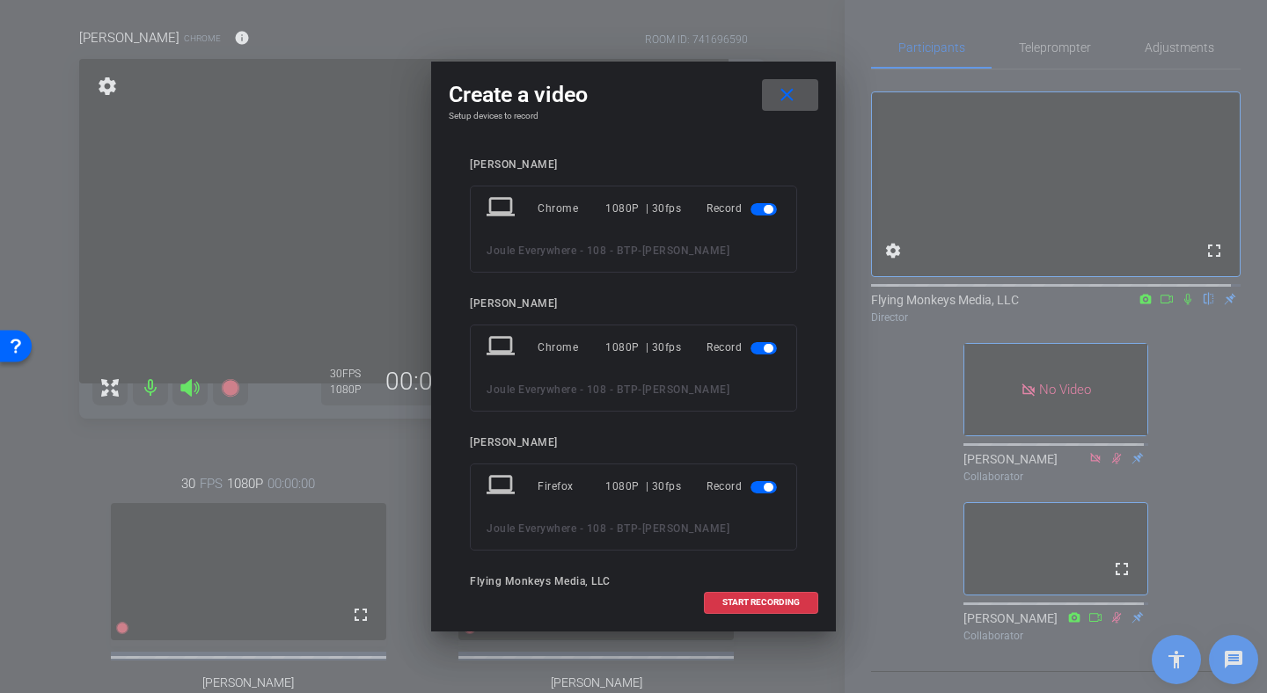
click at [750, 343] on span "button" at bounding box center [763, 348] width 26 height 12
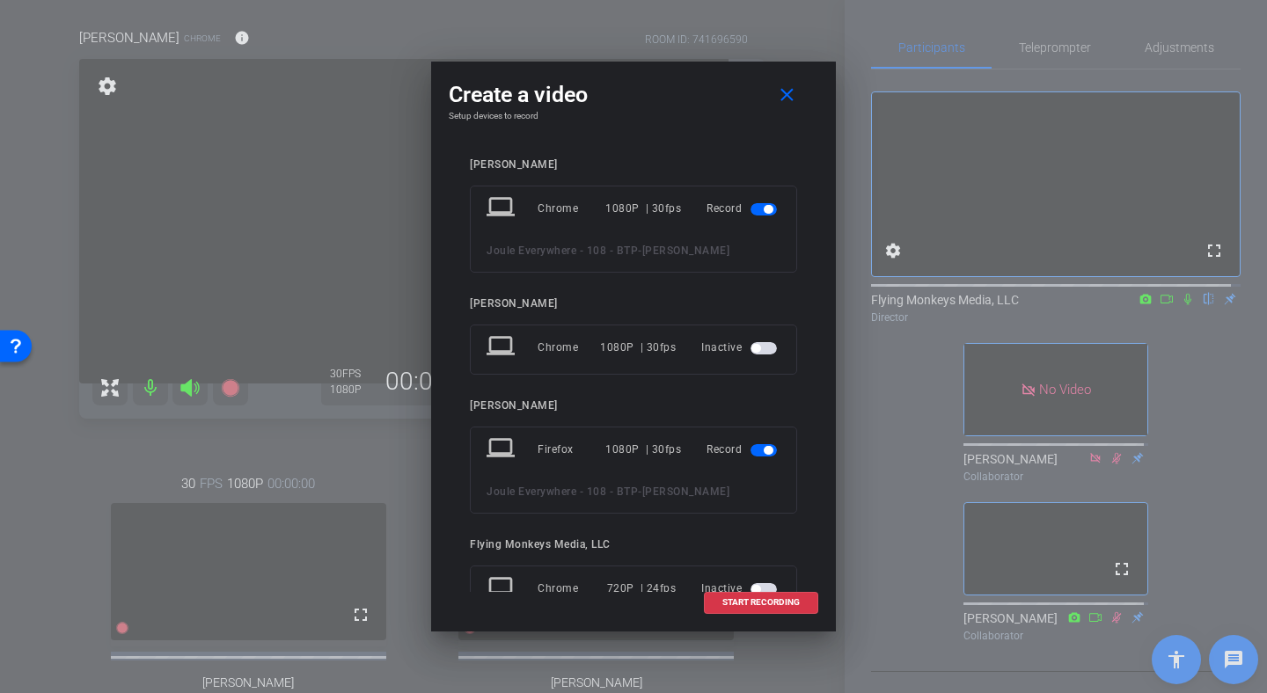
click at [758, 440] on mat-slide-toggle at bounding box center [765, 449] width 30 height 21
click at [764, 447] on span "button" at bounding box center [768, 450] width 9 height 9
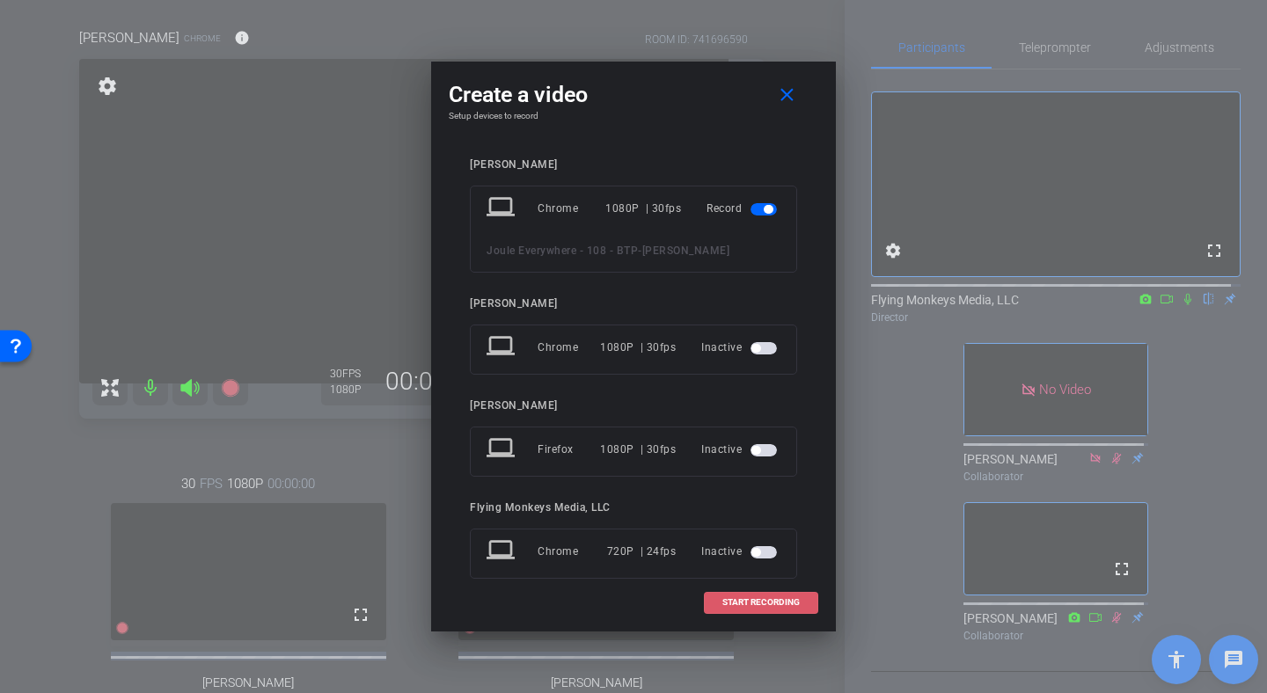
click at [766, 604] on span "START RECORDING" at bounding box center [760, 602] width 77 height 9
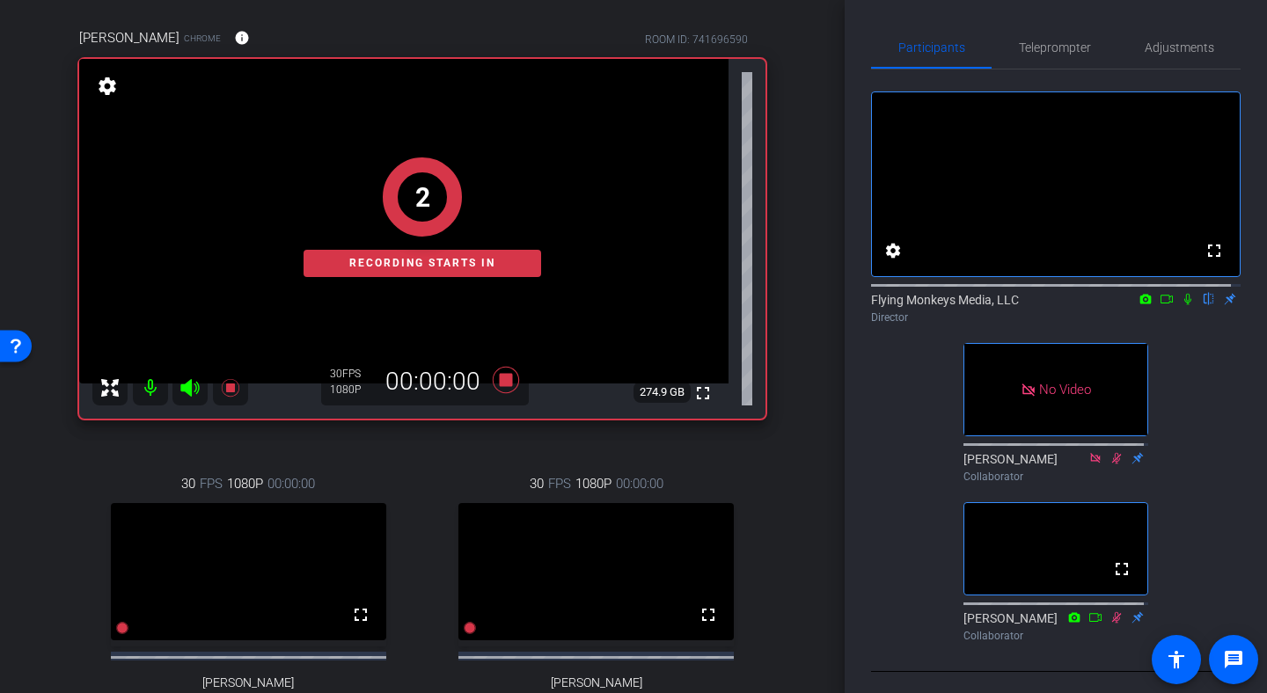
click at [1160, 305] on icon at bounding box center [1167, 299] width 14 height 12
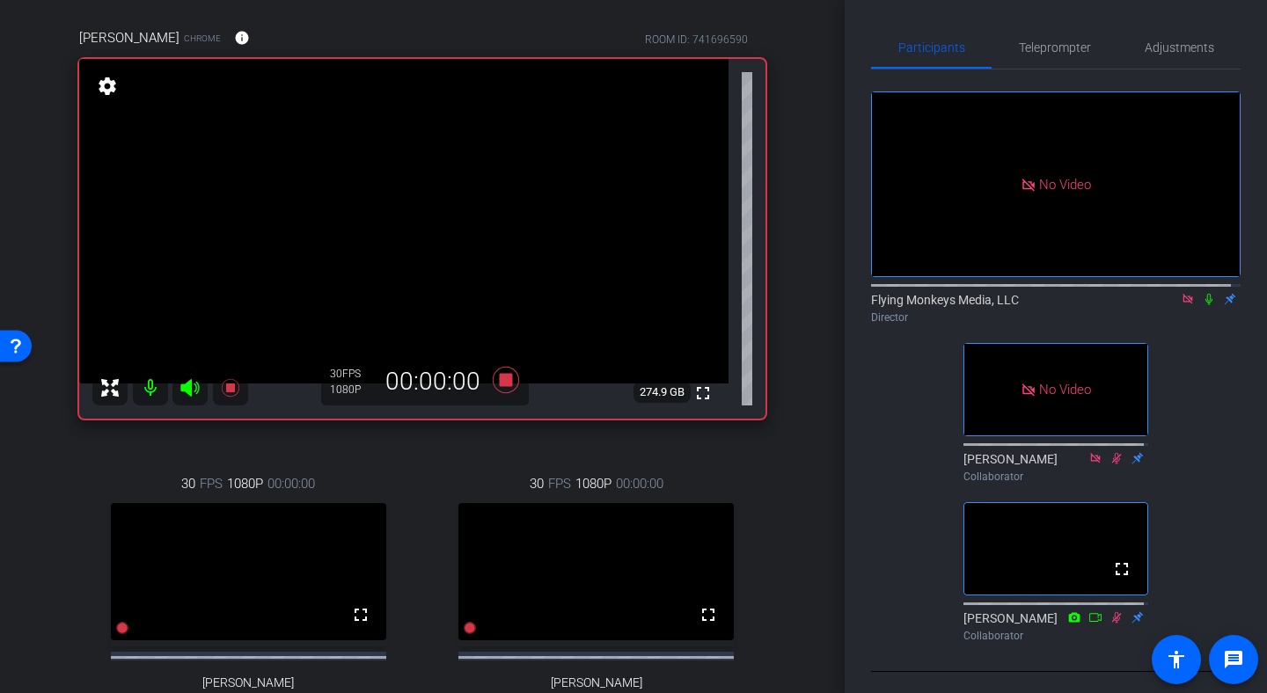
click at [1202, 305] on icon at bounding box center [1209, 299] width 14 height 12
click at [495, 381] on icon at bounding box center [506, 380] width 26 height 26
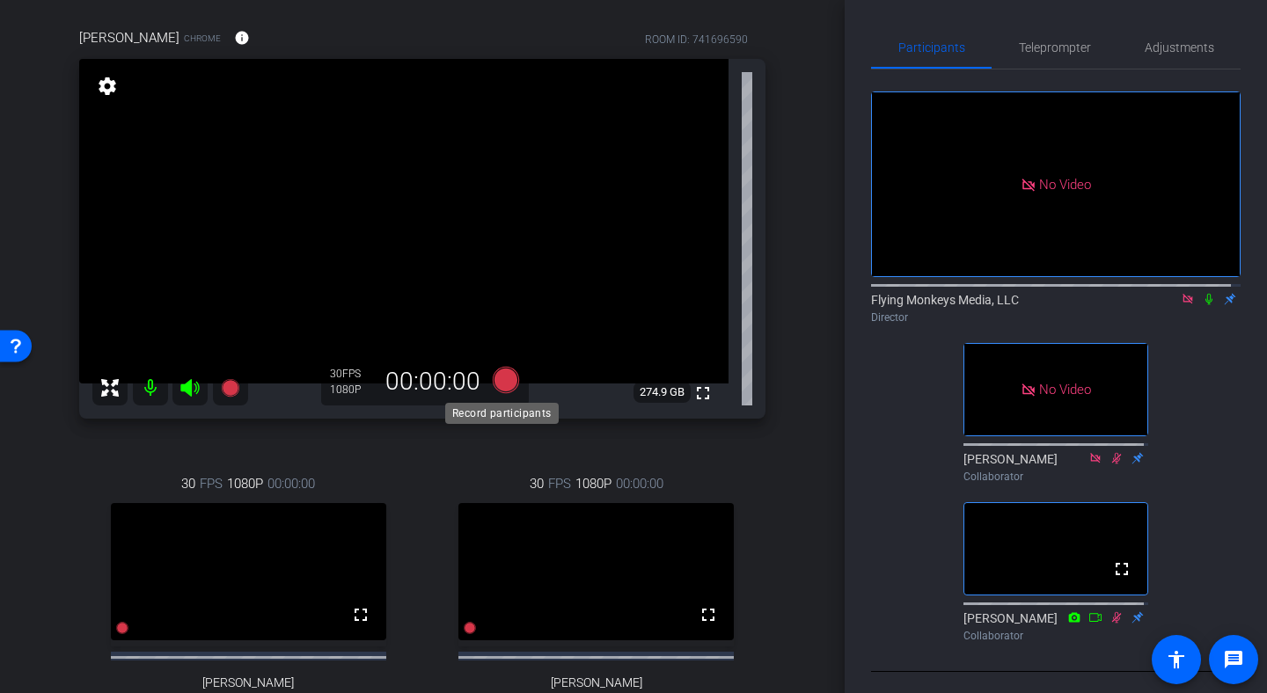
click at [496, 386] on icon at bounding box center [506, 380] width 26 height 26
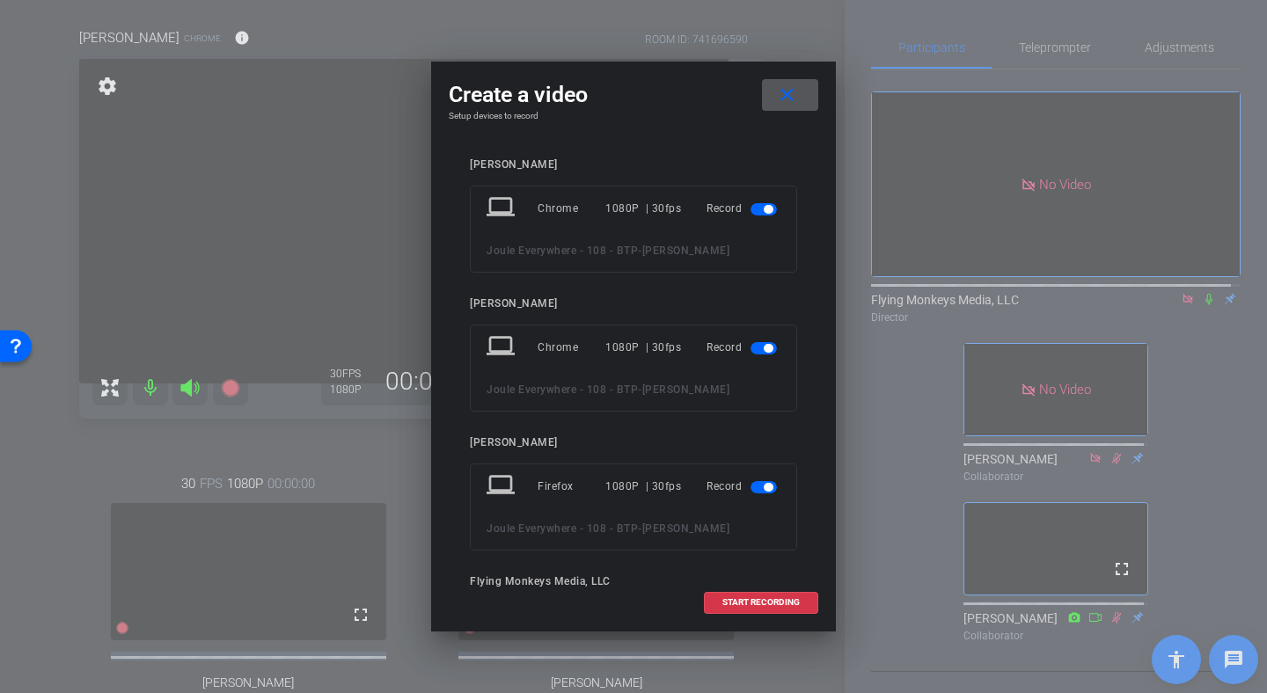
click at [750, 345] on span "button" at bounding box center [763, 348] width 26 height 12
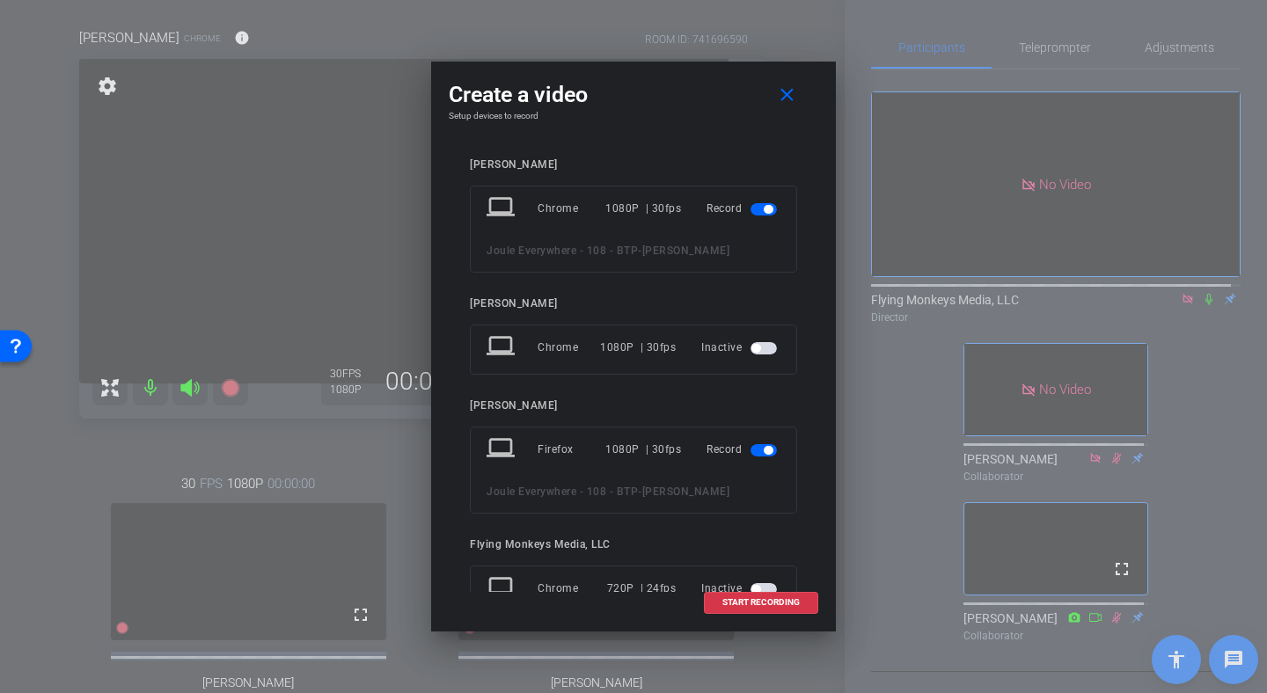
click at [764, 446] on span "button" at bounding box center [768, 450] width 9 height 9
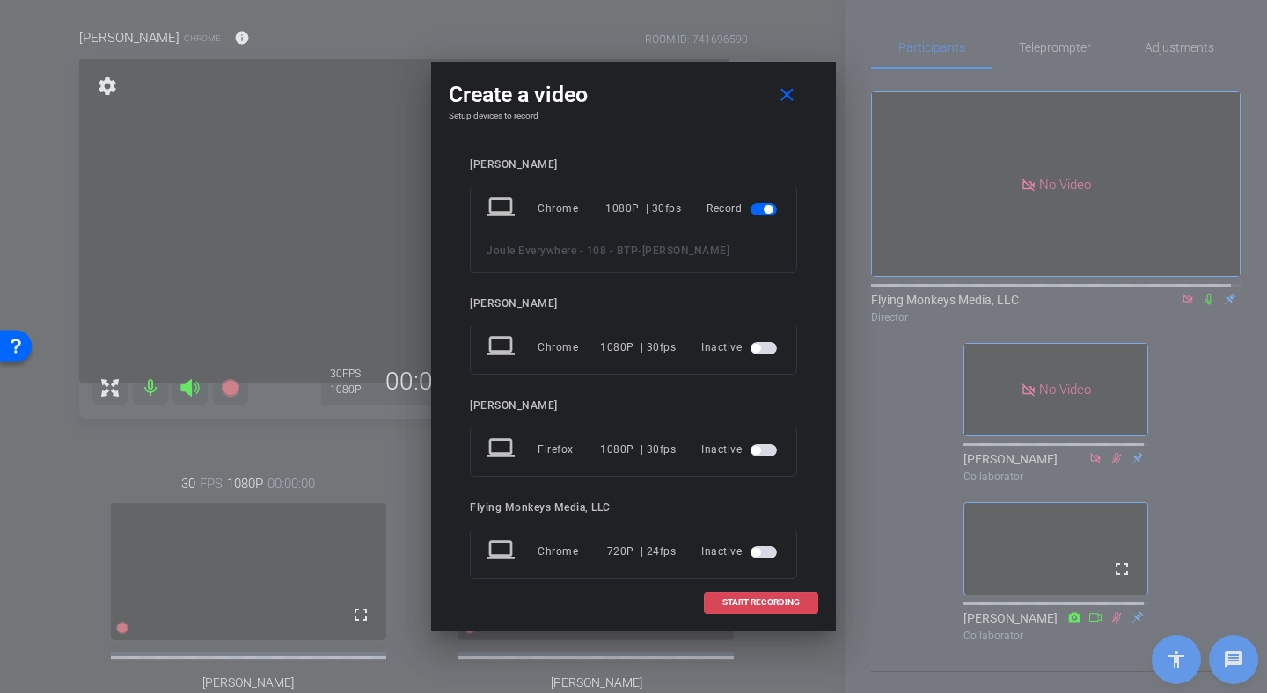
click at [758, 602] on span "START RECORDING" at bounding box center [760, 602] width 77 height 9
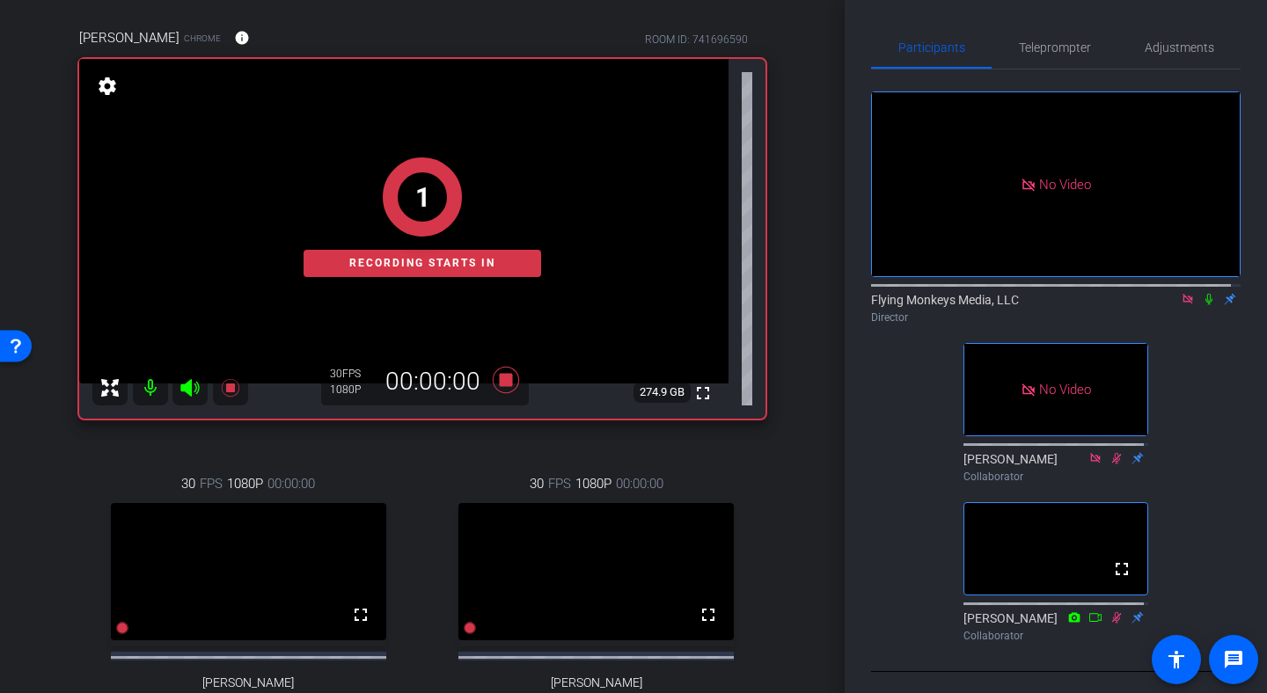
click at [1205, 305] on icon at bounding box center [1208, 299] width 7 height 11
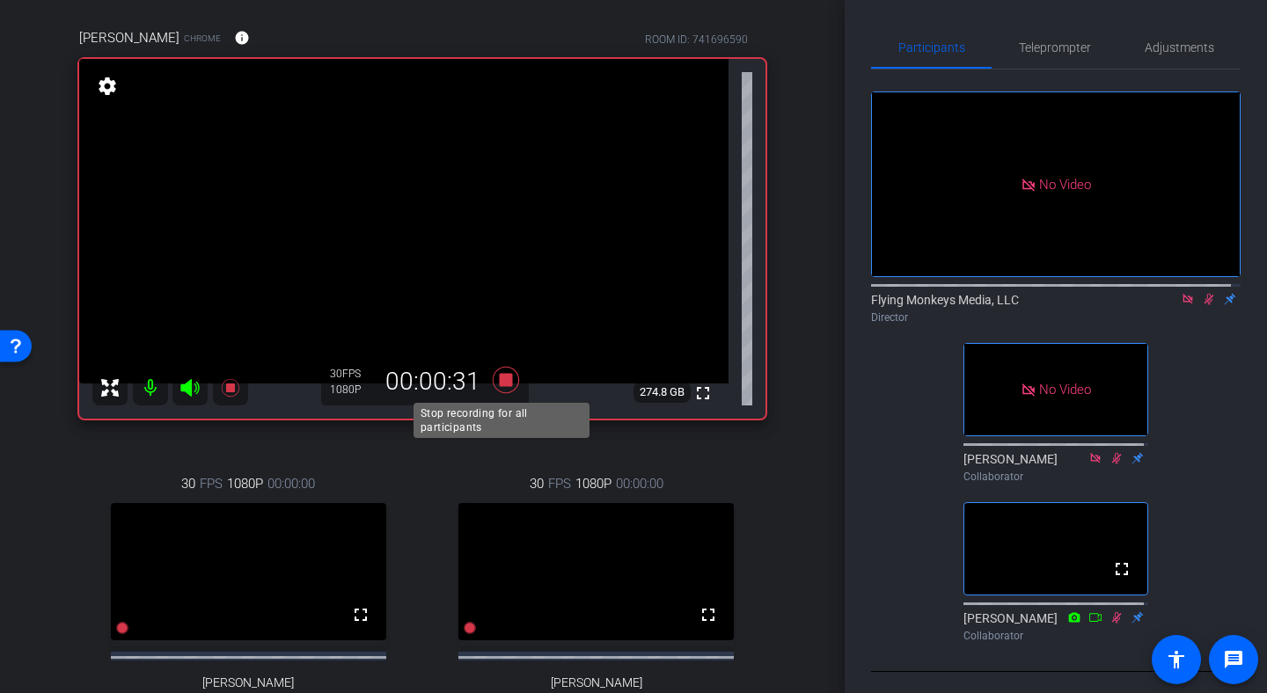
click at [502, 382] on icon at bounding box center [506, 380] width 26 height 26
click at [1201, 307] on mat-icon at bounding box center [1208, 299] width 21 height 16
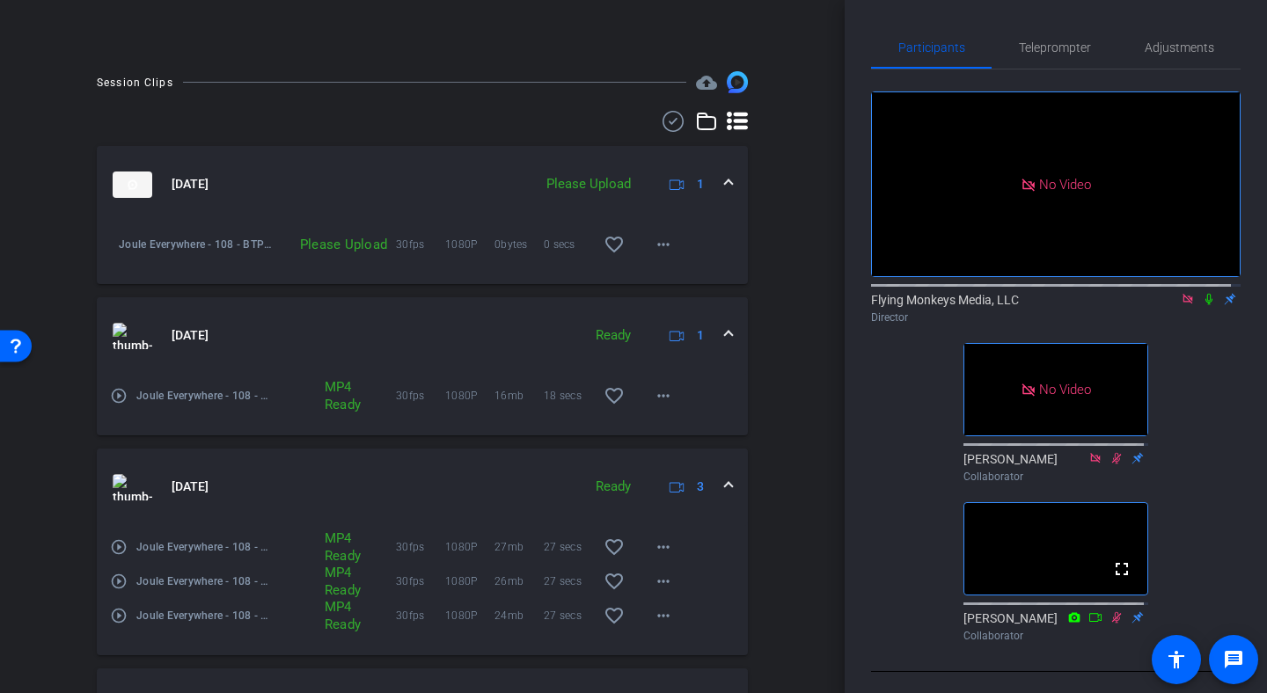
scroll to position [858, 0]
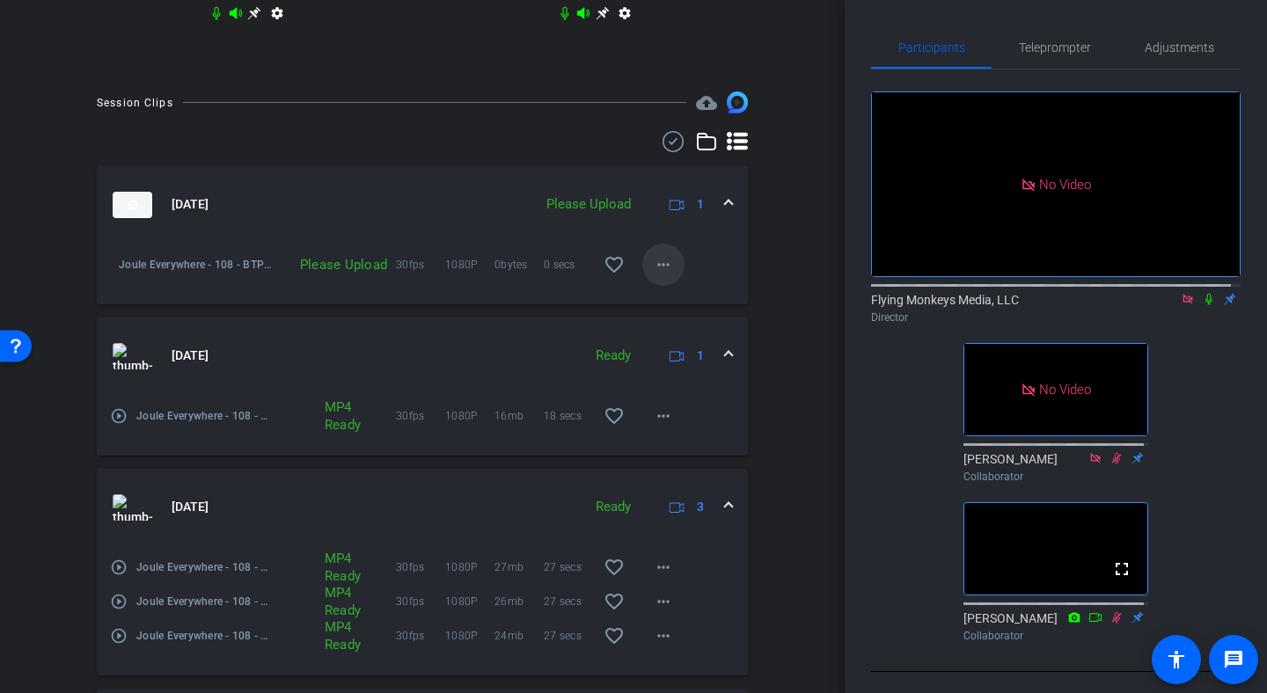
click at [655, 275] on mat-icon "more_horiz" at bounding box center [663, 264] width 21 height 21
click at [669, 316] on span "Archive clip" at bounding box center [683, 318] width 70 height 21
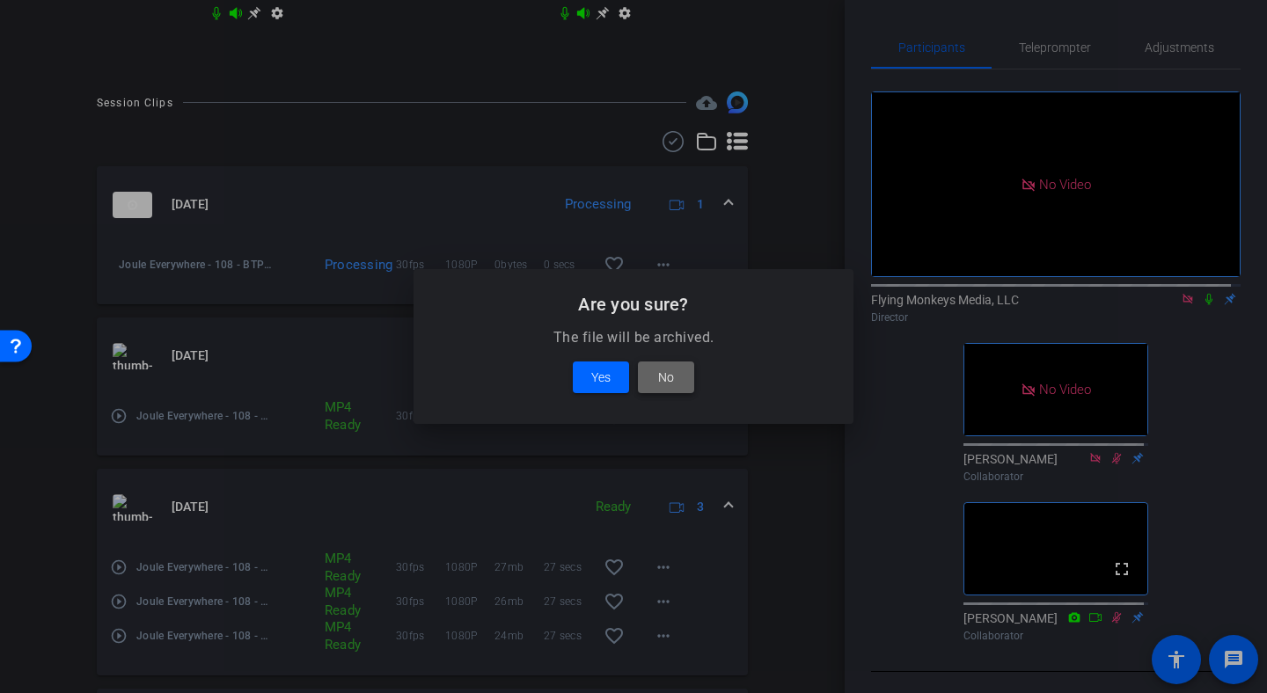
click at [666, 388] on span at bounding box center [666, 377] width 56 height 42
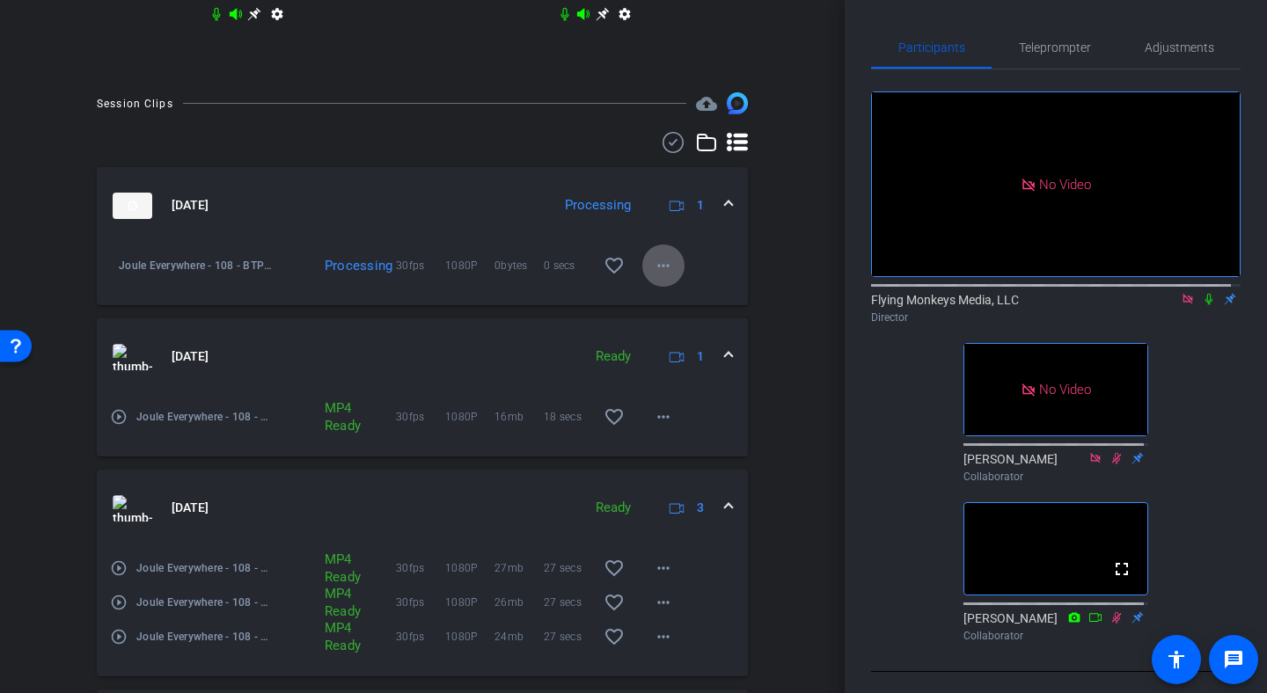
scroll to position [1191, 0]
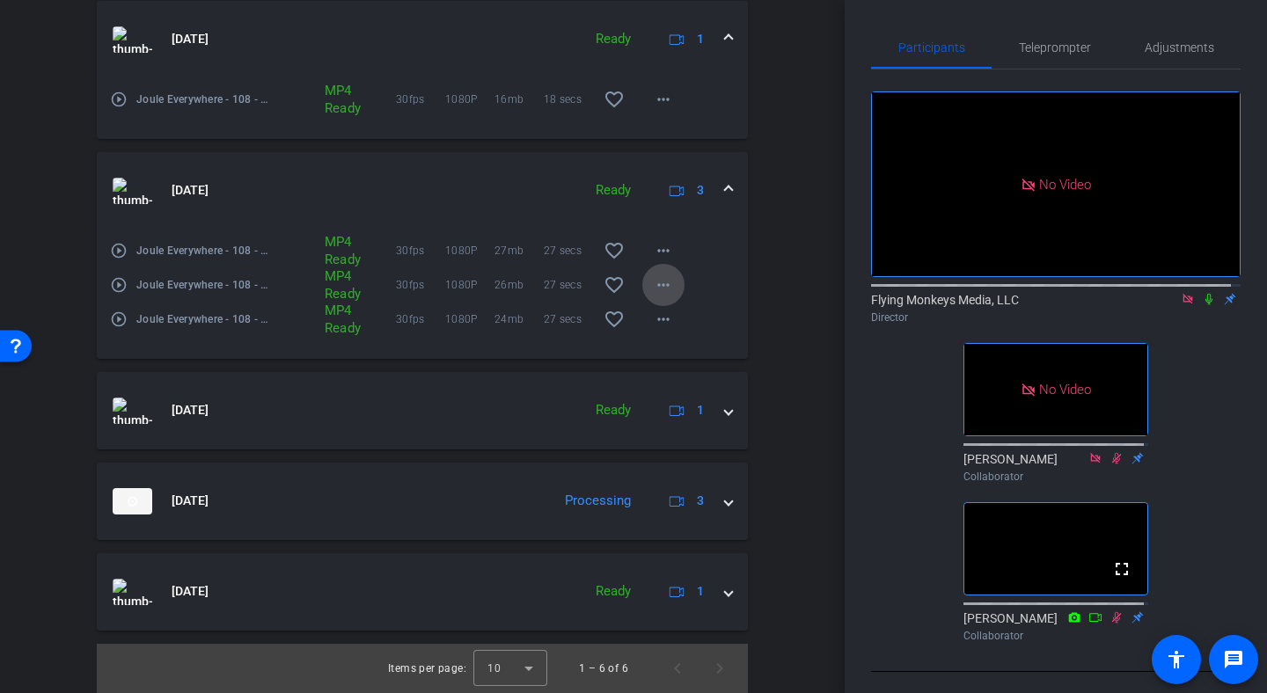
click at [663, 283] on mat-icon "more_horiz" at bounding box center [663, 284] width 21 height 21
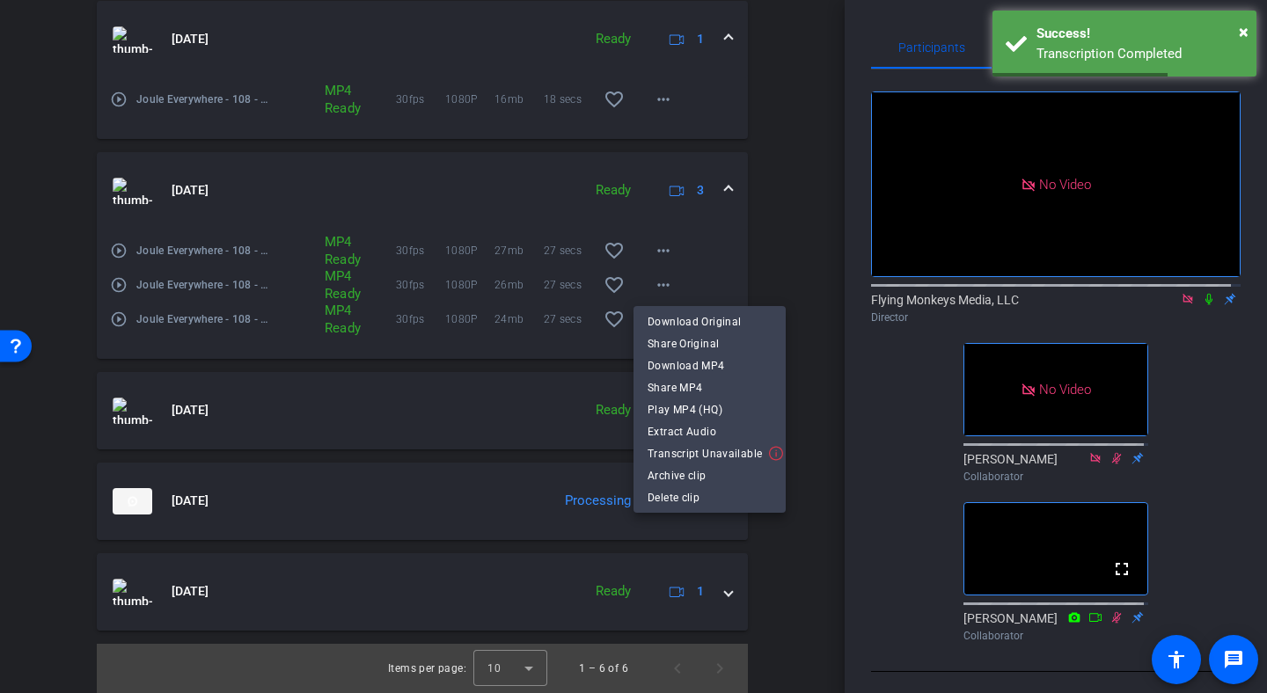
click at [194, 278] on div at bounding box center [633, 346] width 1267 height 693
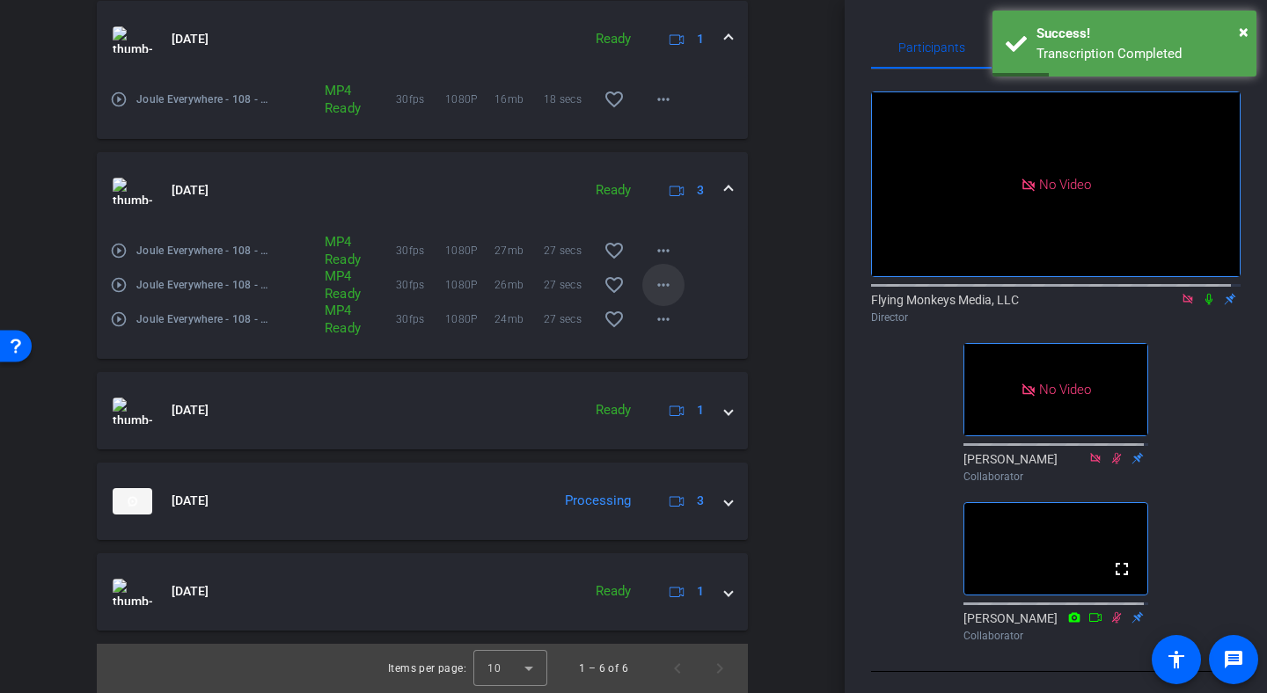
click at [653, 287] on mat-icon "more_horiz" at bounding box center [663, 284] width 21 height 21
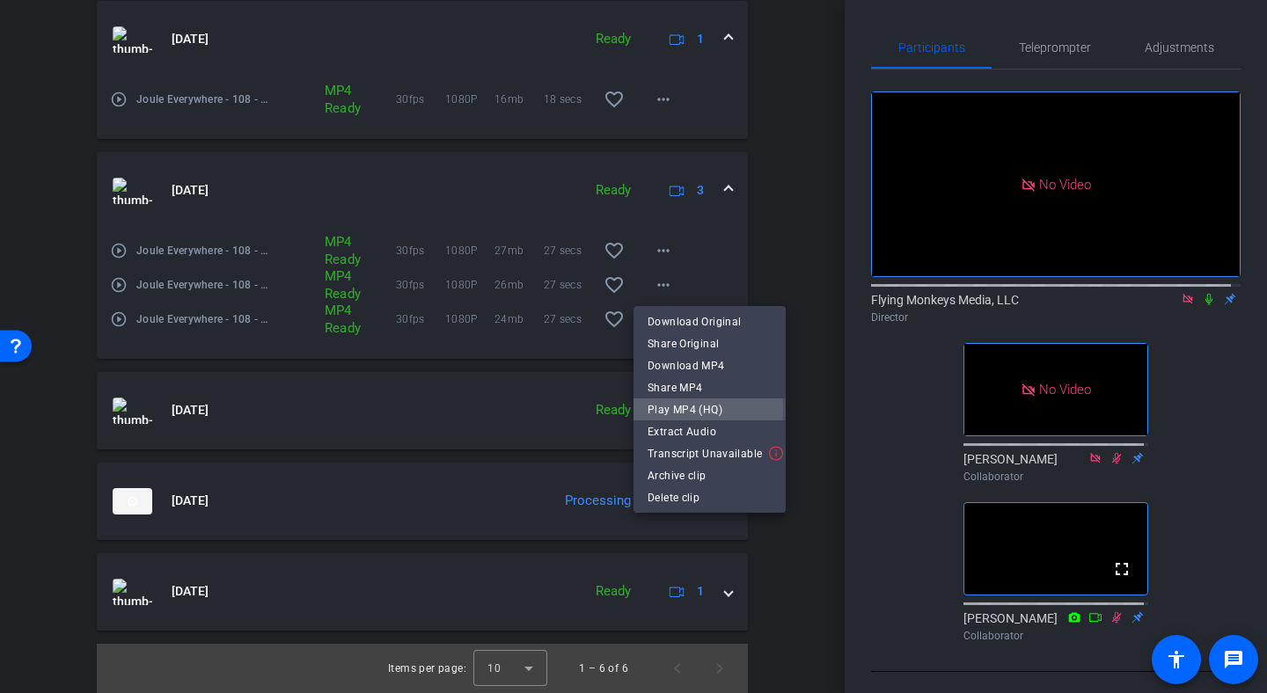
click at [680, 408] on span "Play MP4 (HQ)" at bounding box center [710, 409] width 124 height 21
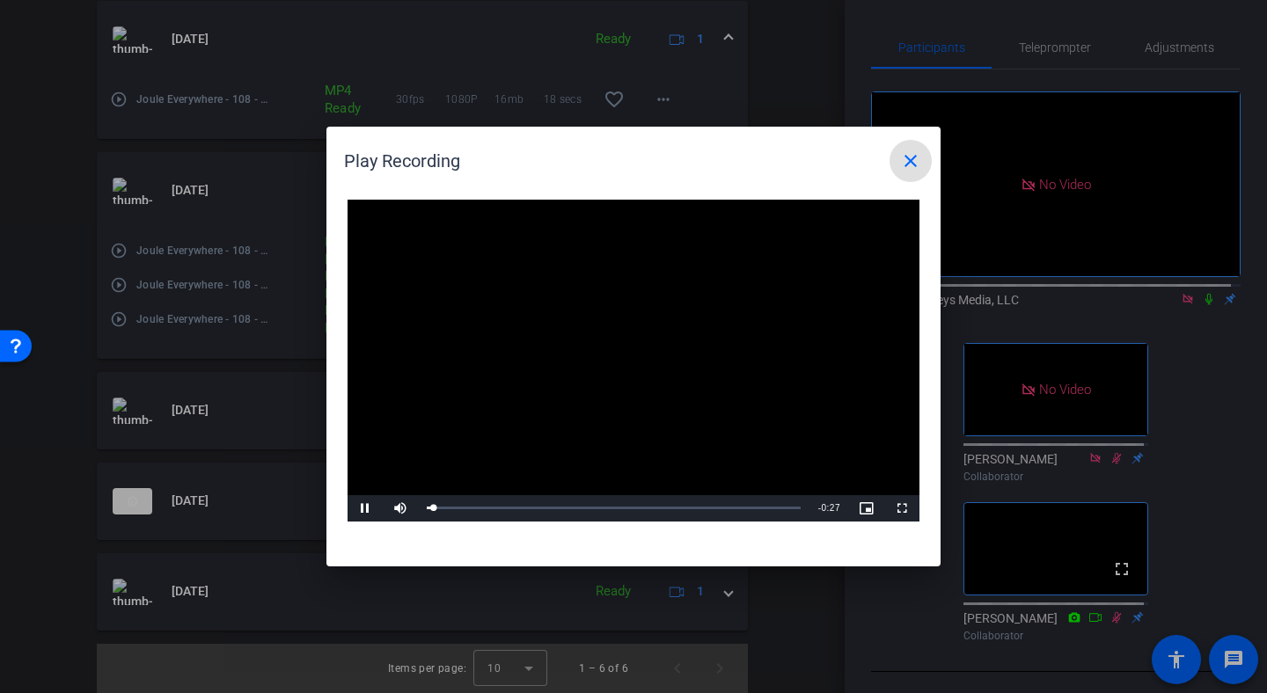
click at [1146, 330] on div at bounding box center [633, 346] width 1267 height 693
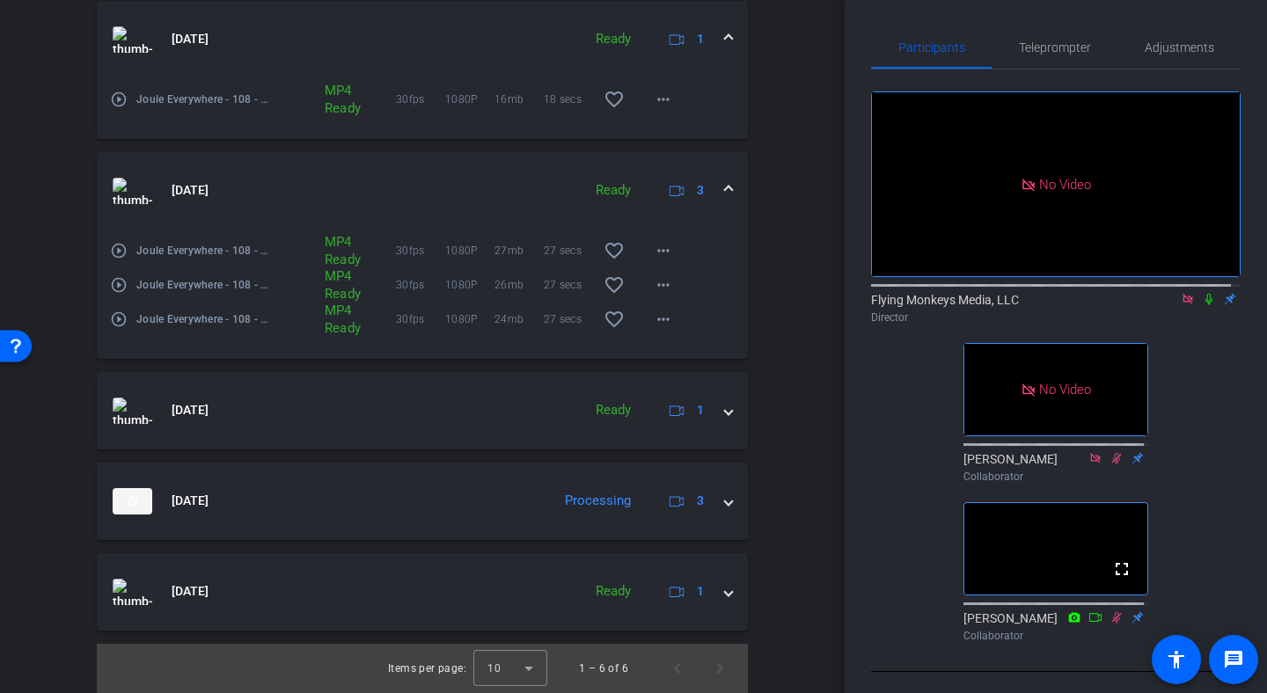
click at [1203, 305] on icon at bounding box center [1209, 299] width 14 height 12
click at [663, 279] on mat-icon "more_horiz" at bounding box center [663, 284] width 21 height 21
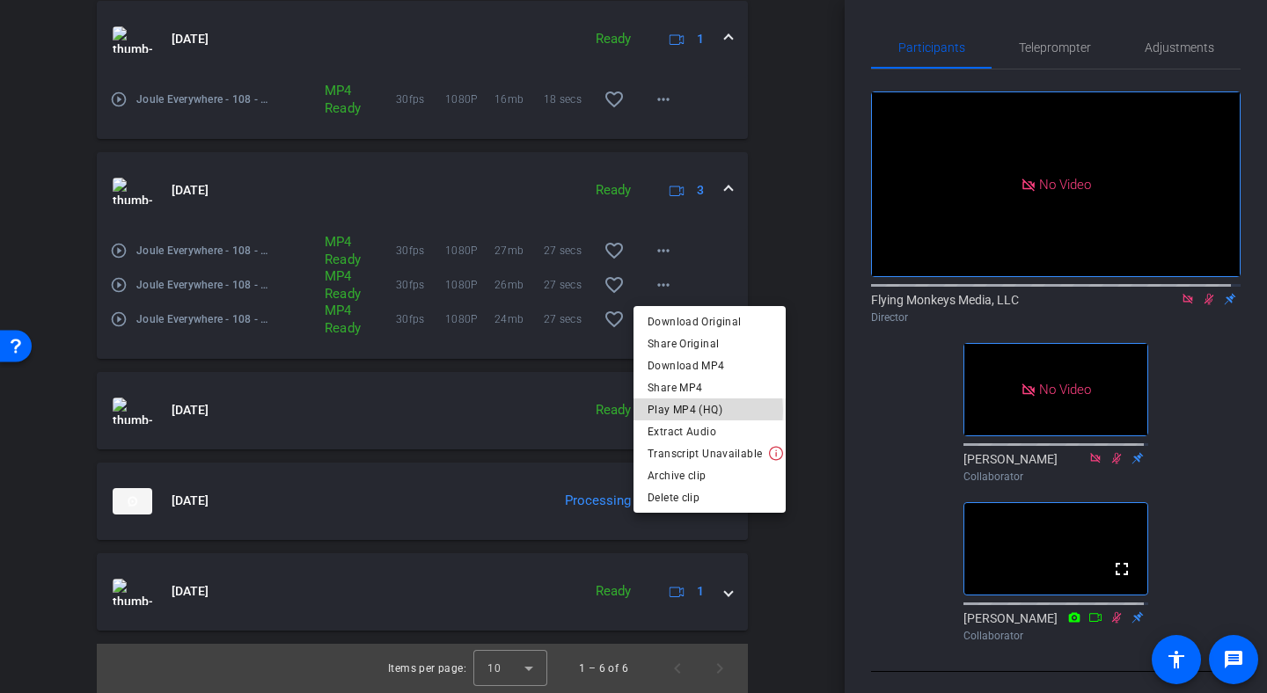
click at [669, 411] on span "Play MP4 (HQ)" at bounding box center [710, 409] width 124 height 21
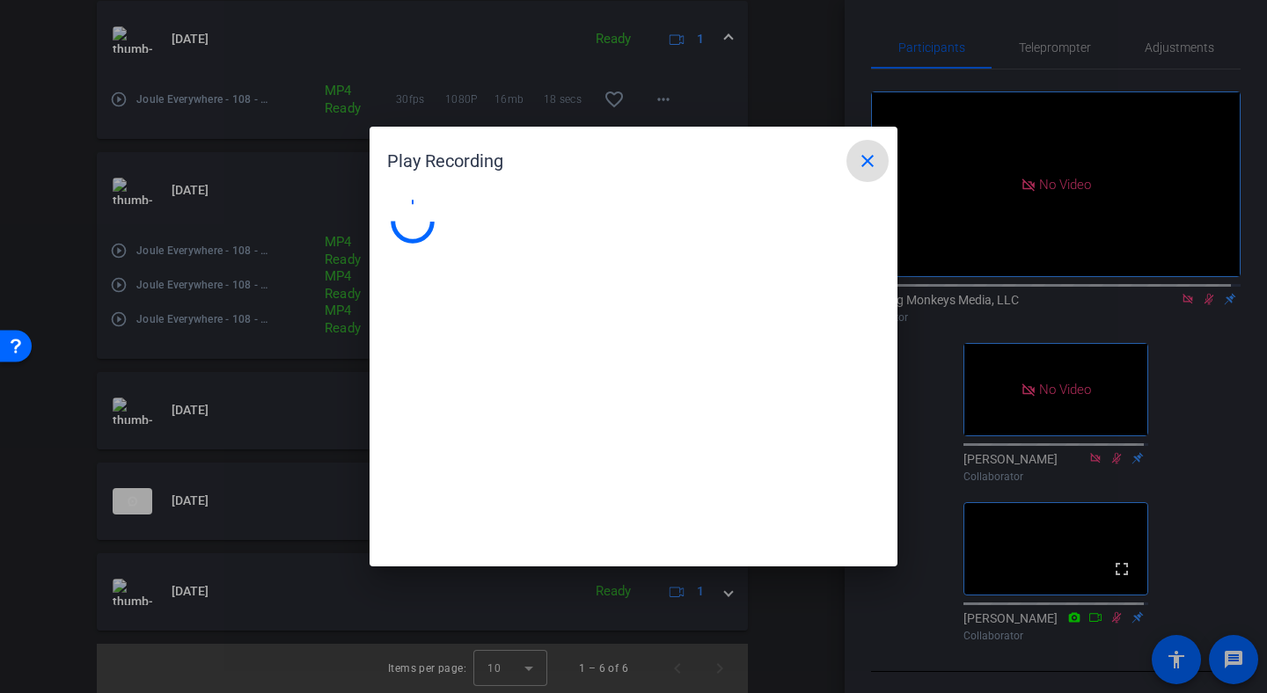
click at [669, 411] on div at bounding box center [634, 374] width 528 height 384
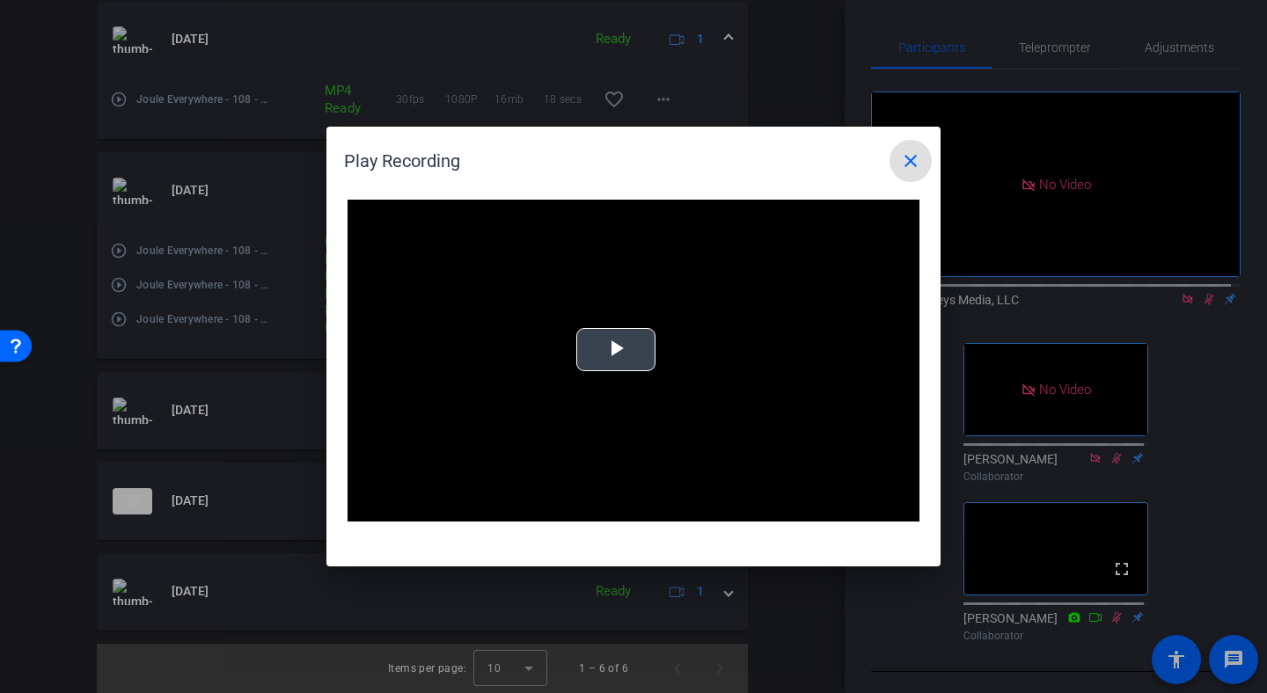
click at [604, 372] on video "Video Player" at bounding box center [634, 361] width 572 height 322
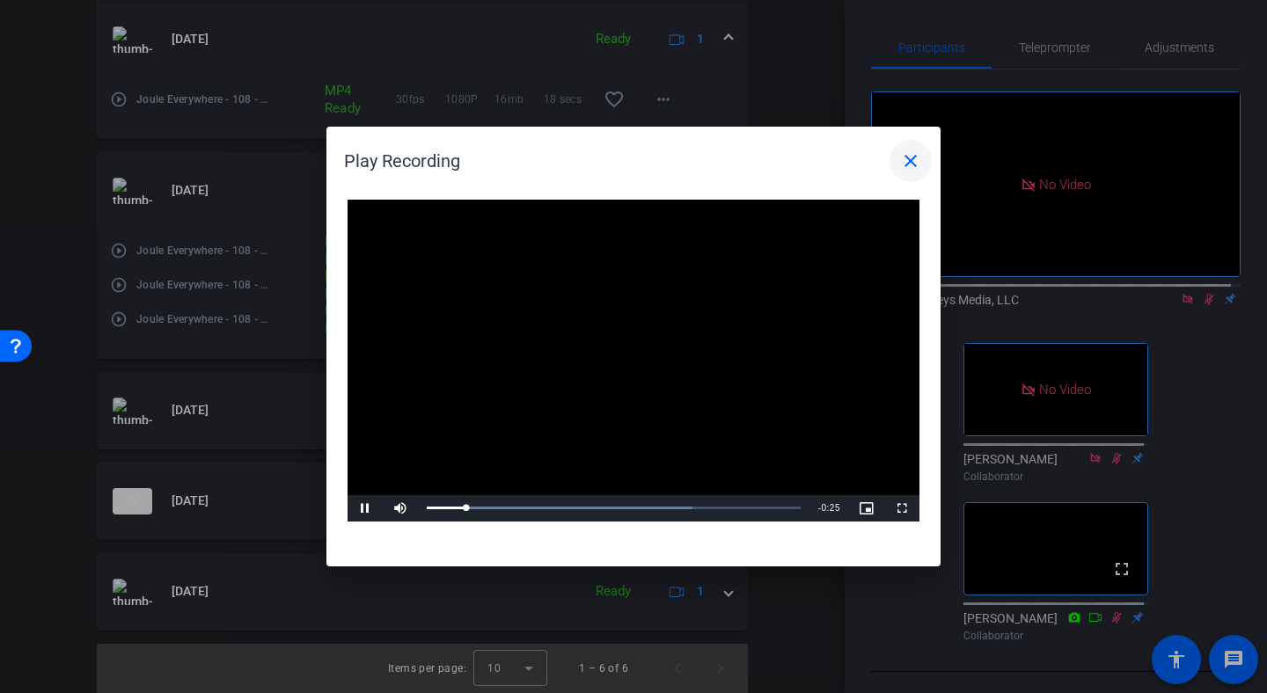
click at [904, 153] on mat-icon "close" at bounding box center [910, 160] width 21 height 21
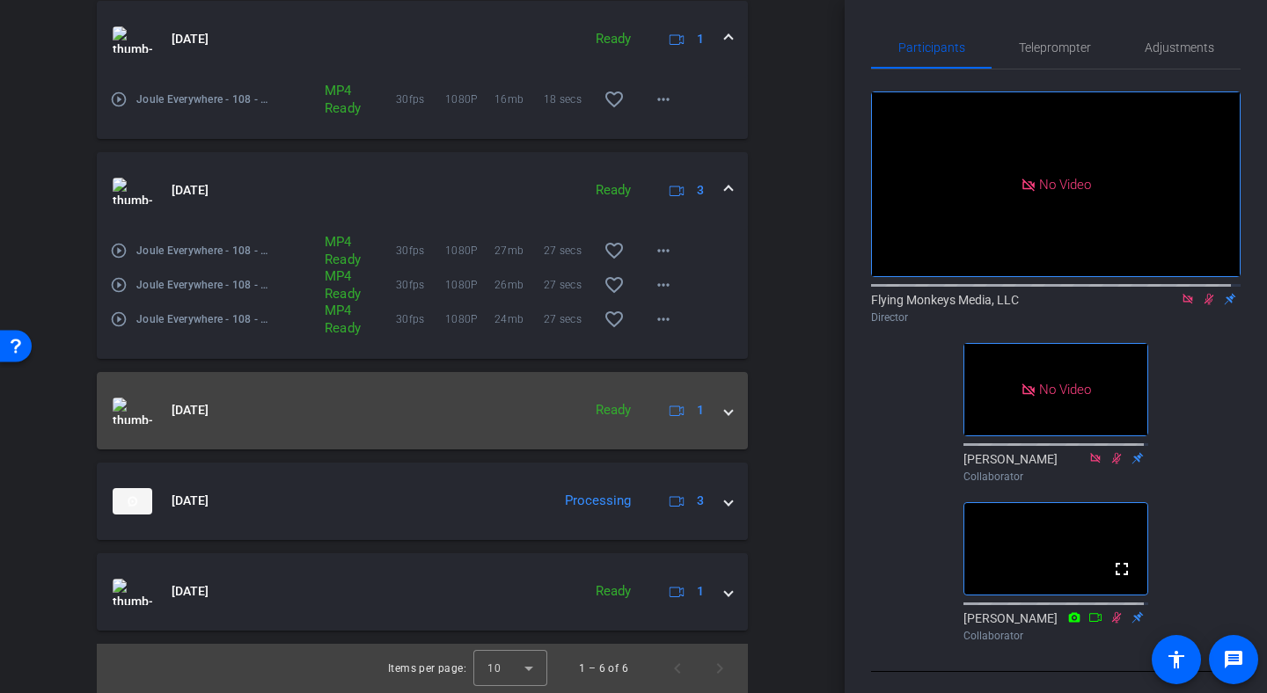
click at [482, 434] on mat-expansion-panel-header "[DATE] Ready 1" at bounding box center [422, 410] width 651 height 77
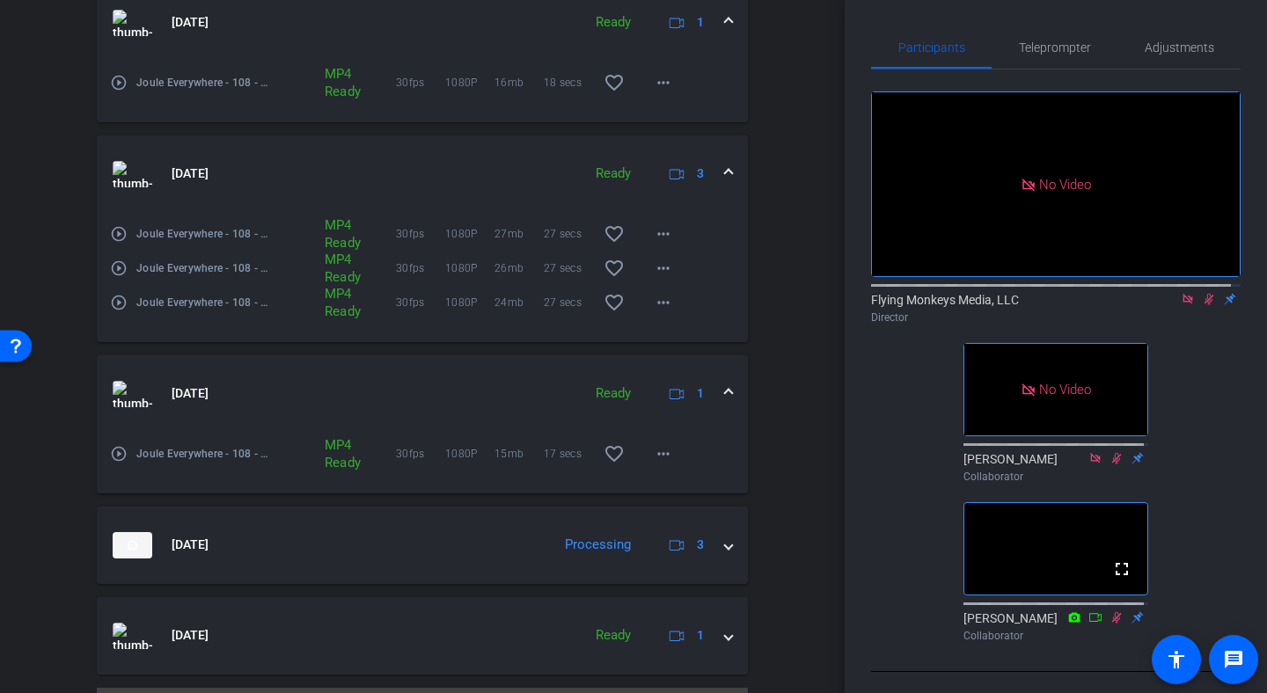
click at [478, 407] on mat-panel-title "[DATE]" at bounding box center [343, 394] width 460 height 26
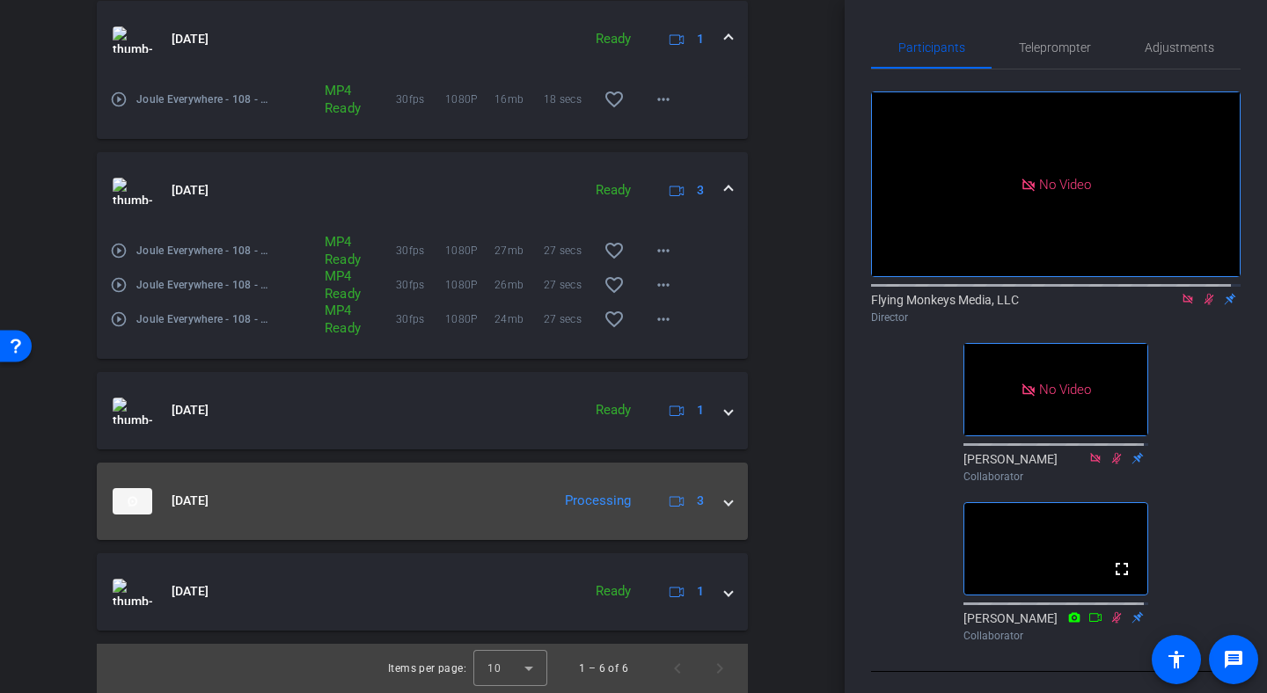
click at [461, 520] on mat-expansion-panel-header "[DATE] Processing 3" at bounding box center [422, 501] width 651 height 77
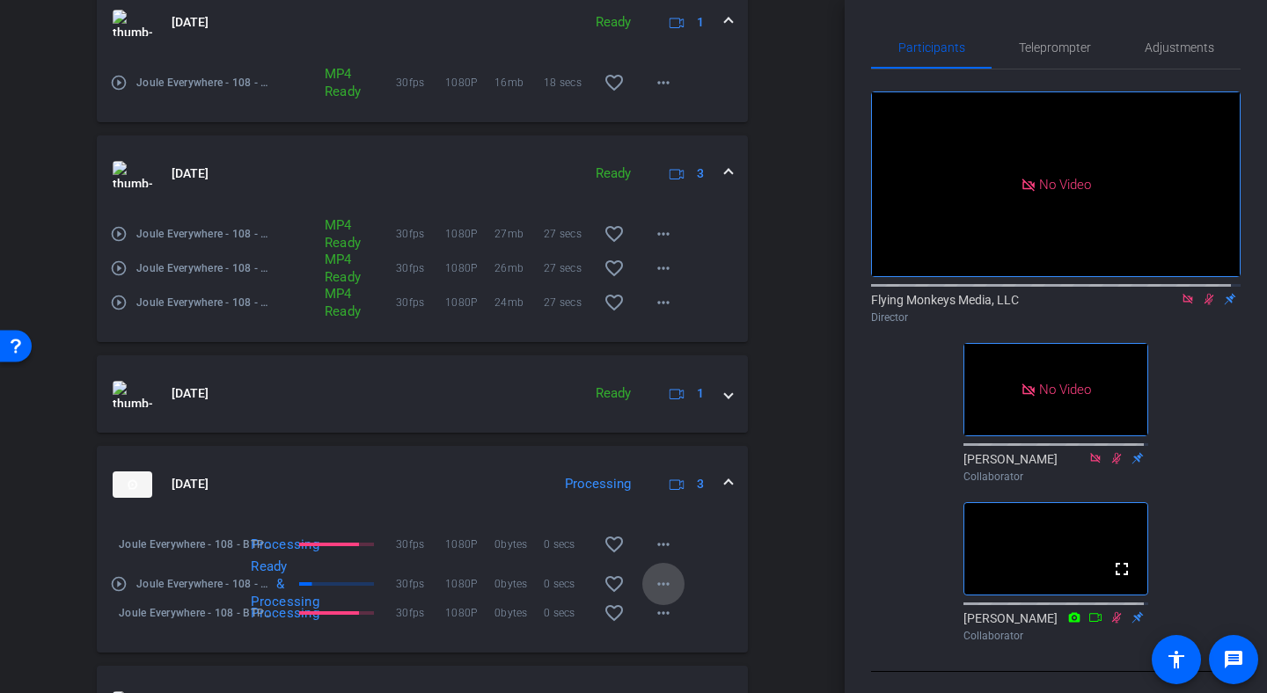
click at [655, 595] on mat-icon "more_horiz" at bounding box center [663, 584] width 21 height 21
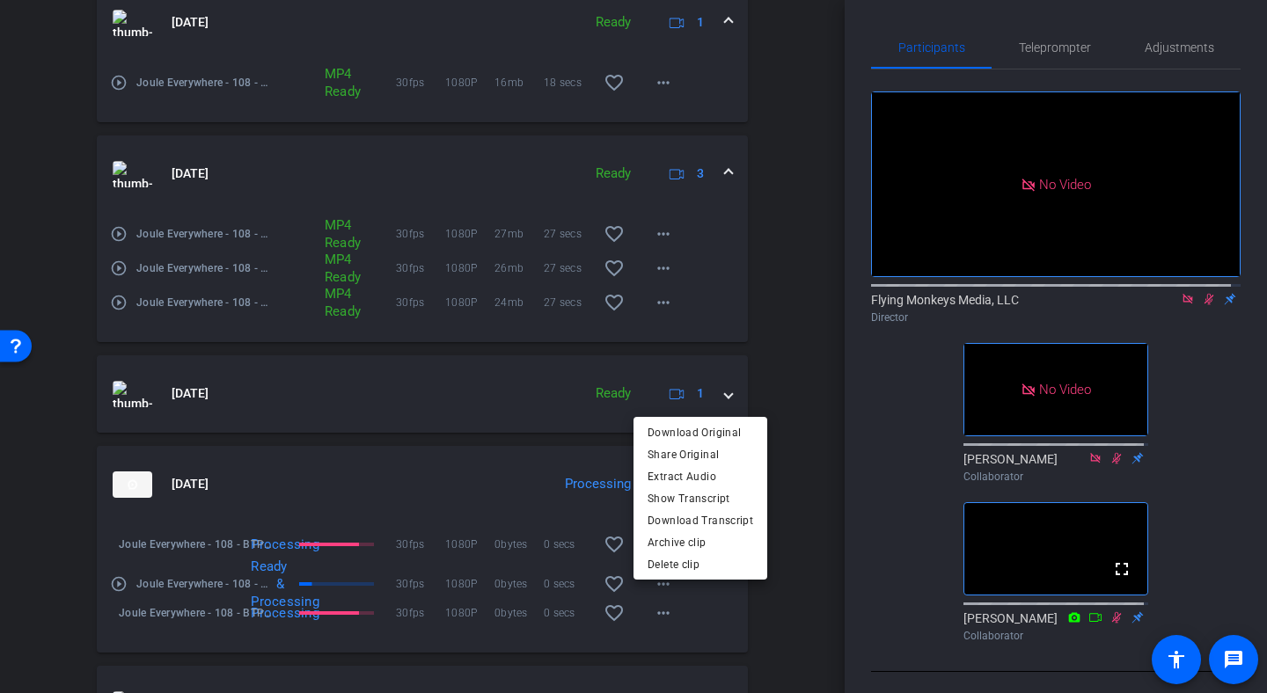
click at [724, 596] on div at bounding box center [633, 346] width 1267 height 693
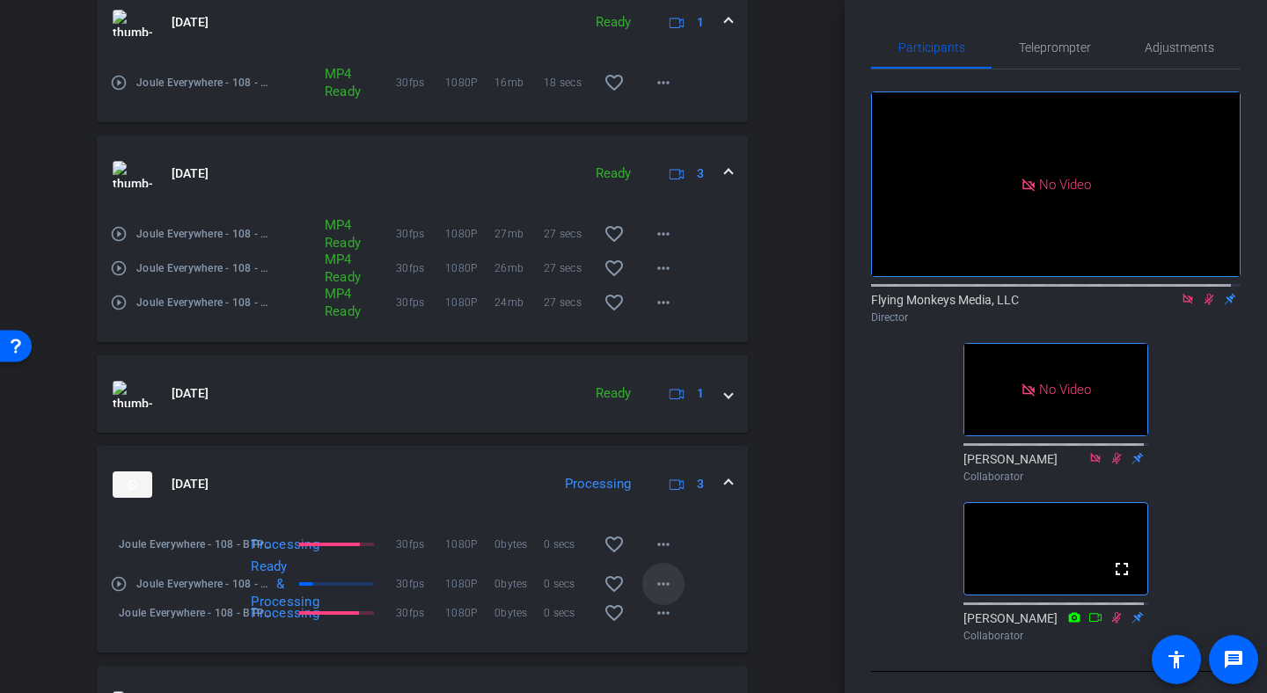
click at [655, 595] on mat-icon "more_horiz" at bounding box center [663, 584] width 21 height 21
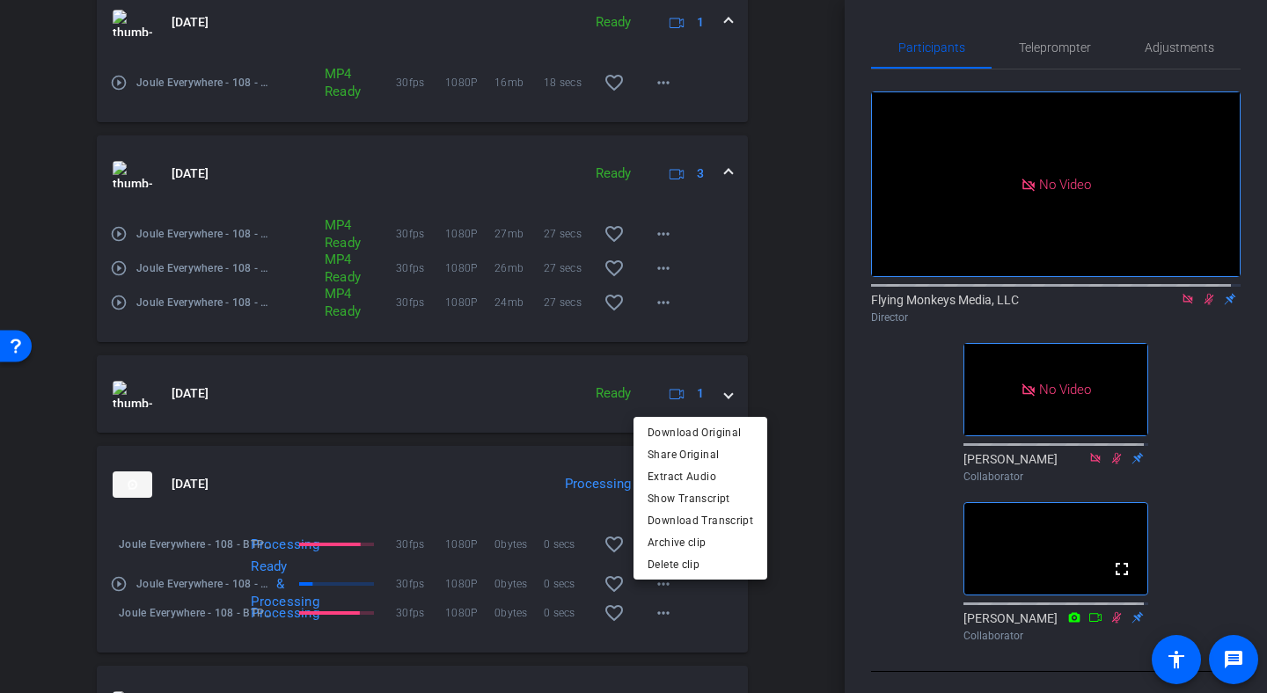
click at [782, 463] on div at bounding box center [633, 346] width 1267 height 693
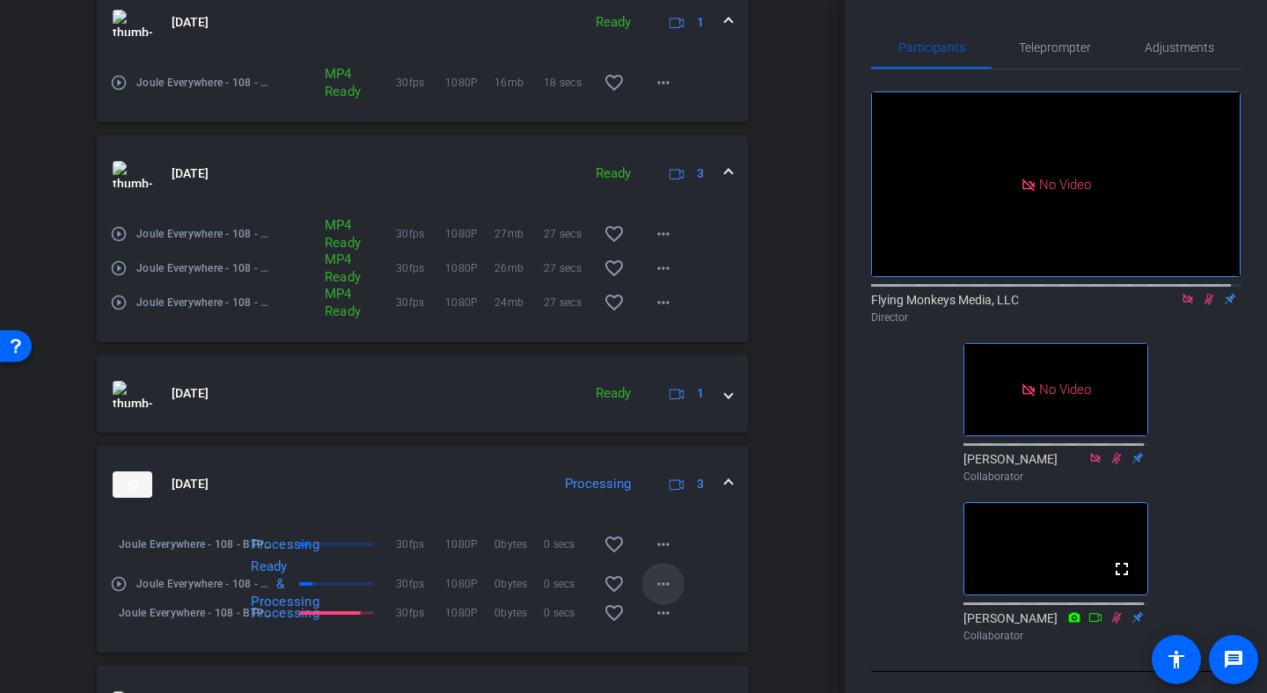
click at [659, 595] on mat-icon "more_horiz" at bounding box center [663, 584] width 21 height 21
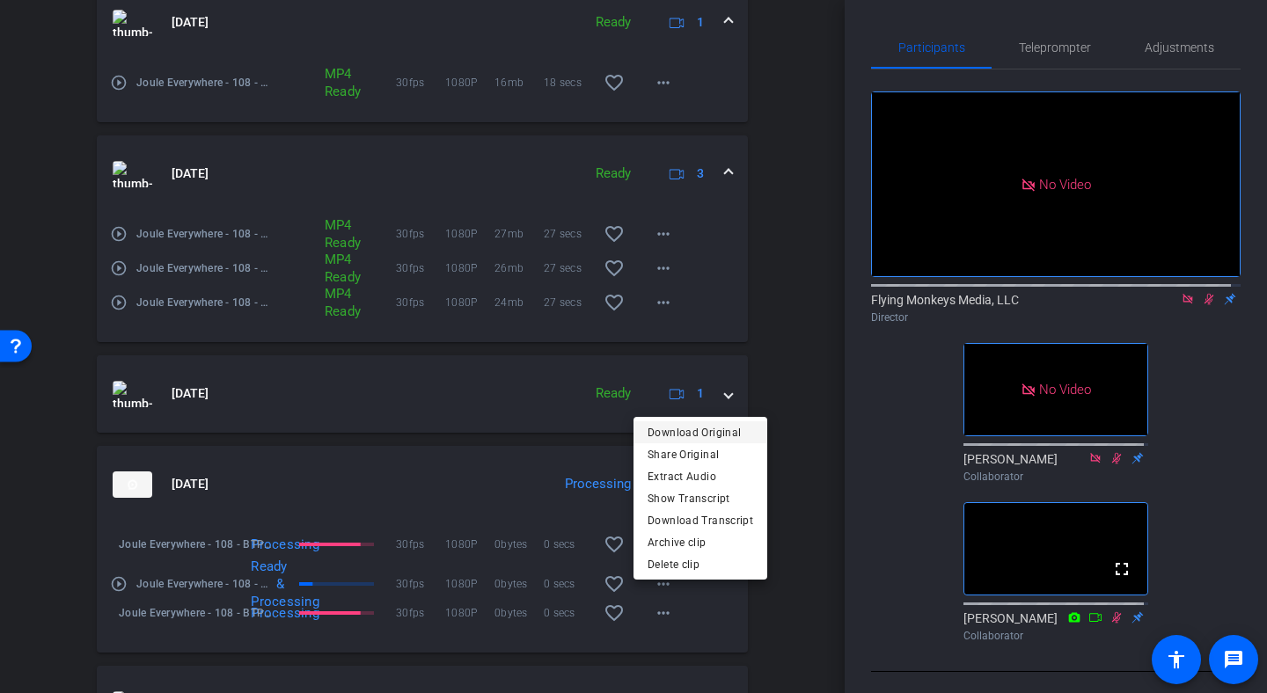
click at [681, 431] on span "Download Original" at bounding box center [701, 432] width 106 height 21
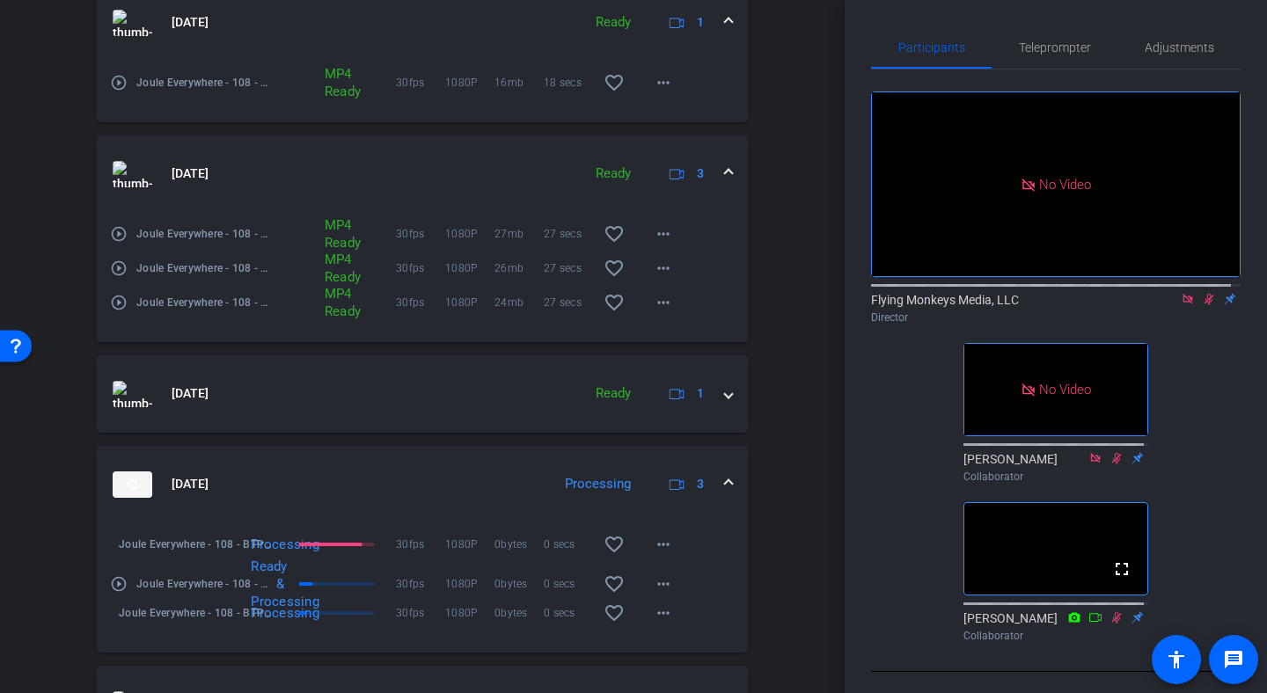
click at [1198, 407] on div "No Video Flying Monkeys Media, LLC Director No Video [PERSON_NAME] Collaborator…" at bounding box center [1056, 360] width 370 height 580
click at [118, 593] on mat-icon "play_circle_outline" at bounding box center [119, 584] width 18 height 18
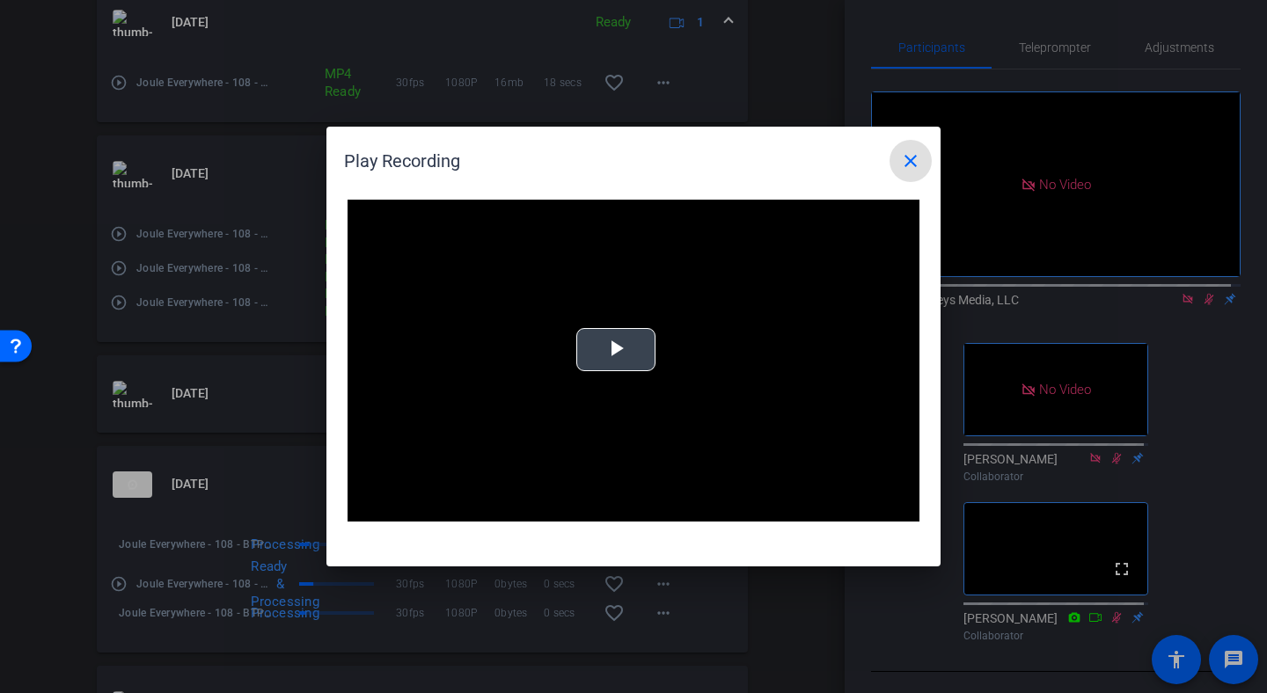
click at [624, 377] on video "Video Player" at bounding box center [634, 361] width 572 height 322
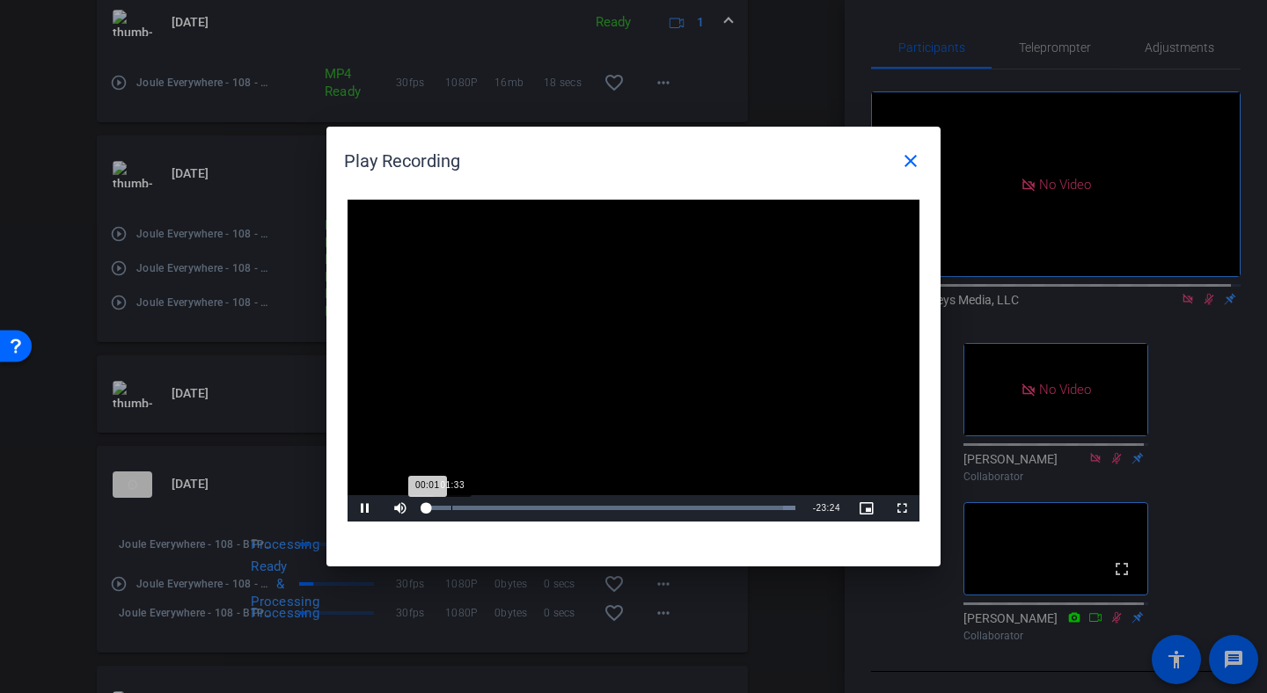
click at [450, 512] on div "Loaded : 100.00% 01:33 00:01" at bounding box center [611, 508] width 386 height 26
click at [490, 511] on div "Loaded : 100.00% 03:51 04:01" at bounding box center [611, 508] width 386 height 26
click at [521, 508] on div "Loaded : 100.00% 05:58 04:01" at bounding box center [611, 508] width 369 height 4
click at [540, 507] on div "Loaded : 100.00% 07:19 06:03" at bounding box center [611, 508] width 369 height 4
click at [561, 510] on div "Loaded : 100.00% 08:33 07:13" at bounding box center [611, 508] width 386 height 26
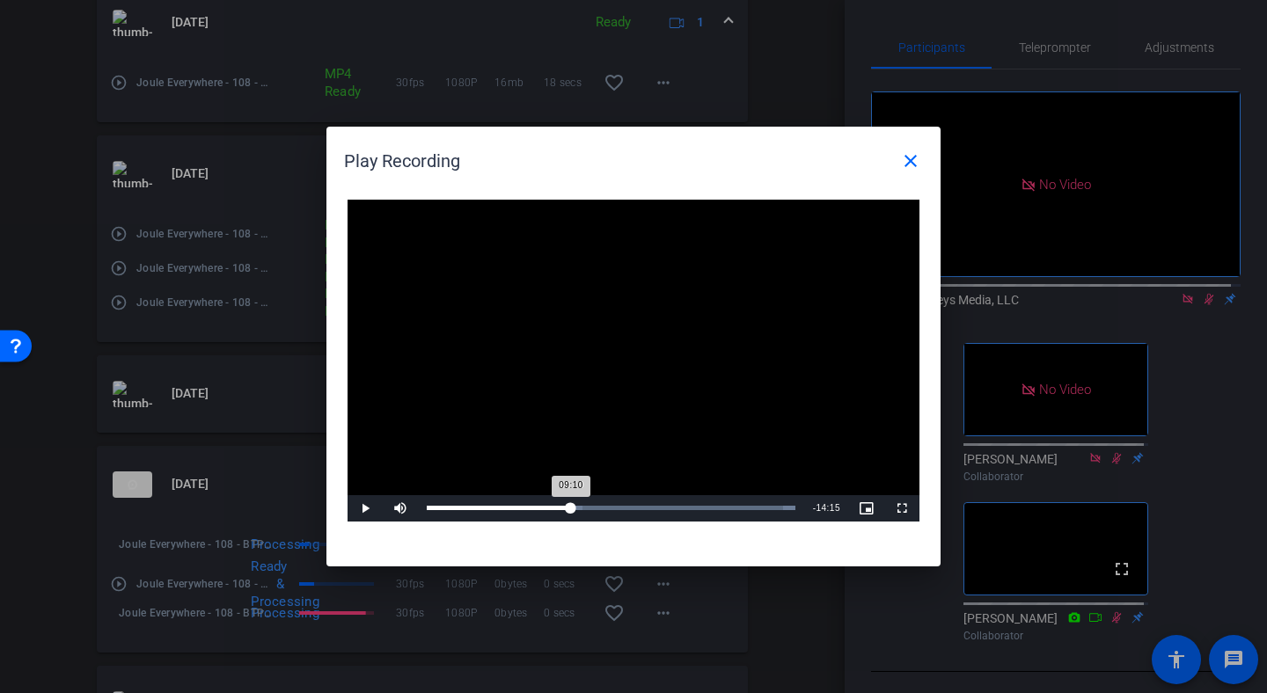
click at [571, 507] on div "Loaded : 100.00% 09:10 09:10" at bounding box center [611, 508] width 369 height 4
click at [583, 509] on div "Loaded : 100.00% 10:00 09:16" at bounding box center [611, 508] width 369 height 4
click at [598, 511] on div "Loaded : 100.00% 10:57 10:24" at bounding box center [611, 508] width 386 height 26
click at [368, 509] on span "Video Player" at bounding box center [365, 509] width 35 height 0
click at [903, 171] on mat-icon "close" at bounding box center [910, 160] width 21 height 21
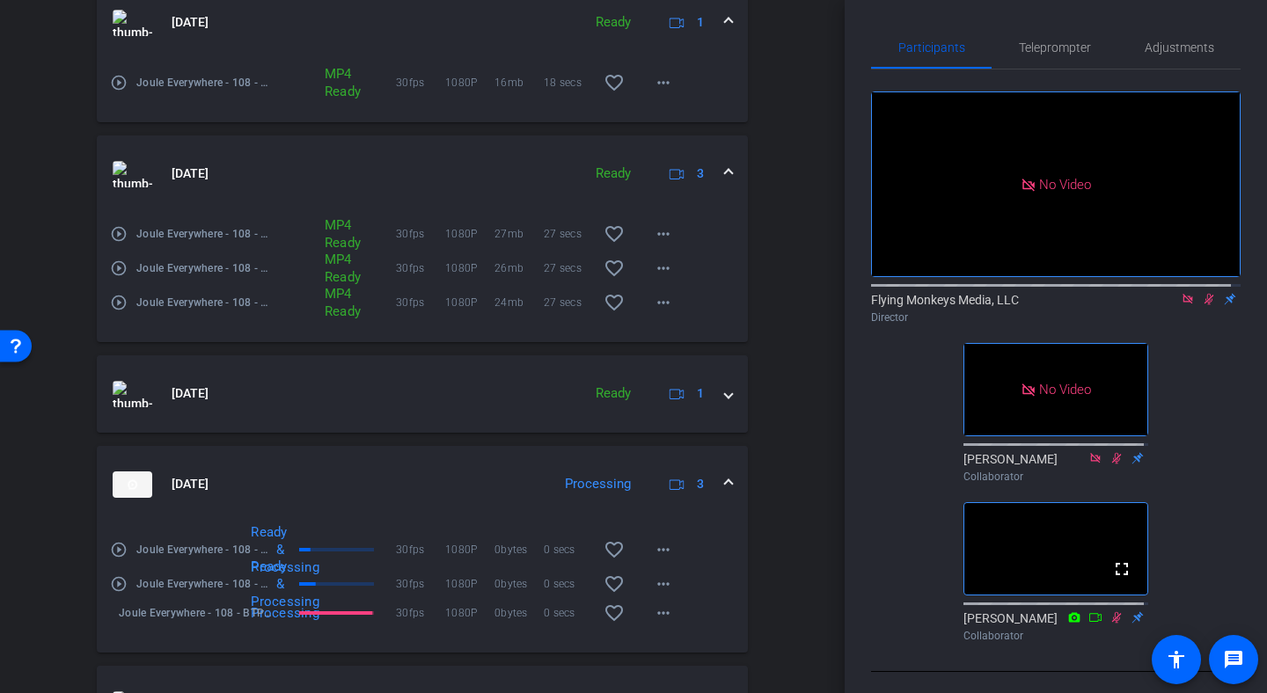
click at [1200, 307] on mat-icon at bounding box center [1208, 299] width 21 height 16
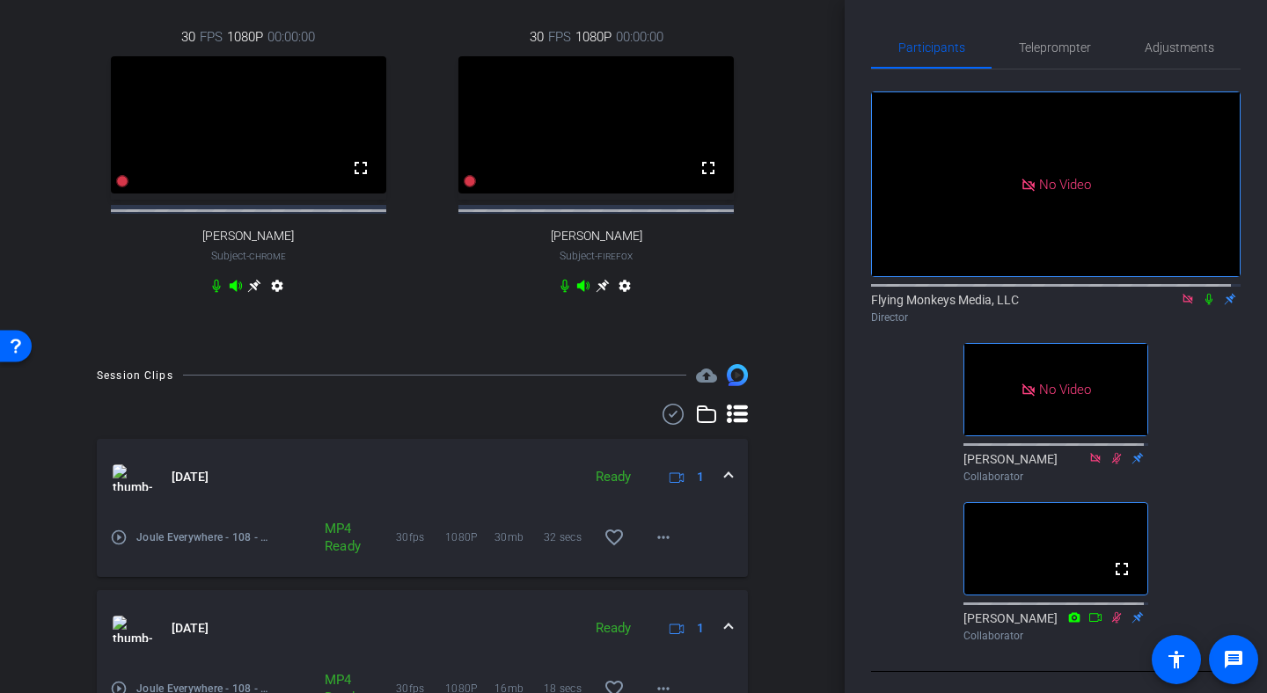
click at [1183, 307] on mat-icon at bounding box center [1187, 299] width 21 height 16
click at [833, 304] on div "arrow_back Joule Everywhere - 108 - BTP Back to project Send invite account_box…" at bounding box center [422, 346] width 845 height 693
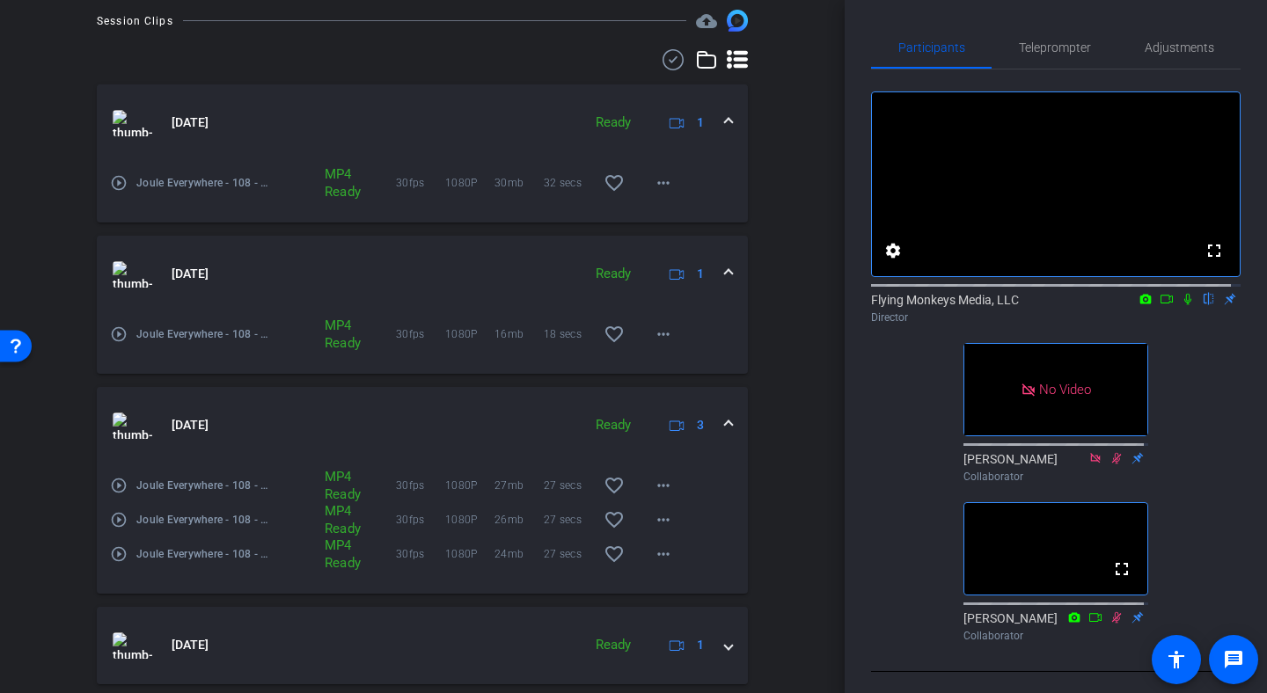
scroll to position [931, 0]
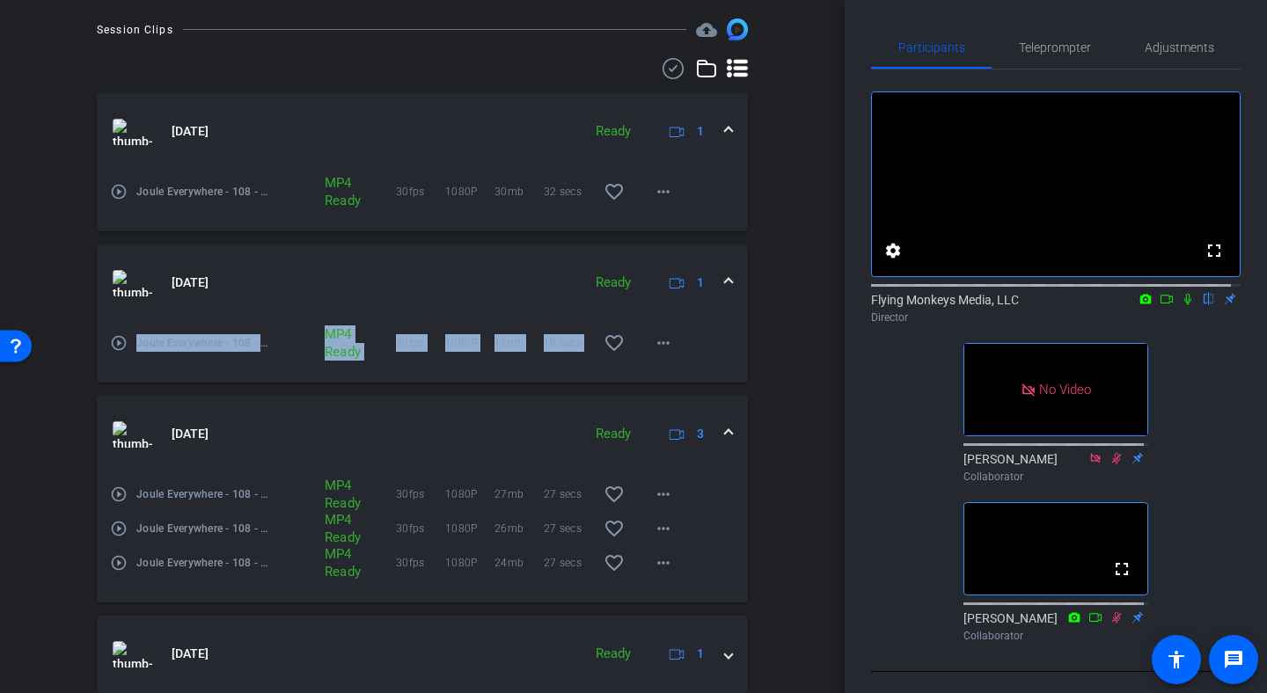
drag, startPoint x: 834, startPoint y: 344, endPoint x: 834, endPoint y: 269, distance: 74.8
click at [834, 269] on div "arrow_back Joule Everywhere - 108 - BTP Back to project Send invite account_box…" at bounding box center [422, 346] width 845 height 693
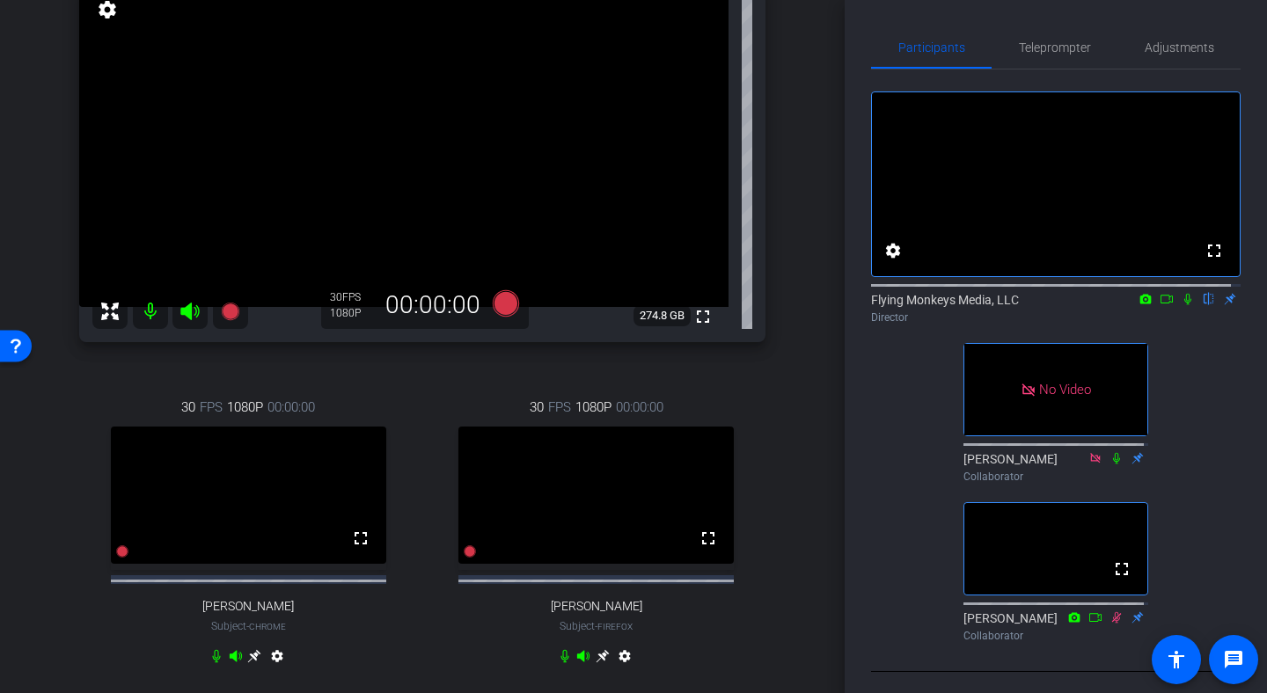
scroll to position [218, 0]
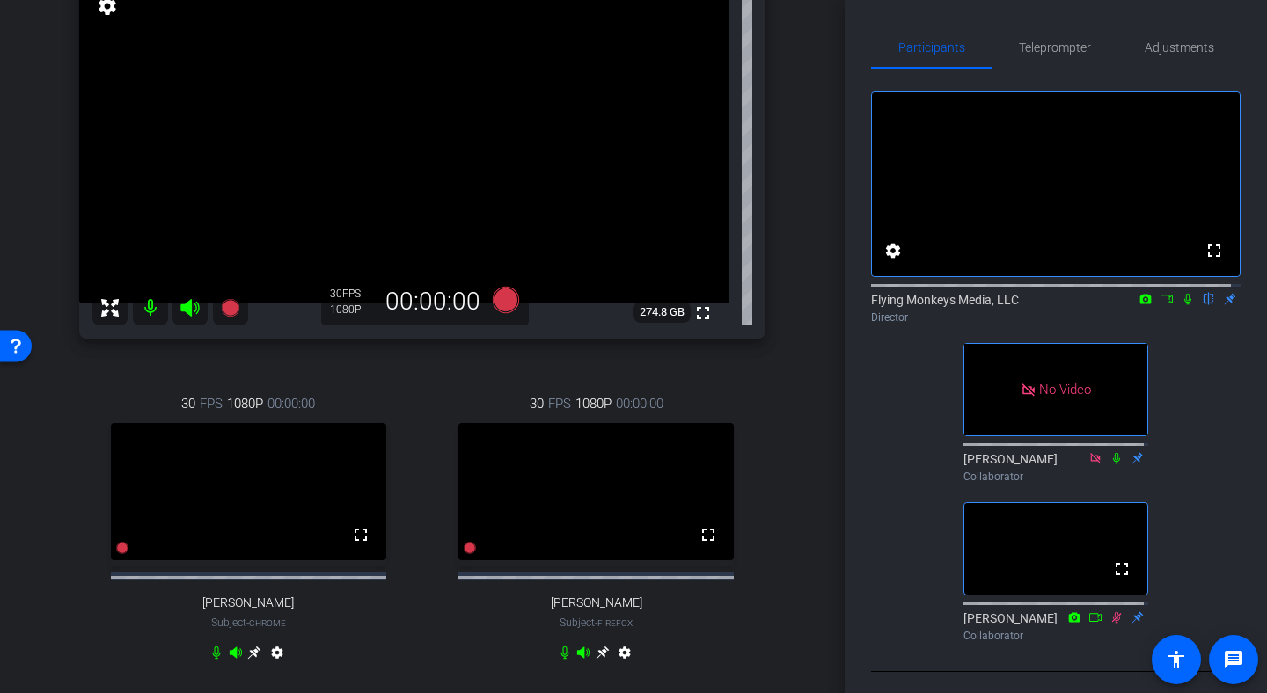
click at [830, 205] on div "arrow_back Joule Everywhere - 108 - BTP Back to project Send invite account_box…" at bounding box center [422, 128] width 845 height 693
click at [494, 306] on icon at bounding box center [506, 300] width 26 height 26
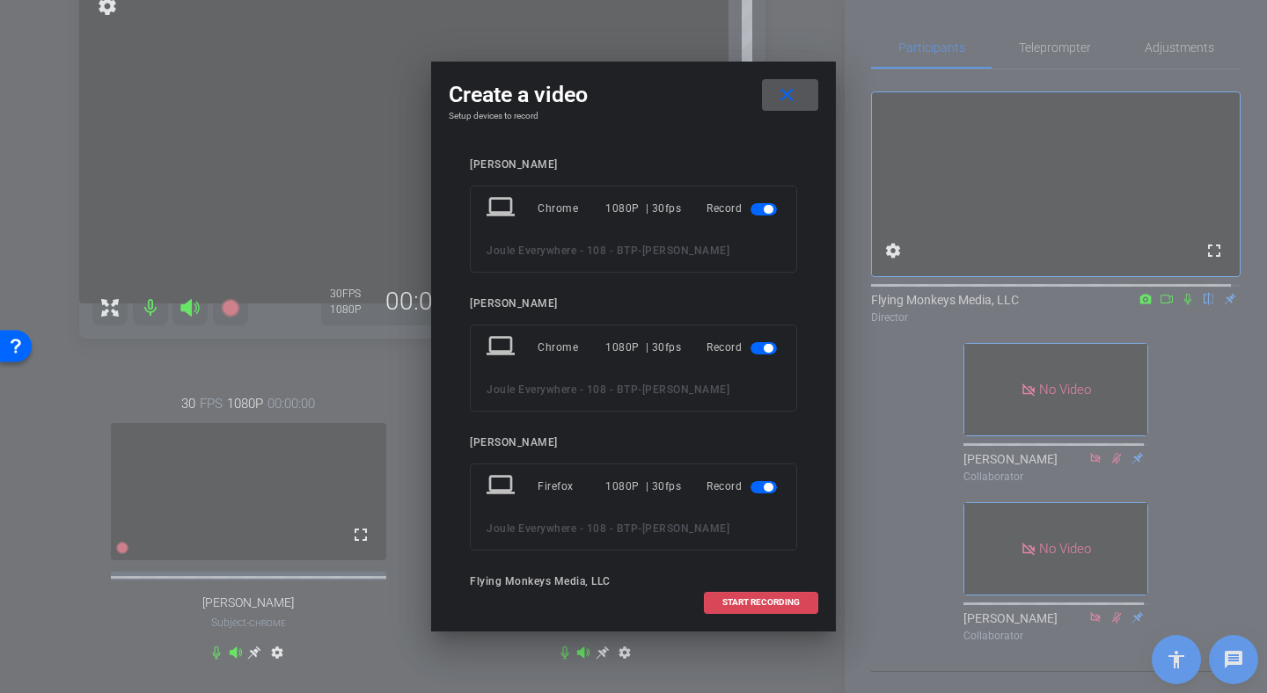
click at [749, 601] on span "START RECORDING" at bounding box center [760, 602] width 77 height 9
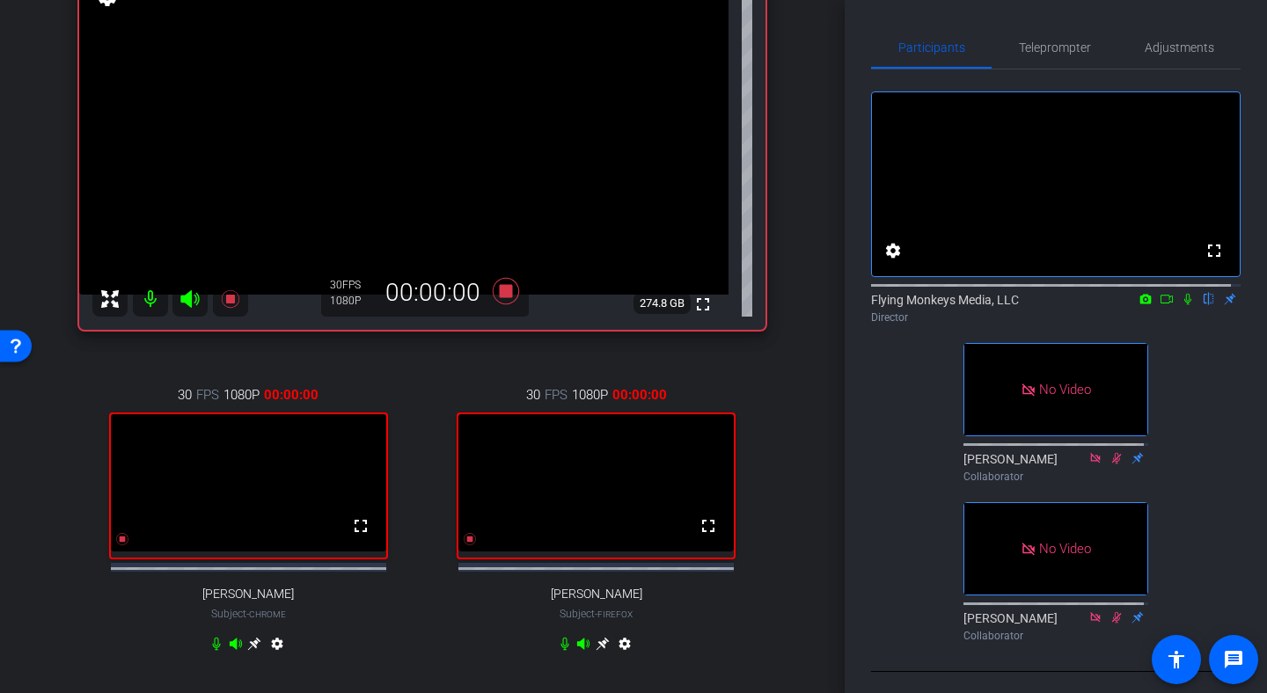
scroll to position [227, 0]
click at [1162, 304] on icon at bounding box center [1166, 299] width 12 height 9
click at [1202, 305] on icon at bounding box center [1209, 299] width 14 height 12
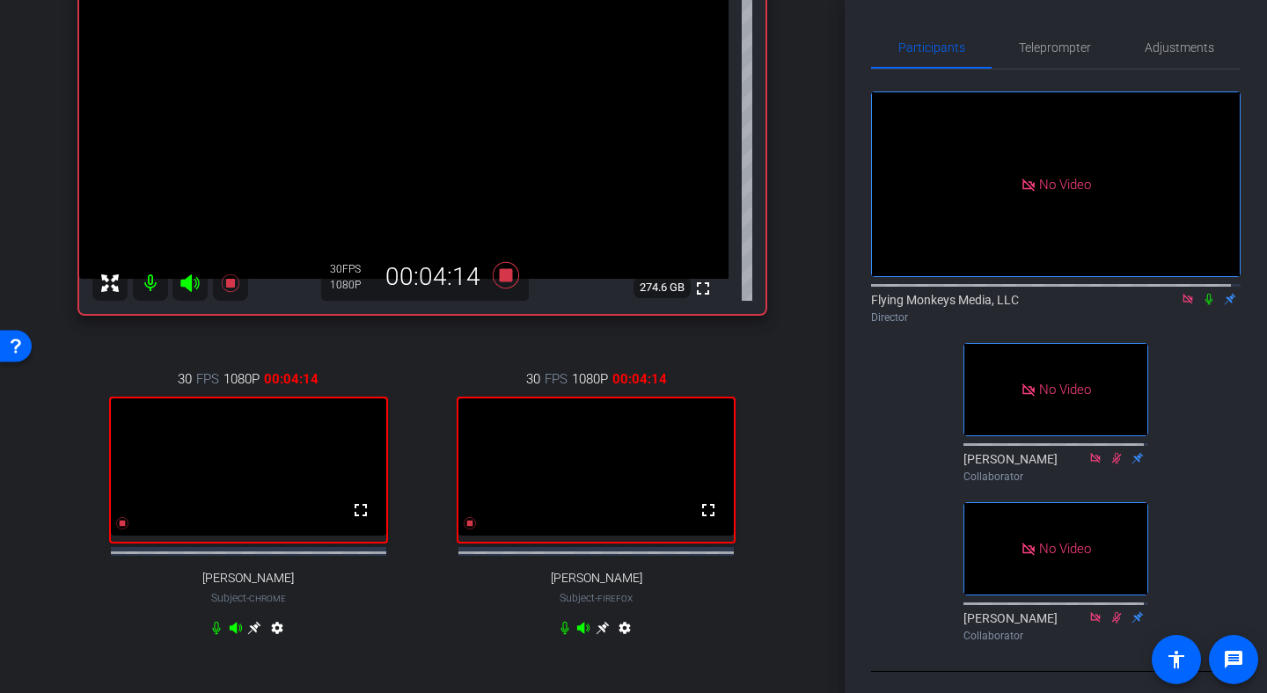
scroll to position [251, 0]
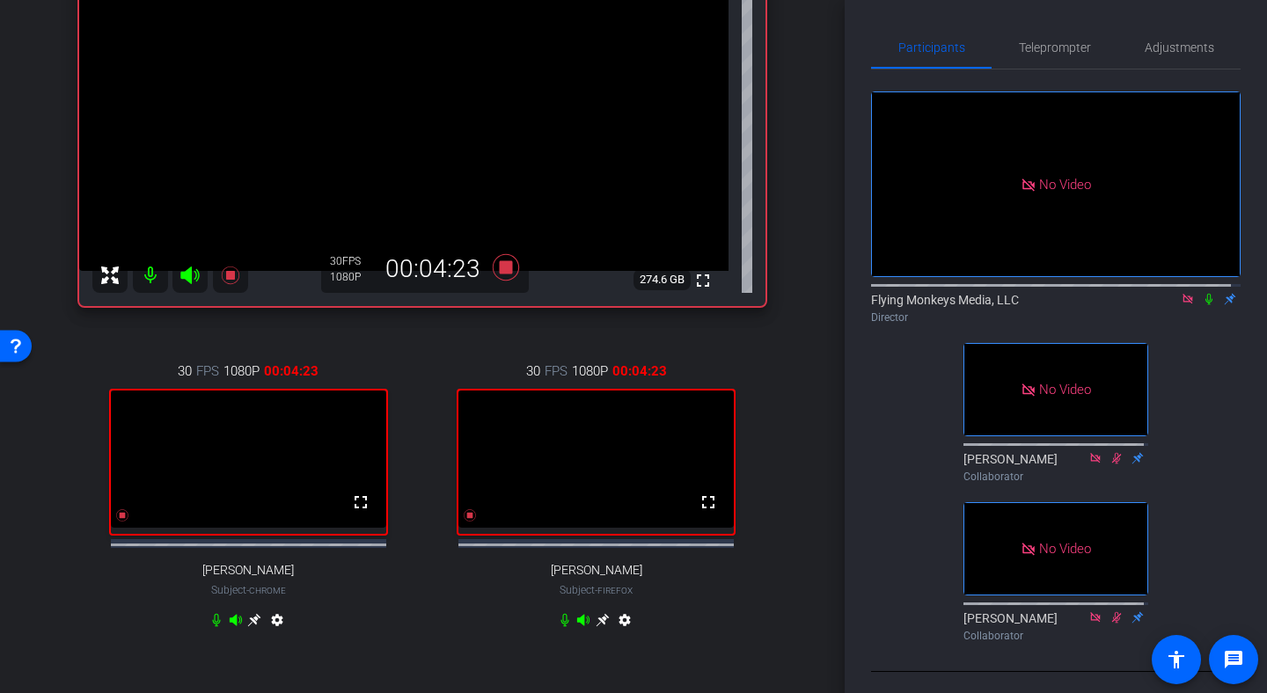
click at [1202, 305] on icon at bounding box center [1209, 299] width 14 height 12
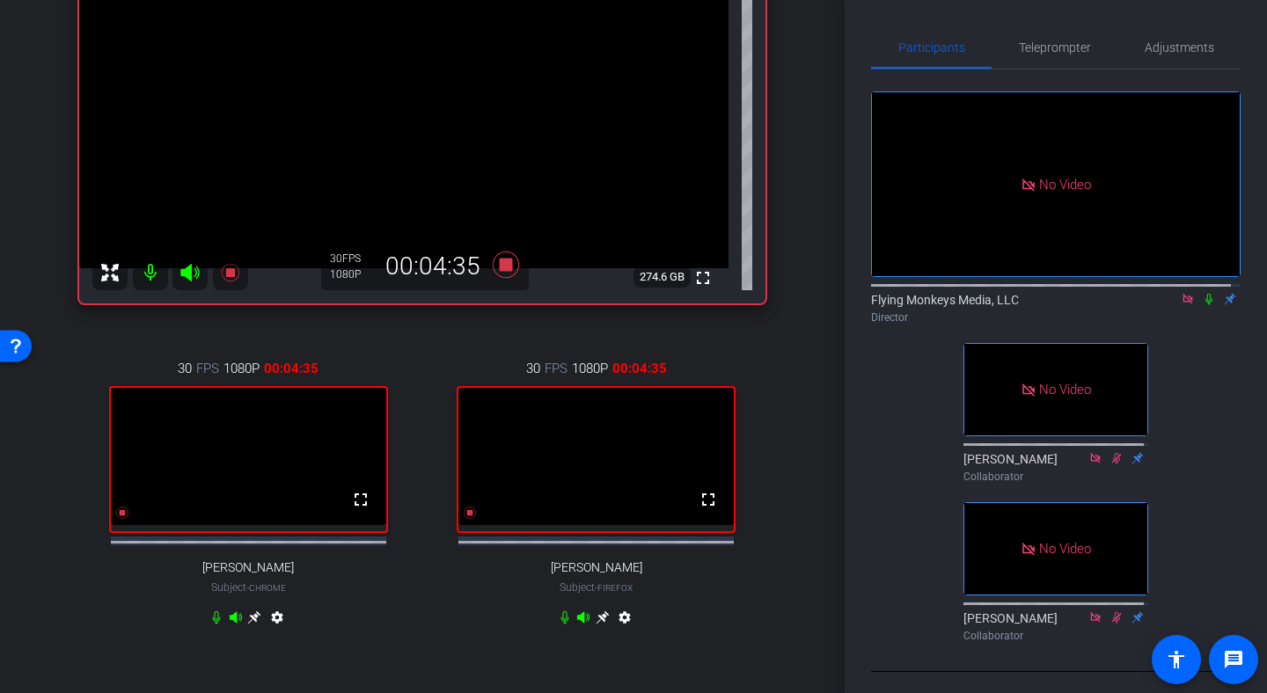
click at [1202, 305] on icon at bounding box center [1209, 299] width 14 height 12
click at [1204, 305] on icon at bounding box center [1209, 299] width 10 height 11
click at [1205, 305] on icon at bounding box center [1208, 299] width 7 height 11
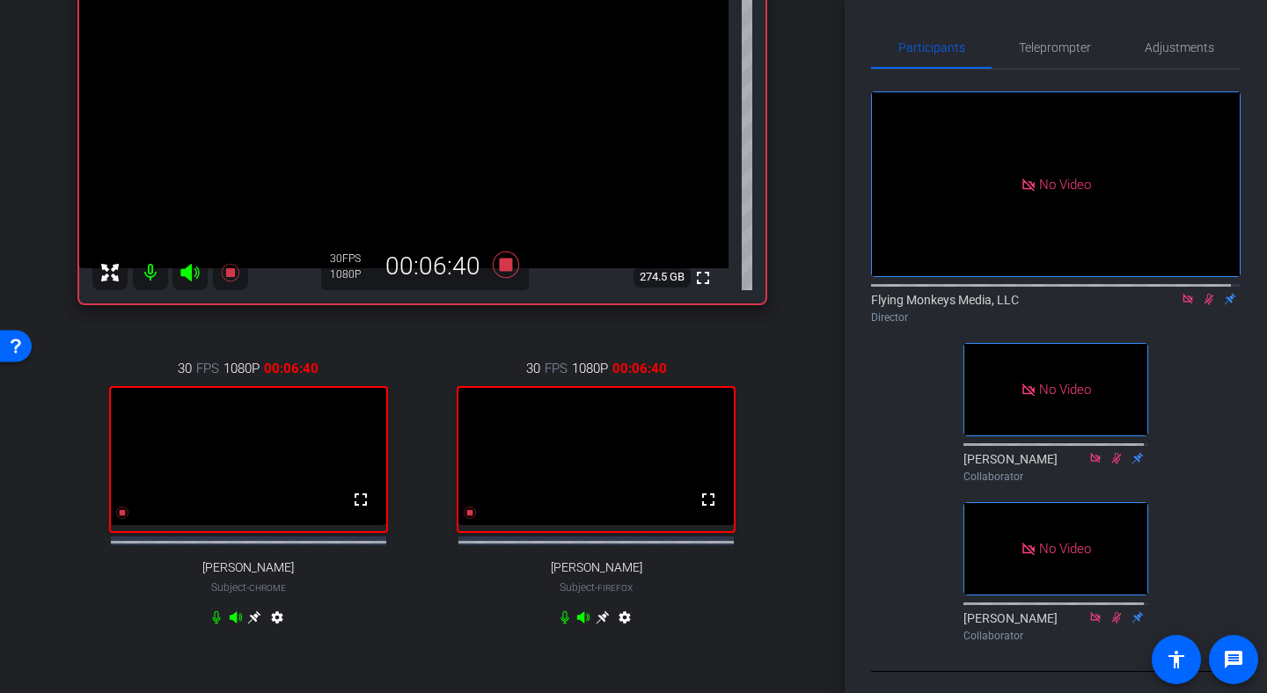
click at [1204, 305] on icon at bounding box center [1209, 299] width 10 height 11
click at [1203, 305] on icon at bounding box center [1209, 299] width 14 height 12
click at [1204, 305] on icon at bounding box center [1209, 299] width 10 height 11
click at [1205, 305] on icon at bounding box center [1208, 299] width 7 height 11
click at [1204, 305] on icon at bounding box center [1209, 299] width 10 height 11
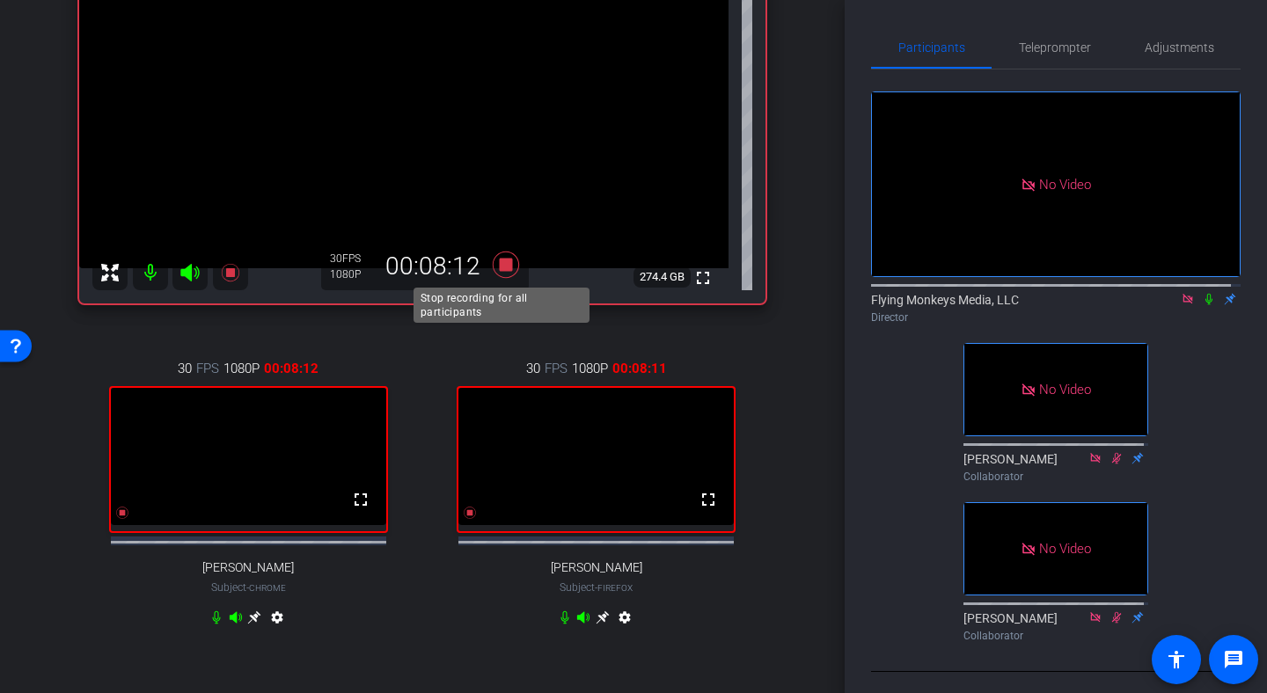
click at [512, 273] on icon at bounding box center [506, 265] width 42 height 32
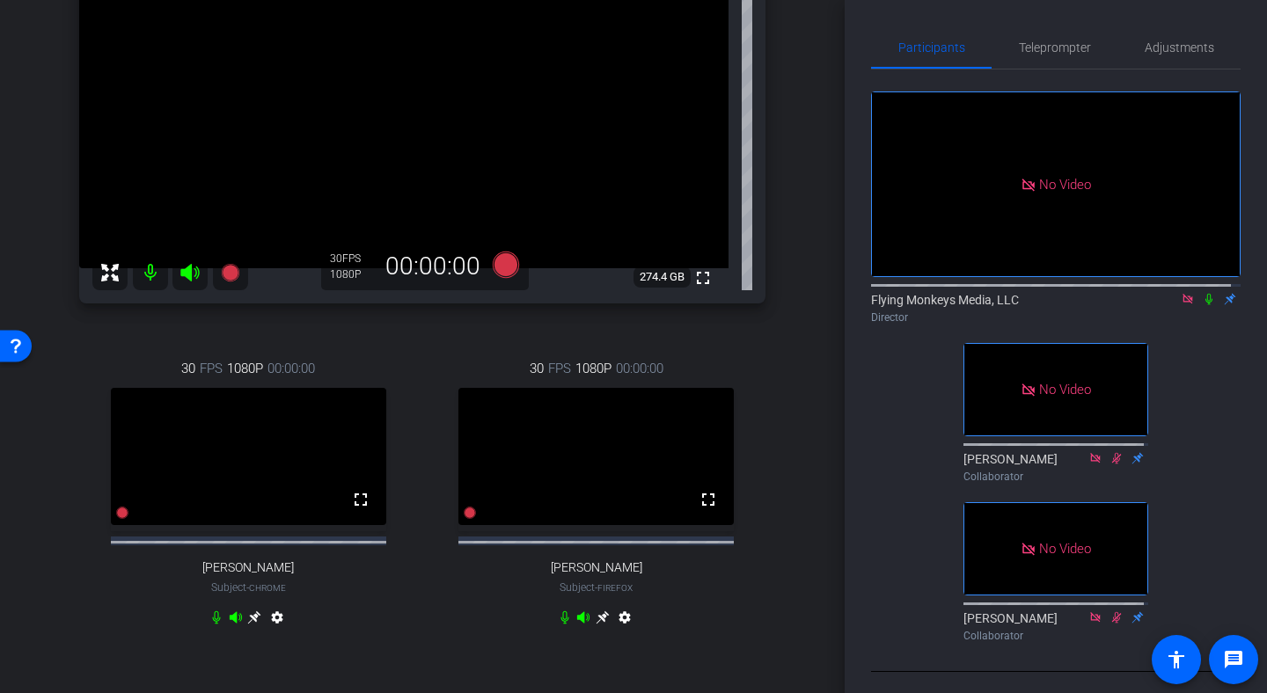
scroll to position [813, 0]
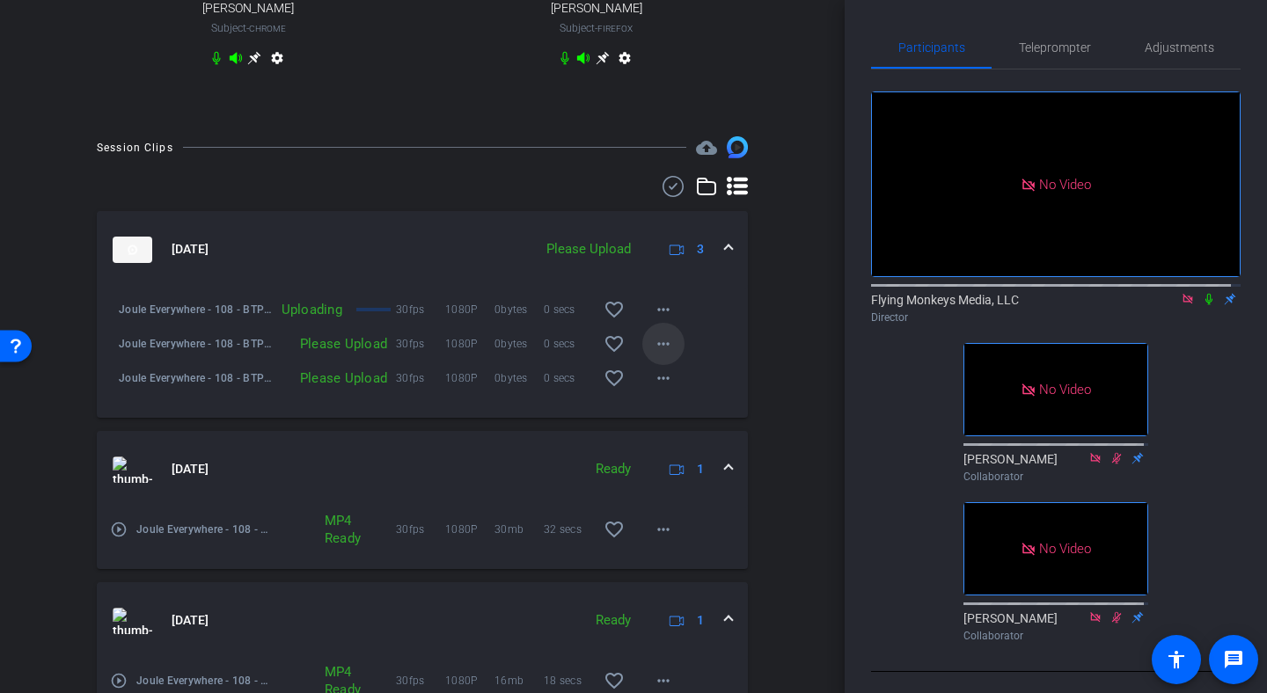
click at [655, 355] on mat-icon "more_horiz" at bounding box center [663, 343] width 21 height 21
click at [672, 389] on span "Upload" at bounding box center [683, 397] width 70 height 21
click at [653, 389] on mat-icon "more_horiz" at bounding box center [663, 378] width 21 height 21
click at [650, 422] on span "Upload" at bounding box center [683, 431] width 70 height 21
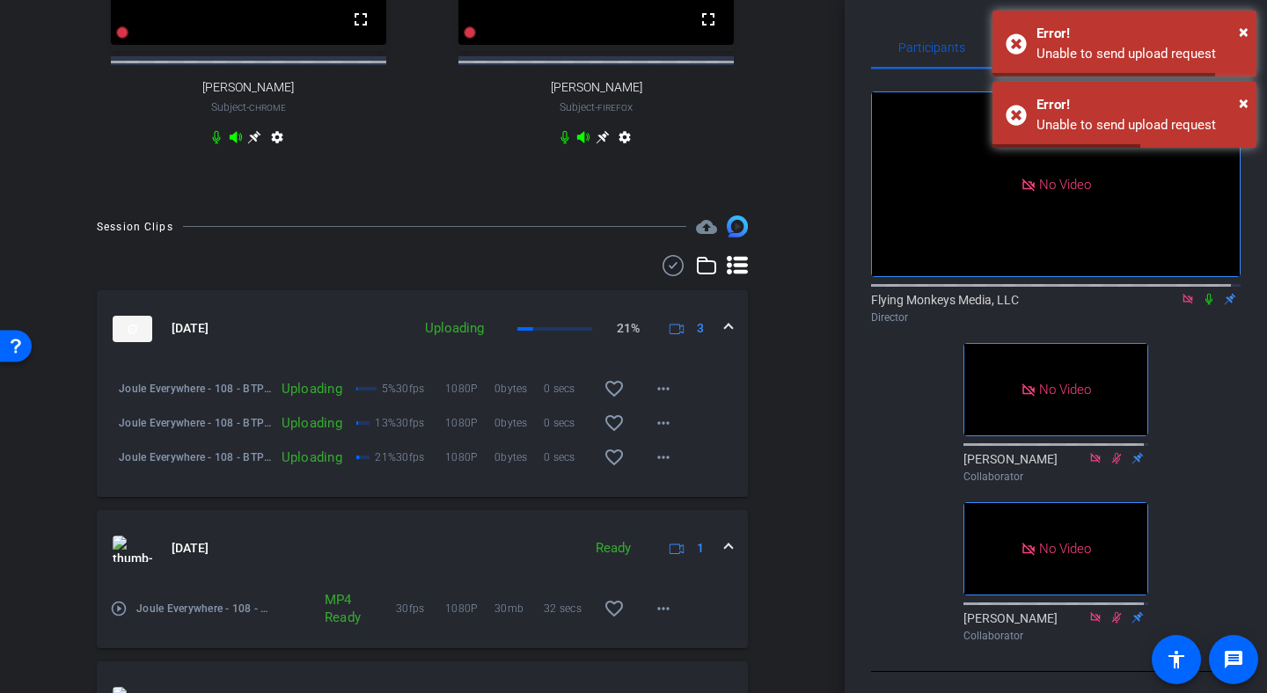
scroll to position [764, 0]
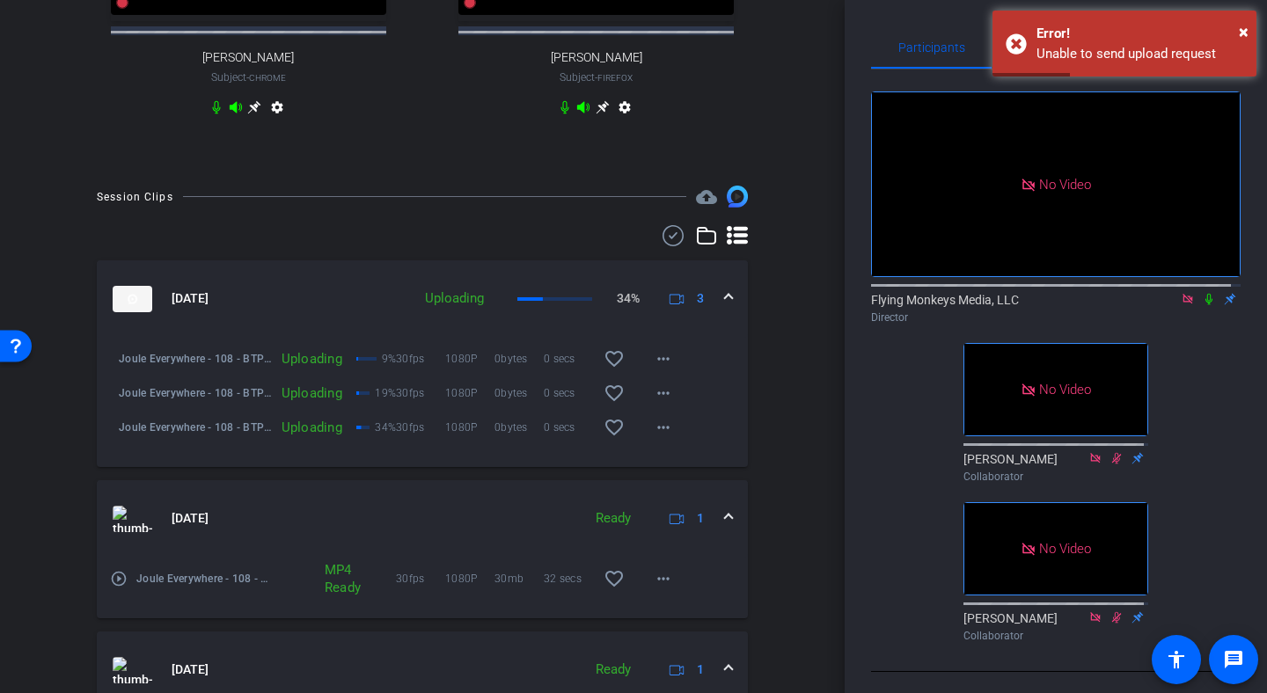
click at [1181, 305] on icon at bounding box center [1188, 299] width 14 height 12
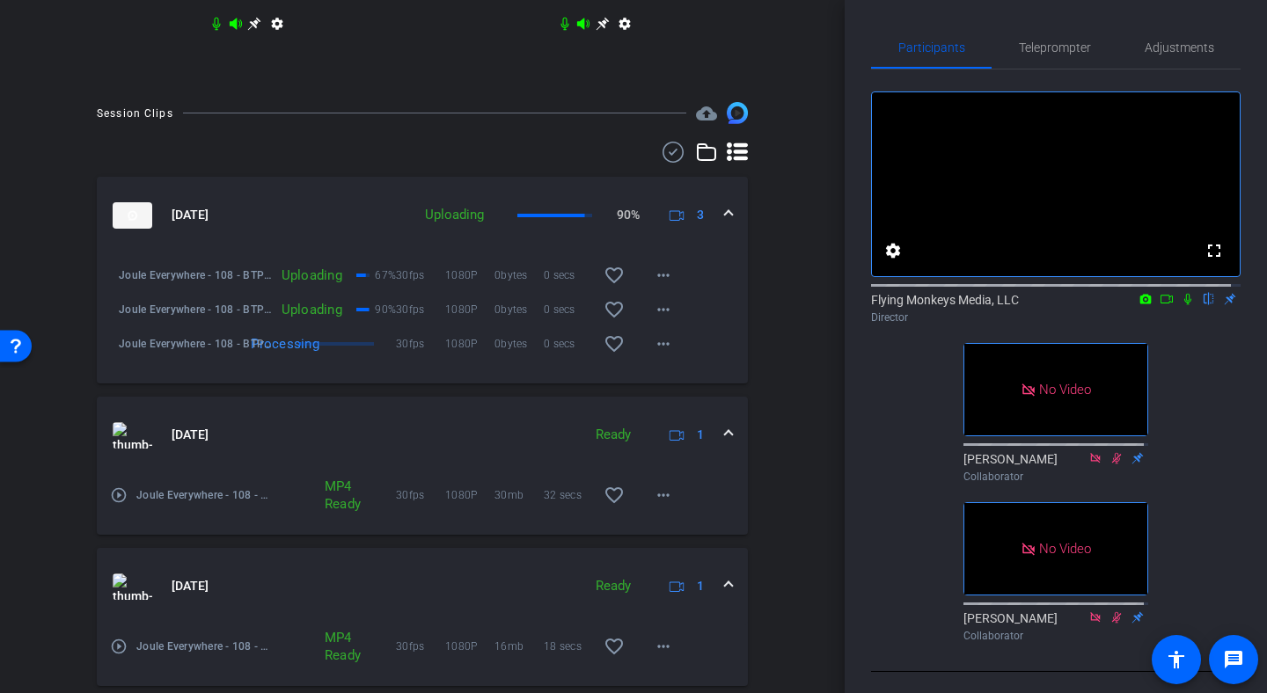
scroll to position [848, 0]
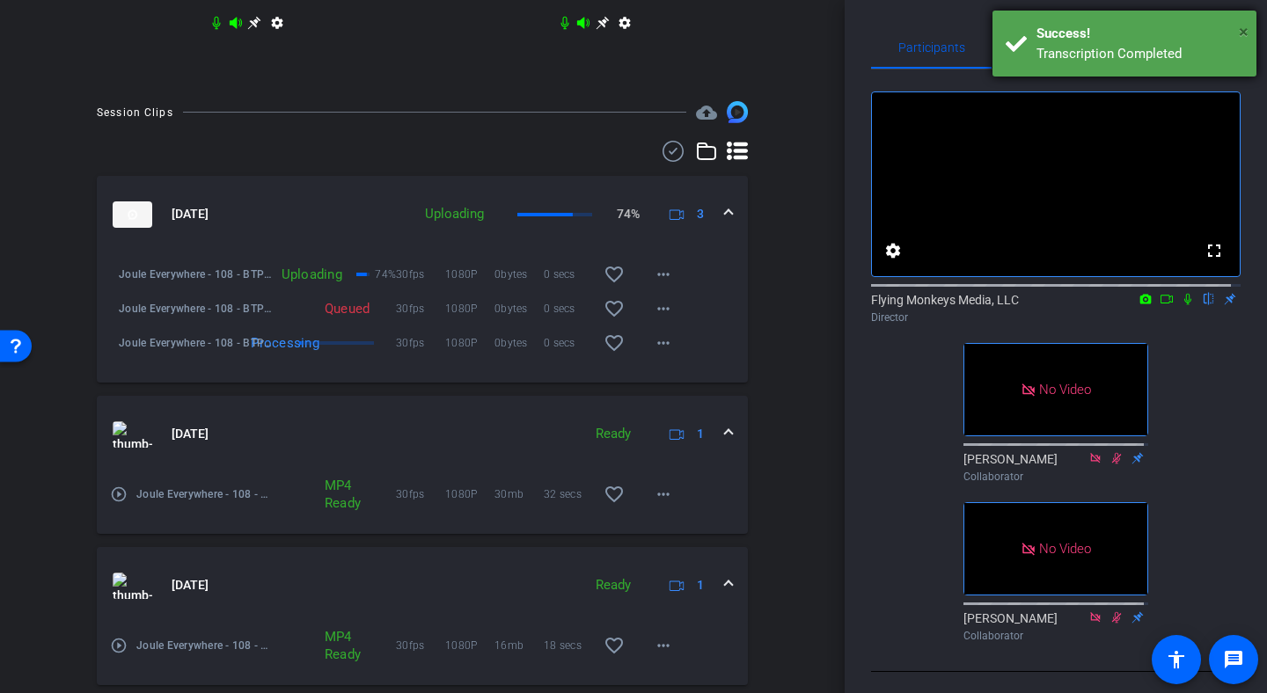
click at [1243, 31] on span "×" at bounding box center [1244, 31] width 10 height 21
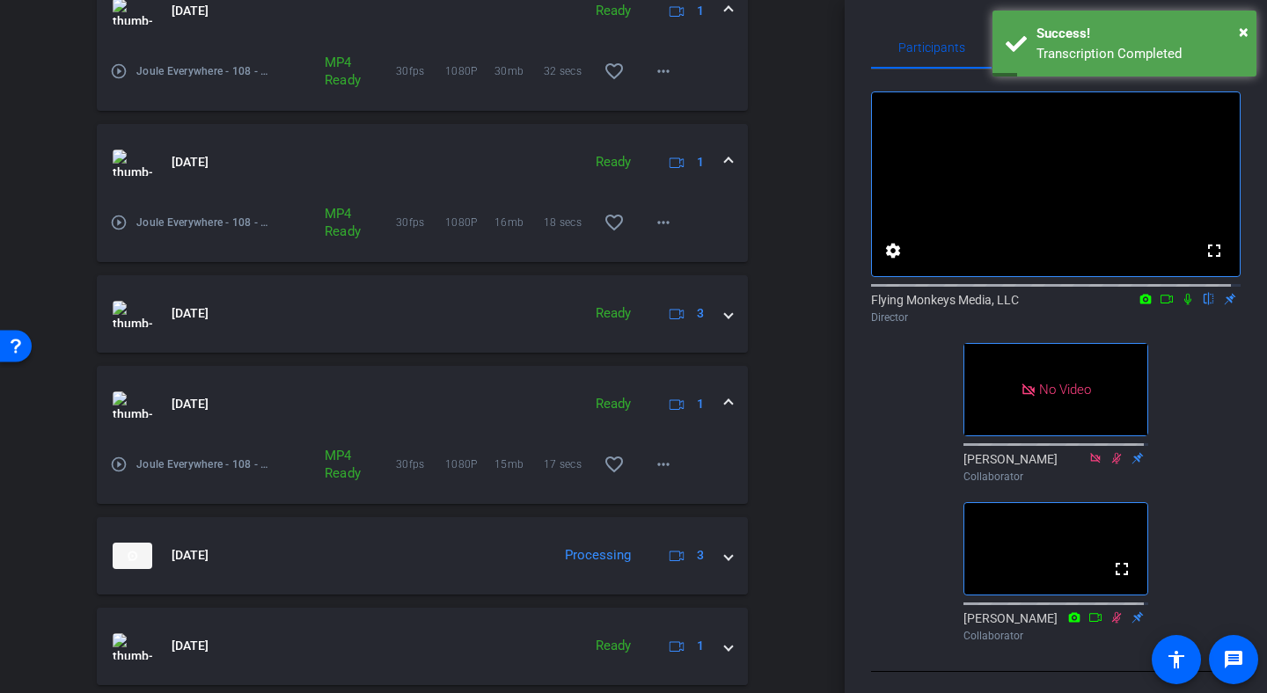
scroll to position [1343, 0]
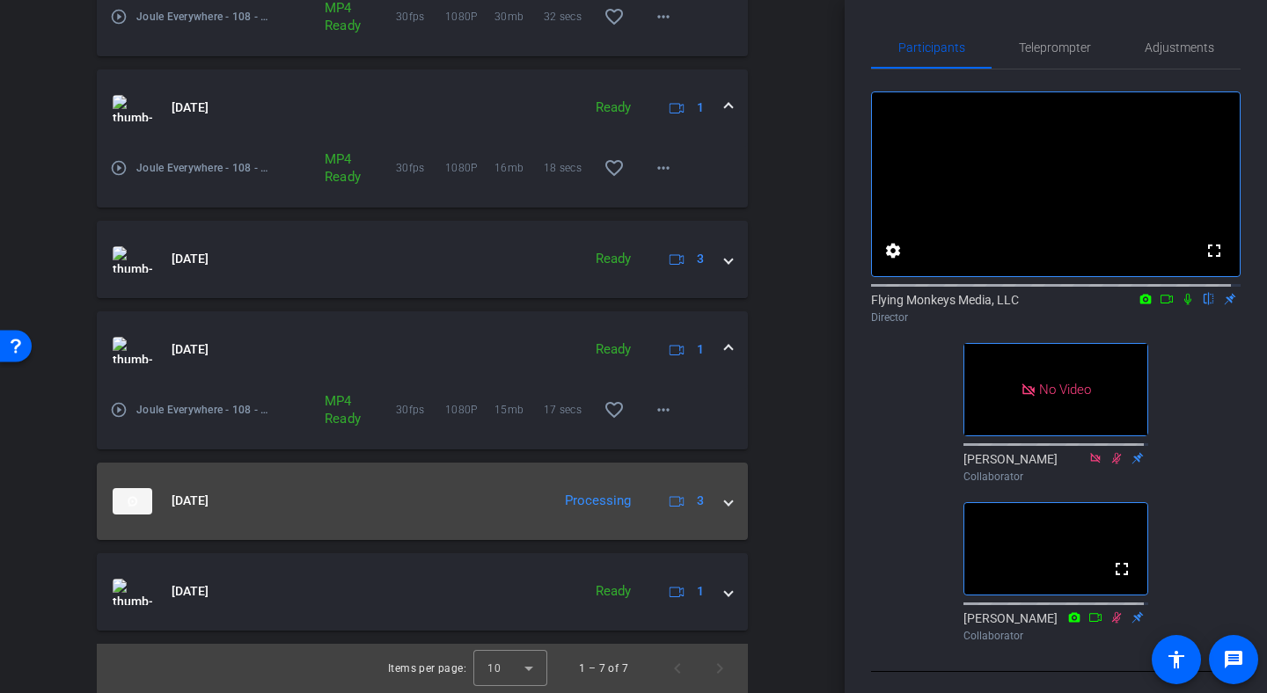
click at [725, 501] on span at bounding box center [728, 501] width 7 height 18
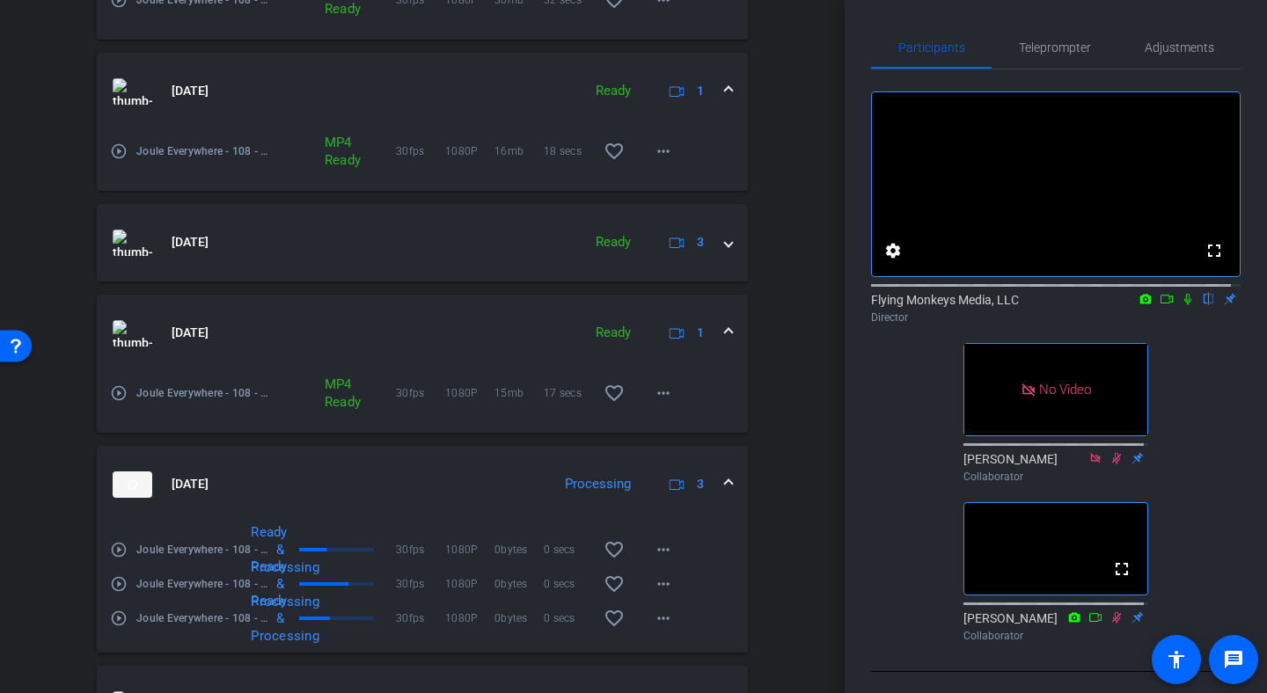
scroll to position [1472, 0]
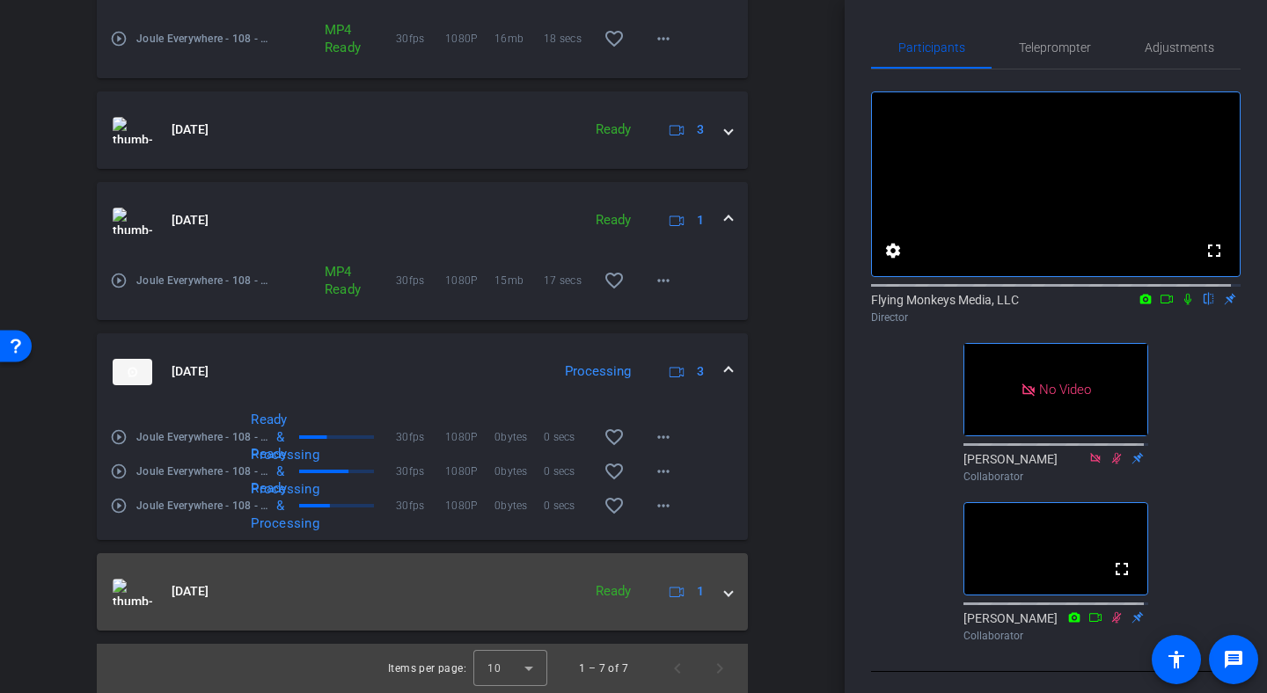
click at [722, 599] on mat-expansion-panel-header "[DATE] Ready 1" at bounding box center [422, 591] width 651 height 77
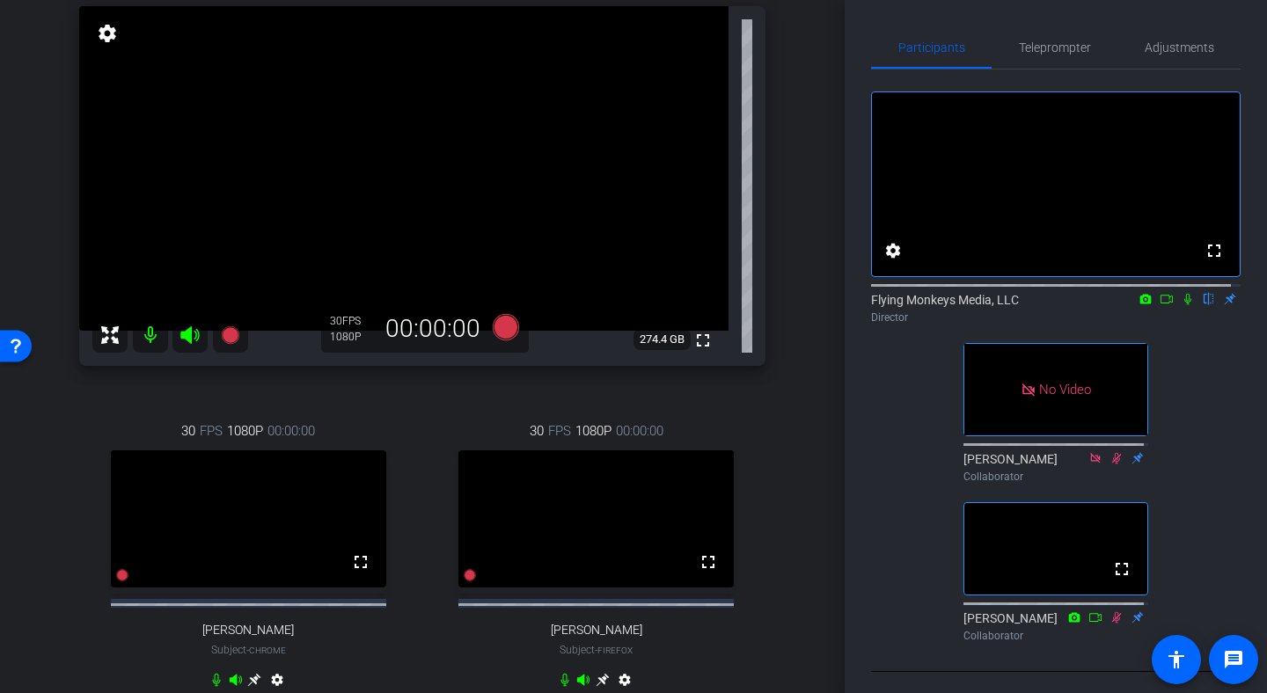
scroll to position [182, 0]
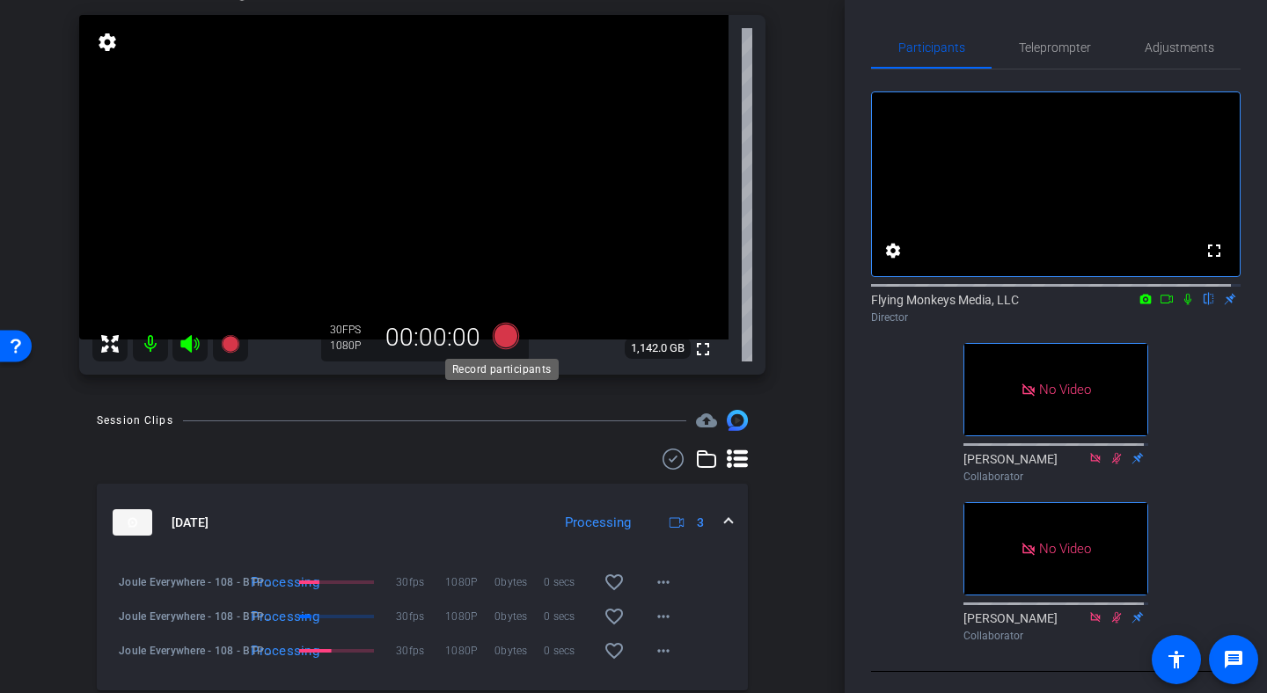
click at [502, 345] on icon at bounding box center [506, 336] width 26 height 26
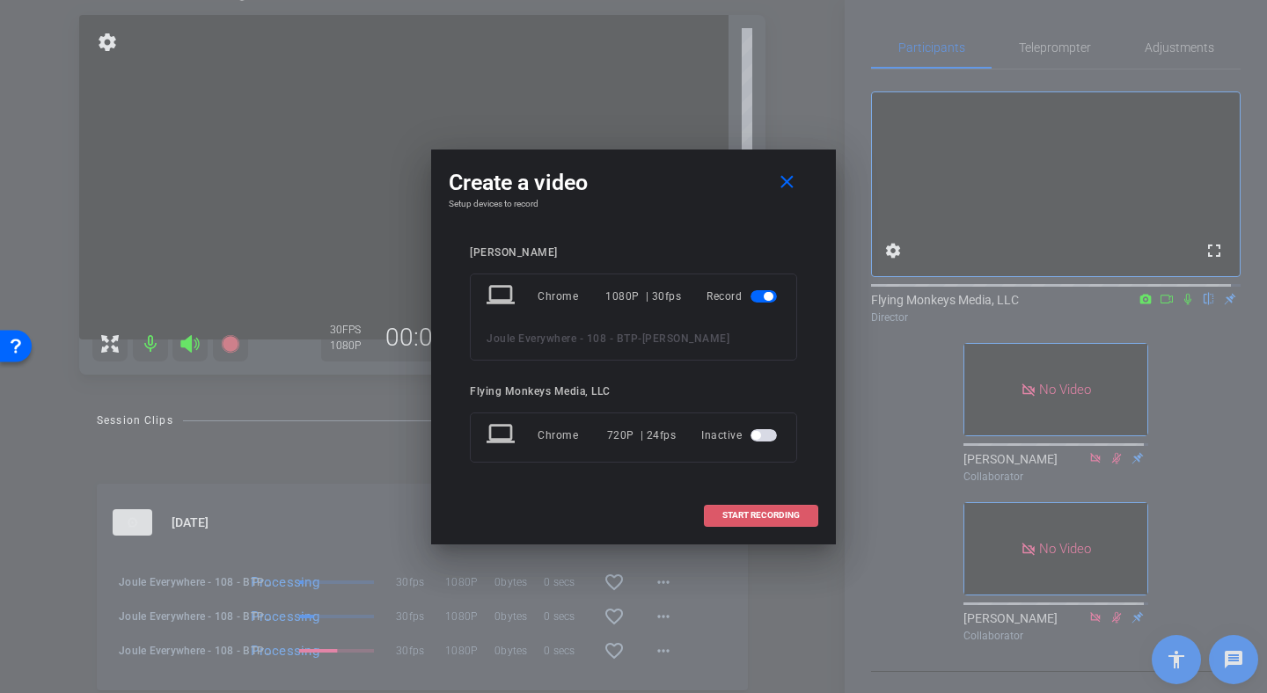
click at [780, 523] on span at bounding box center [761, 515] width 113 height 42
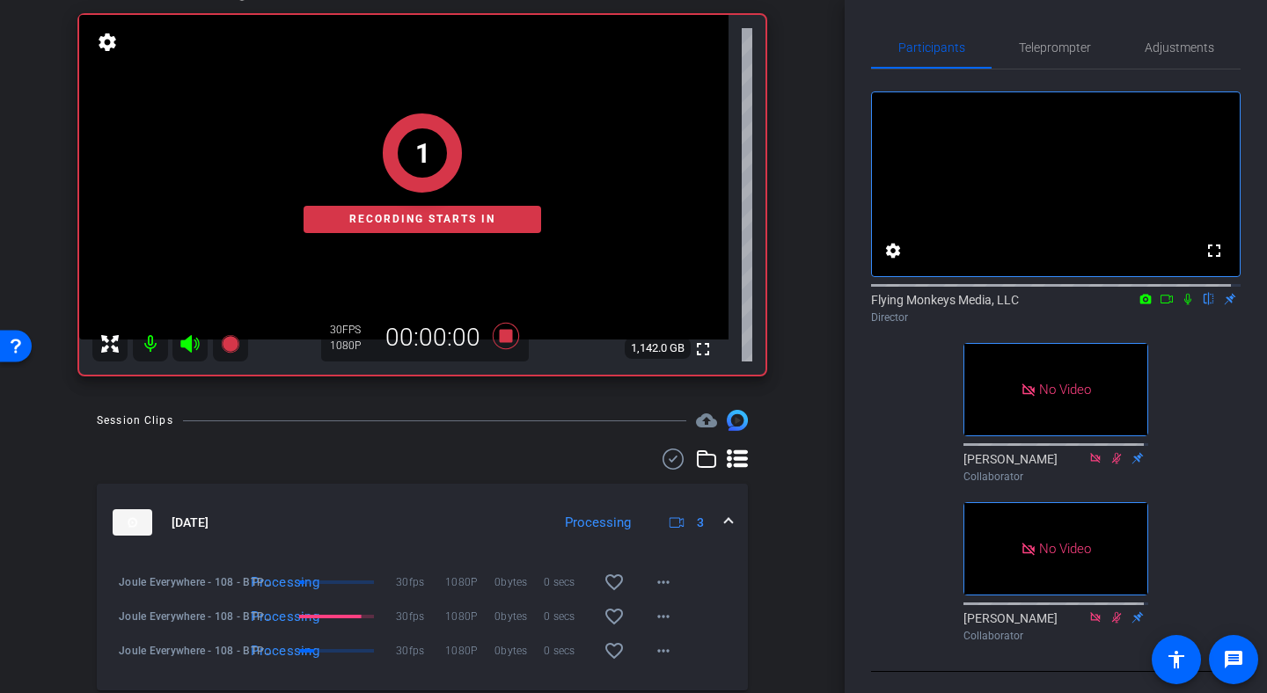
click at [1160, 304] on icon at bounding box center [1166, 299] width 12 height 9
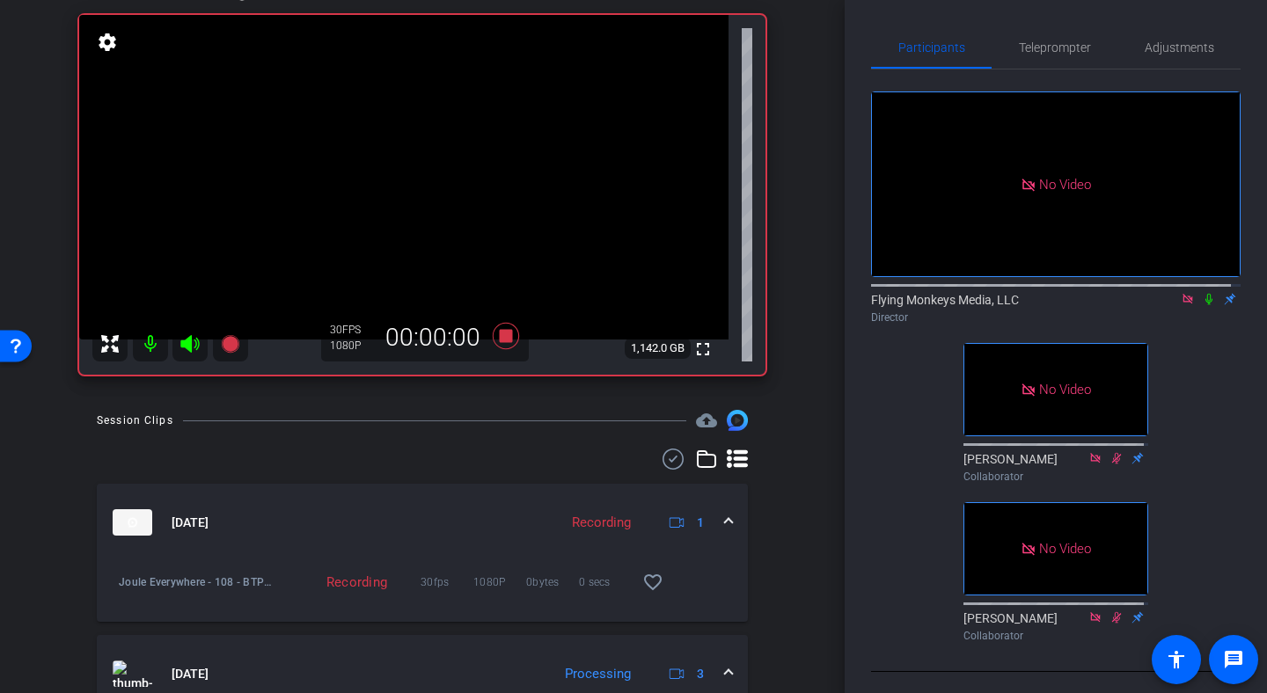
click at [1202, 305] on icon at bounding box center [1209, 299] width 14 height 12
click at [1203, 305] on icon at bounding box center [1209, 299] width 14 height 12
click at [1205, 305] on icon at bounding box center [1208, 299] width 7 height 11
click at [1204, 305] on icon at bounding box center [1209, 299] width 10 height 11
click at [500, 339] on icon at bounding box center [506, 336] width 26 height 26
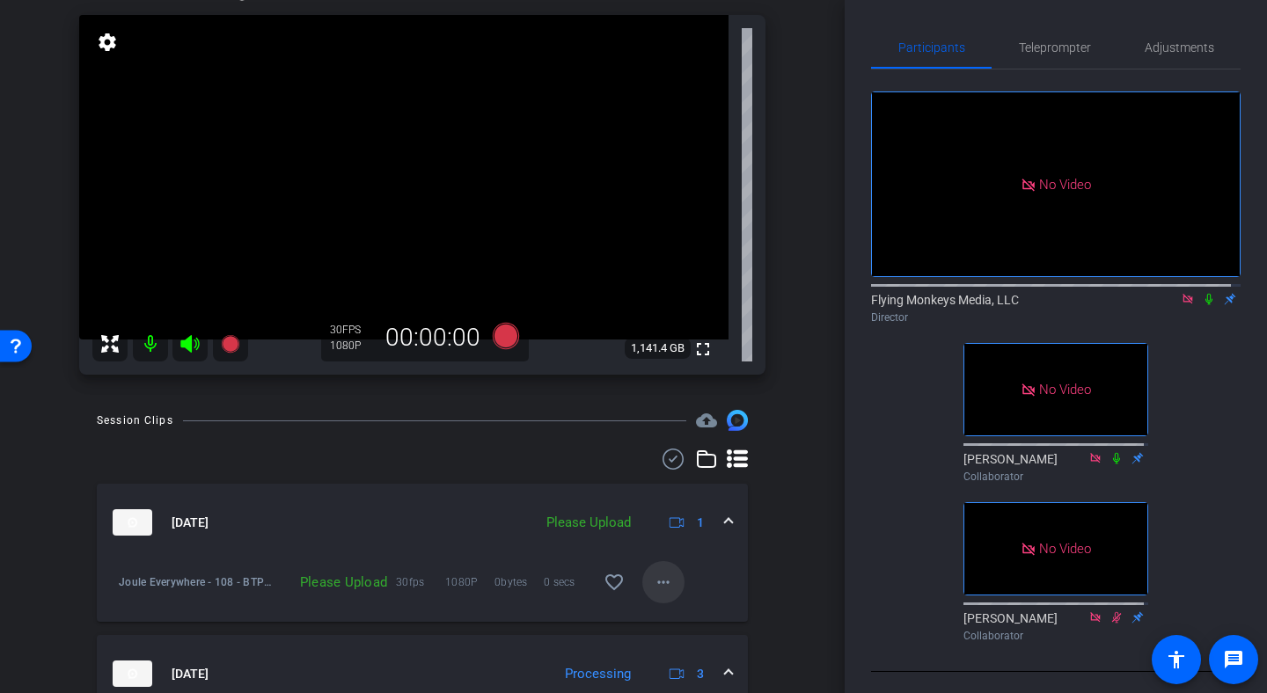
click at [653, 588] on mat-icon "more_horiz" at bounding box center [663, 582] width 21 height 21
click at [659, 618] on span "Upload" at bounding box center [683, 619] width 70 height 21
click at [847, 243] on div "Participants Teleprompter Adjustments No Video Flying Monkeys Media, LLC Direct…" at bounding box center [1056, 346] width 422 height 693
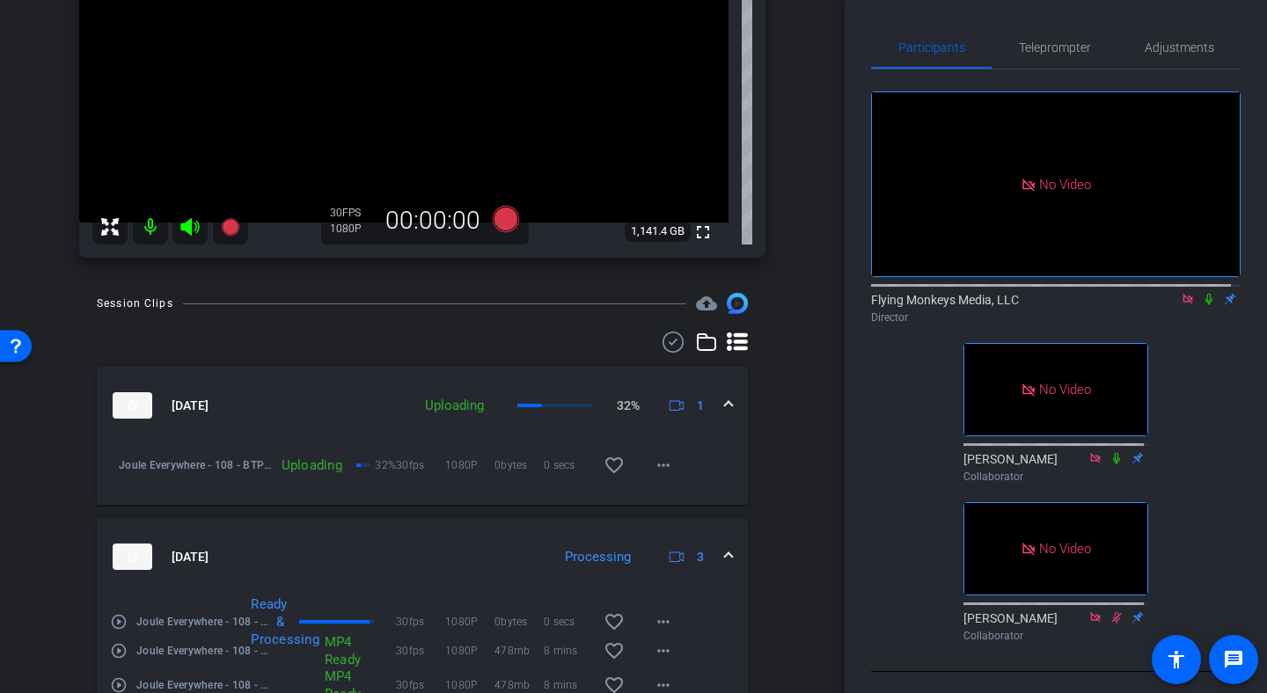
scroll to position [303, 0]
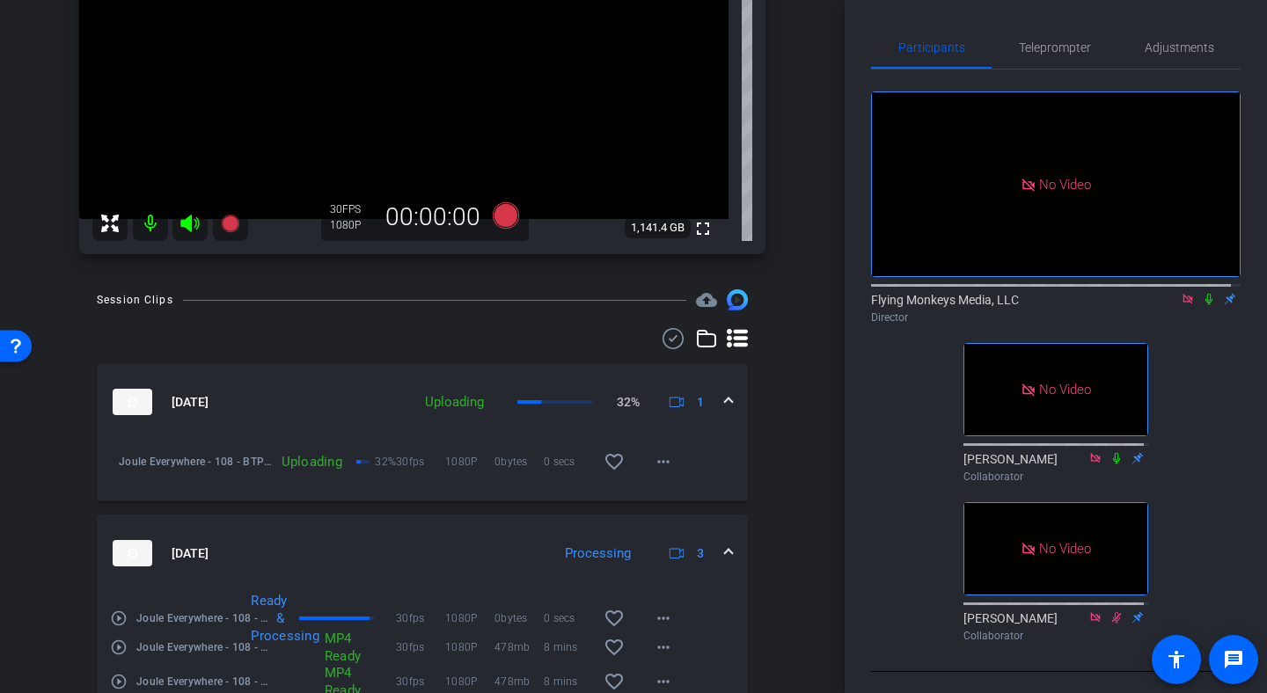
click at [1181, 305] on icon at bounding box center [1188, 299] width 14 height 12
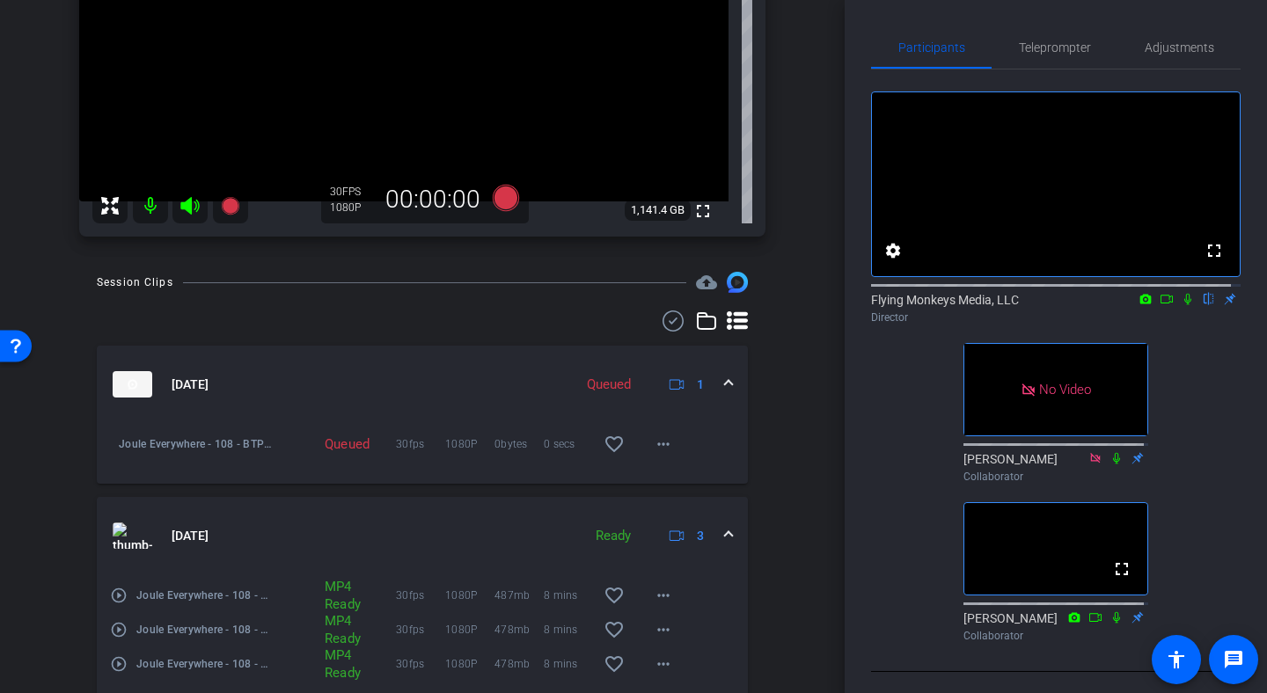
scroll to position [321, 0]
click at [648, 456] on span at bounding box center [663, 443] width 42 height 42
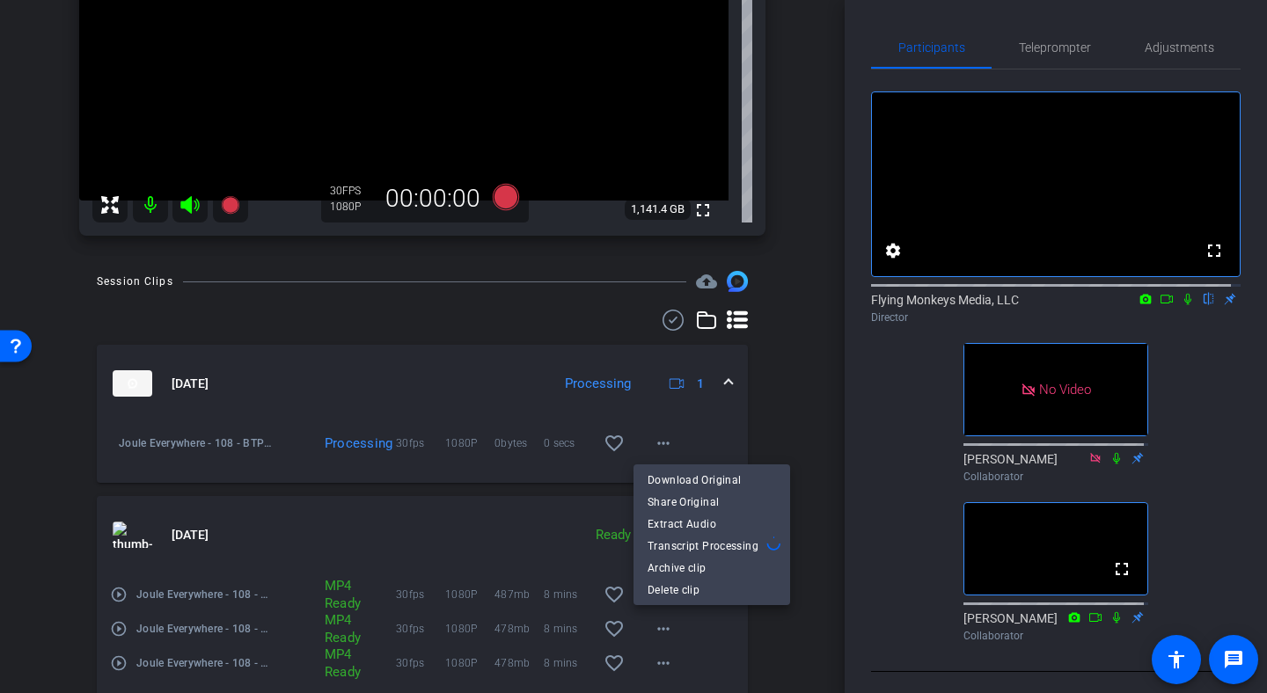
click at [771, 435] on div at bounding box center [633, 346] width 1267 height 693
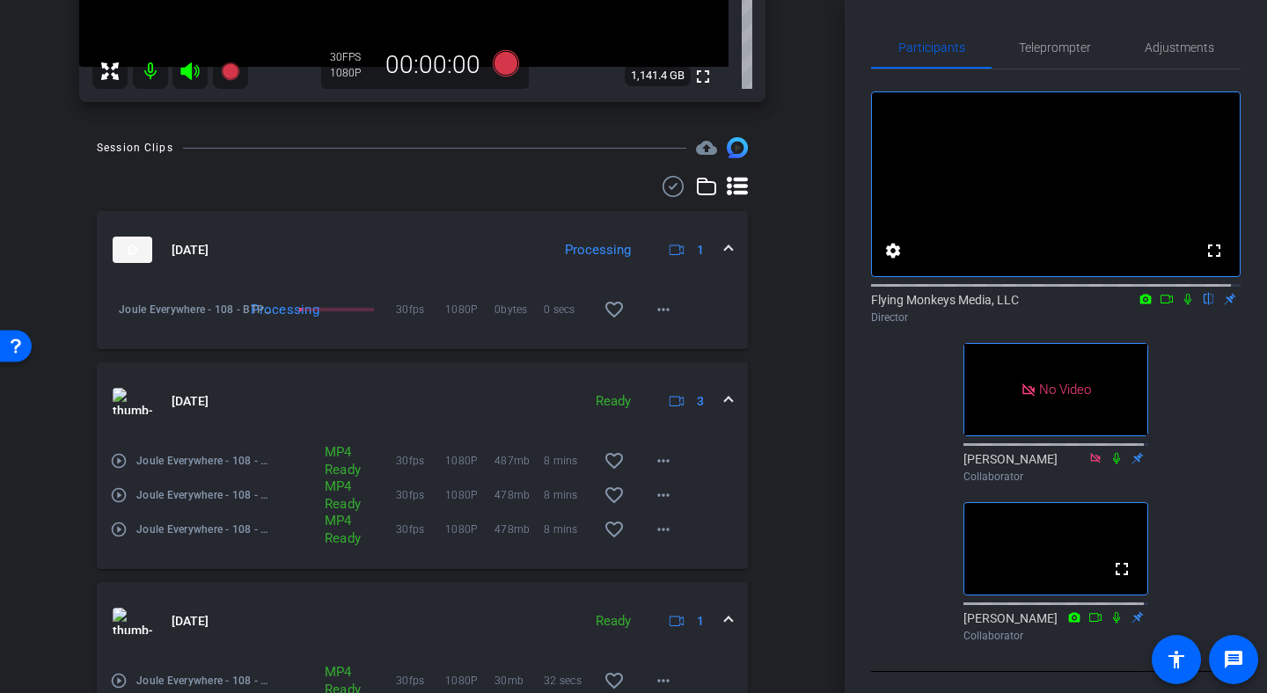
scroll to position [459, 0]
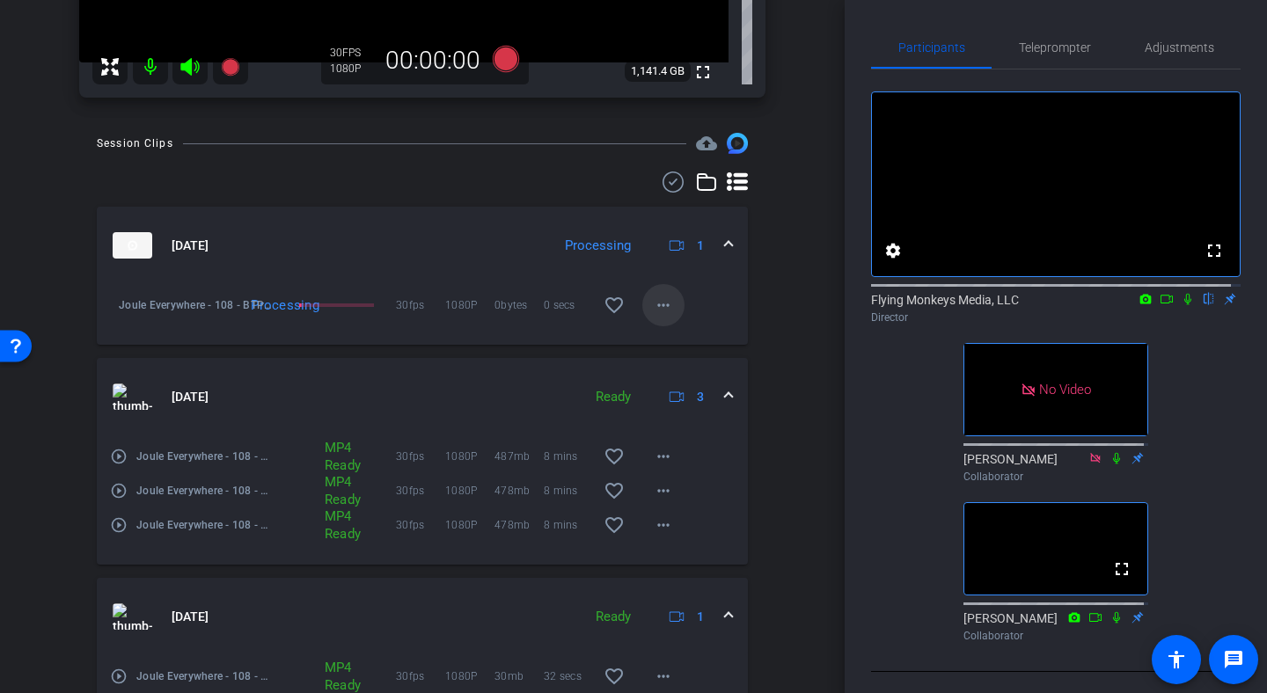
click at [655, 311] on mat-icon "more_horiz" at bounding box center [663, 305] width 21 height 21
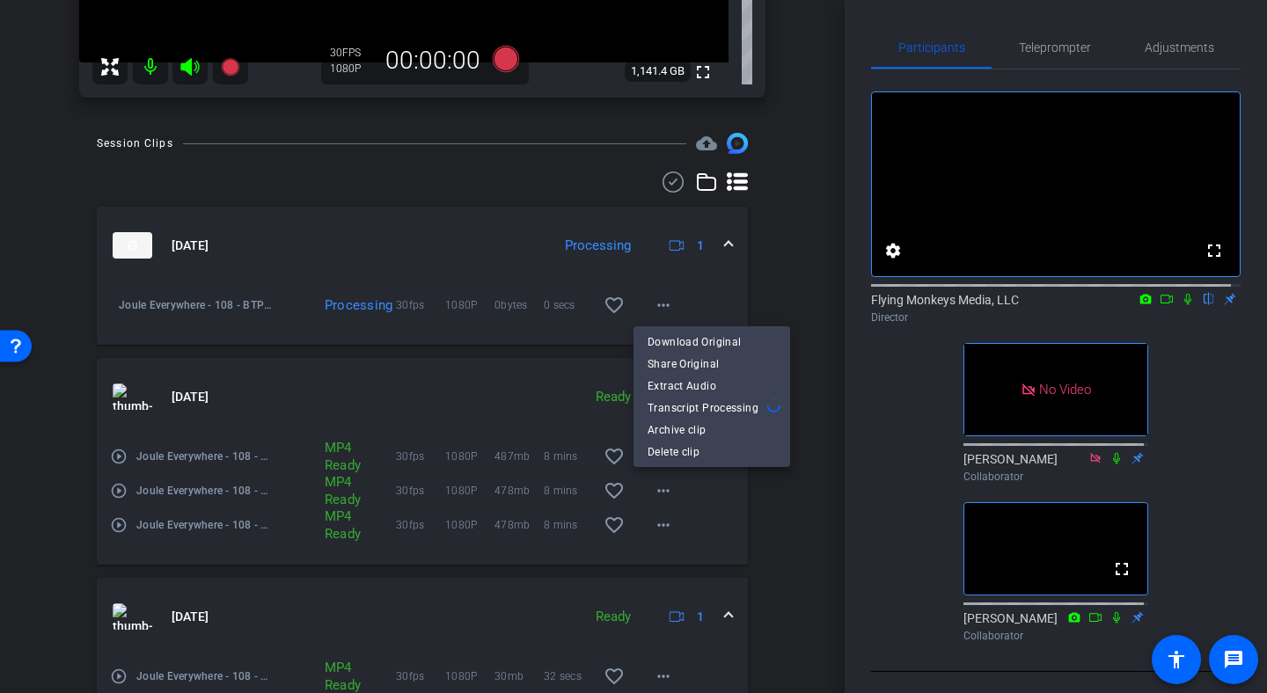
click at [782, 296] on div at bounding box center [633, 346] width 1267 height 693
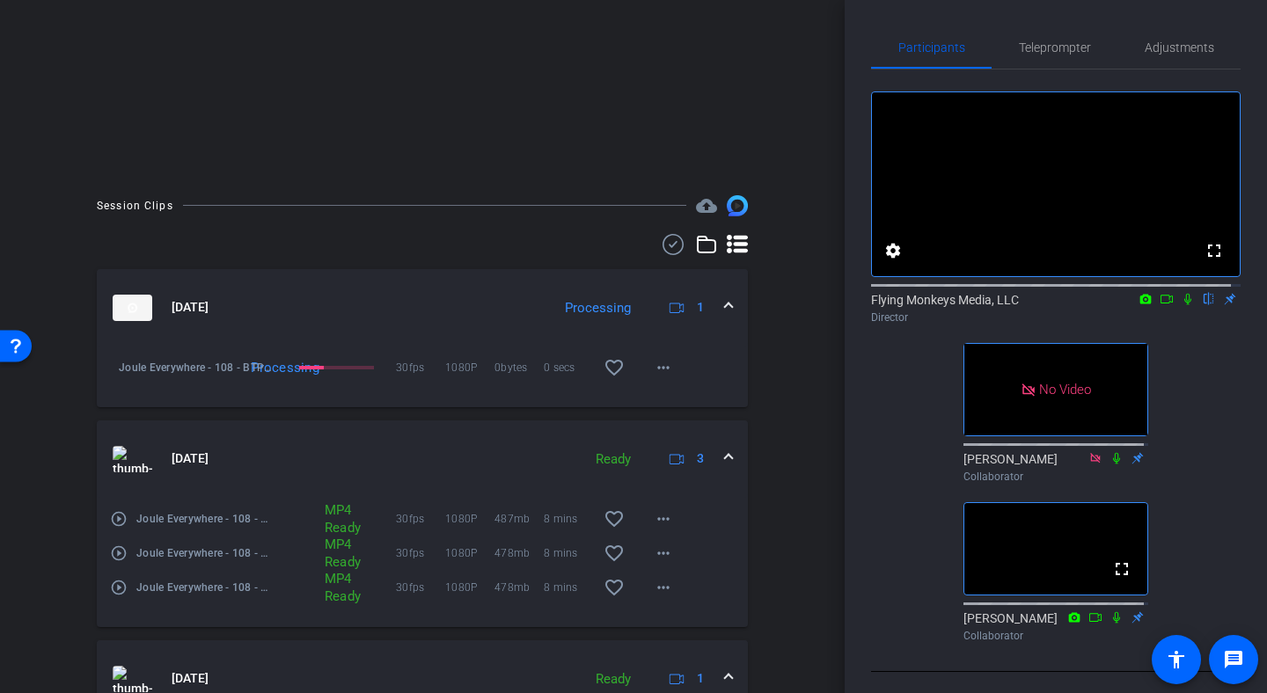
scroll to position [411, 0]
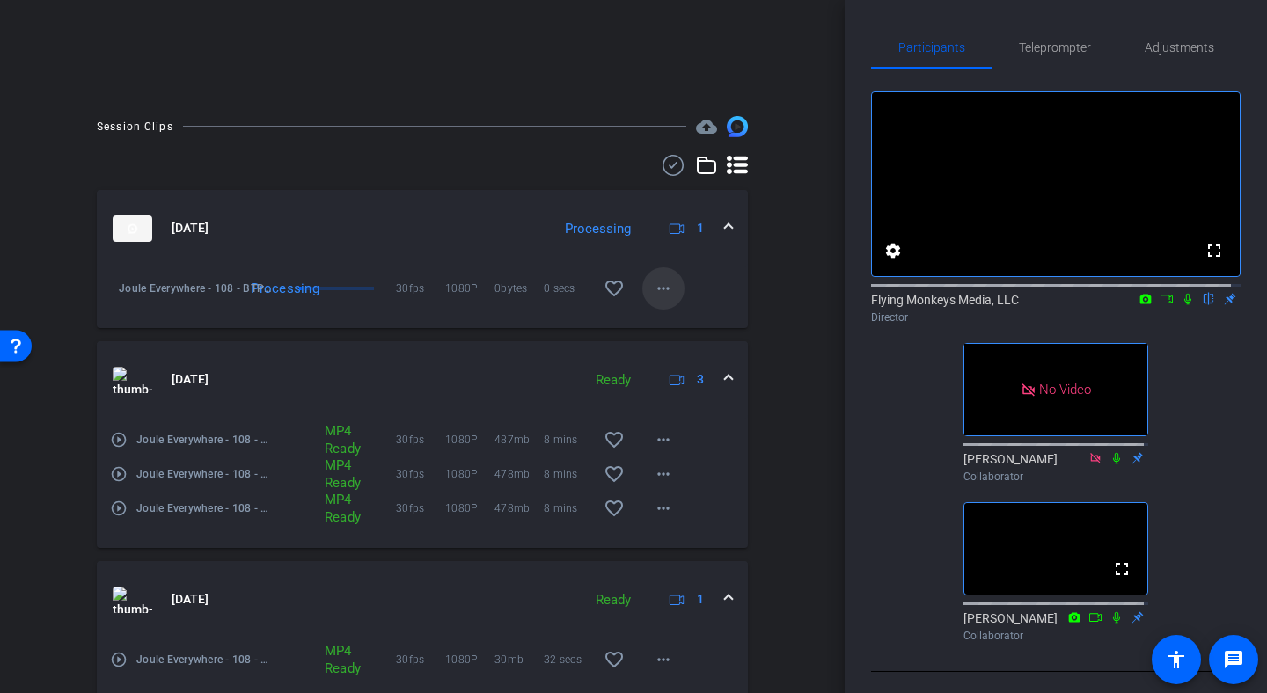
click at [667, 294] on span at bounding box center [663, 288] width 42 height 42
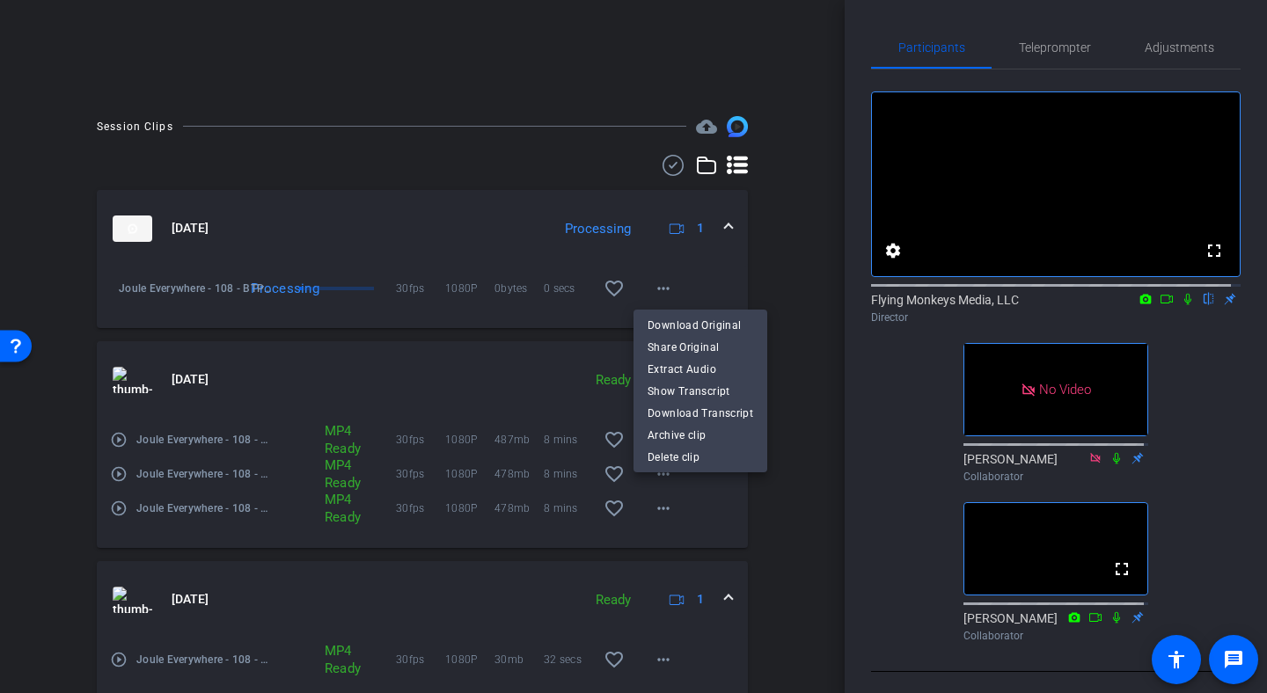
click at [494, 222] on div at bounding box center [633, 346] width 1267 height 693
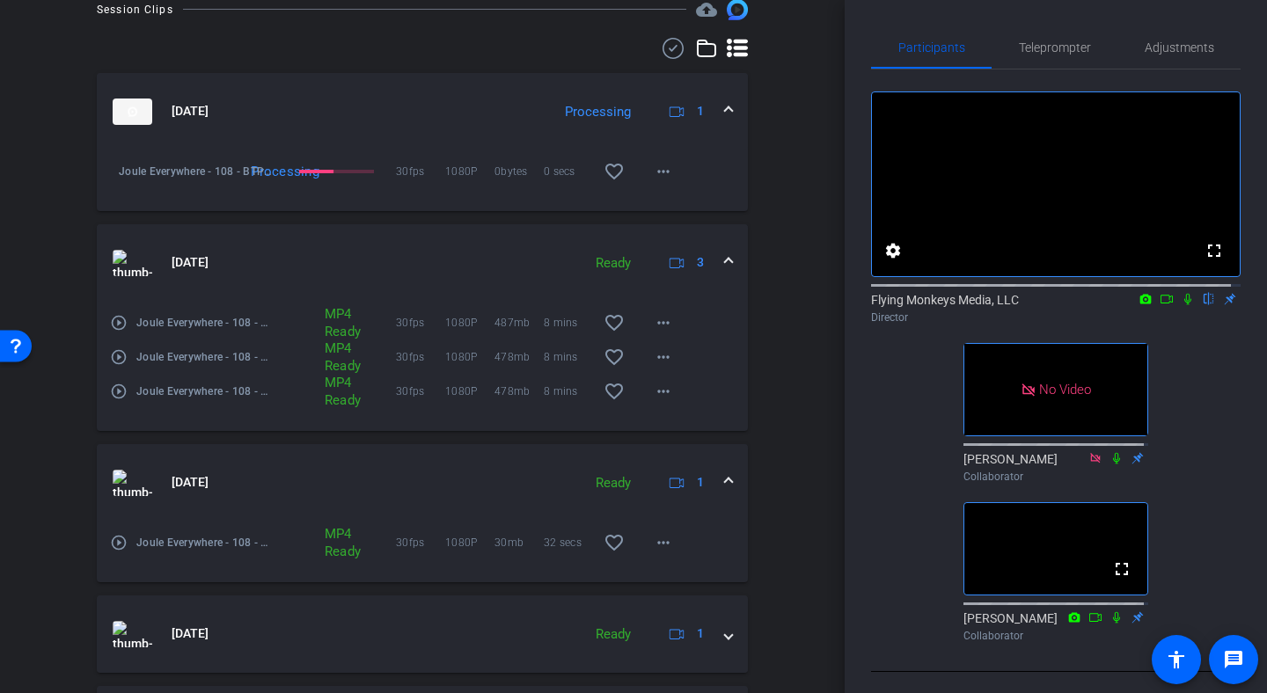
scroll to position [589, 0]
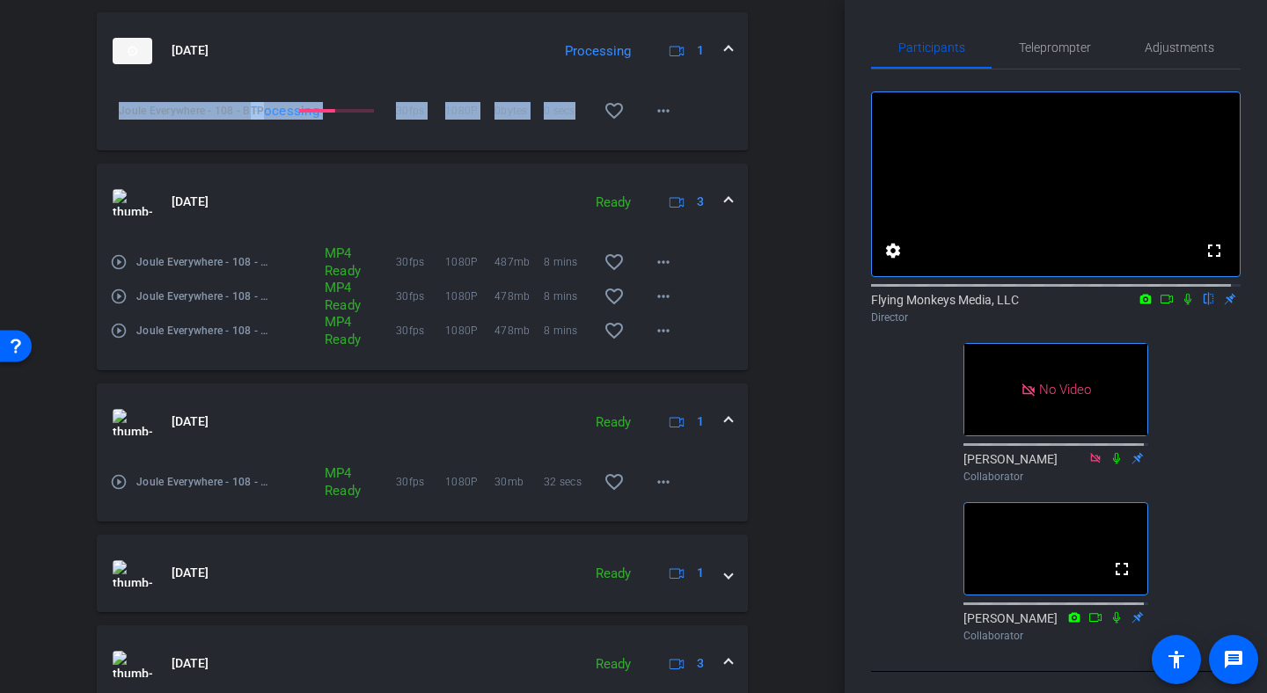
drag, startPoint x: 834, startPoint y: 128, endPoint x: 837, endPoint y: 69, distance: 59.0
click at [837, 69] on div "arrow_back Joule Everywhere - 108 - BTP Back to project Send invite account_box…" at bounding box center [422, 346] width 845 height 693
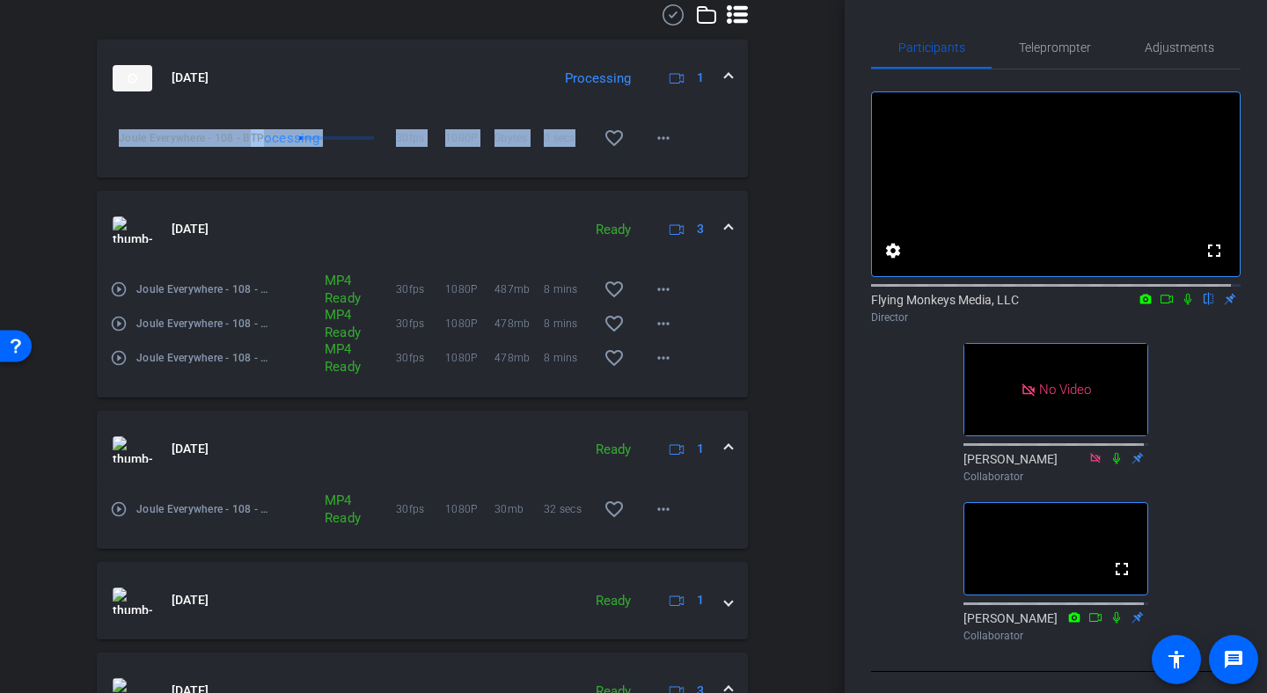
scroll to position [554, 0]
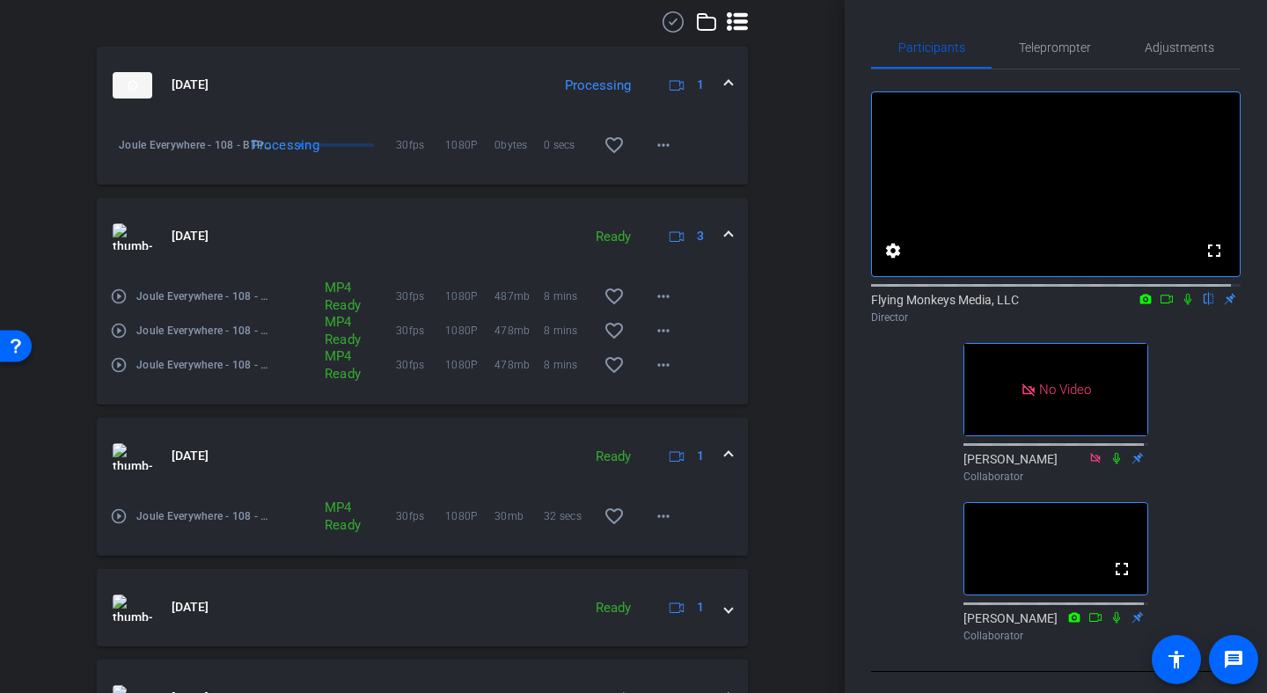
click at [790, 190] on div "Session Clips cloud_upload [DATE] Processing 1 Joule Everywhere - 108 - BTP-[GE…" at bounding box center [422, 682] width 757 height 1418
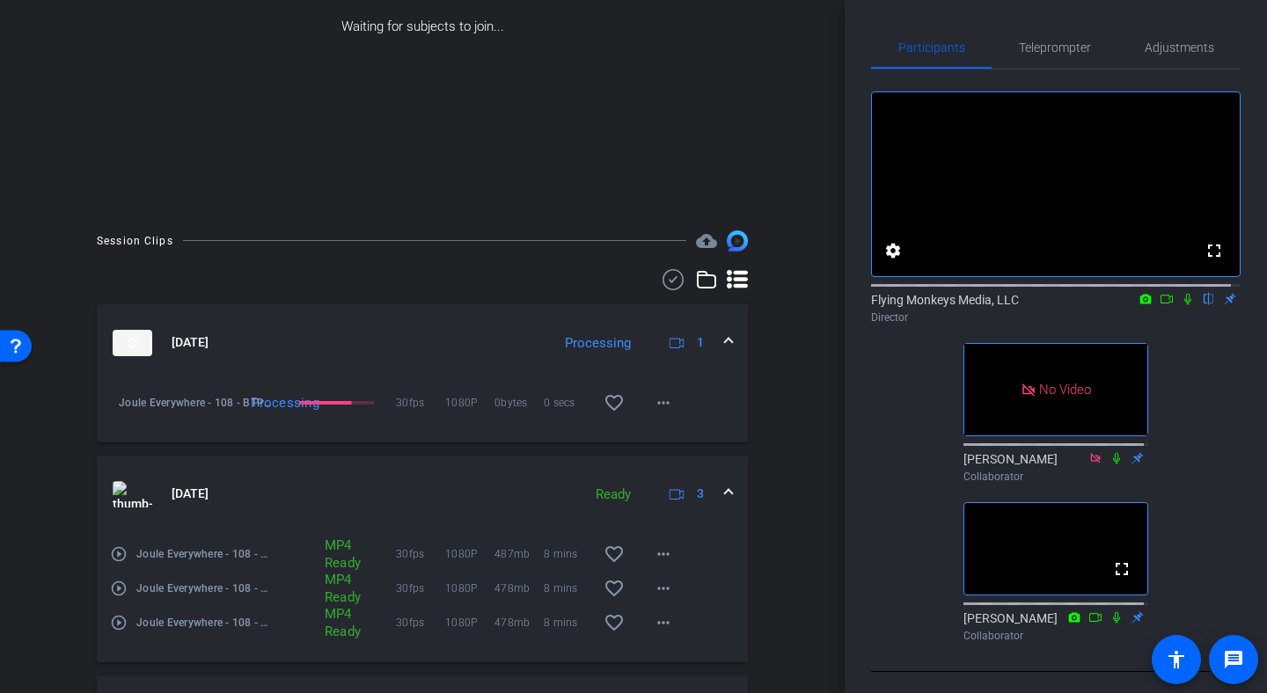
scroll to position [295, 0]
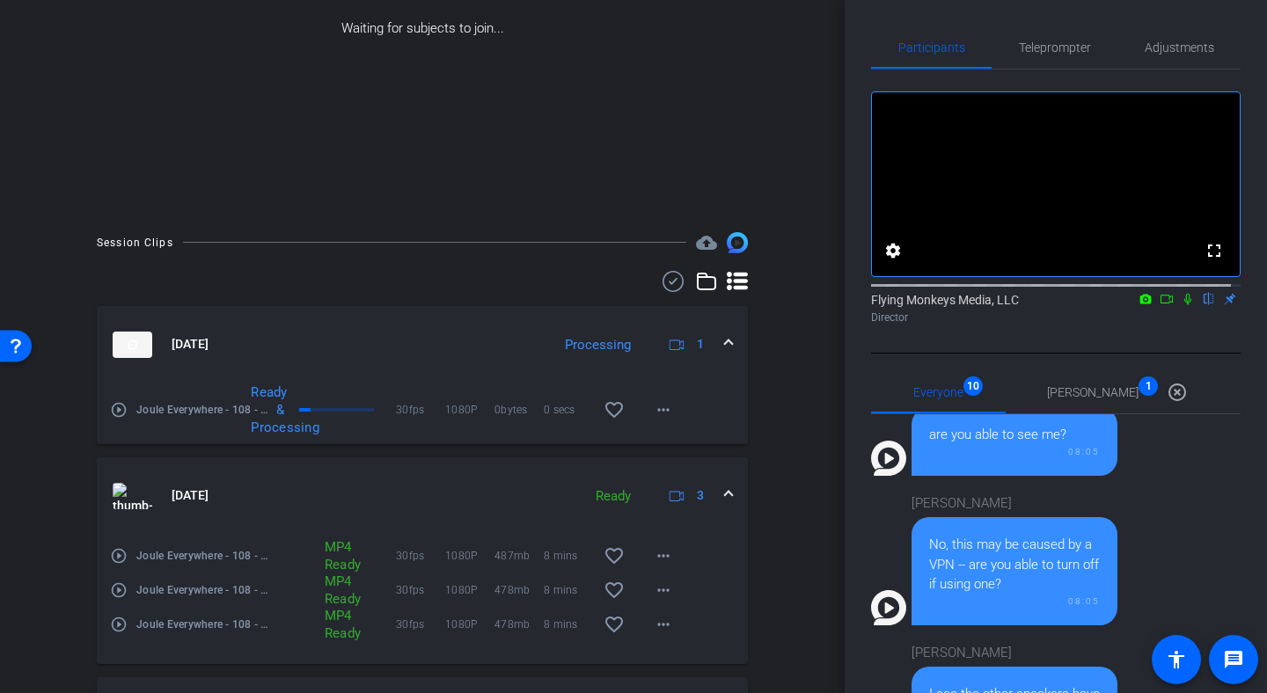
click at [1182, 305] on icon at bounding box center [1188, 299] width 14 height 12
click at [1160, 305] on icon at bounding box center [1167, 299] width 14 height 12
click at [1109, 399] on span "[PERSON_NAME] 1" at bounding box center [1092, 392] width 91 height 12
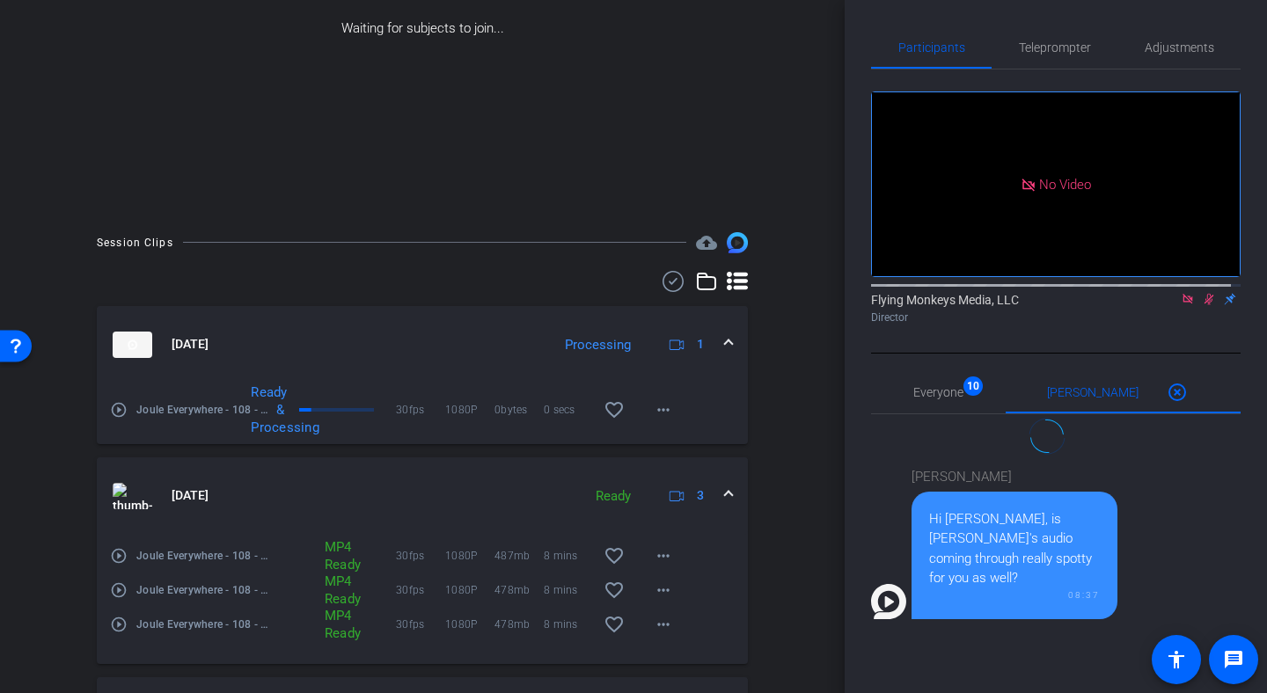
scroll to position [0, 0]
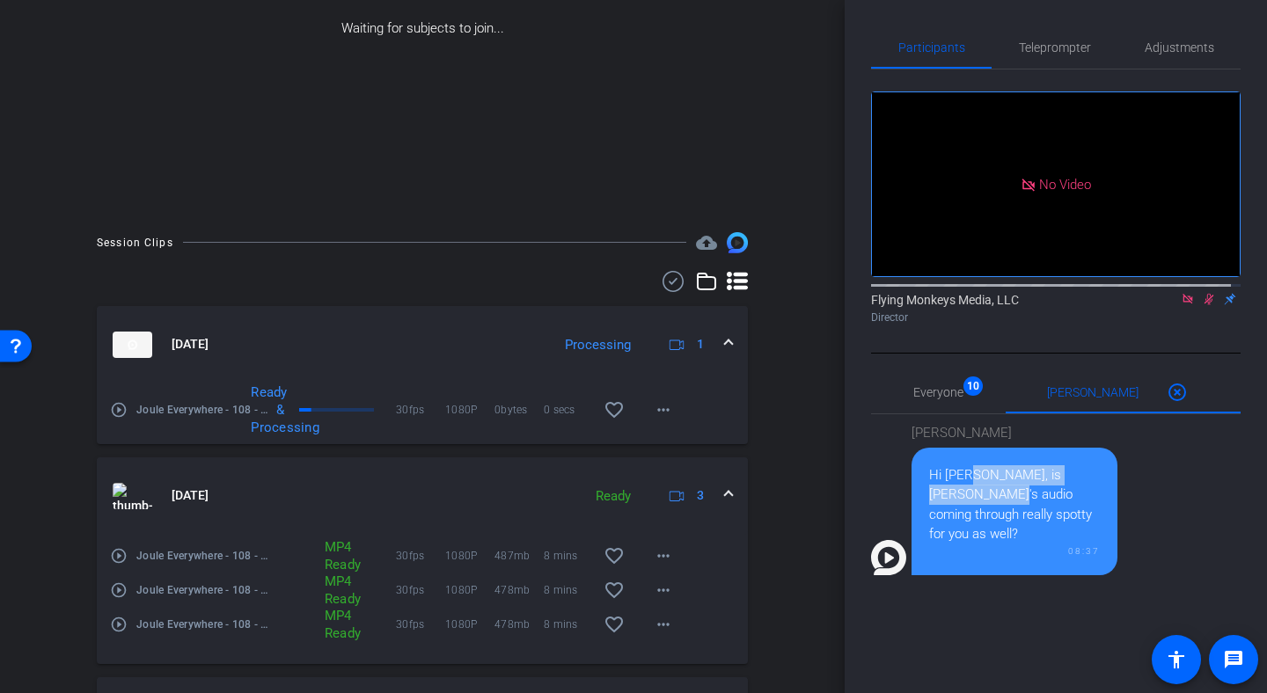
drag, startPoint x: 965, startPoint y: 488, endPoint x: 977, endPoint y: 519, distance: 32.8
click at [977, 519] on div "Hi [PERSON_NAME], is [PERSON_NAME]'s audio coming through really spotty for you…" at bounding box center [1014, 504] width 171 height 79
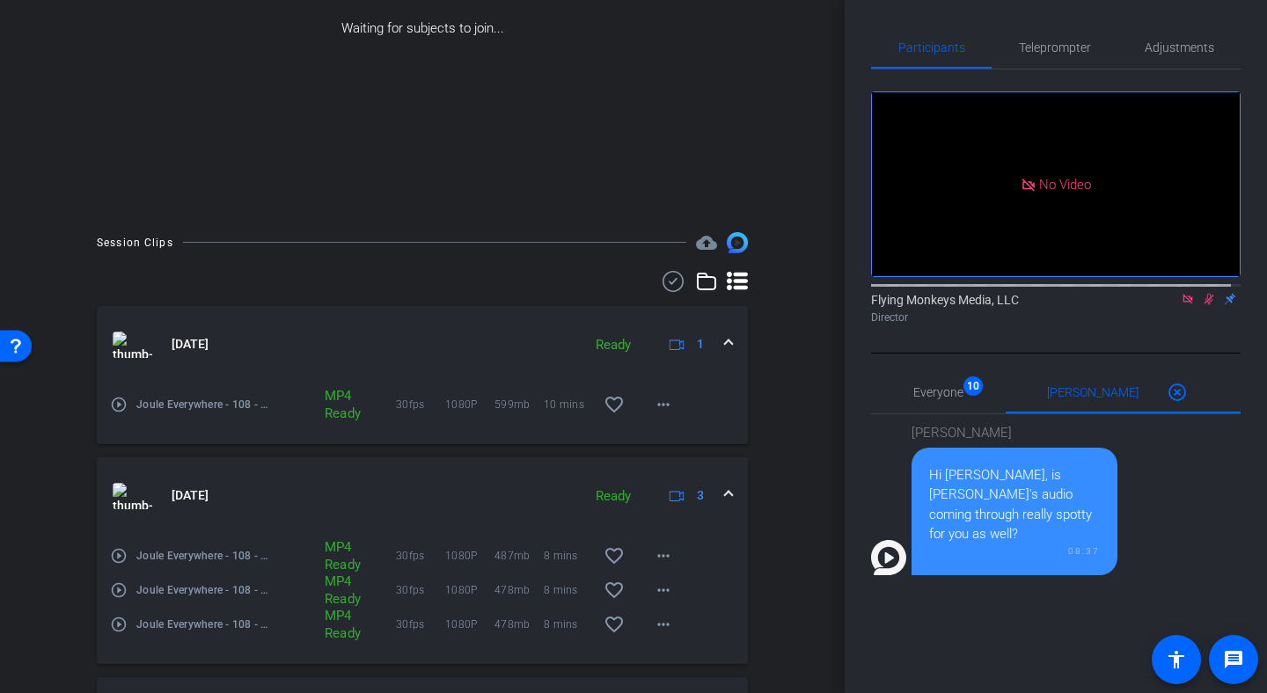
scroll to position [121, 0]
